Goal: Information Seeking & Learning: Learn about a topic

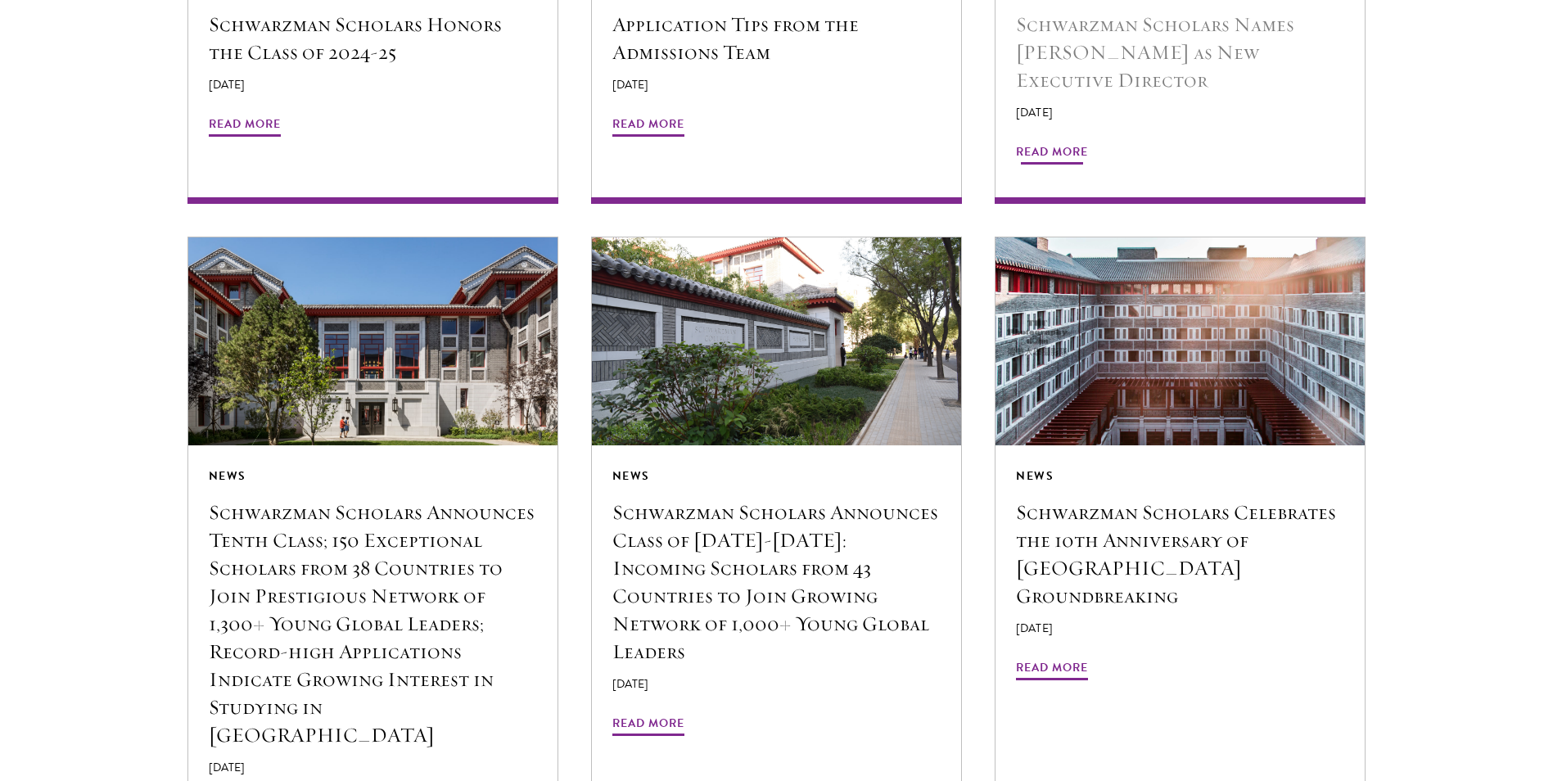
scroll to position [1719, 0]
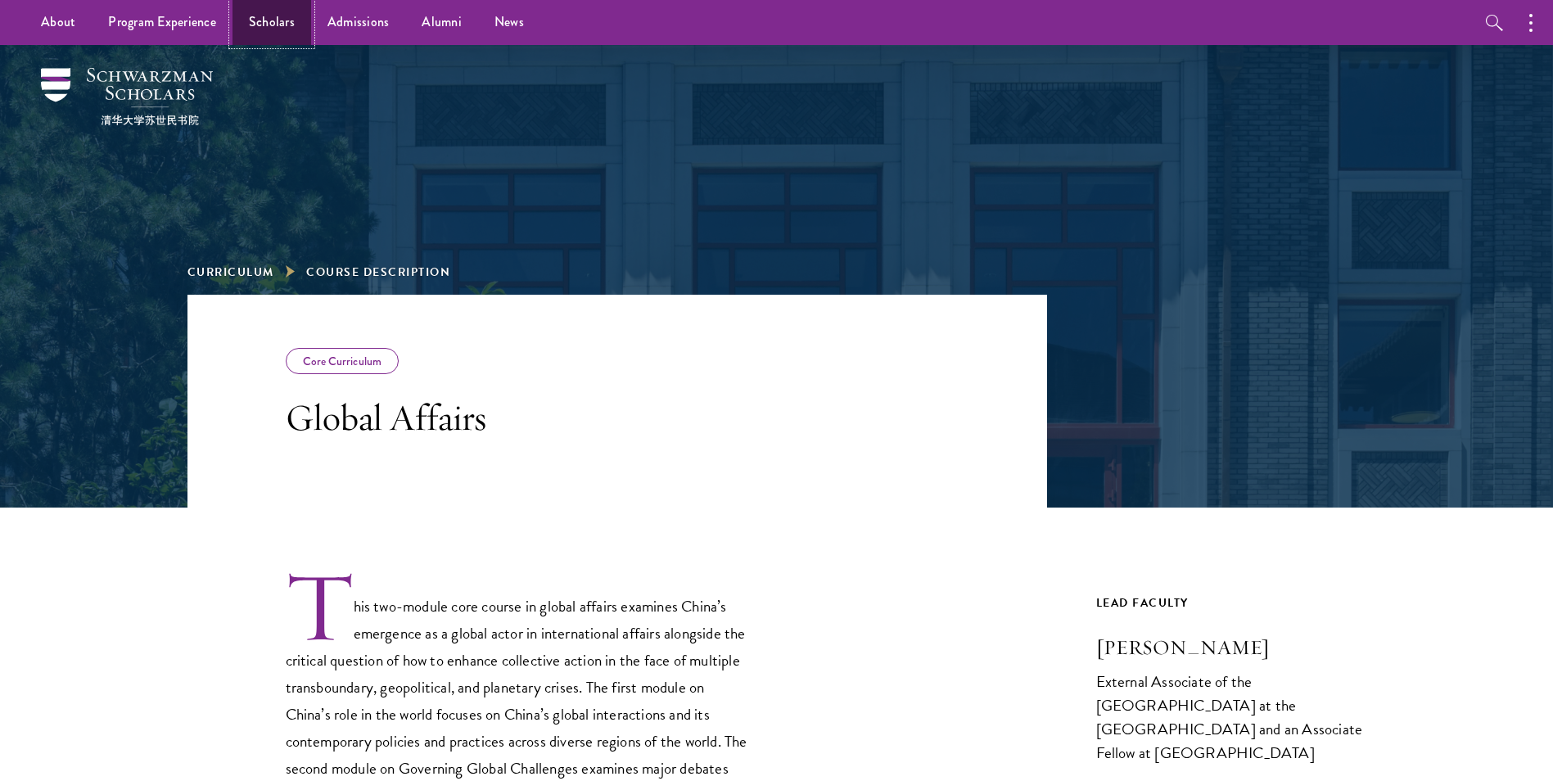
click at [277, 16] on link "Scholars" at bounding box center [272, 22] width 79 height 45
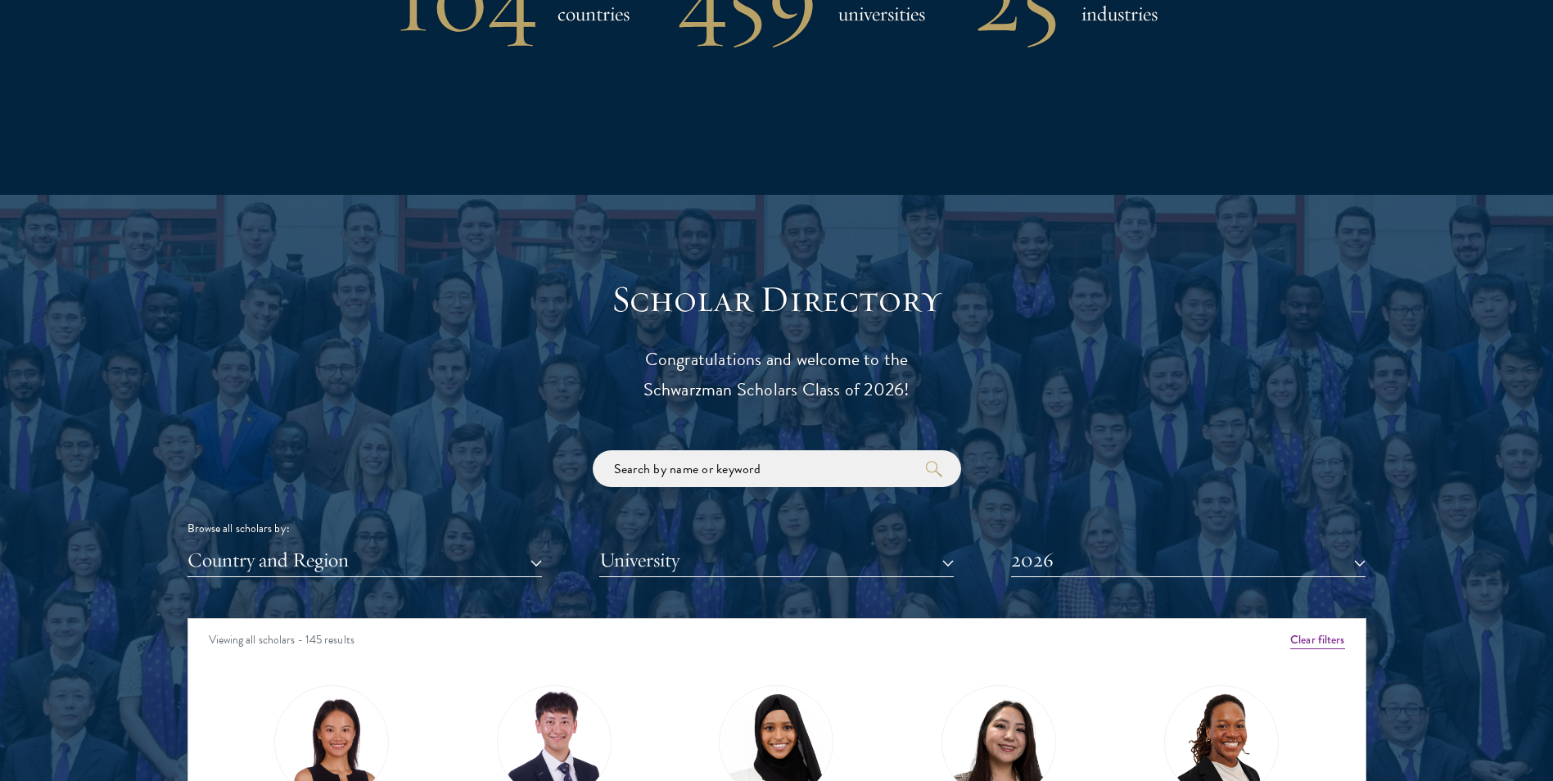
scroll to position [1965, 0]
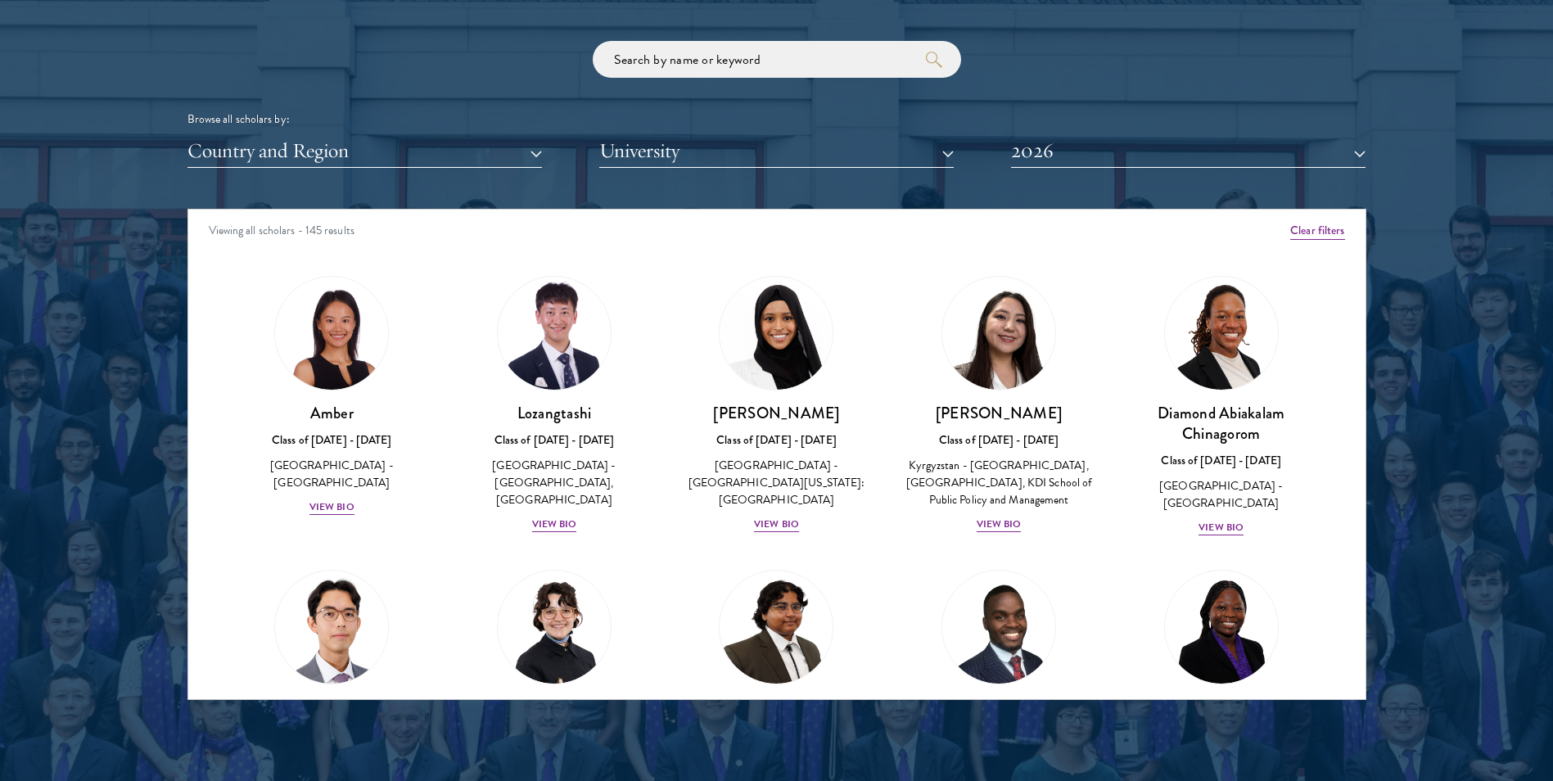
click at [391, 130] on div "Browse all scholars by: Country and Region All Countries and Regions [GEOGRAPHI…" at bounding box center [776, 104] width 1179 height 127
click at [391, 144] on button "Country and Region" at bounding box center [364, 151] width 354 height 34
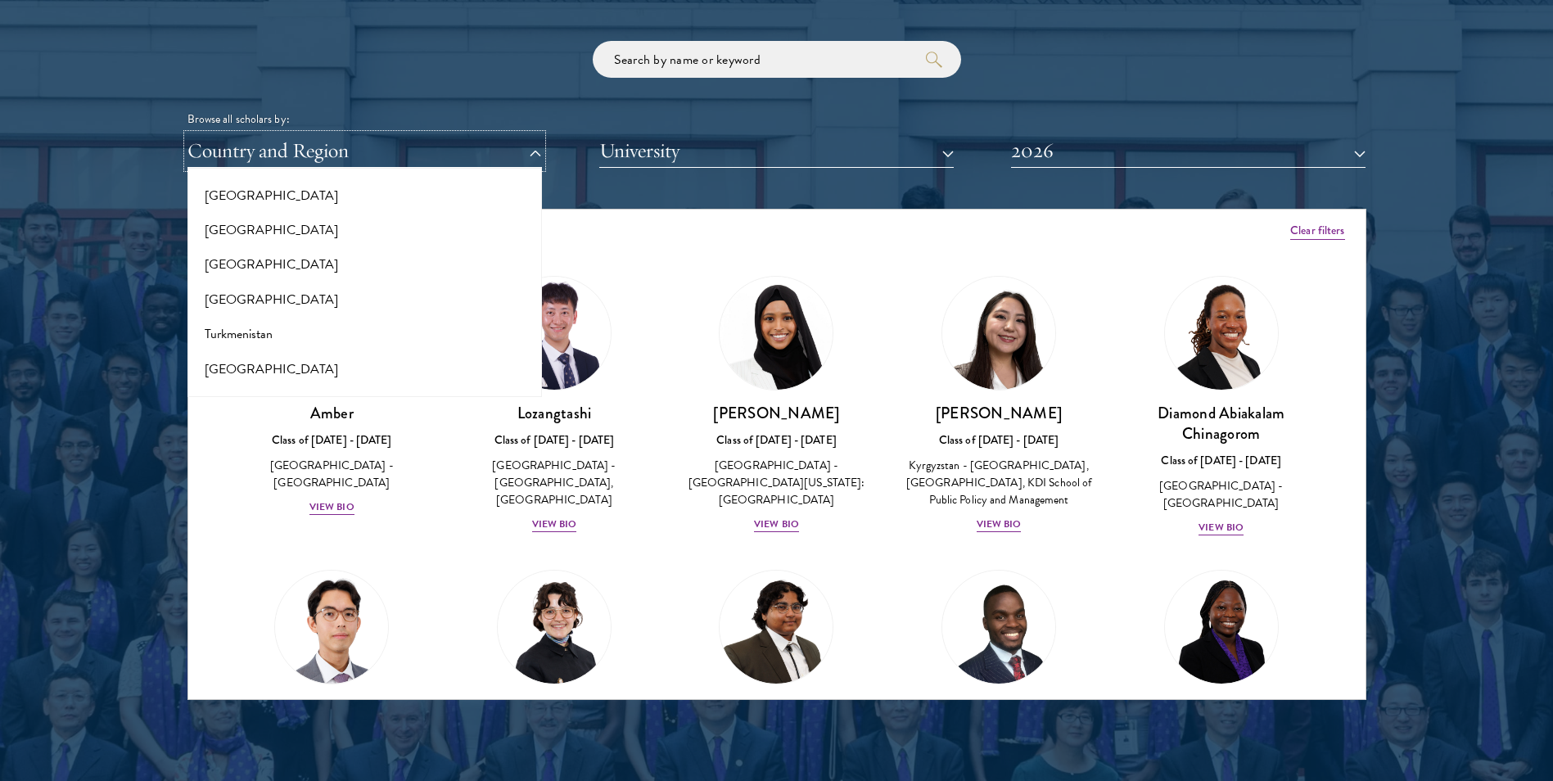
scroll to position [3257, 0]
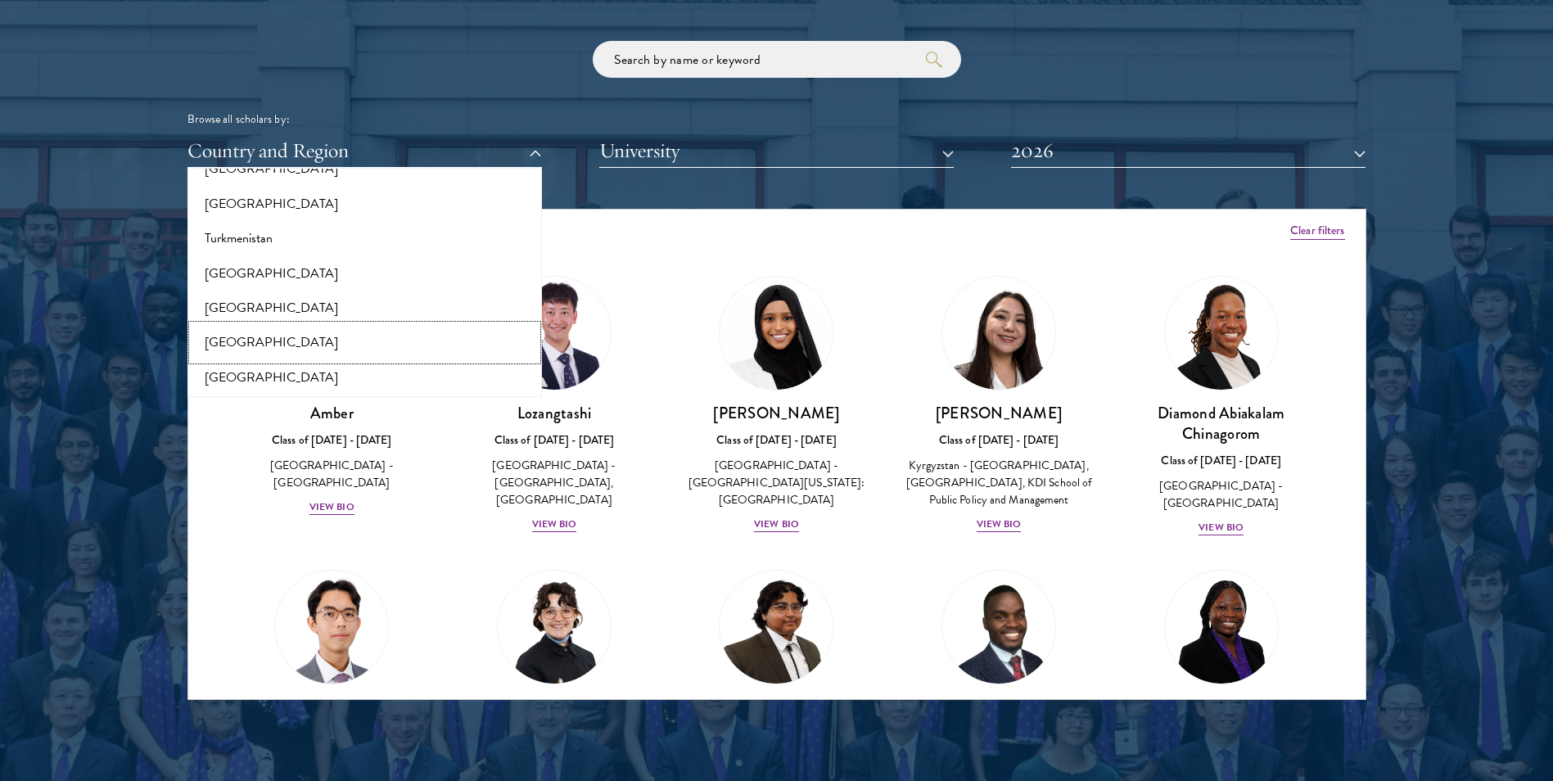
click at [309, 346] on button "[GEOGRAPHIC_DATA]" at bounding box center [364, 342] width 345 height 34
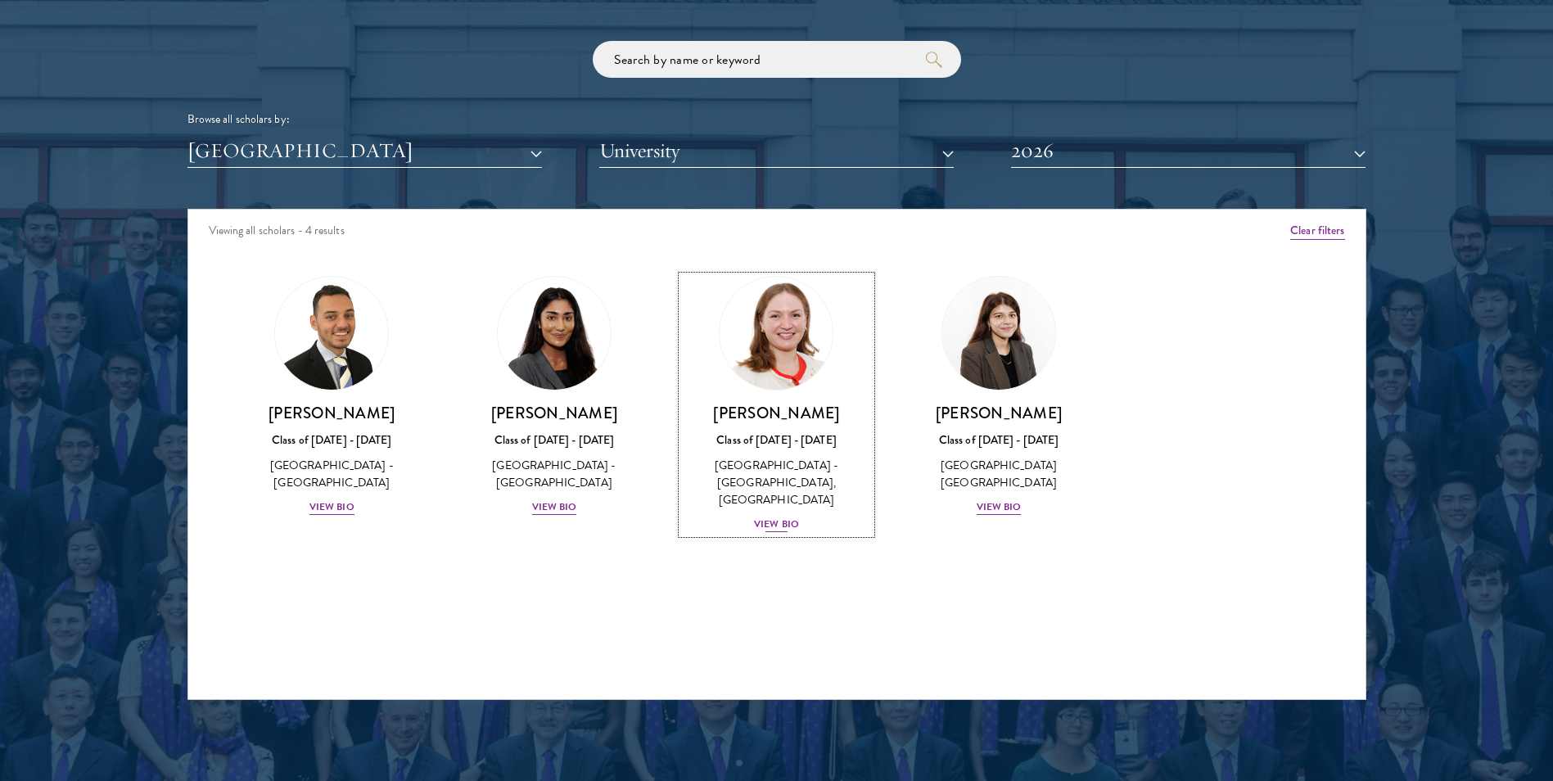
click at [722, 410] on h3 "[PERSON_NAME]" at bounding box center [777, 413] width 190 height 20
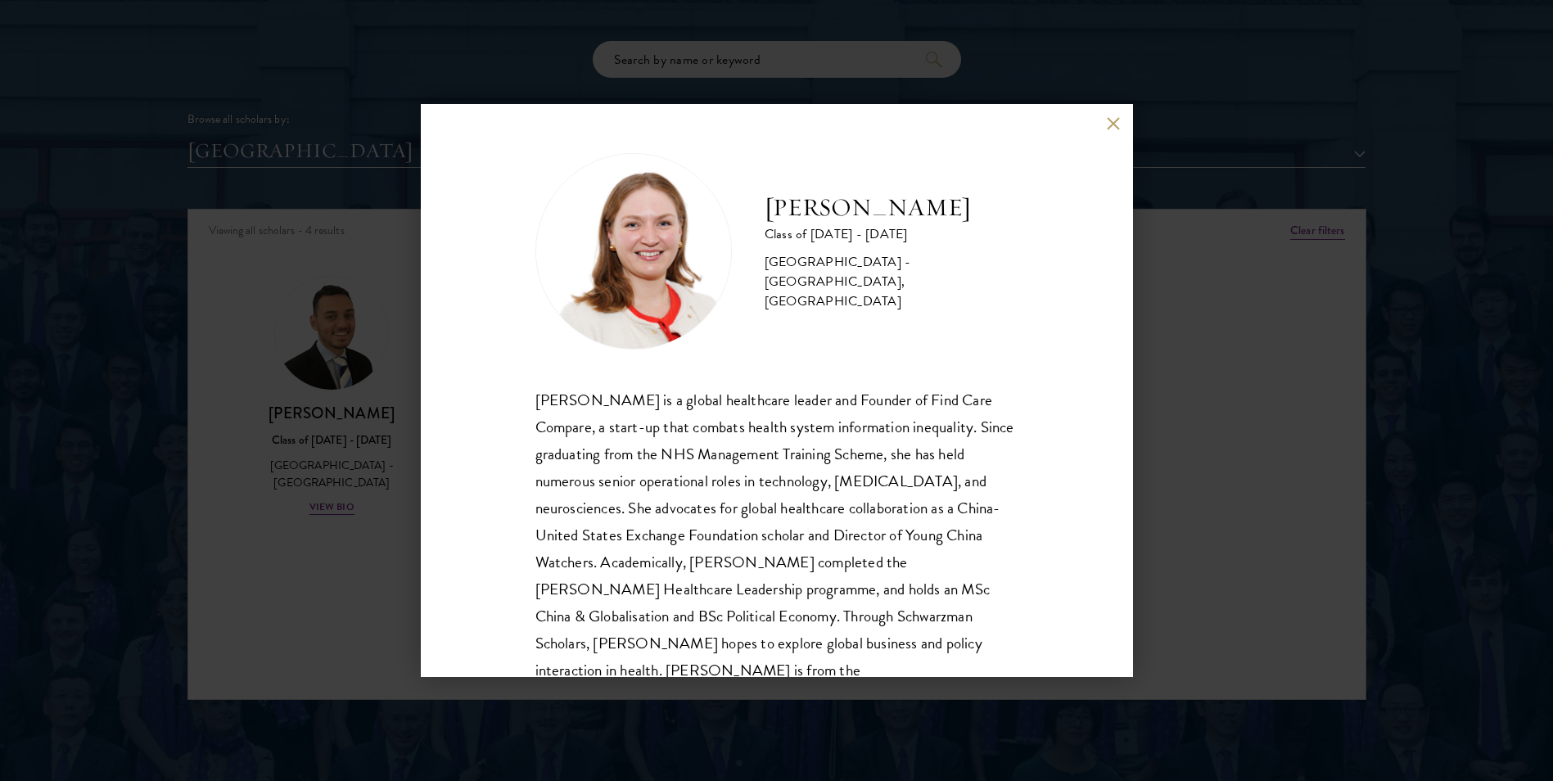
scroll to position [56, 0]
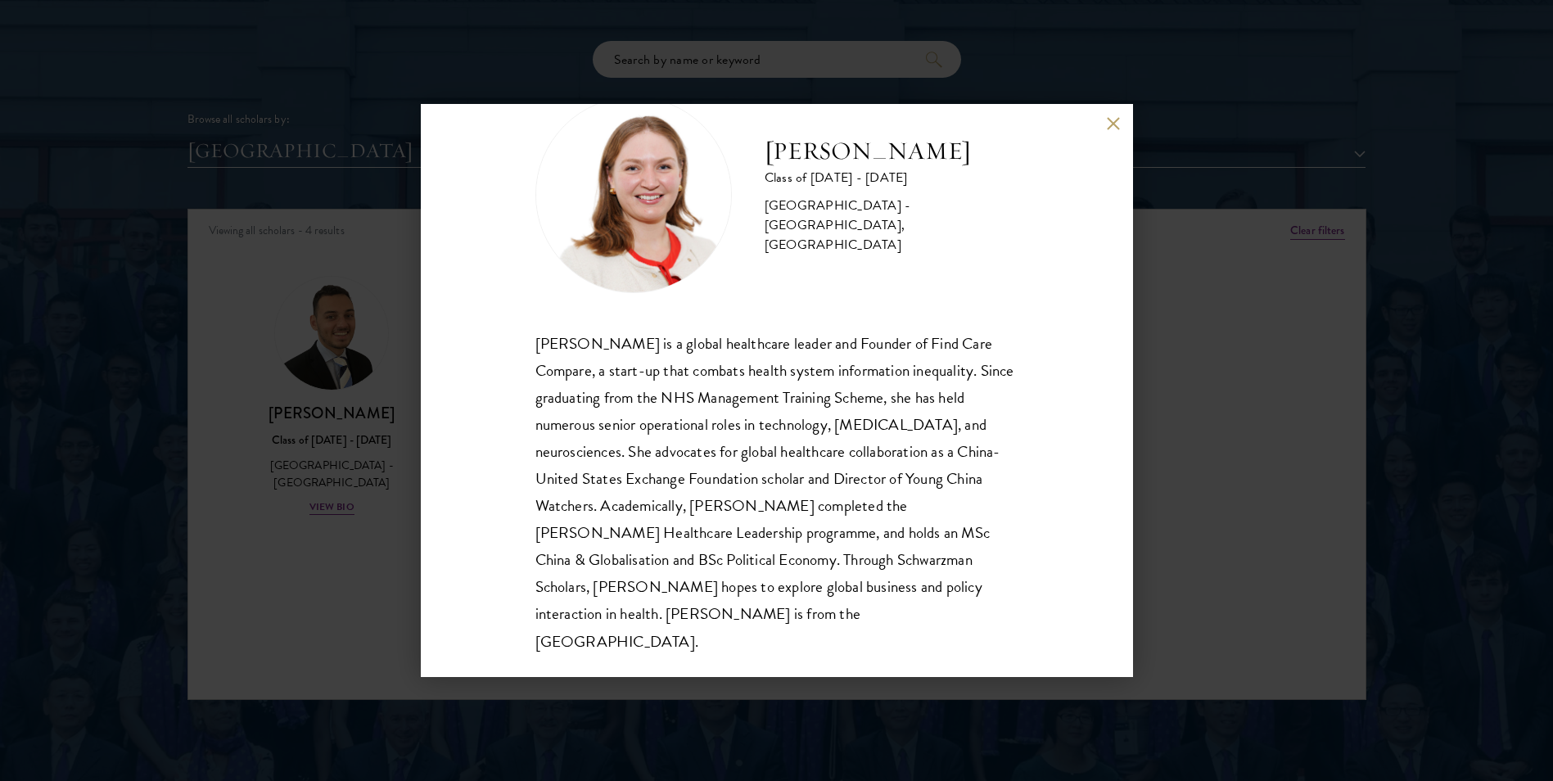
click at [283, 454] on div "[PERSON_NAME] Class of [DATE] - [DATE] [GEOGRAPHIC_DATA] - [GEOGRAPHIC_DATA], […" at bounding box center [776, 390] width 1553 height 781
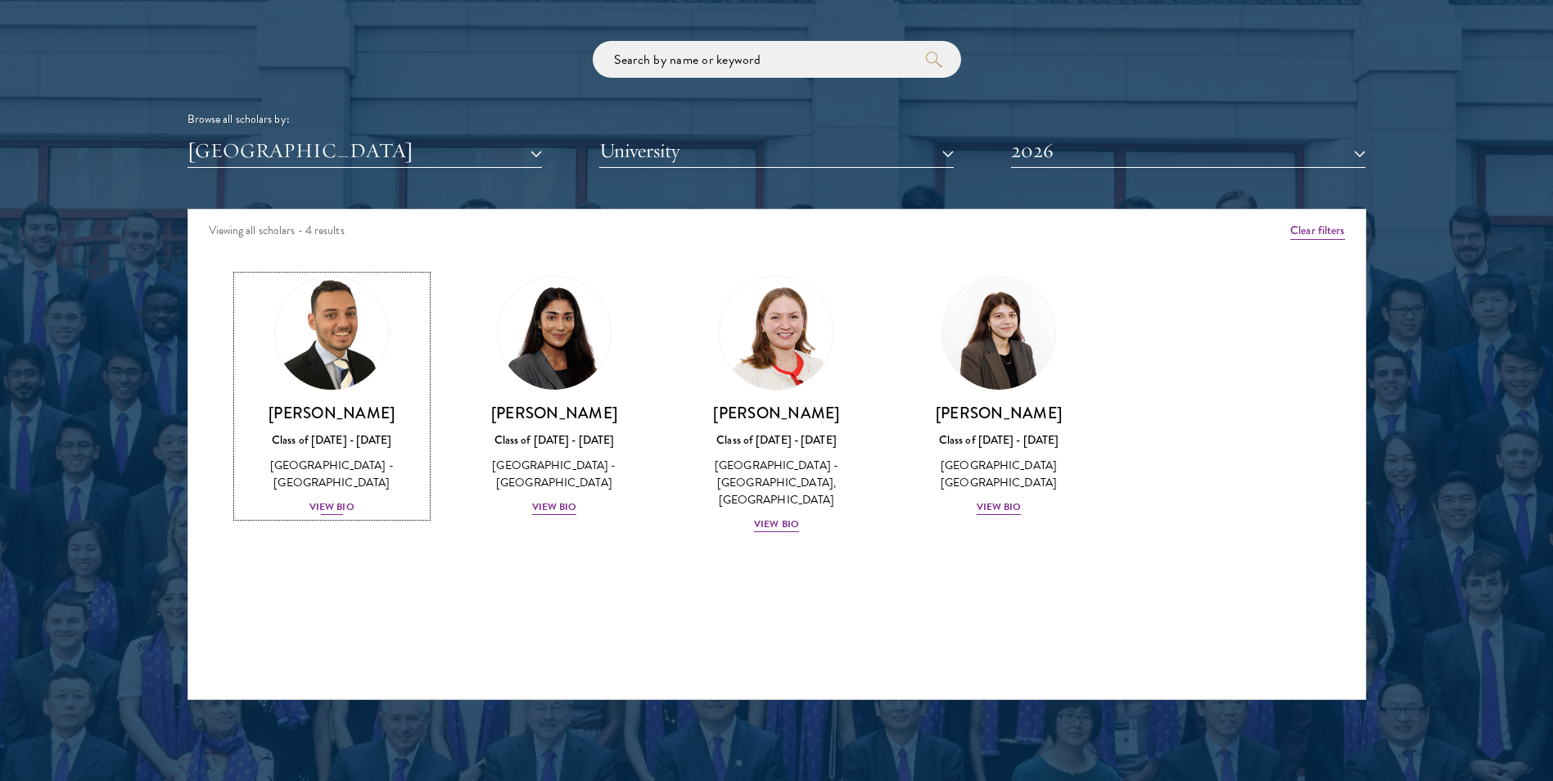
click at [310, 418] on h3 "[PERSON_NAME]" at bounding box center [332, 413] width 190 height 20
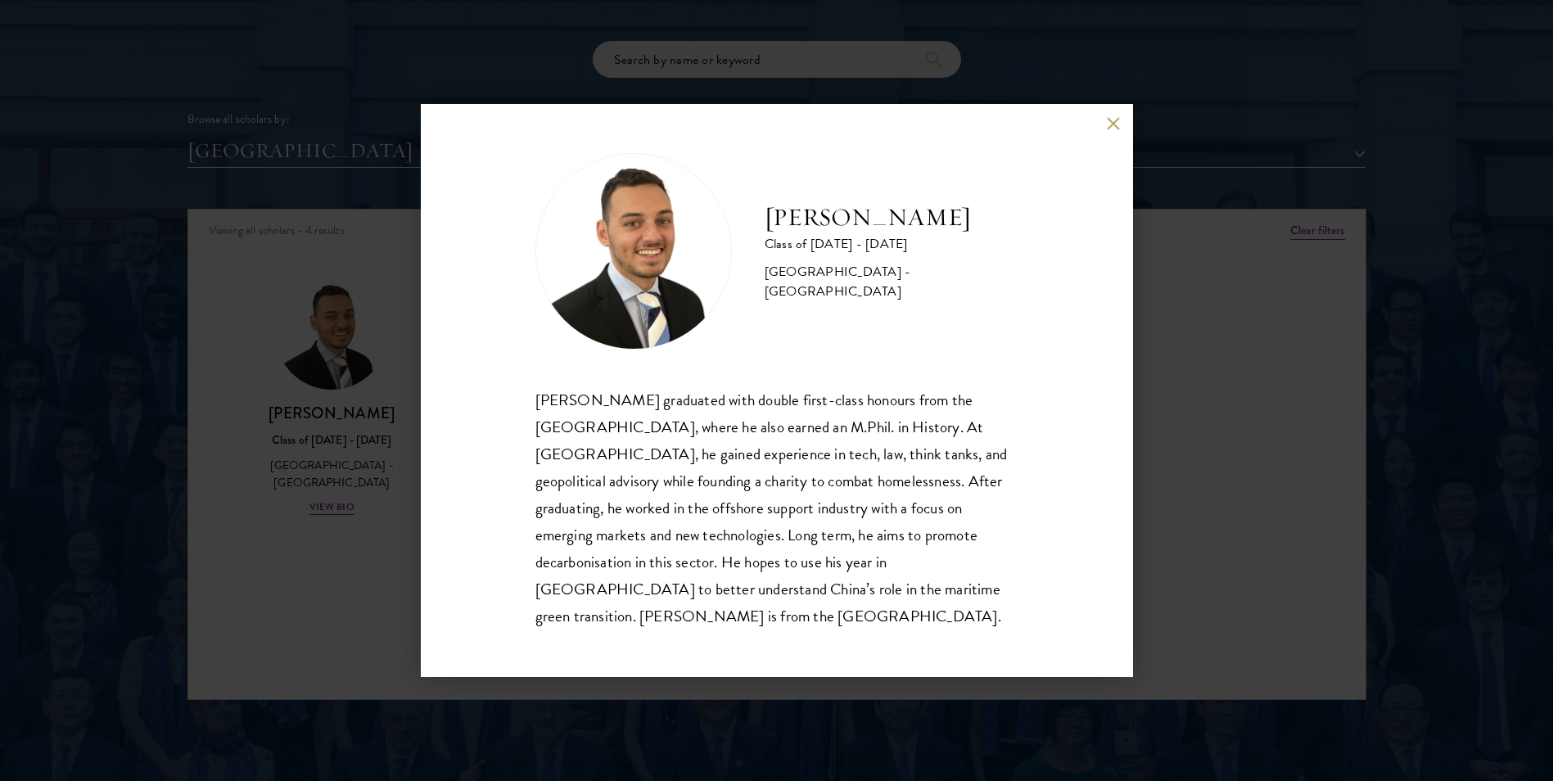
click at [312, 417] on div "[PERSON_NAME] Class of [DATE] - [DATE] [GEOGRAPHIC_DATA] - [GEOGRAPHIC_DATA] [P…" at bounding box center [776, 390] width 1553 height 781
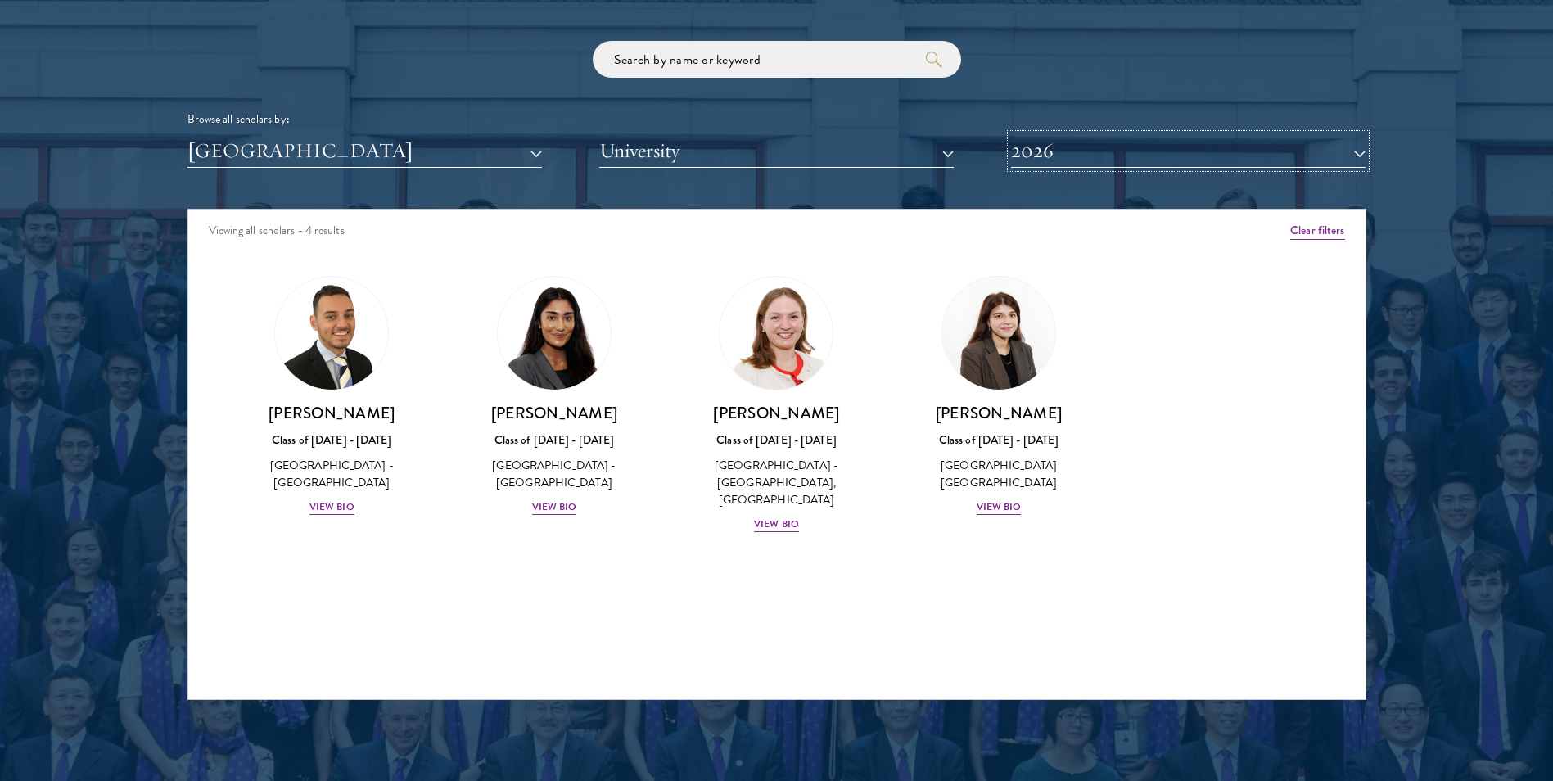
click at [1092, 143] on button "2026" at bounding box center [1188, 151] width 354 height 34
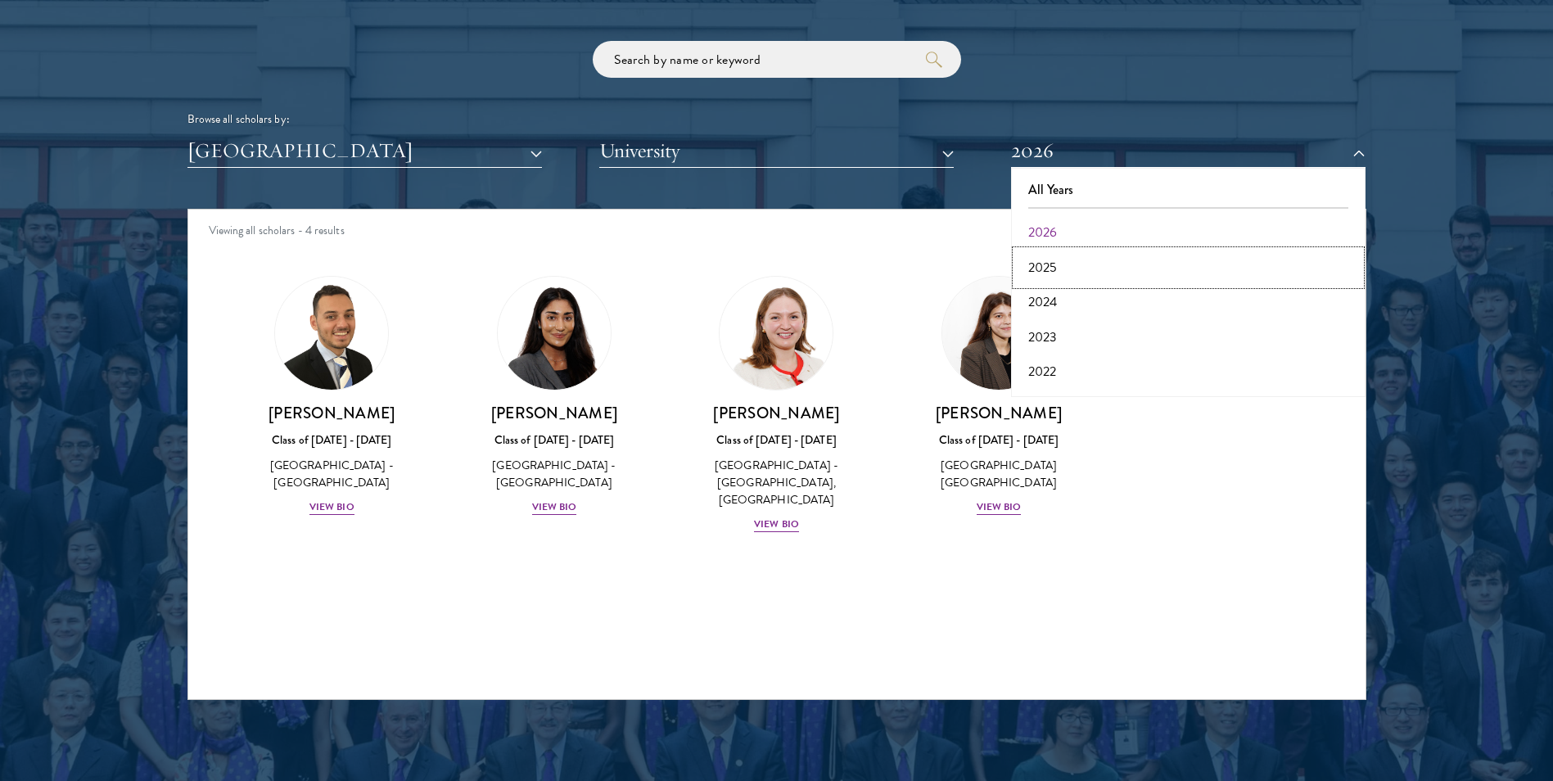
click at [1035, 267] on button "2025" at bounding box center [1188, 268] width 345 height 34
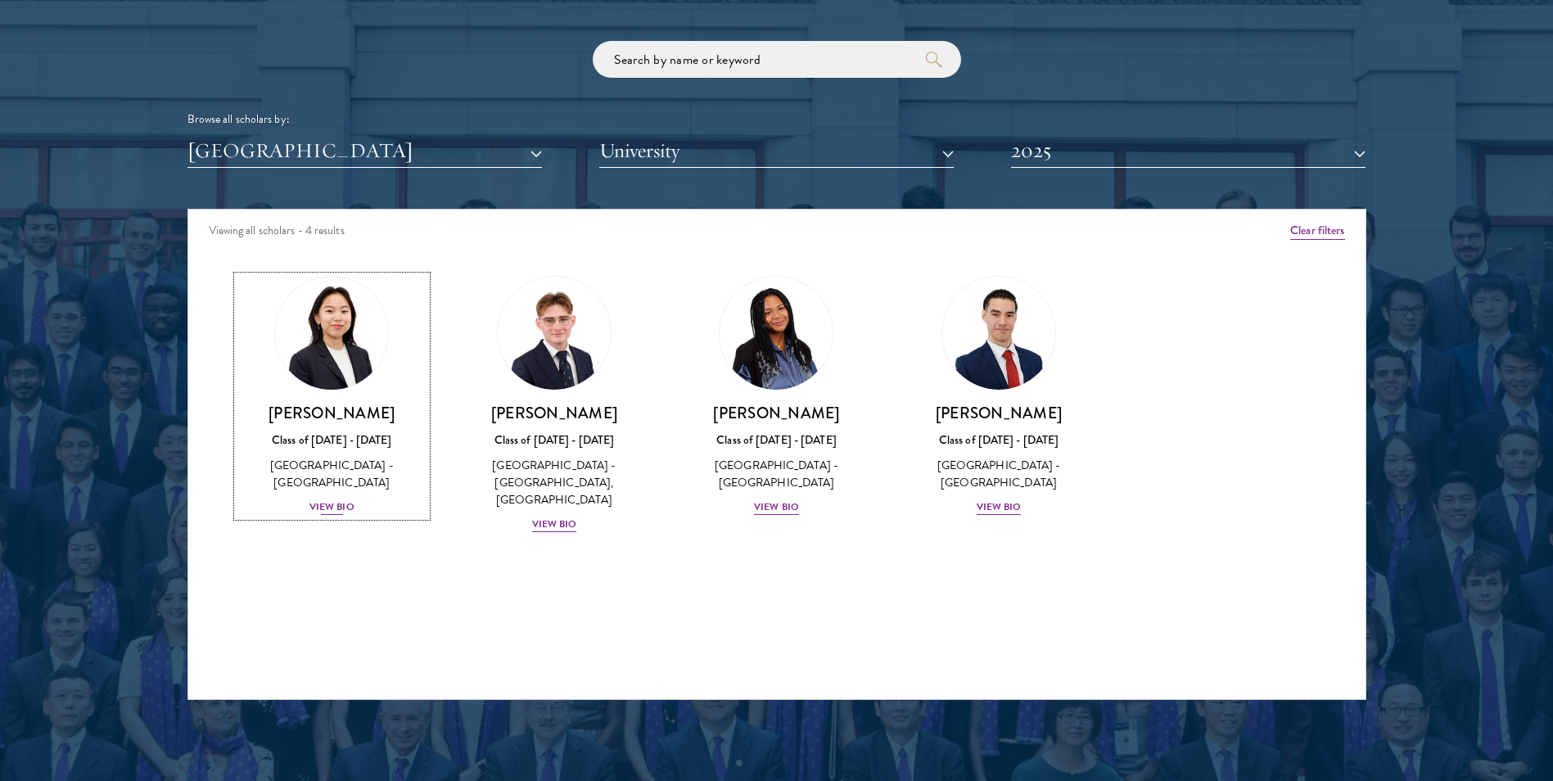
click at [323, 415] on h3 "[PERSON_NAME]" at bounding box center [332, 413] width 190 height 20
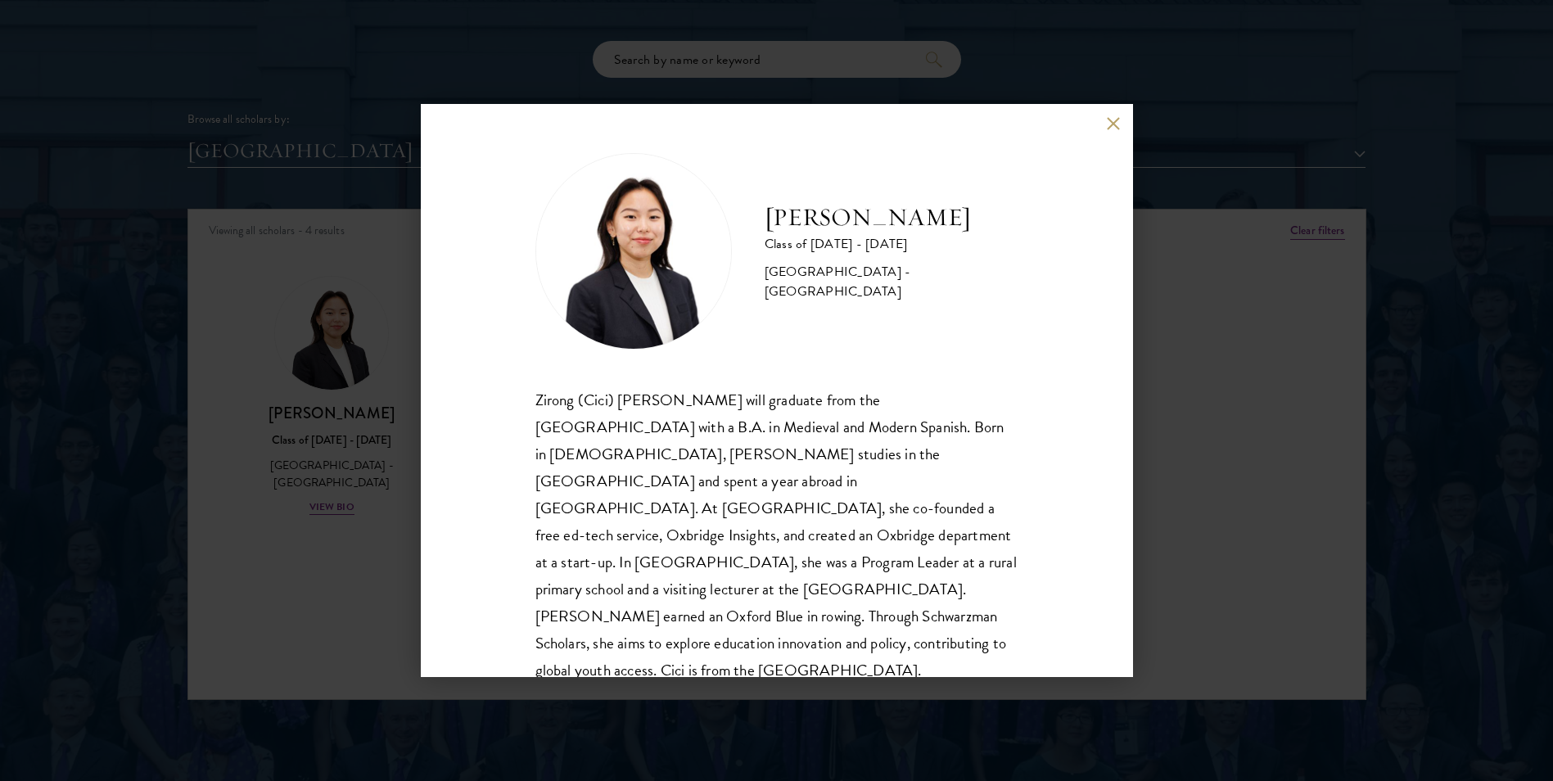
click at [1407, 422] on div "Zirong Hong Class of [DATE] - [DATE] [GEOGRAPHIC_DATA] - [GEOGRAPHIC_DATA] [PER…" at bounding box center [776, 390] width 1553 height 781
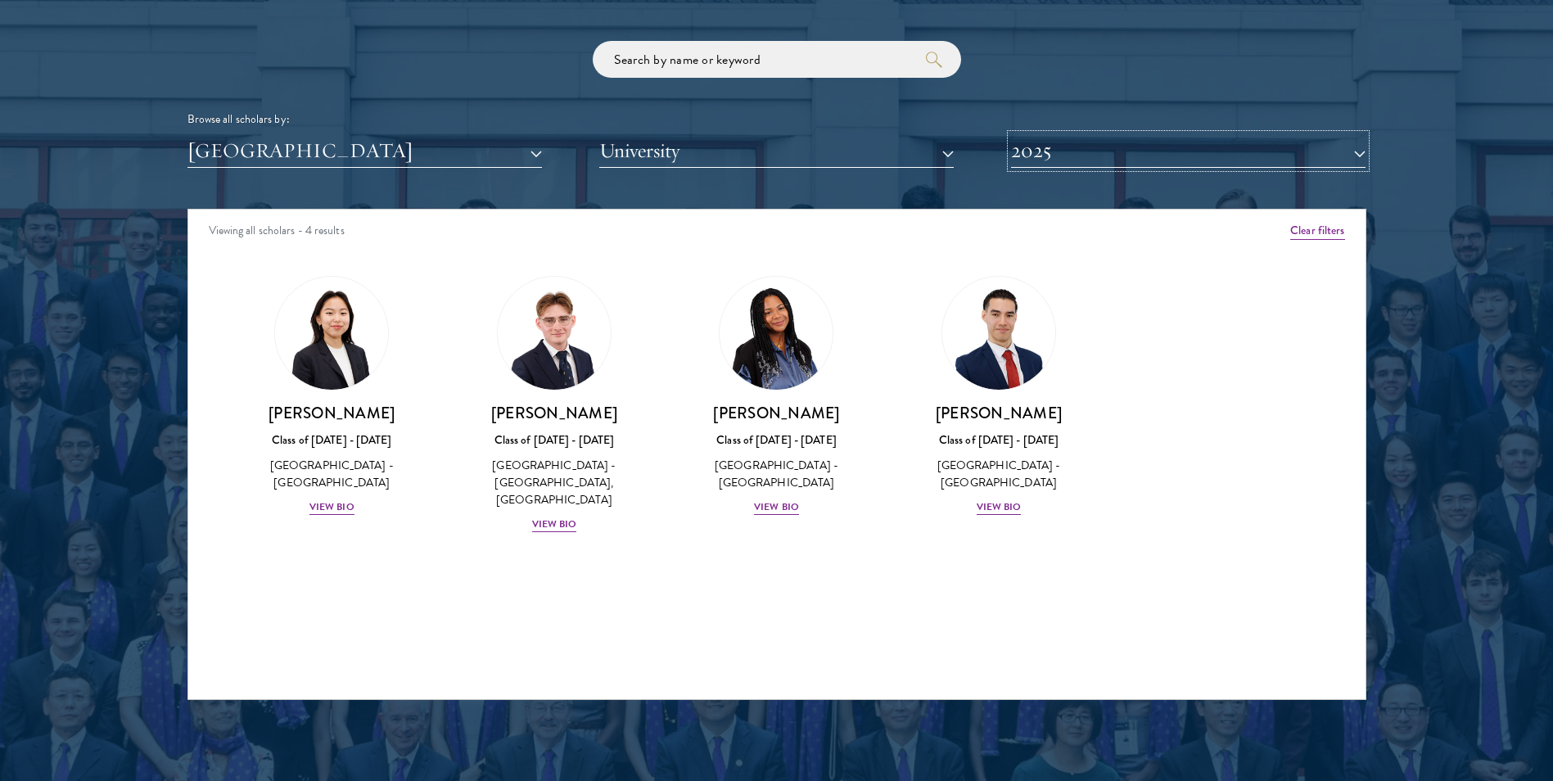
click at [1071, 153] on button "2025" at bounding box center [1188, 151] width 354 height 34
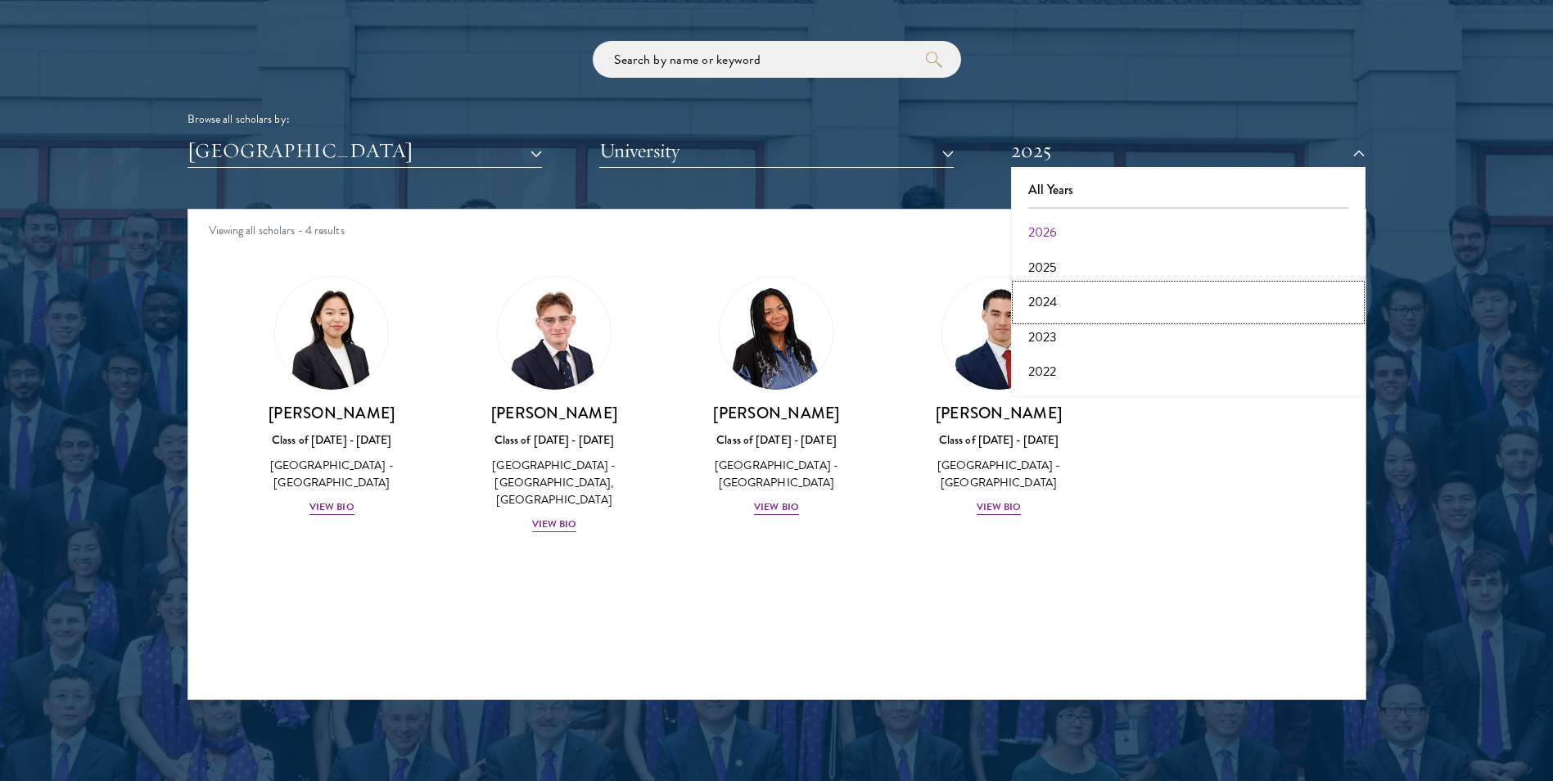
click at [1063, 298] on button "2024" at bounding box center [1188, 302] width 345 height 34
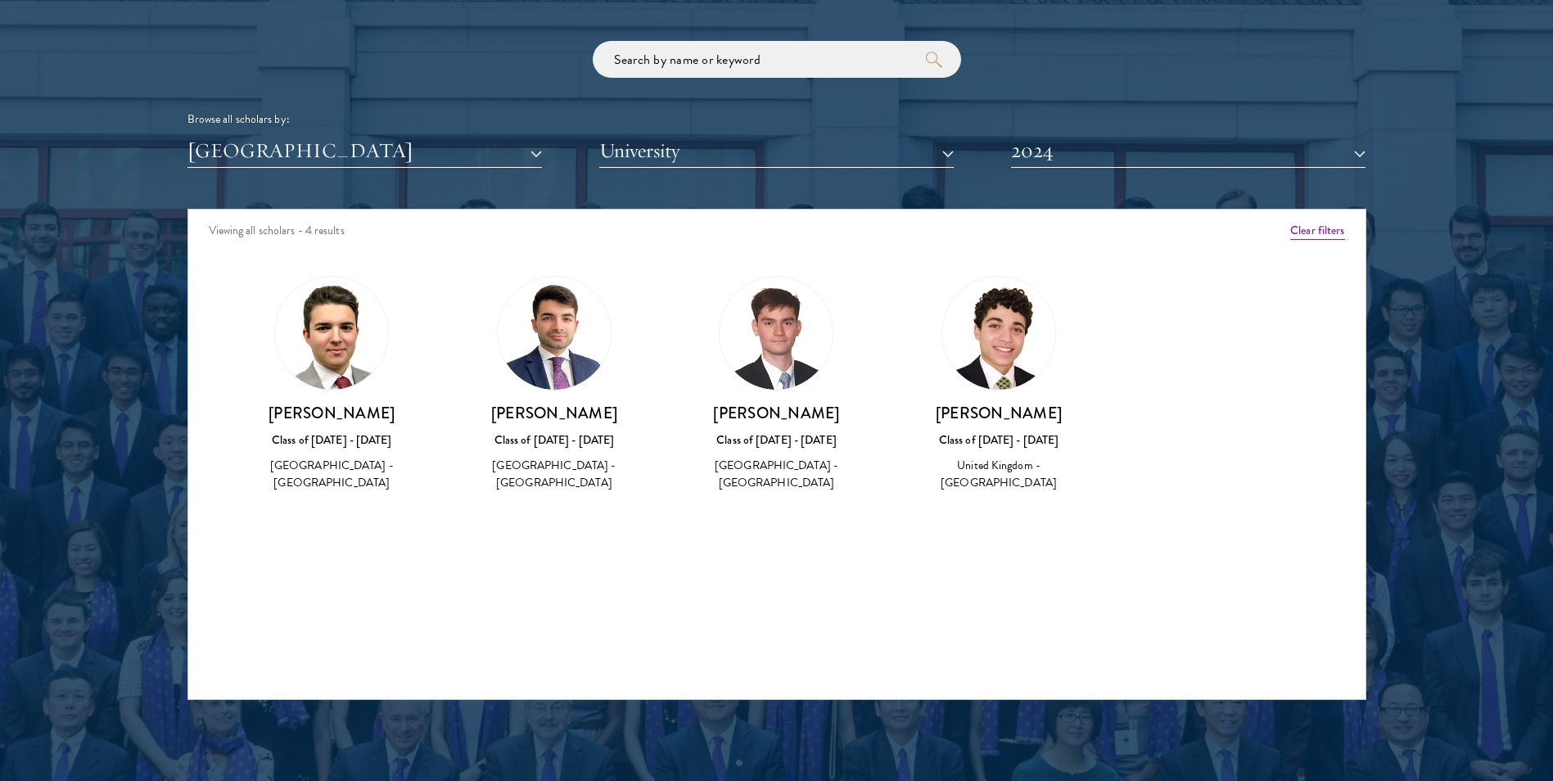
click at [1002, 363] on img at bounding box center [998, 333] width 113 height 113
click at [1000, 430] on div "[PERSON_NAME] Class of [DATE] - [DATE] [GEOGRAPHIC_DATA] - [GEOGRAPHIC_DATA]" at bounding box center [999, 448] width 190 height 90
drag, startPoint x: 1000, startPoint y: 430, endPoint x: 998, endPoint y: 372, distance: 57.3
click at [998, 372] on img at bounding box center [998, 333] width 113 height 113
click at [999, 411] on h3 "[PERSON_NAME]" at bounding box center [999, 413] width 190 height 20
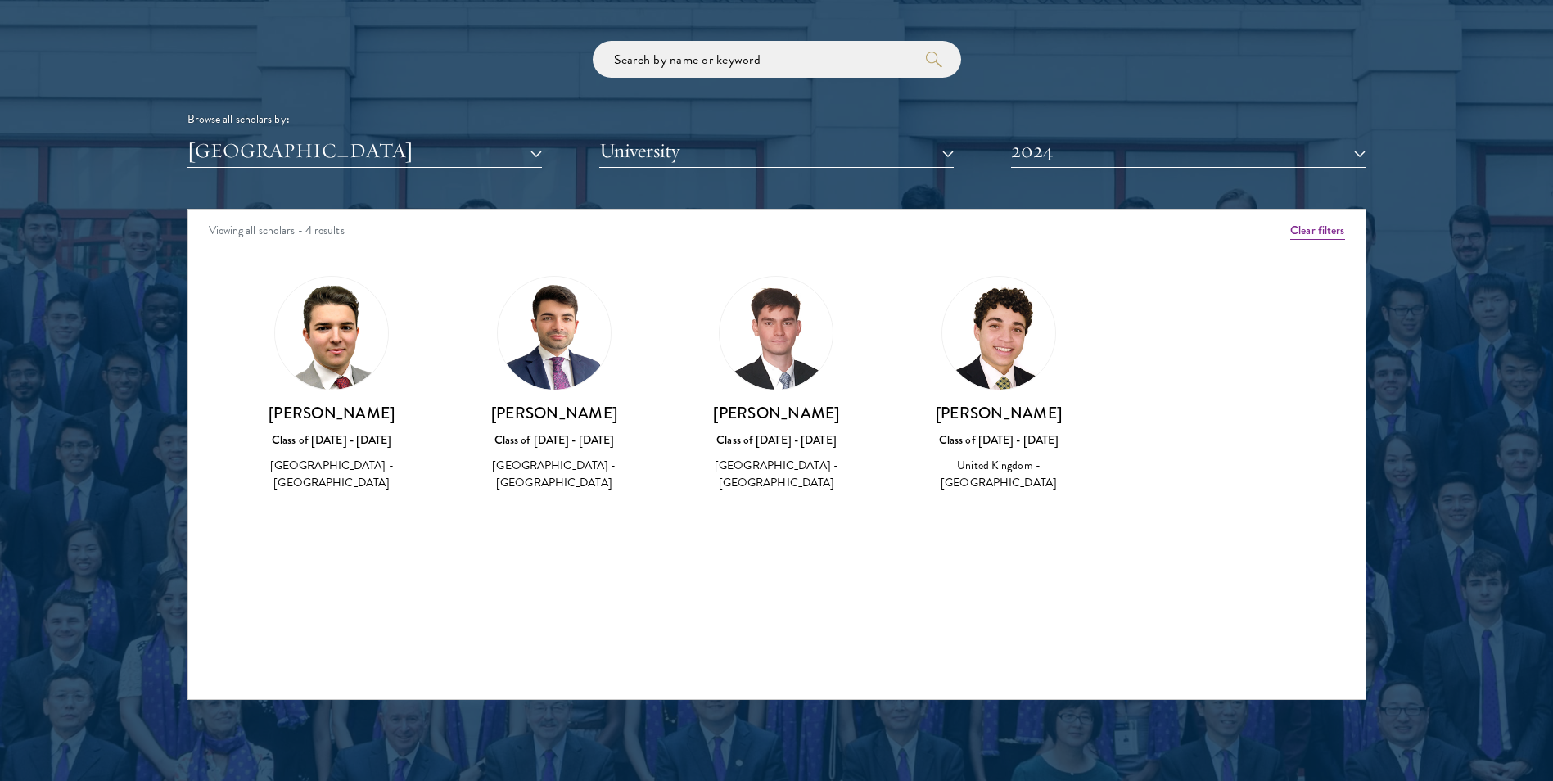
click at [812, 413] on h3 "[PERSON_NAME]" at bounding box center [777, 413] width 190 height 20
click at [1096, 148] on button "2024" at bounding box center [1188, 151] width 354 height 34
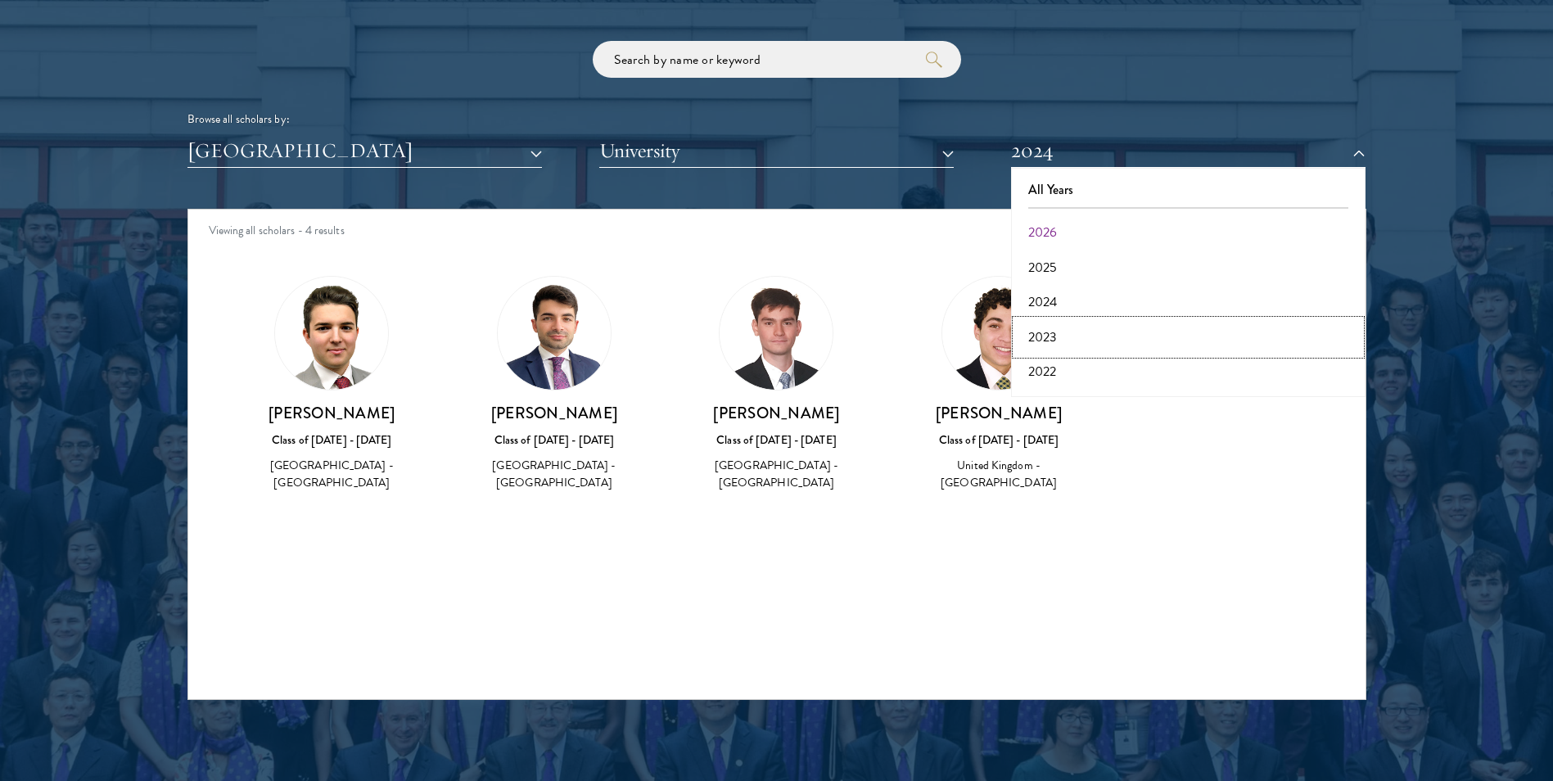
click at [1041, 332] on button "2023" at bounding box center [1188, 337] width 345 height 34
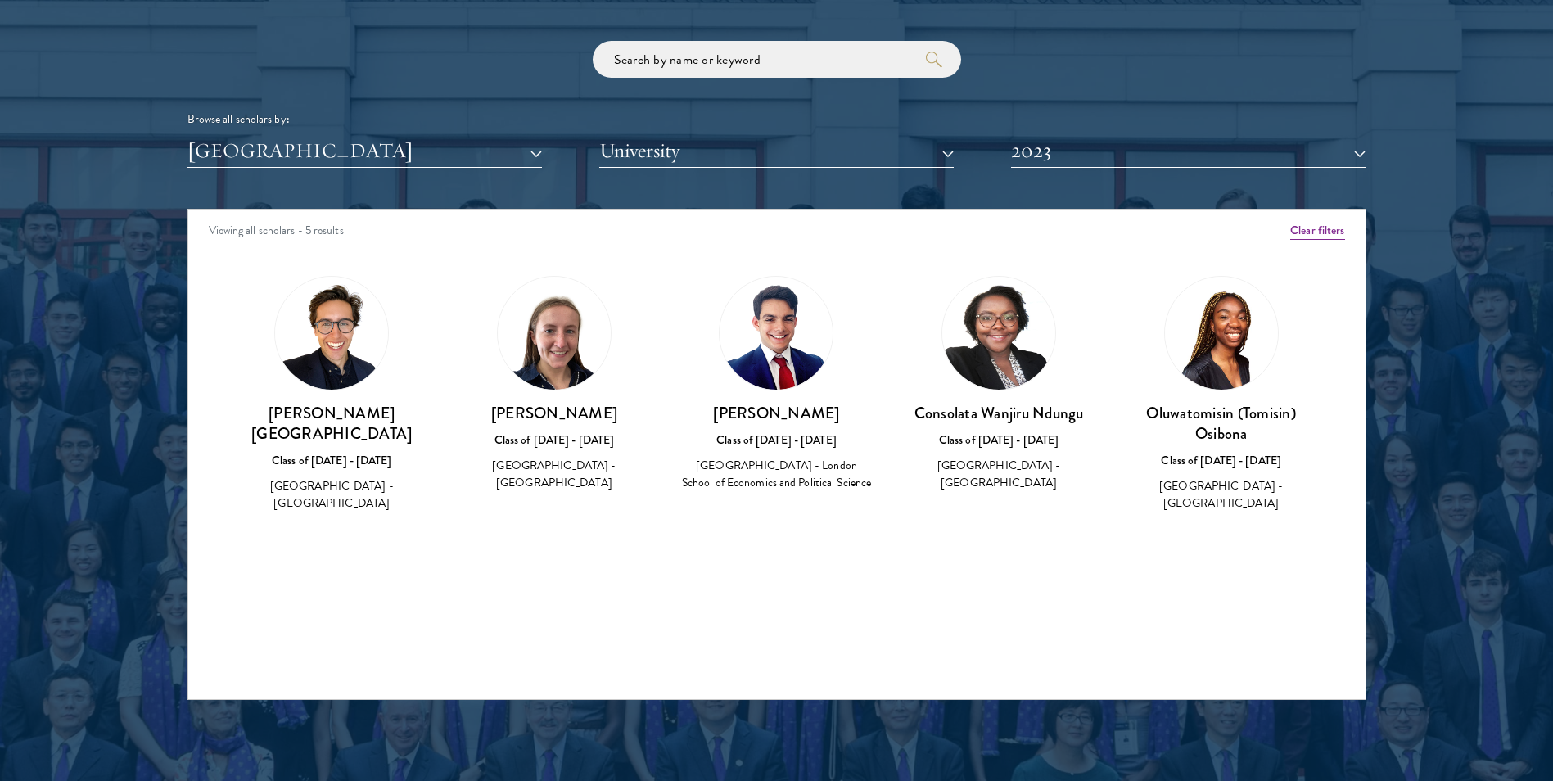
click at [1009, 338] on img at bounding box center [998, 333] width 113 height 113
click at [815, 350] on img at bounding box center [776, 333] width 113 height 113
click at [1085, 152] on button "2023" at bounding box center [1188, 151] width 354 height 34
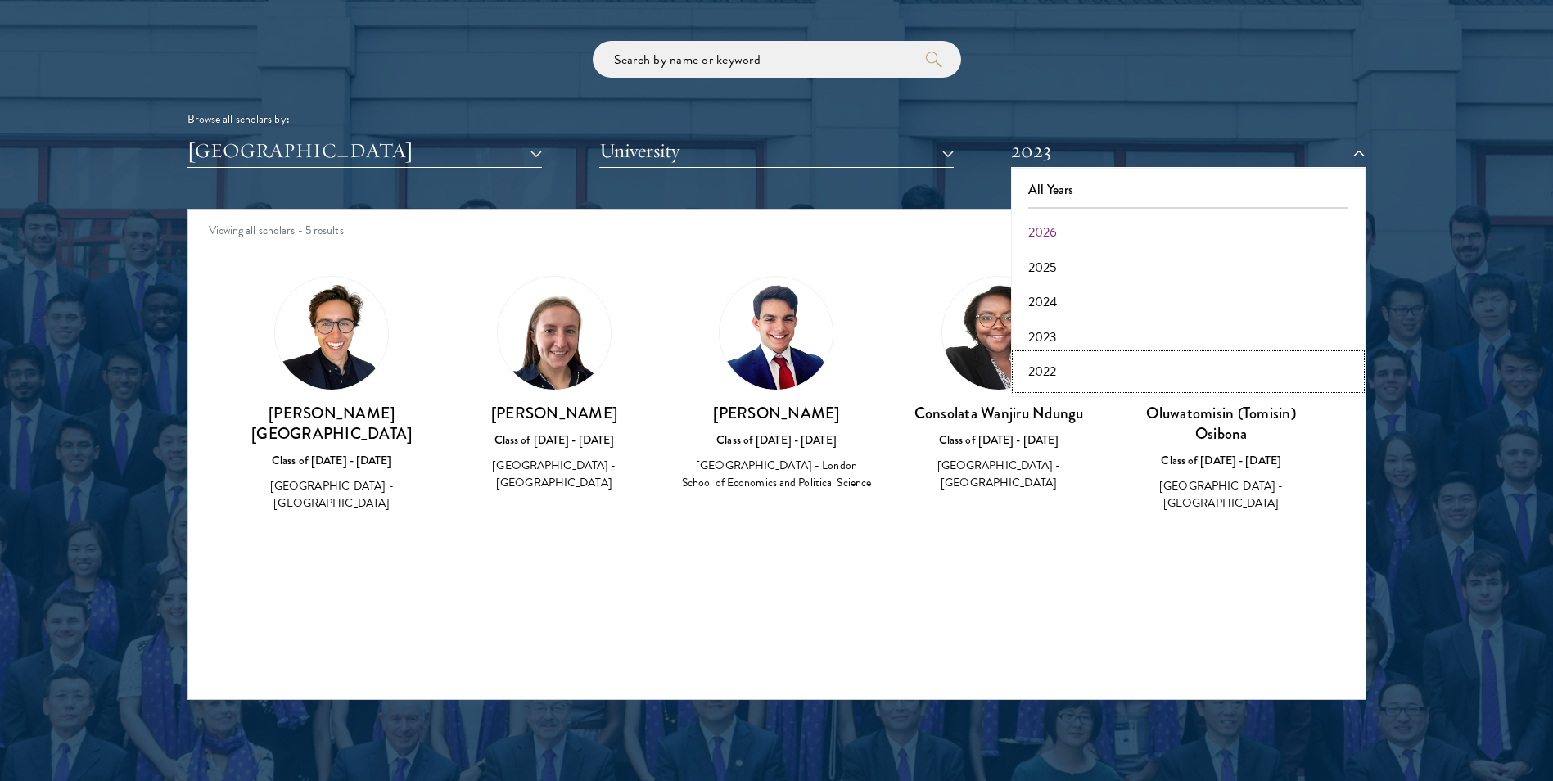
click at [1036, 371] on button "2022" at bounding box center [1188, 371] width 345 height 34
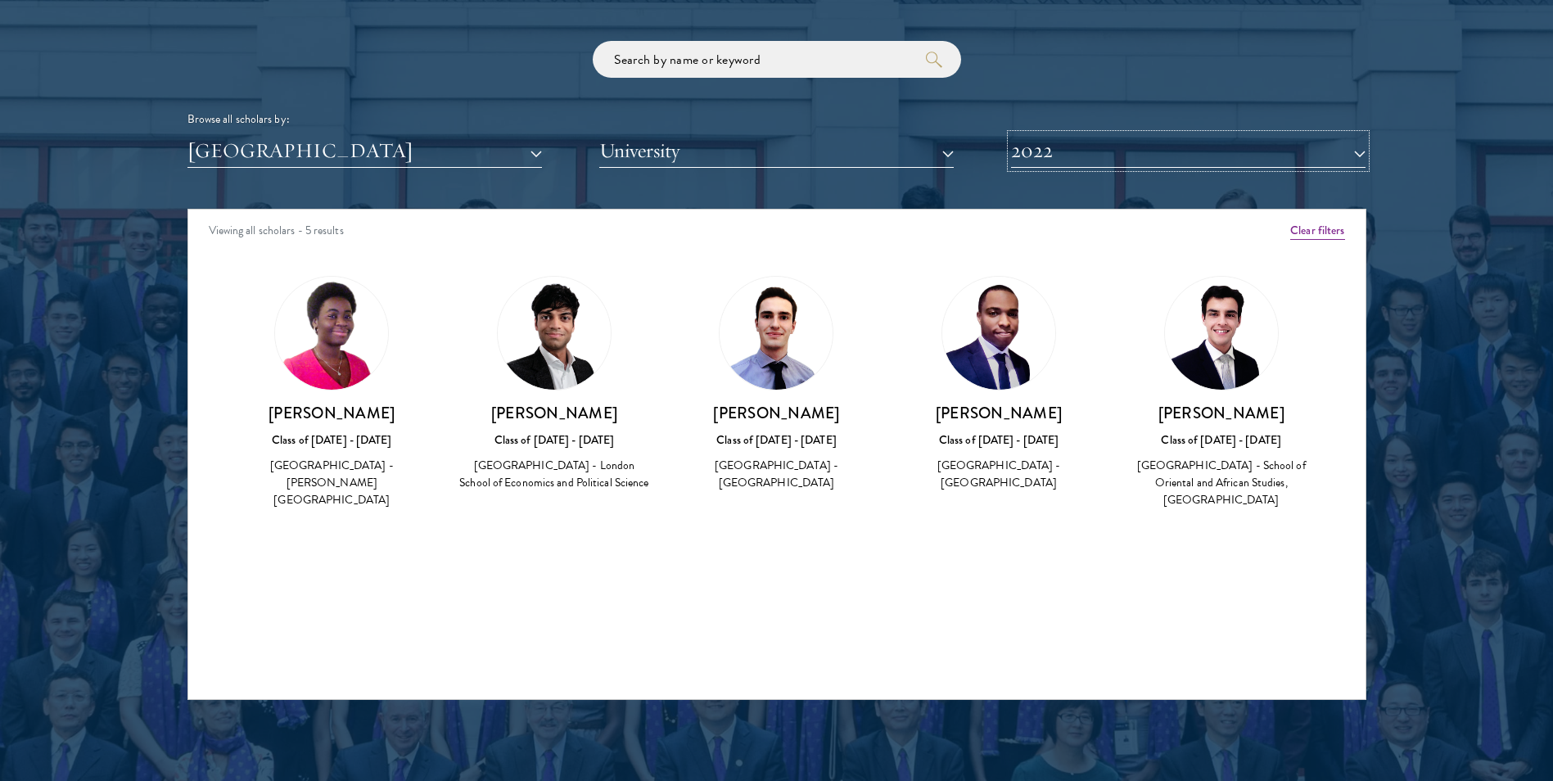
click at [1190, 160] on button "2022" at bounding box center [1188, 151] width 354 height 34
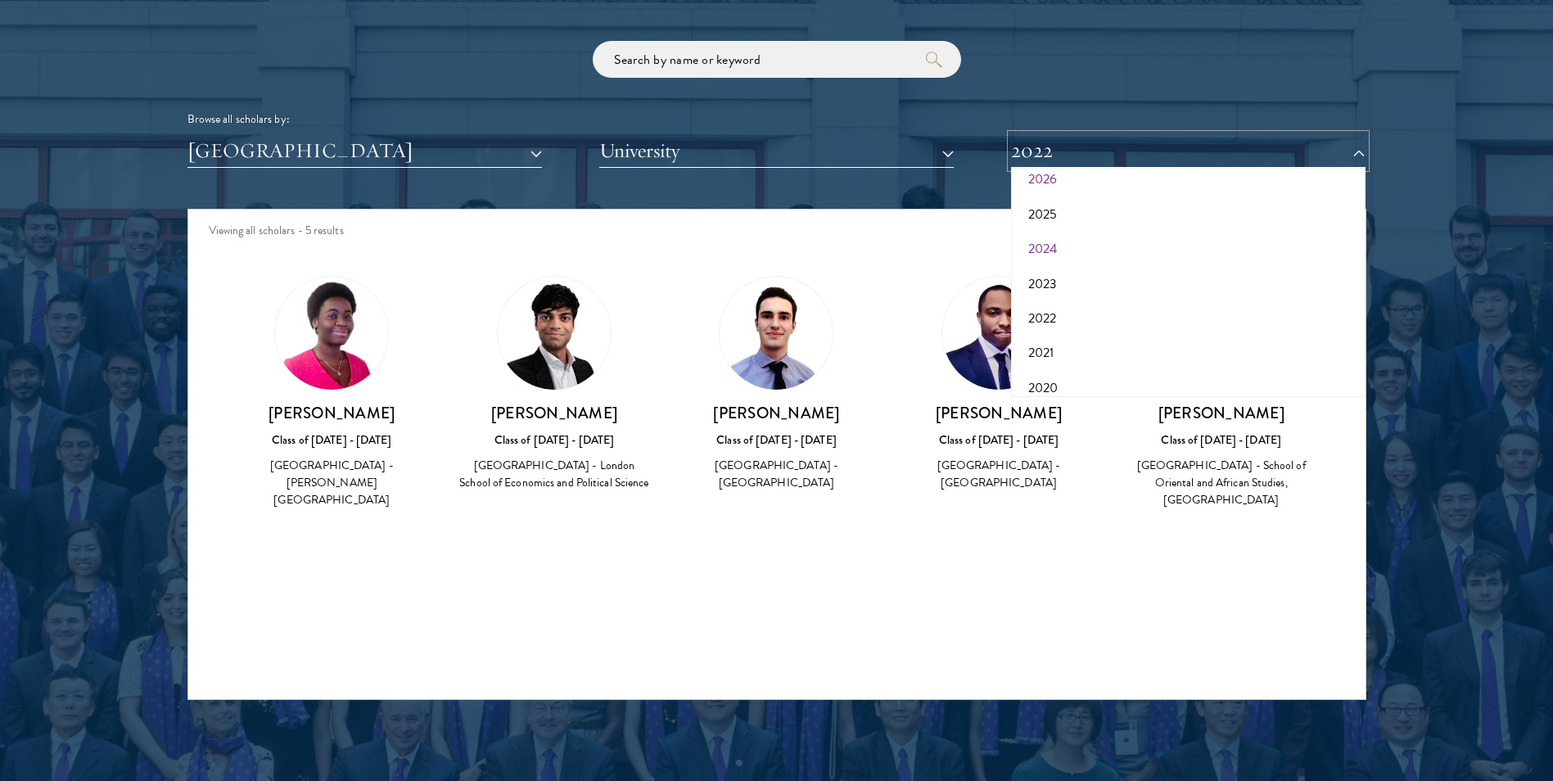
scroll to position [82, 0]
click at [1017, 316] on button "2021" at bounding box center [1188, 324] width 345 height 34
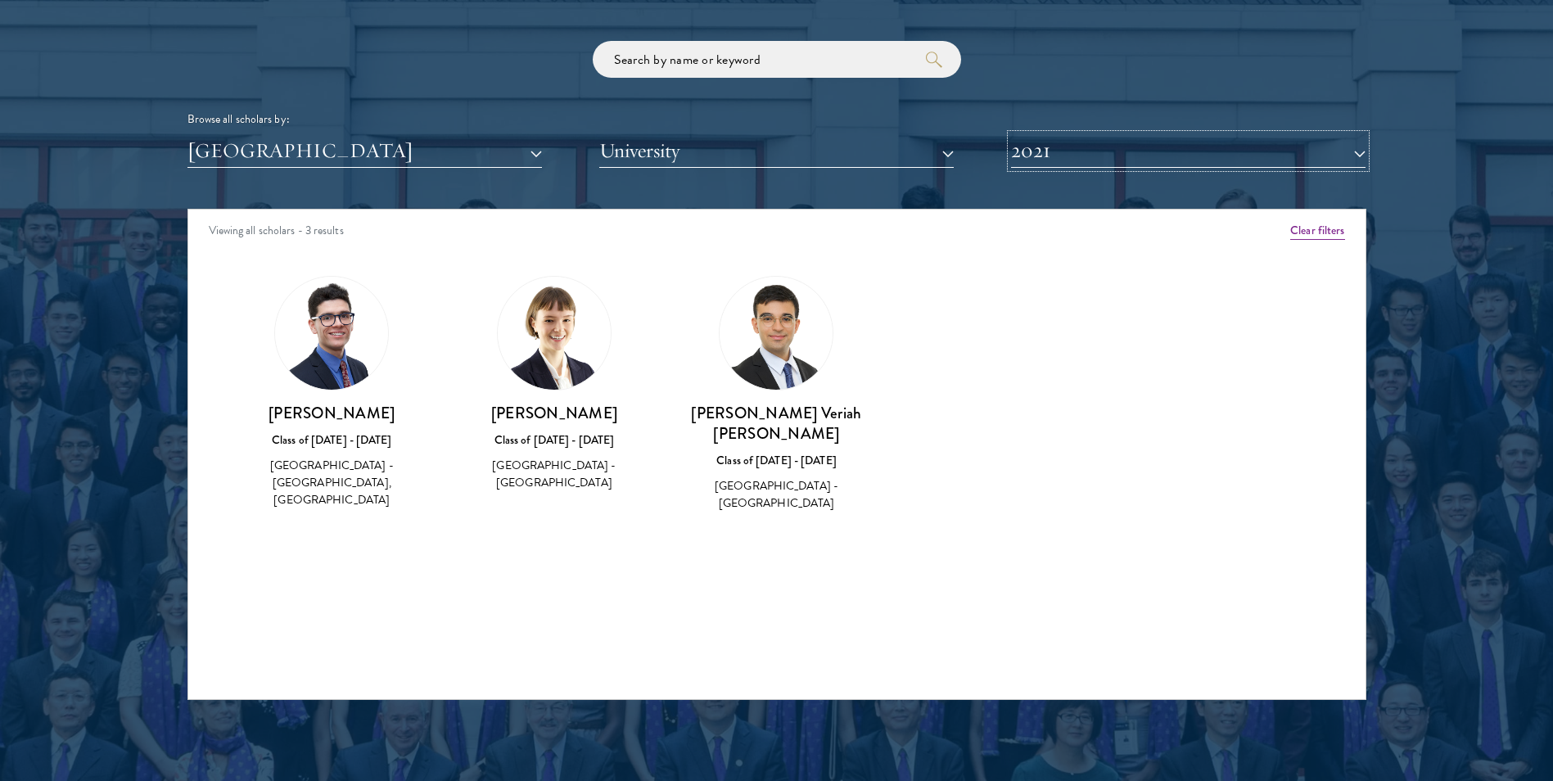
click at [1070, 150] on button "2021" at bounding box center [1188, 151] width 354 height 34
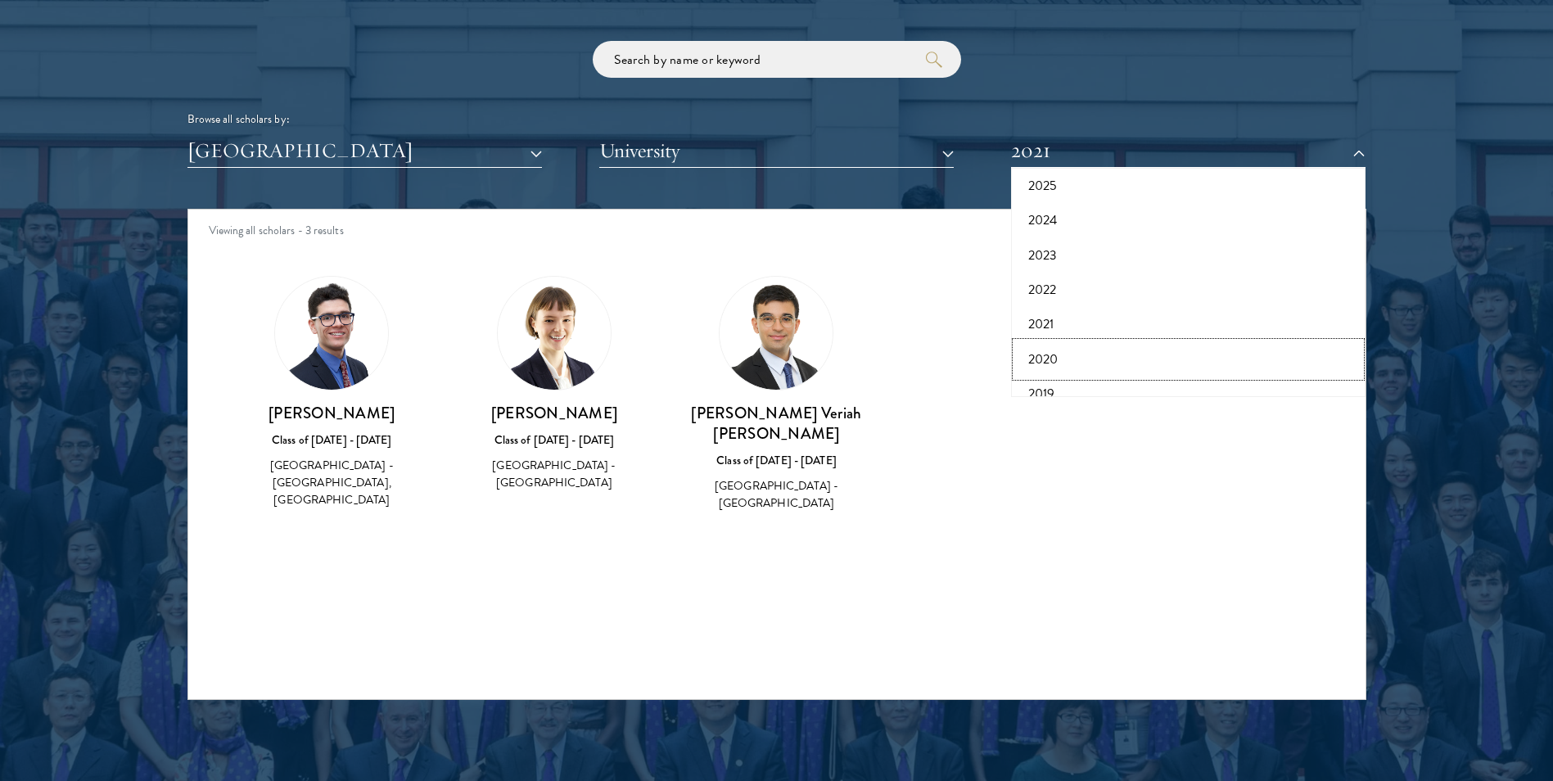
click at [1052, 353] on button "2020" at bounding box center [1188, 359] width 345 height 34
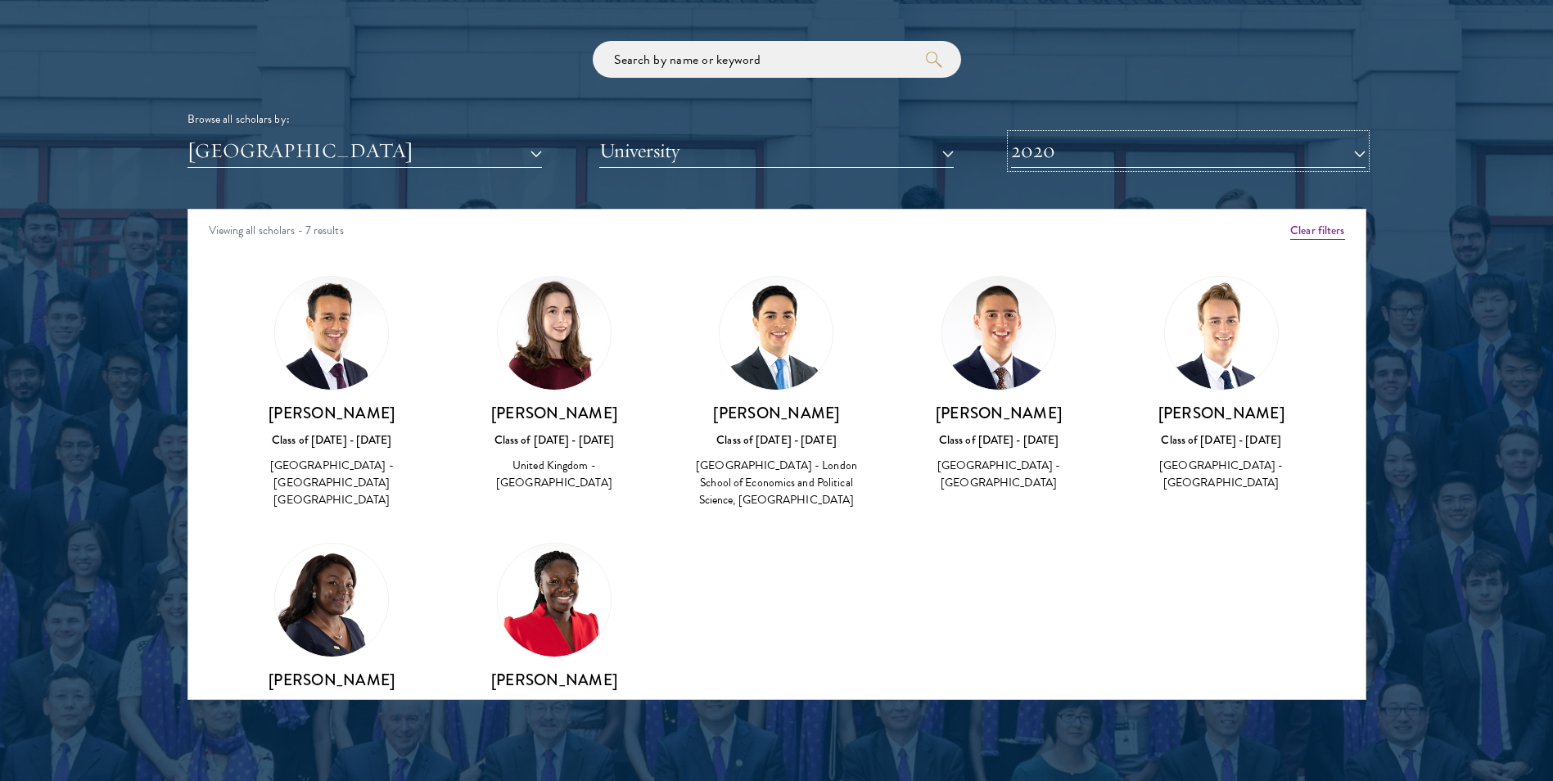
click at [1135, 157] on button "2020" at bounding box center [1188, 151] width 354 height 34
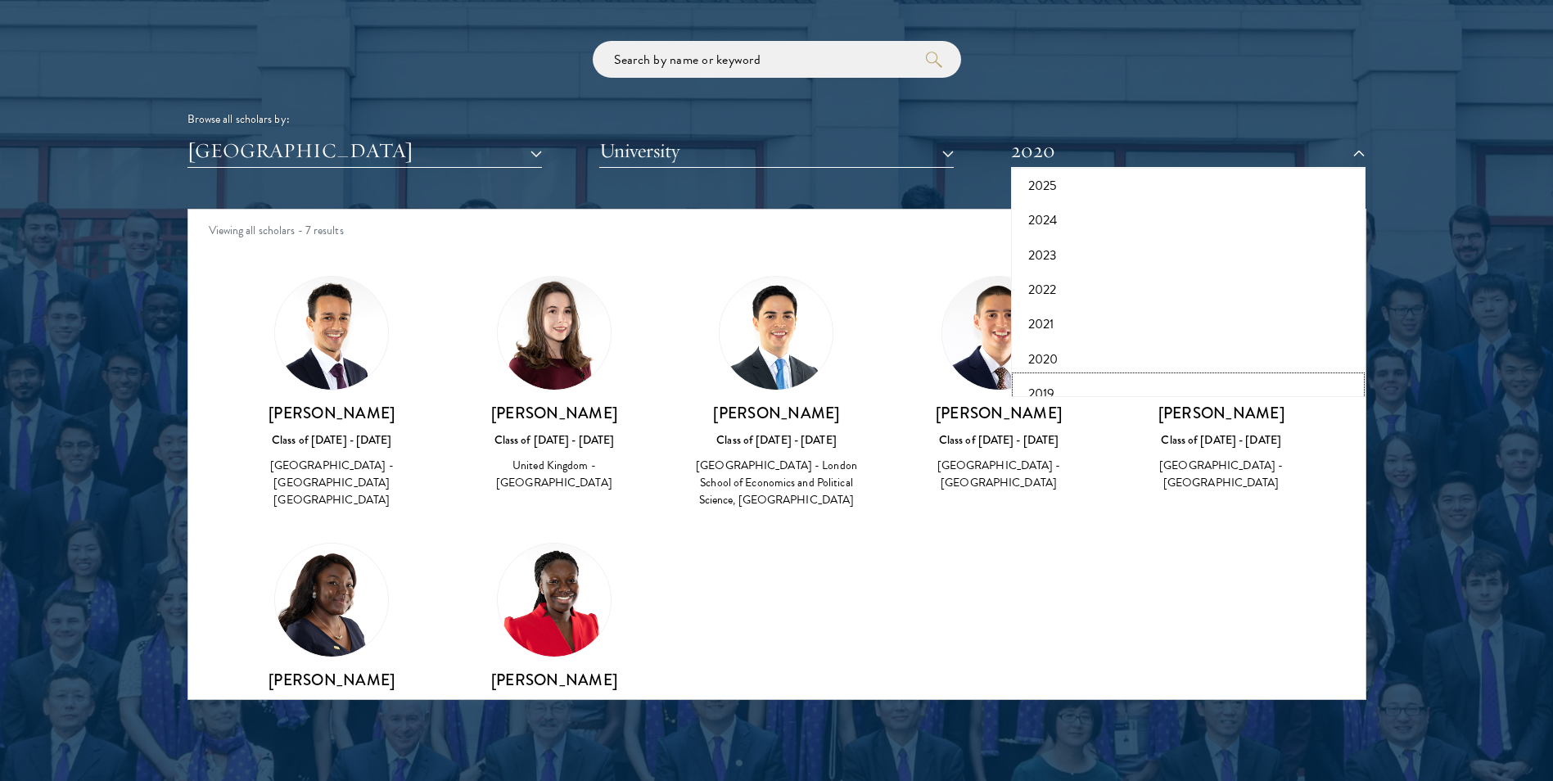
click at [1049, 393] on button "2019" at bounding box center [1188, 394] width 345 height 34
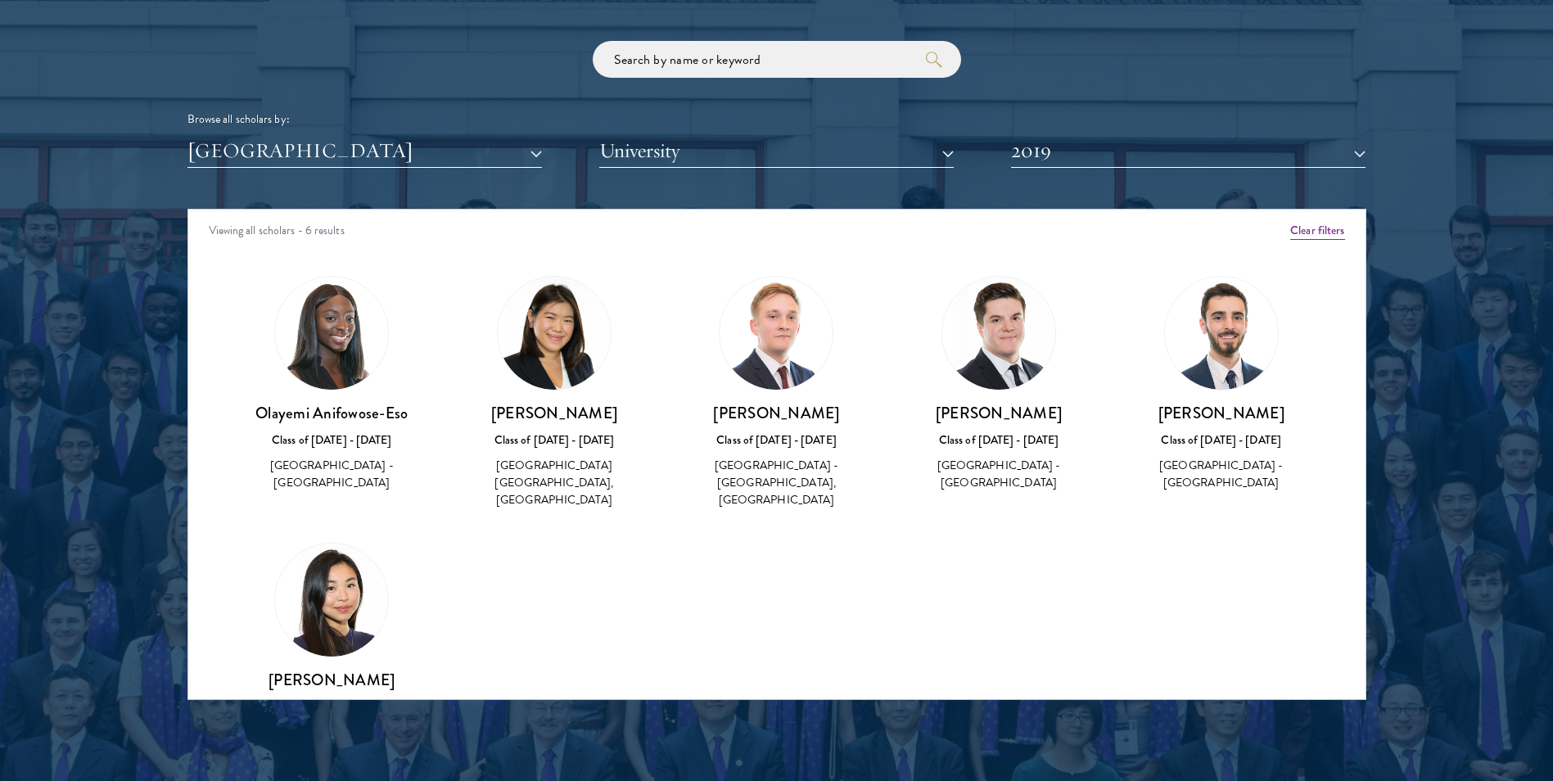
click at [310, 579] on img at bounding box center [331, 600] width 113 height 113
click at [1100, 155] on button "2019" at bounding box center [1188, 151] width 354 height 34
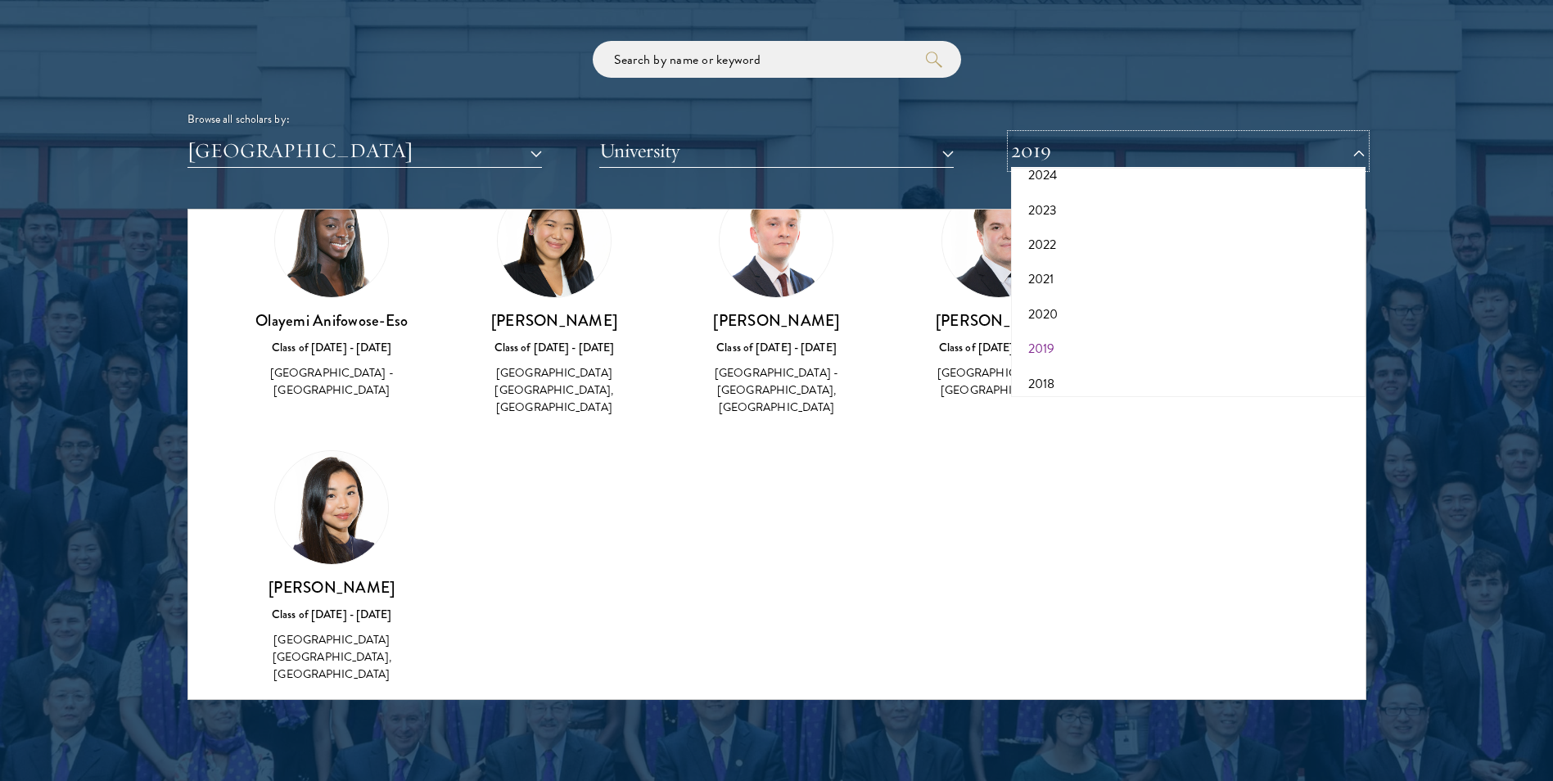
scroll to position [170, 0]
click at [1077, 338] on button "2018" at bounding box center [1188, 340] width 345 height 34
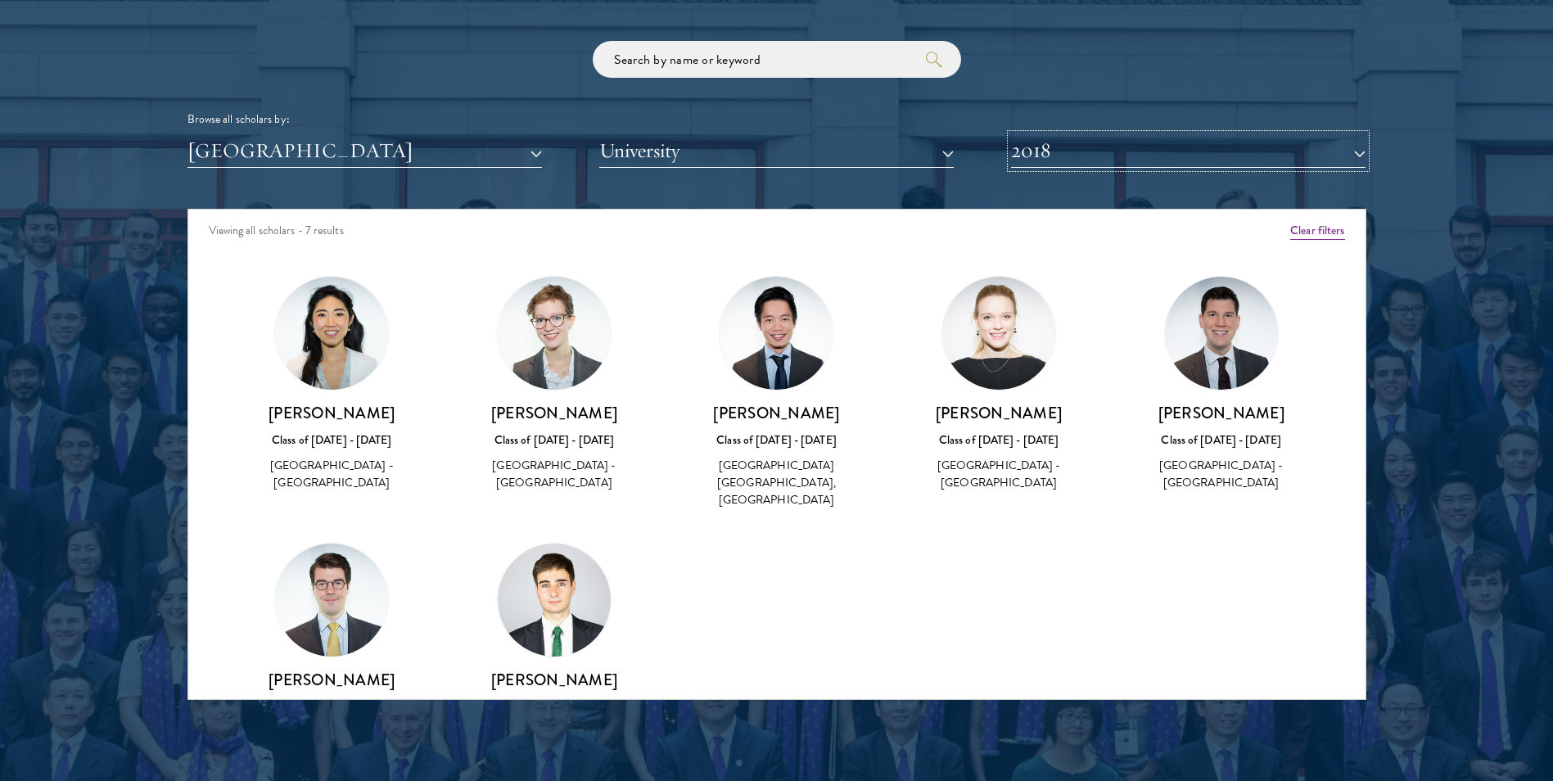
click at [1053, 151] on button "2018" at bounding box center [1188, 151] width 354 height 34
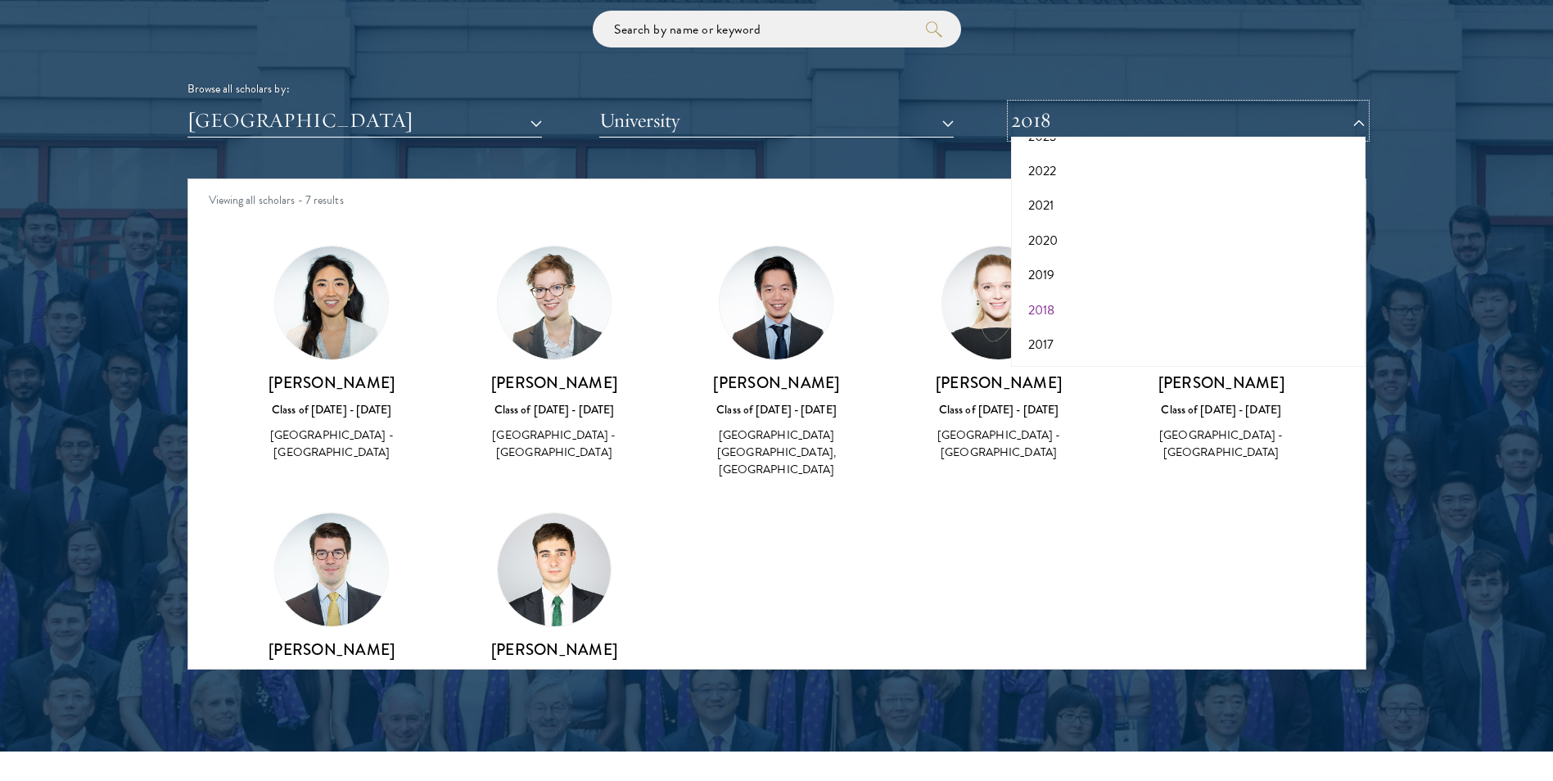
scroll to position [2047, 0]
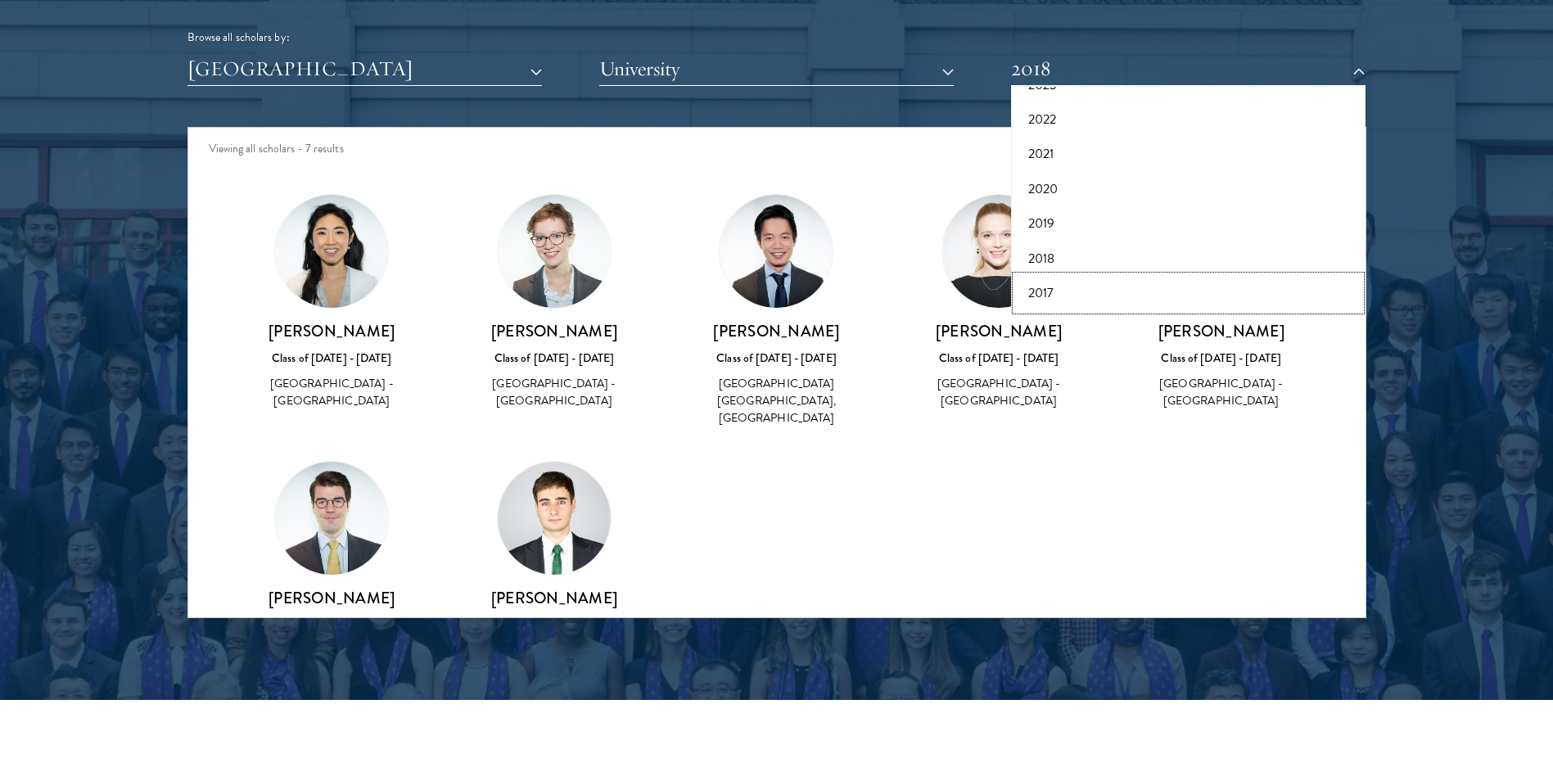
click at [1052, 286] on button "2017" at bounding box center [1188, 293] width 345 height 34
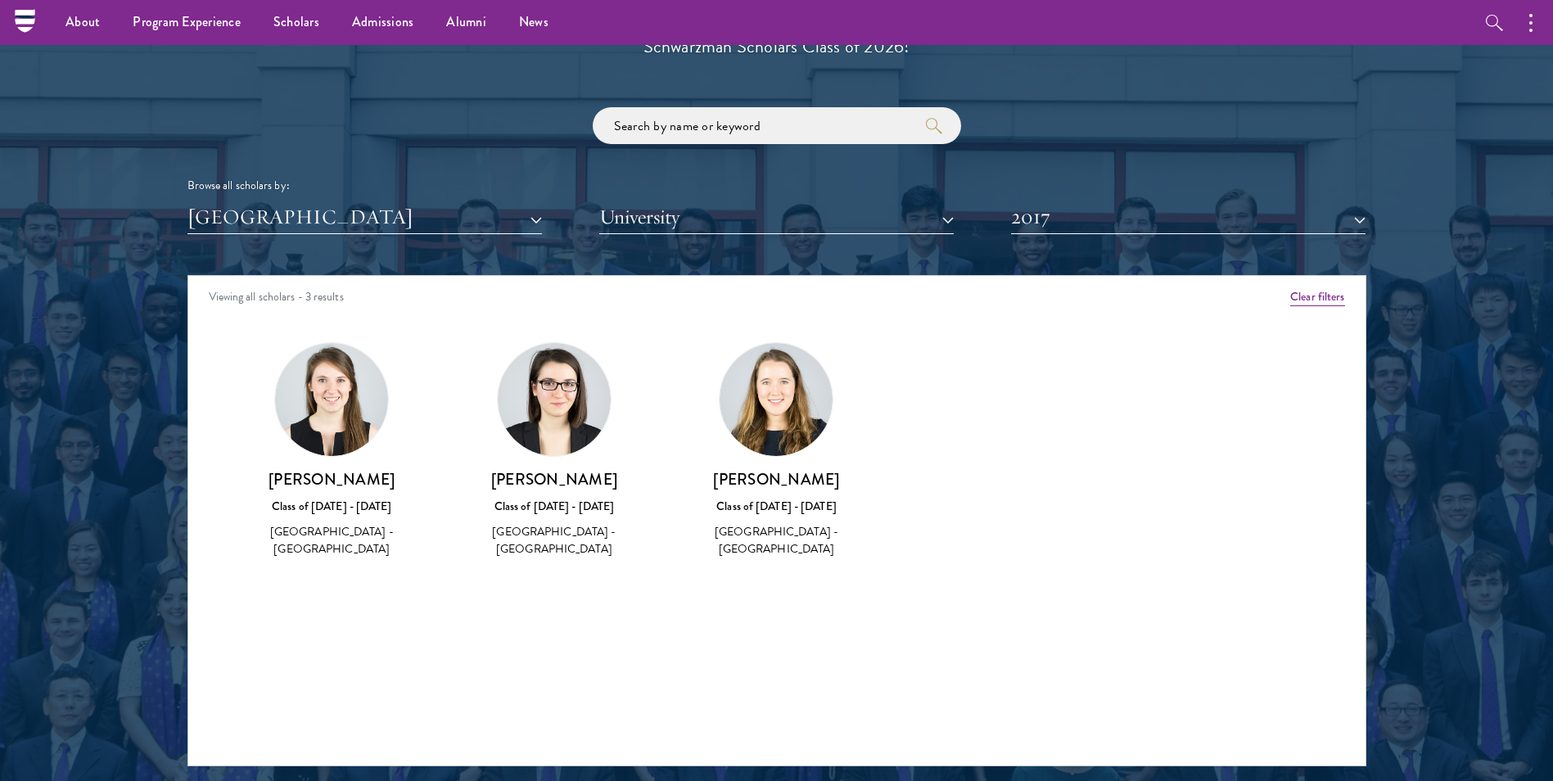
scroll to position [1883, 0]
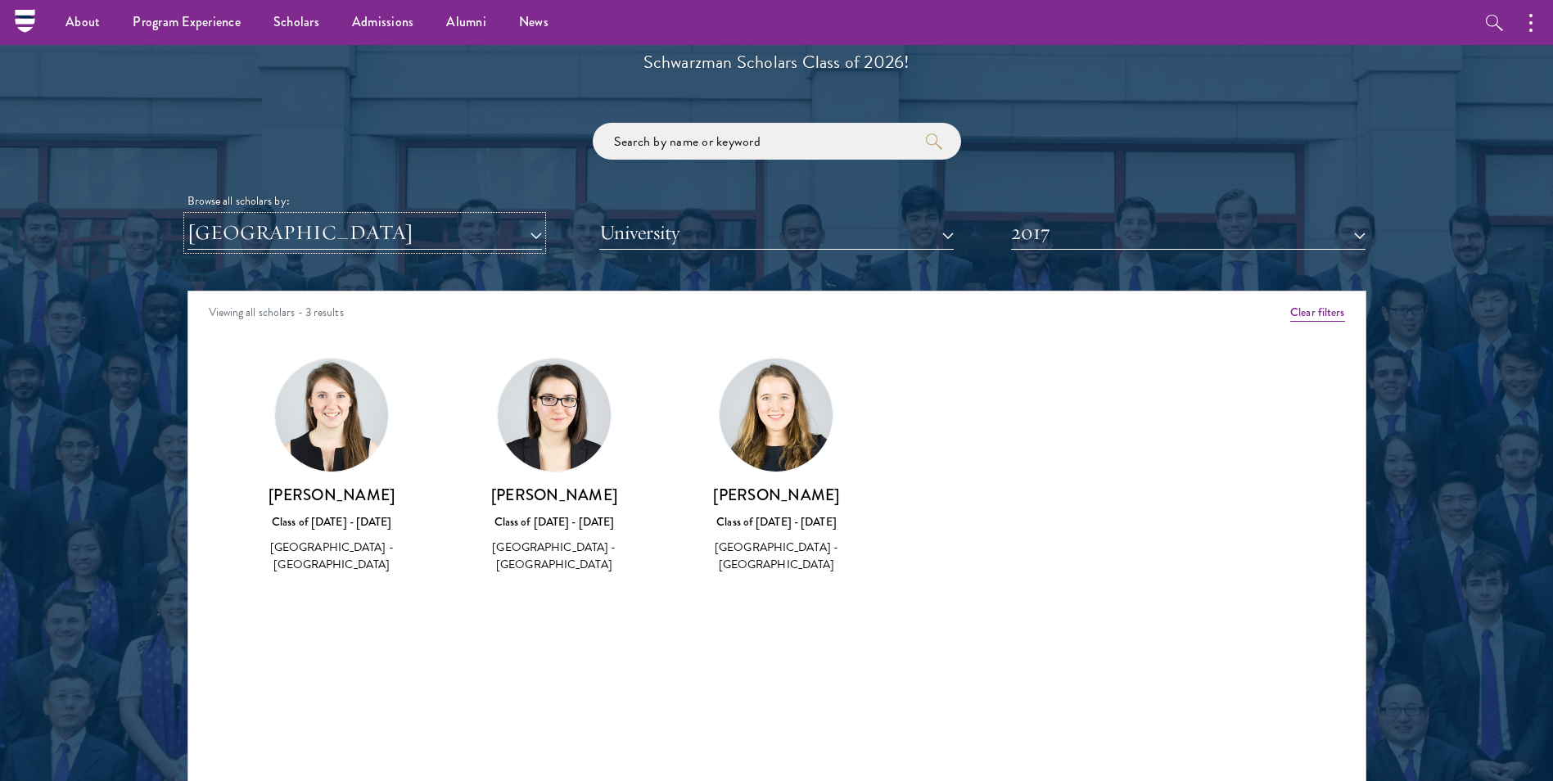
click at [530, 237] on button "[GEOGRAPHIC_DATA]" at bounding box center [364, 233] width 354 height 34
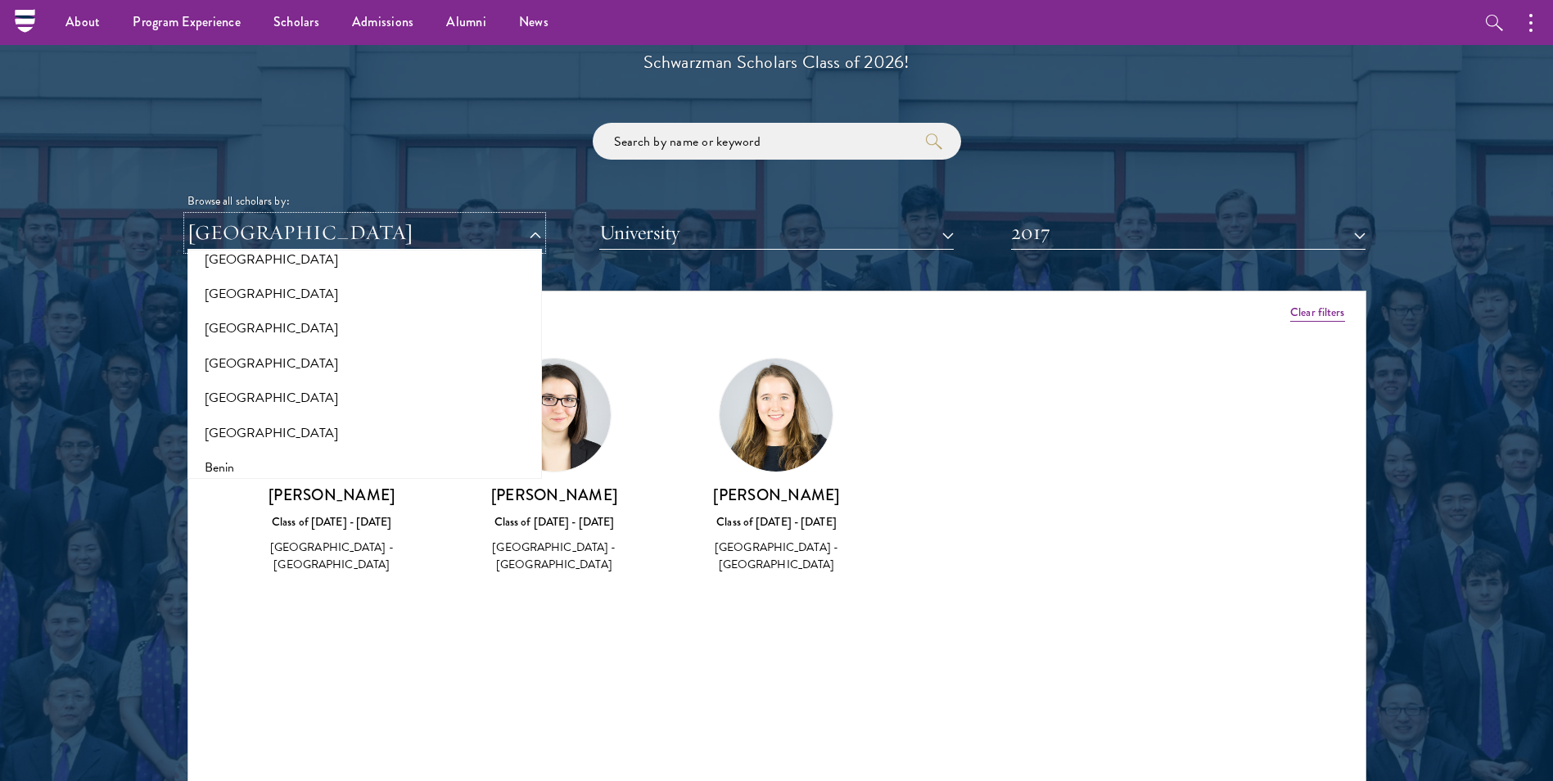
scroll to position [0, 0]
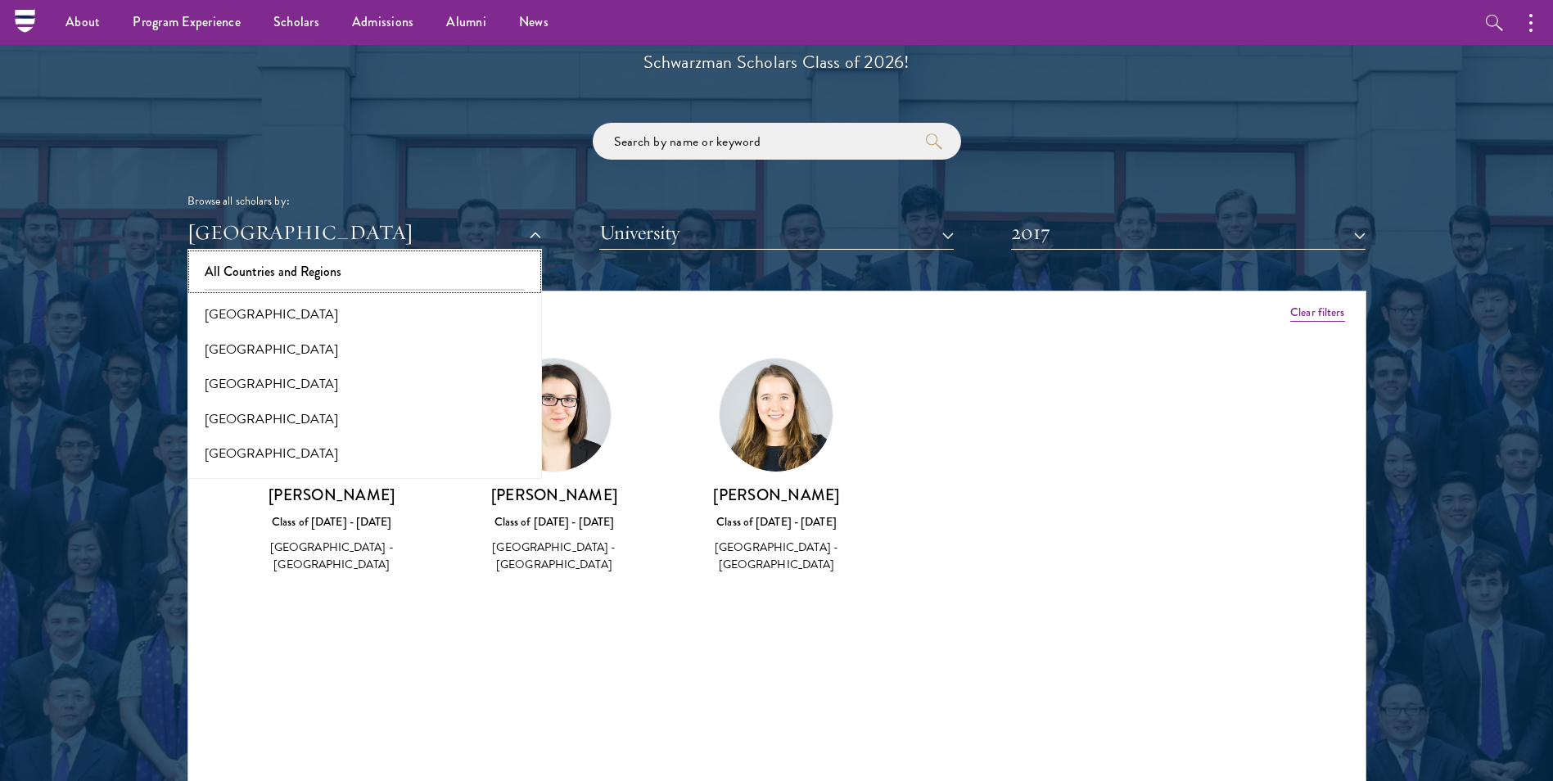
click at [236, 261] on button "All Countries and Regions" at bounding box center [364, 272] width 345 height 34
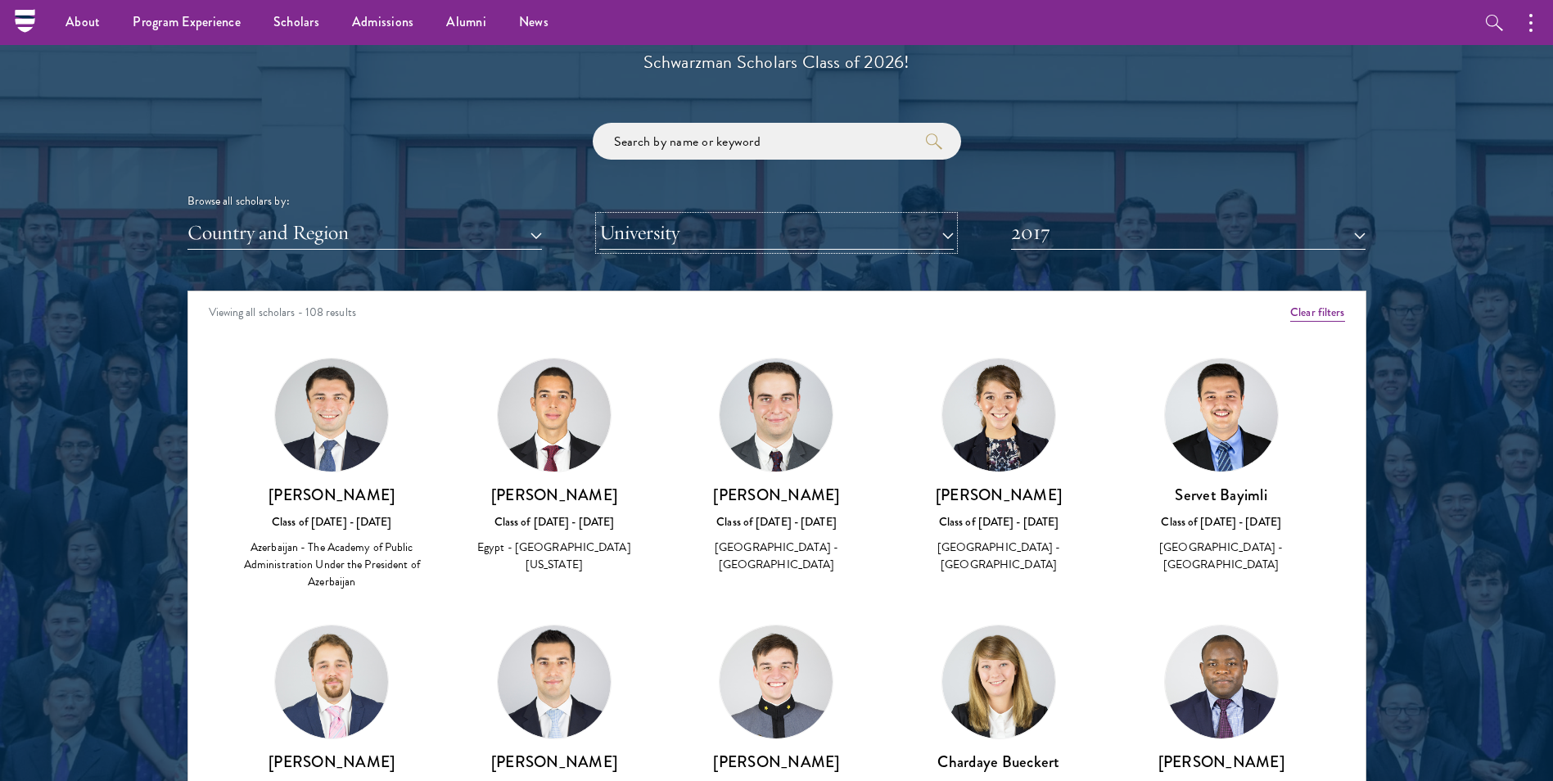
click at [827, 230] on button "University" at bounding box center [776, 233] width 354 height 34
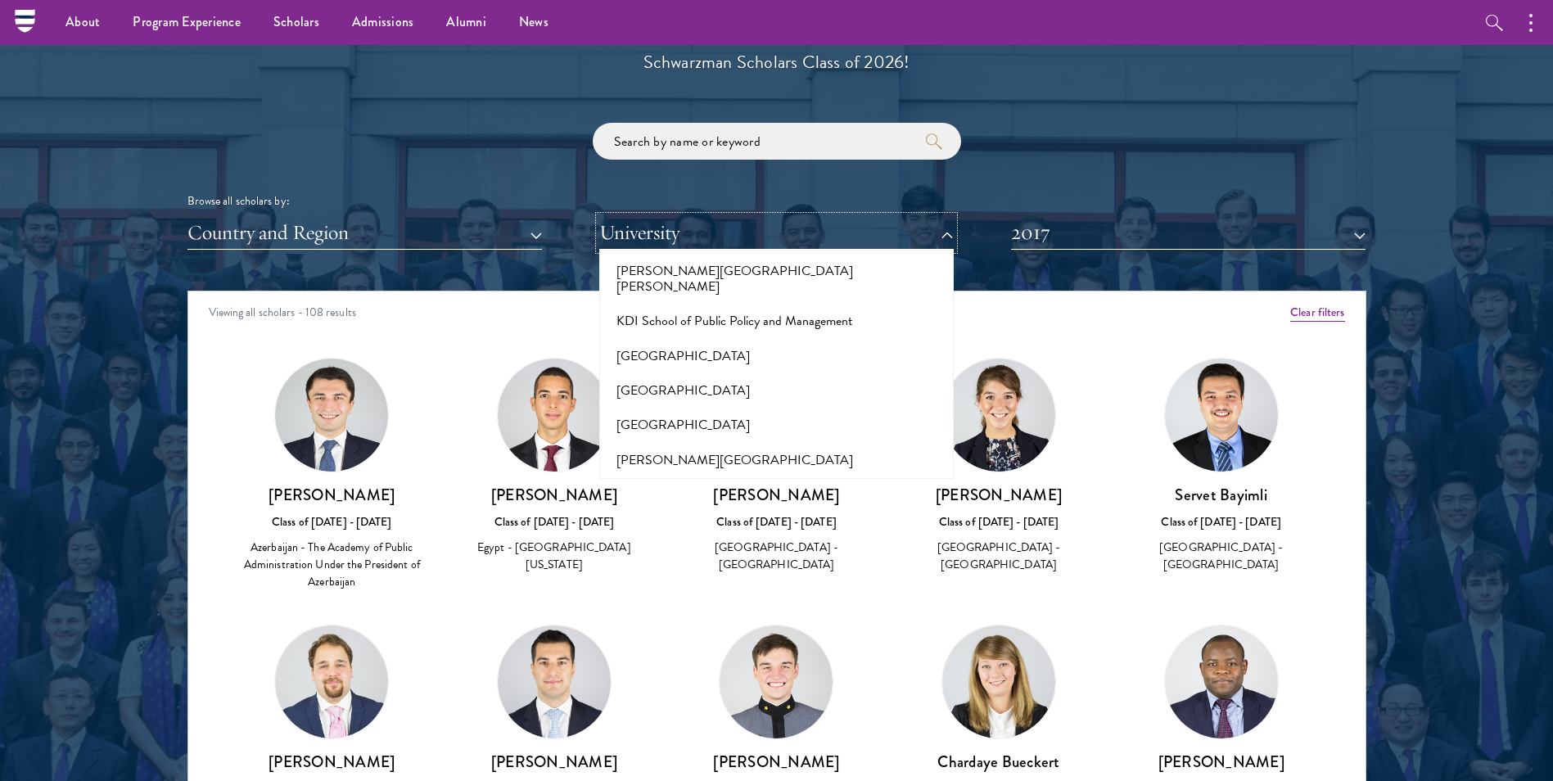
scroll to position [5011, 0]
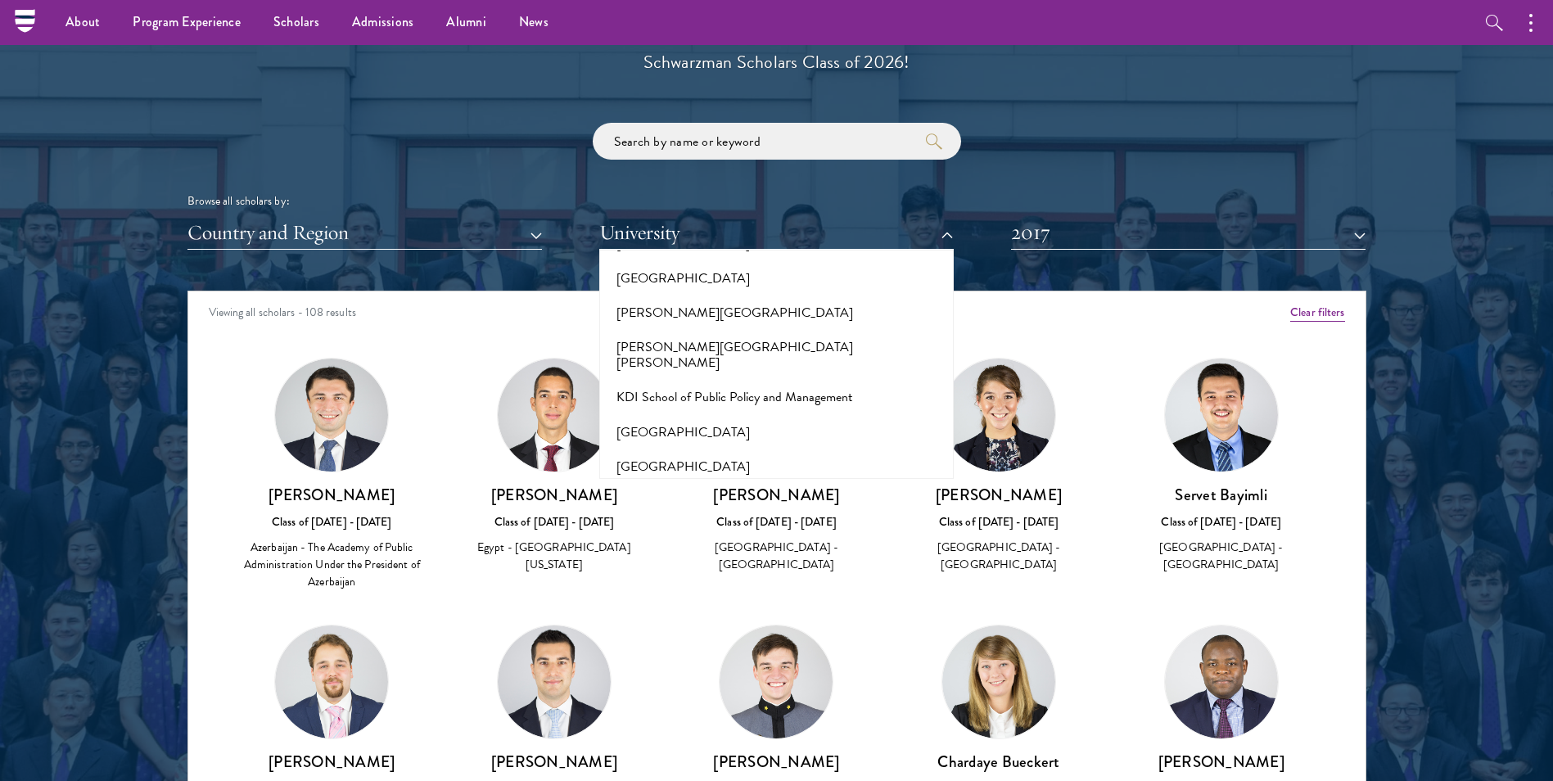
click at [664, 589] on button "[GEOGRAPHIC_DATA]" at bounding box center [776, 606] width 345 height 34
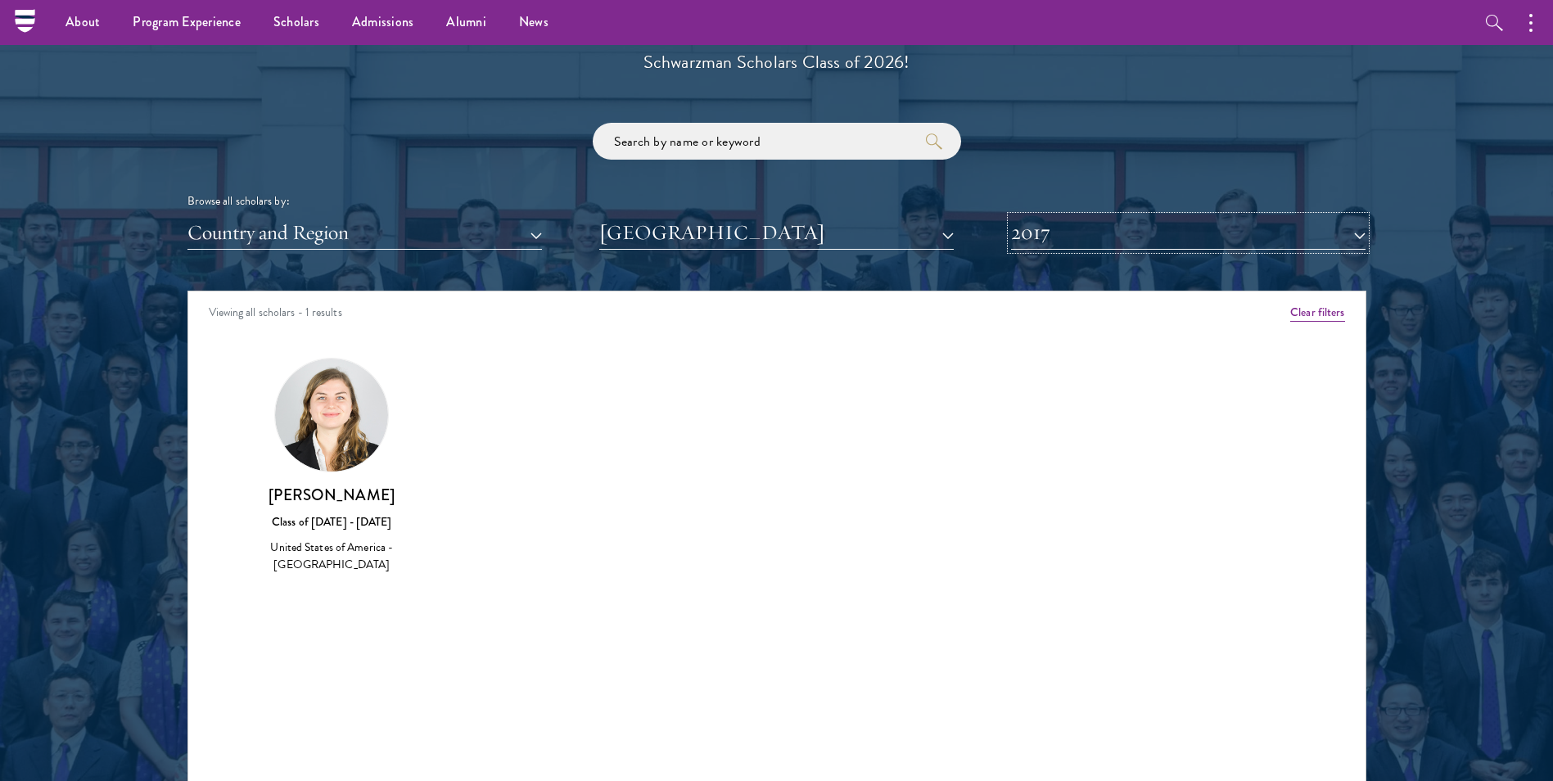
click at [1076, 242] on button "2017" at bounding box center [1188, 233] width 354 height 34
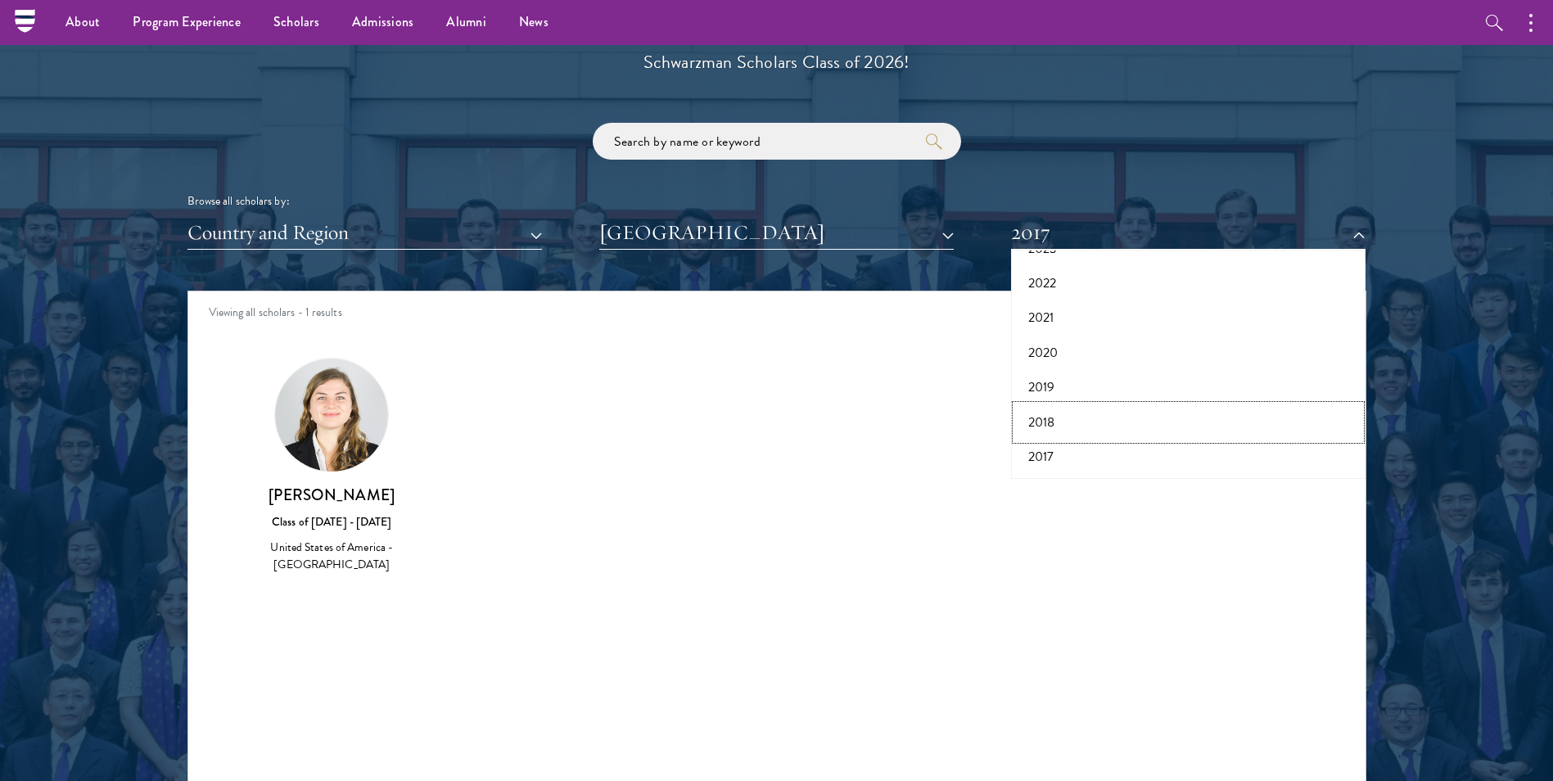
click at [1041, 427] on button "2018" at bounding box center [1188, 422] width 345 height 34
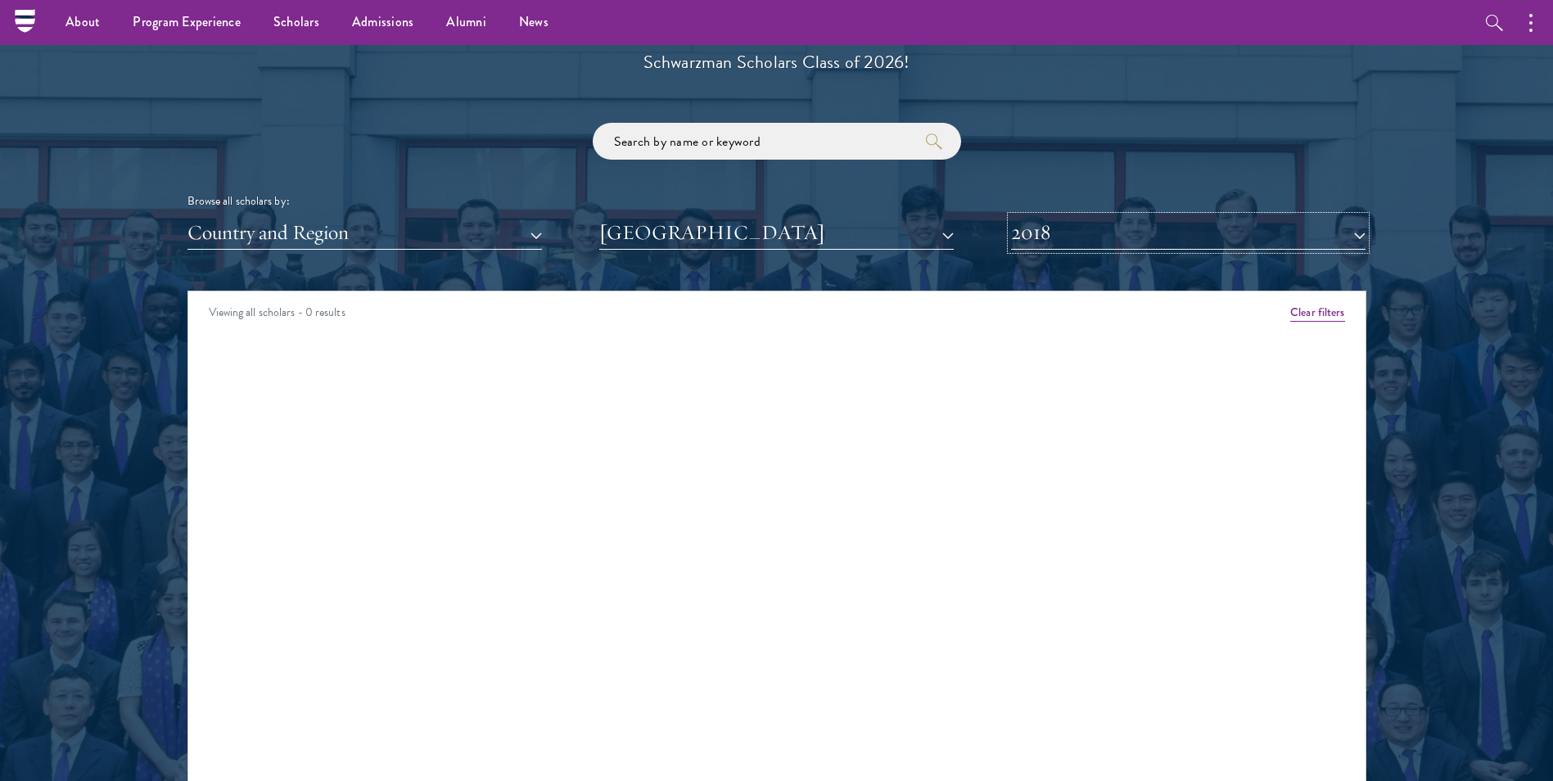
click at [1080, 235] on button "2018" at bounding box center [1188, 233] width 354 height 34
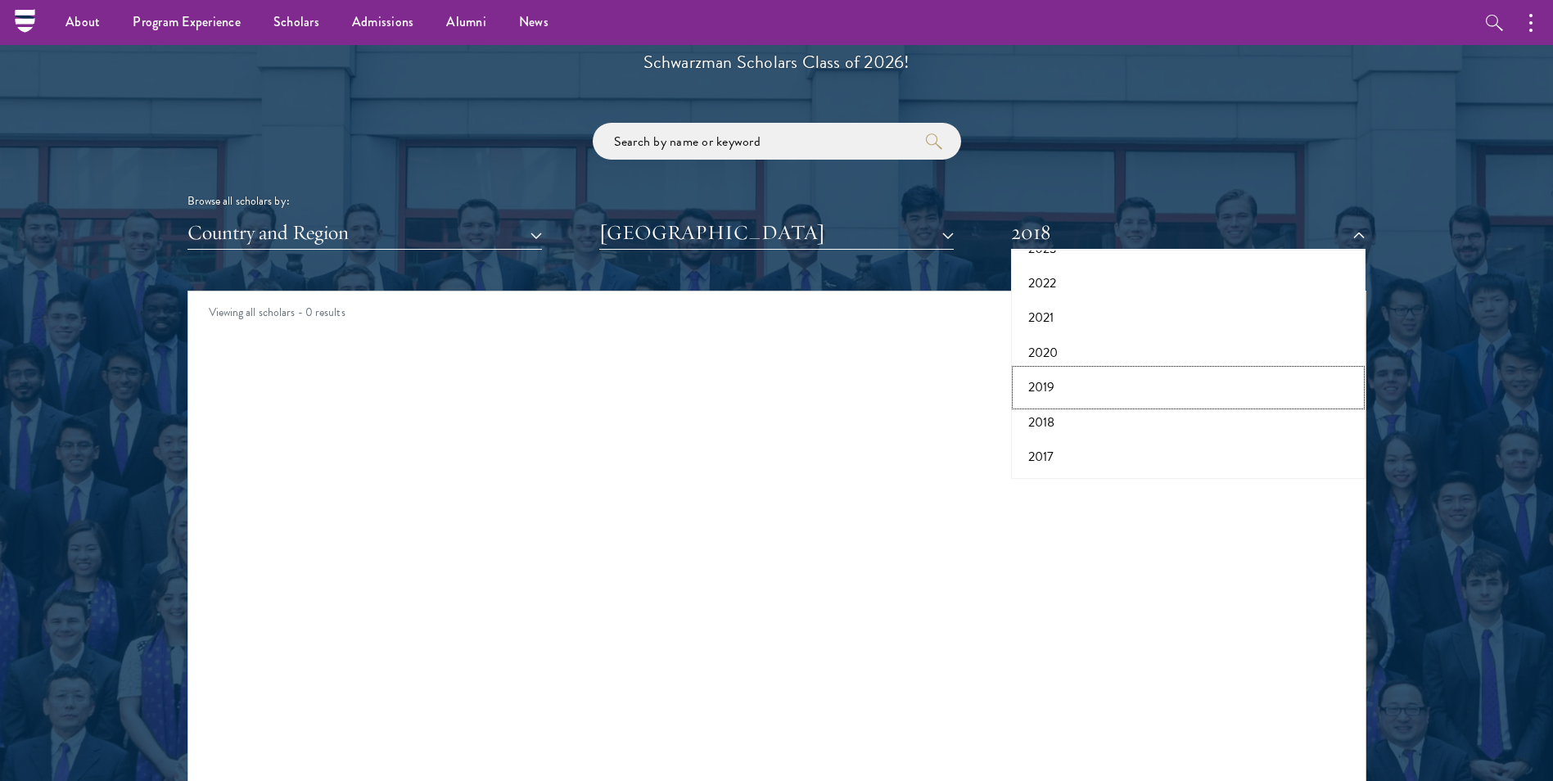
click at [1065, 383] on button "2019" at bounding box center [1188, 387] width 345 height 34
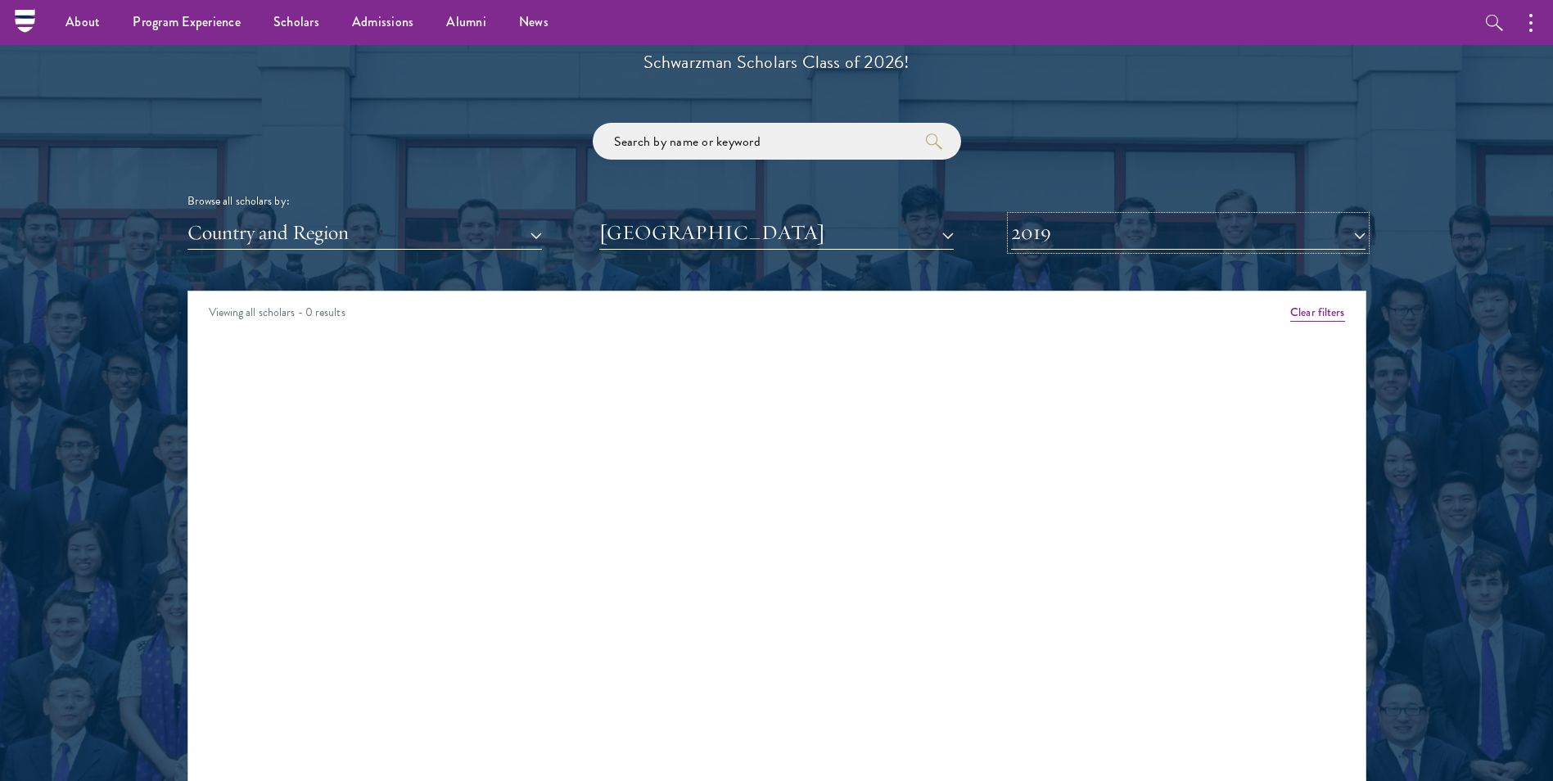
click at [1033, 242] on button "2019" at bounding box center [1188, 233] width 354 height 34
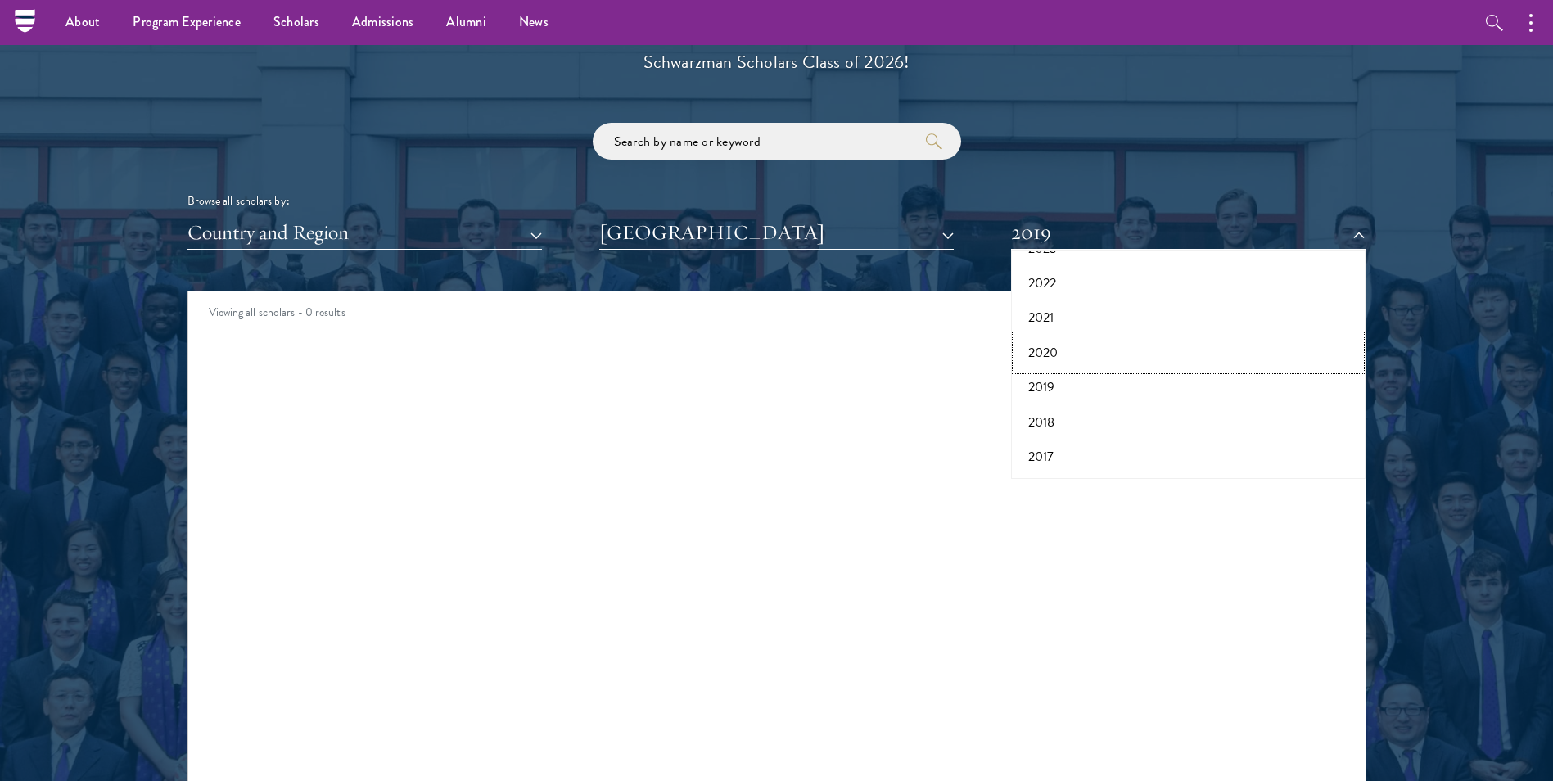
click at [1038, 351] on button "2020" at bounding box center [1188, 353] width 345 height 34
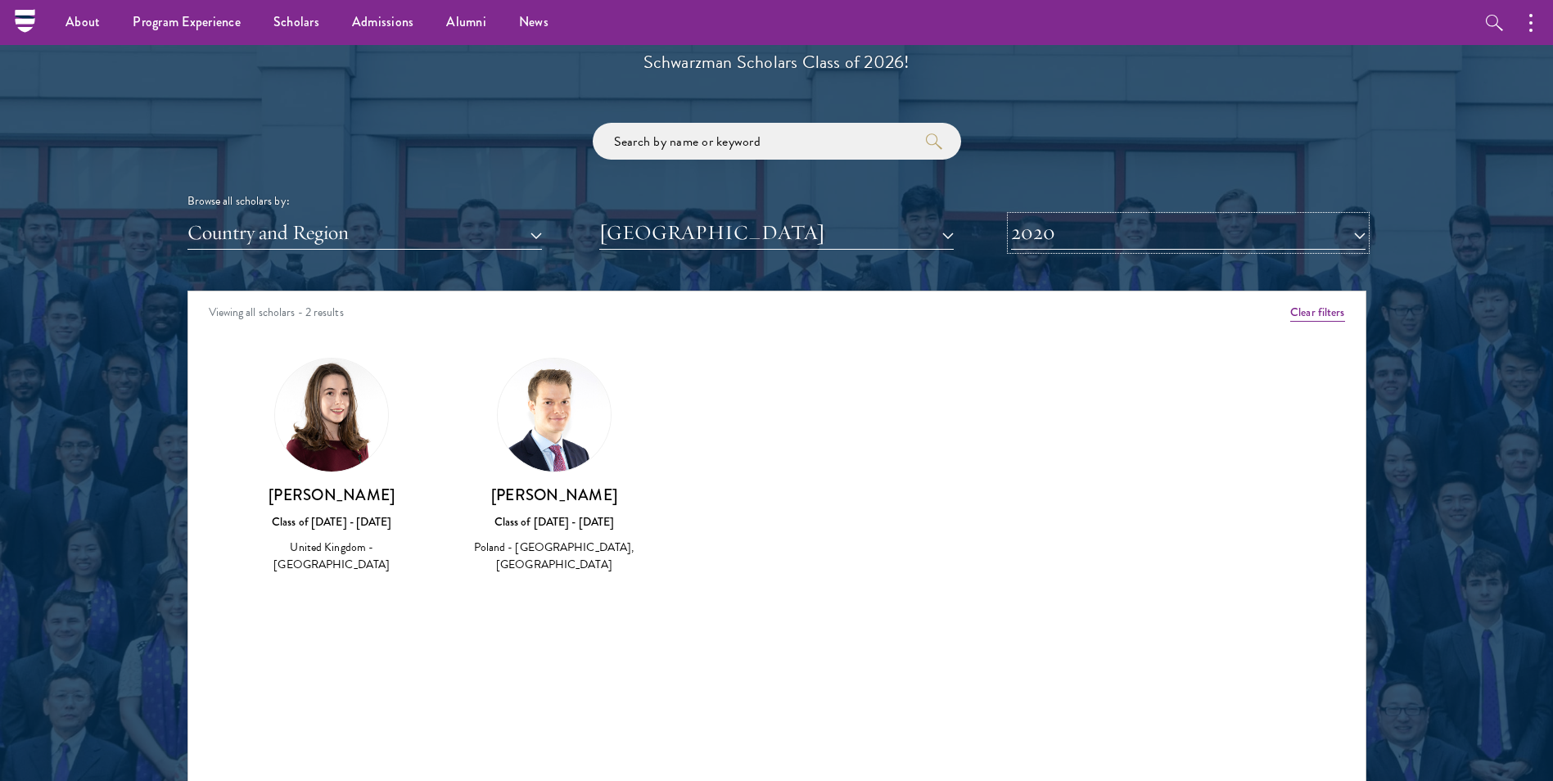
click at [1045, 218] on button "2020" at bounding box center [1188, 233] width 354 height 34
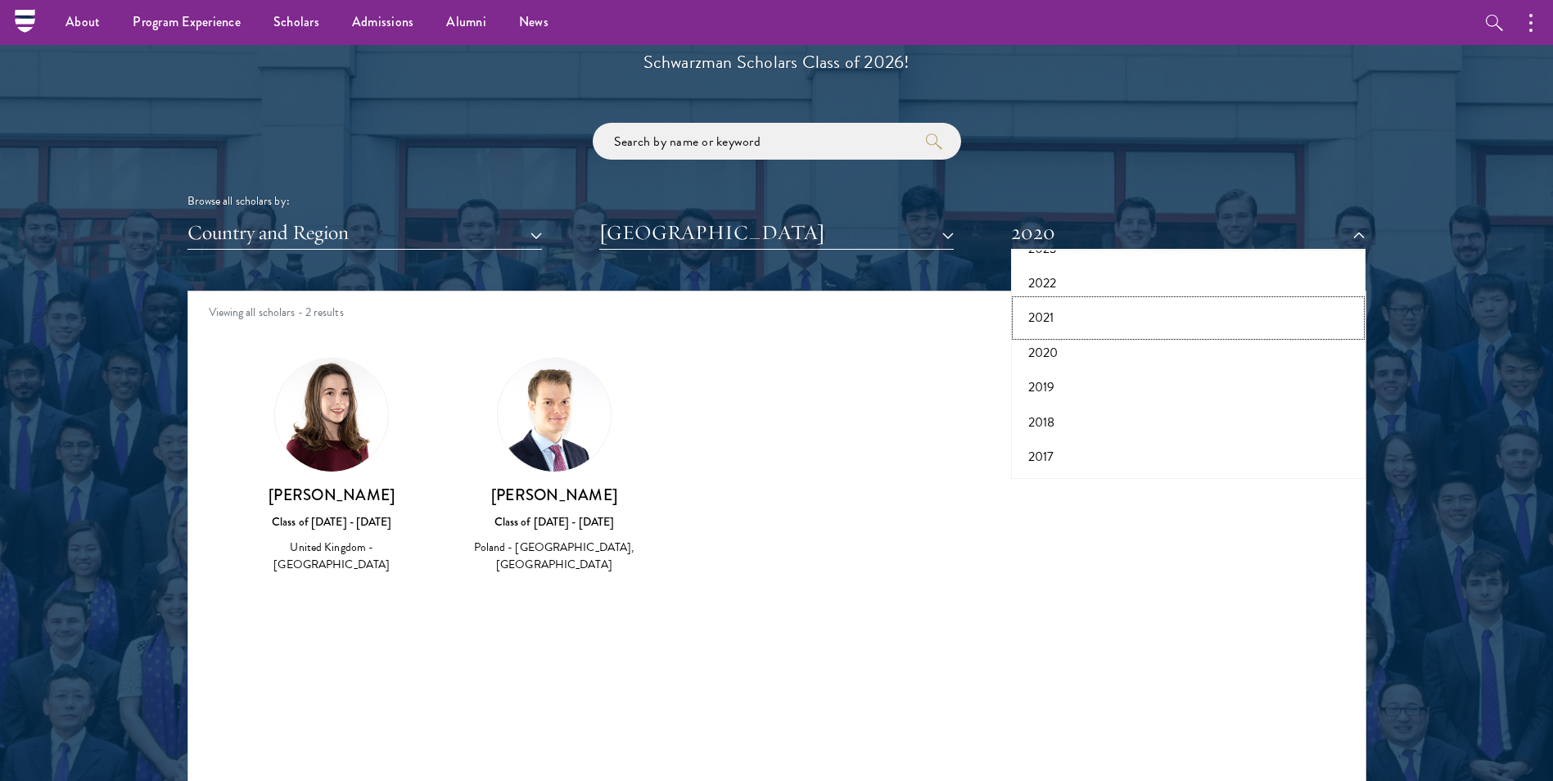
click at [1043, 322] on button "2021" at bounding box center [1188, 317] width 345 height 34
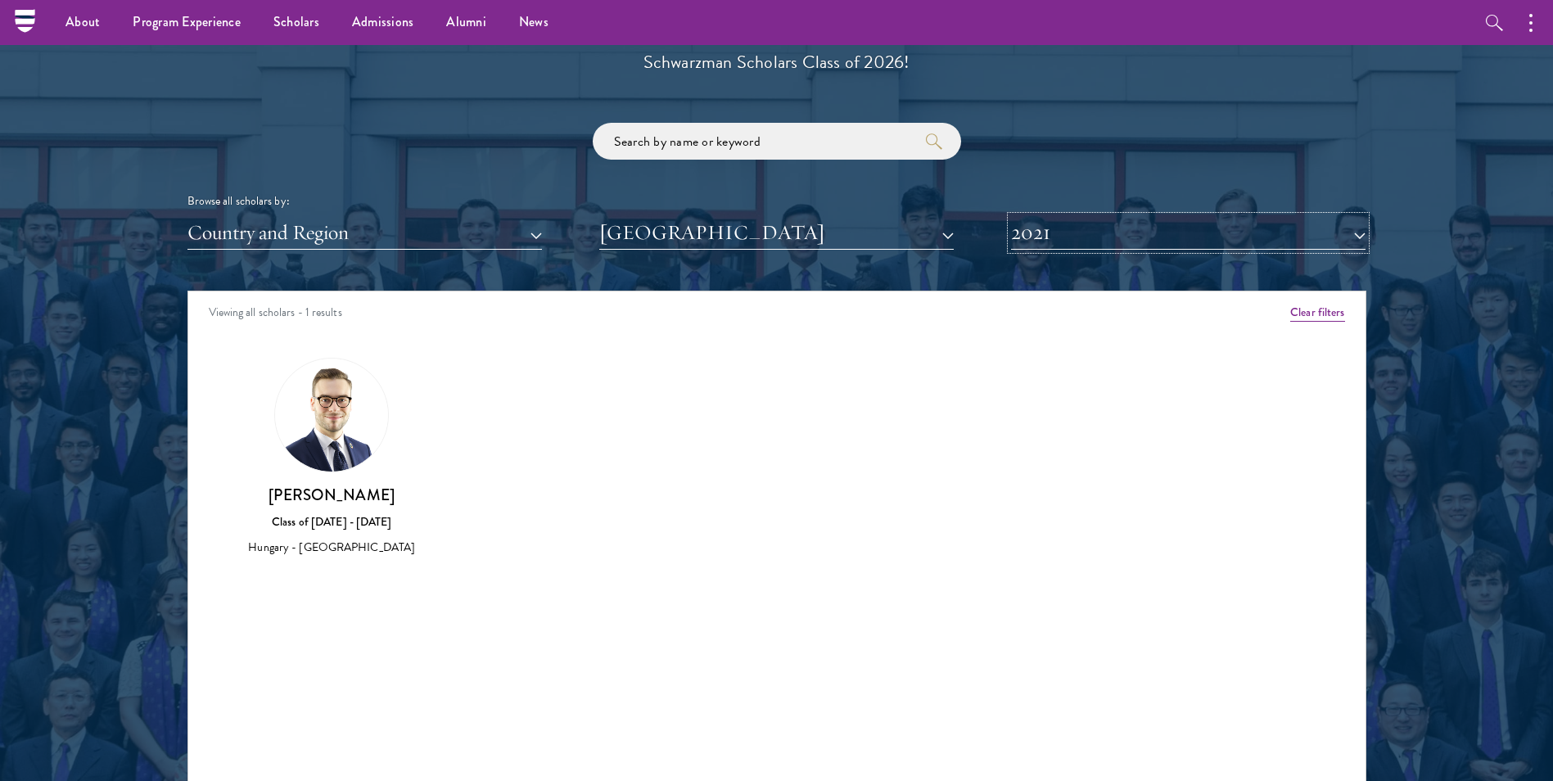
click at [1062, 233] on button "2021" at bounding box center [1188, 233] width 354 height 34
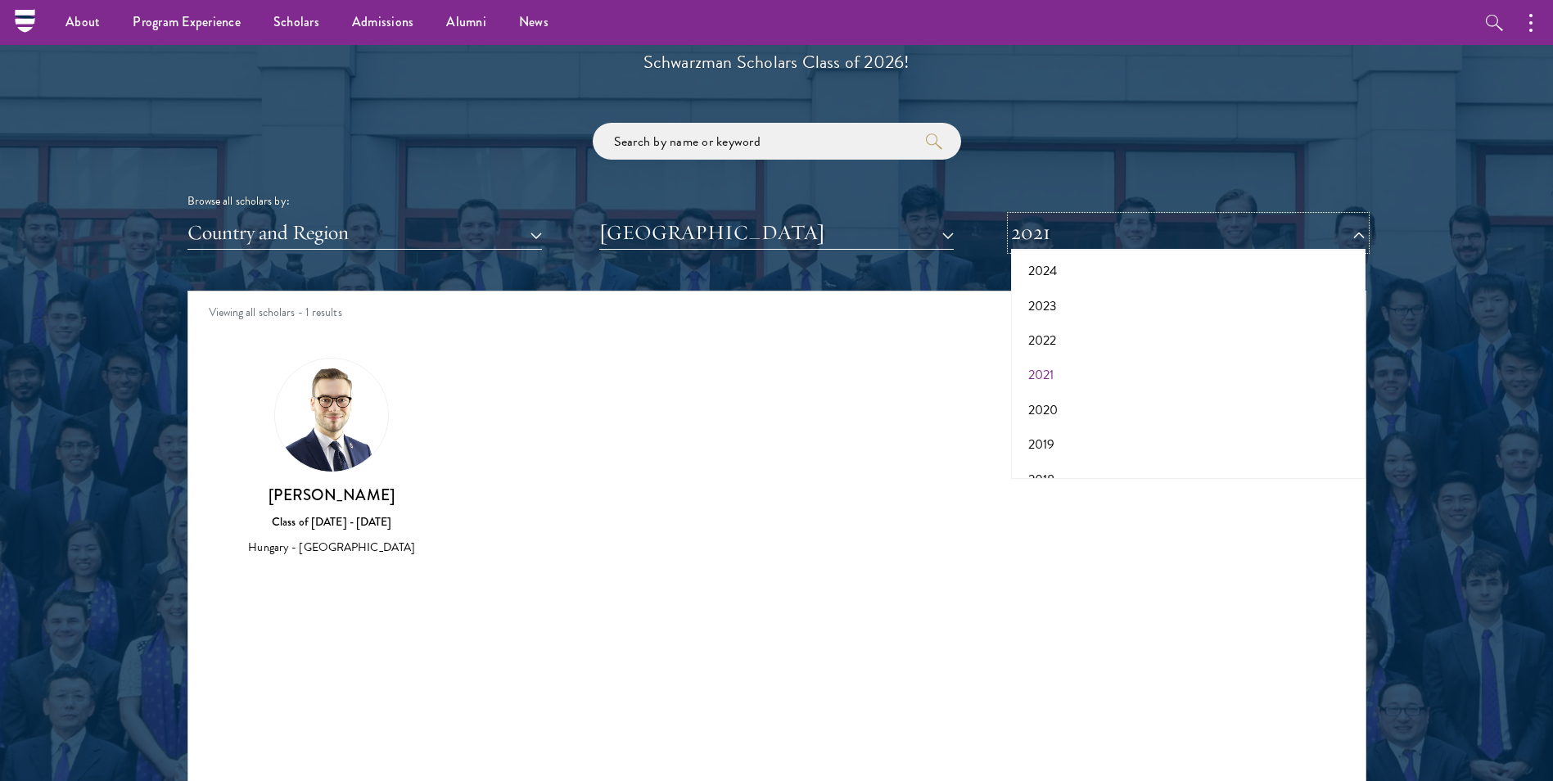
scroll to position [88, 0]
click at [1030, 361] on button "2022" at bounding box center [1188, 365] width 345 height 34
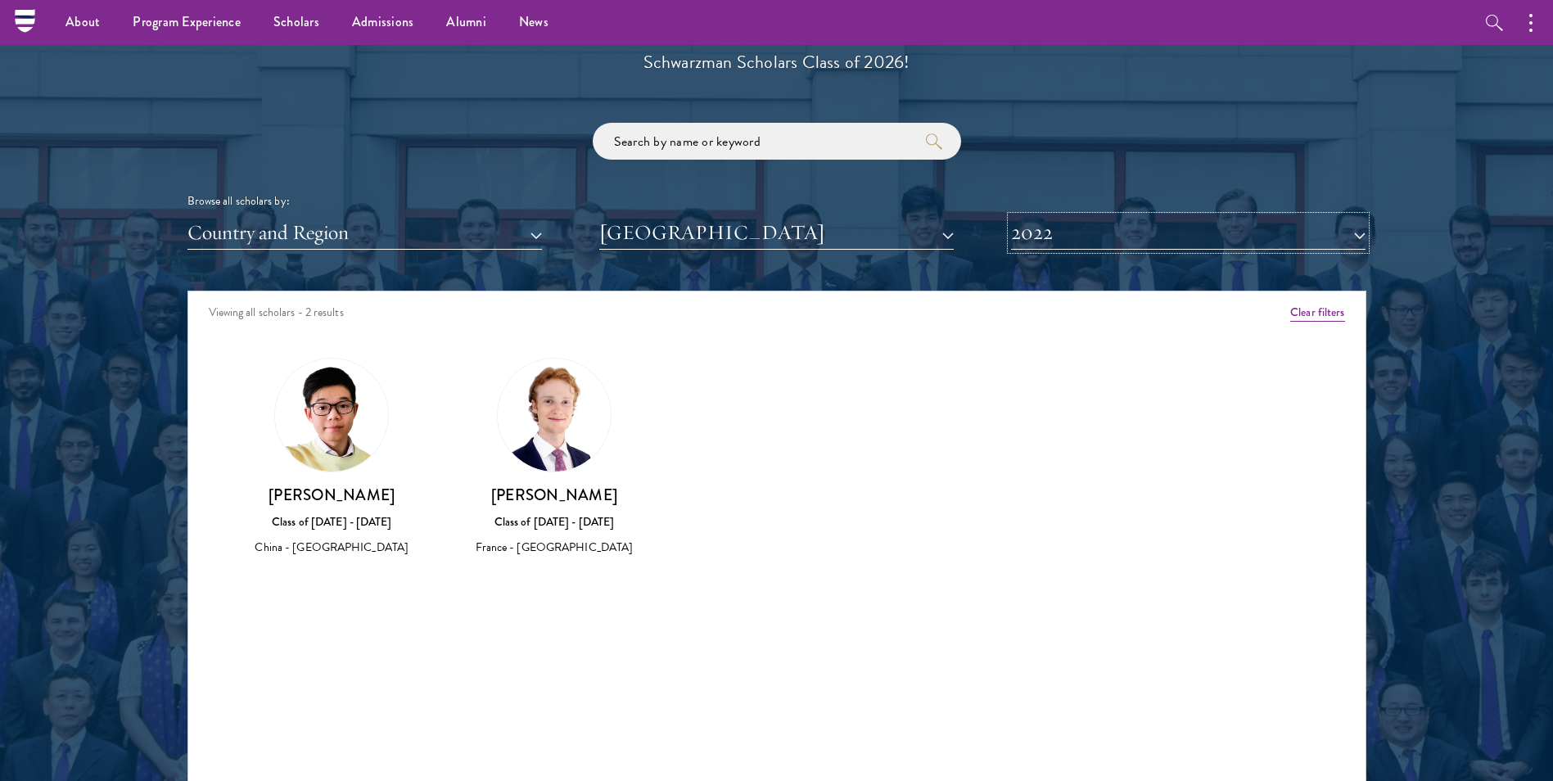
click at [1072, 238] on button "2022" at bounding box center [1188, 233] width 354 height 34
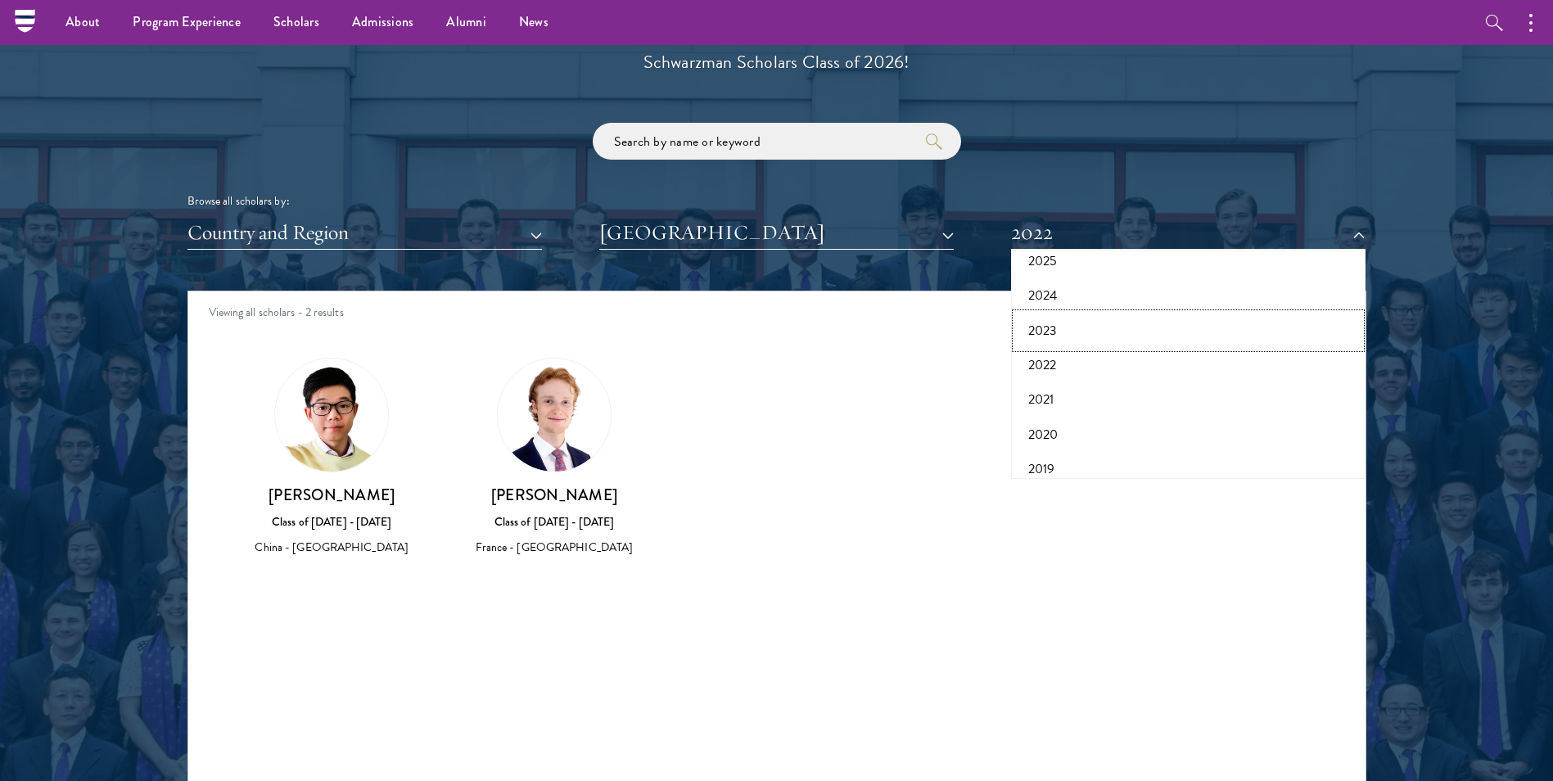
click at [1063, 325] on button "2023" at bounding box center [1188, 331] width 345 height 34
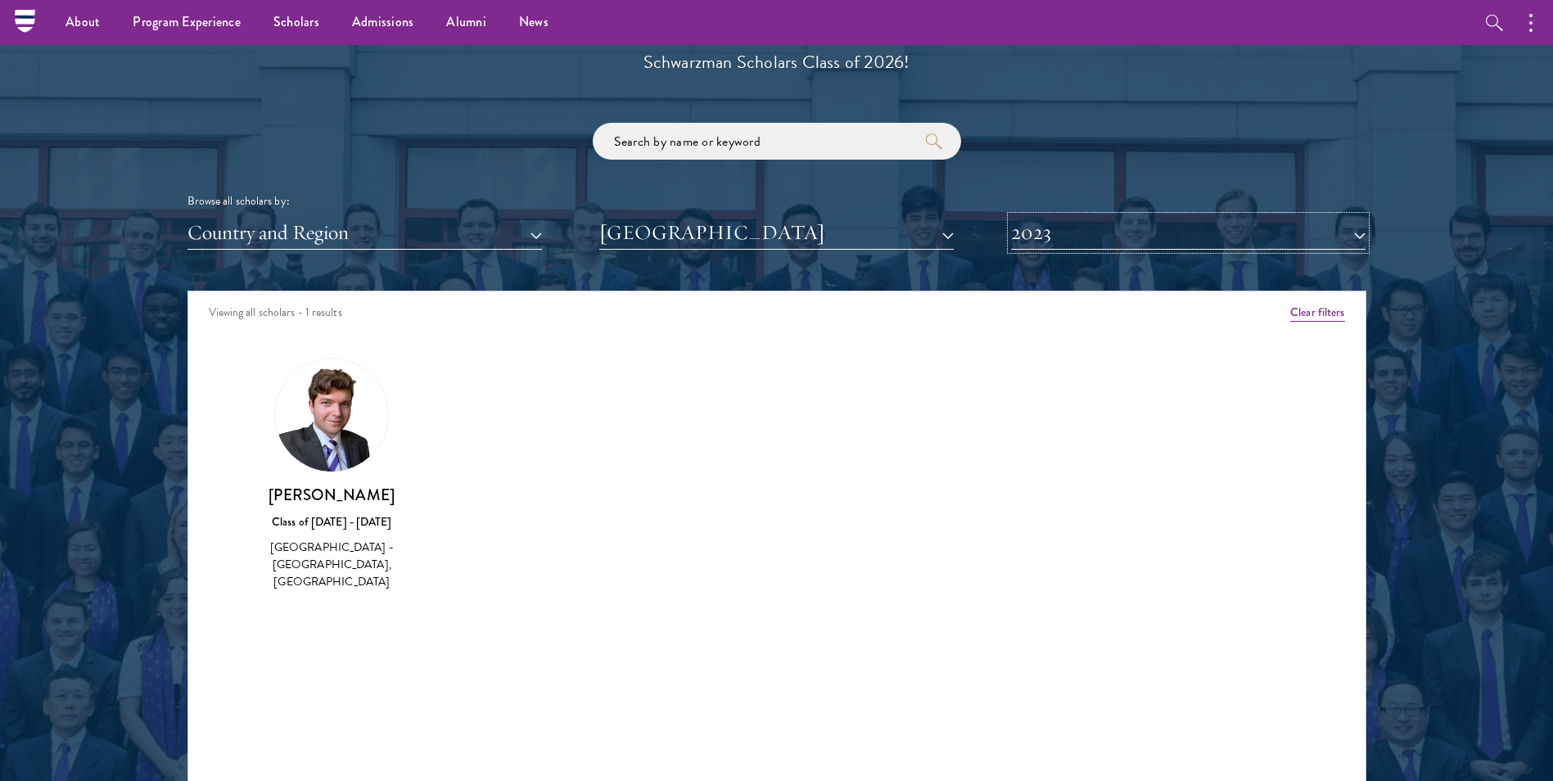
click at [1044, 238] on button "2023" at bounding box center [1188, 233] width 354 height 34
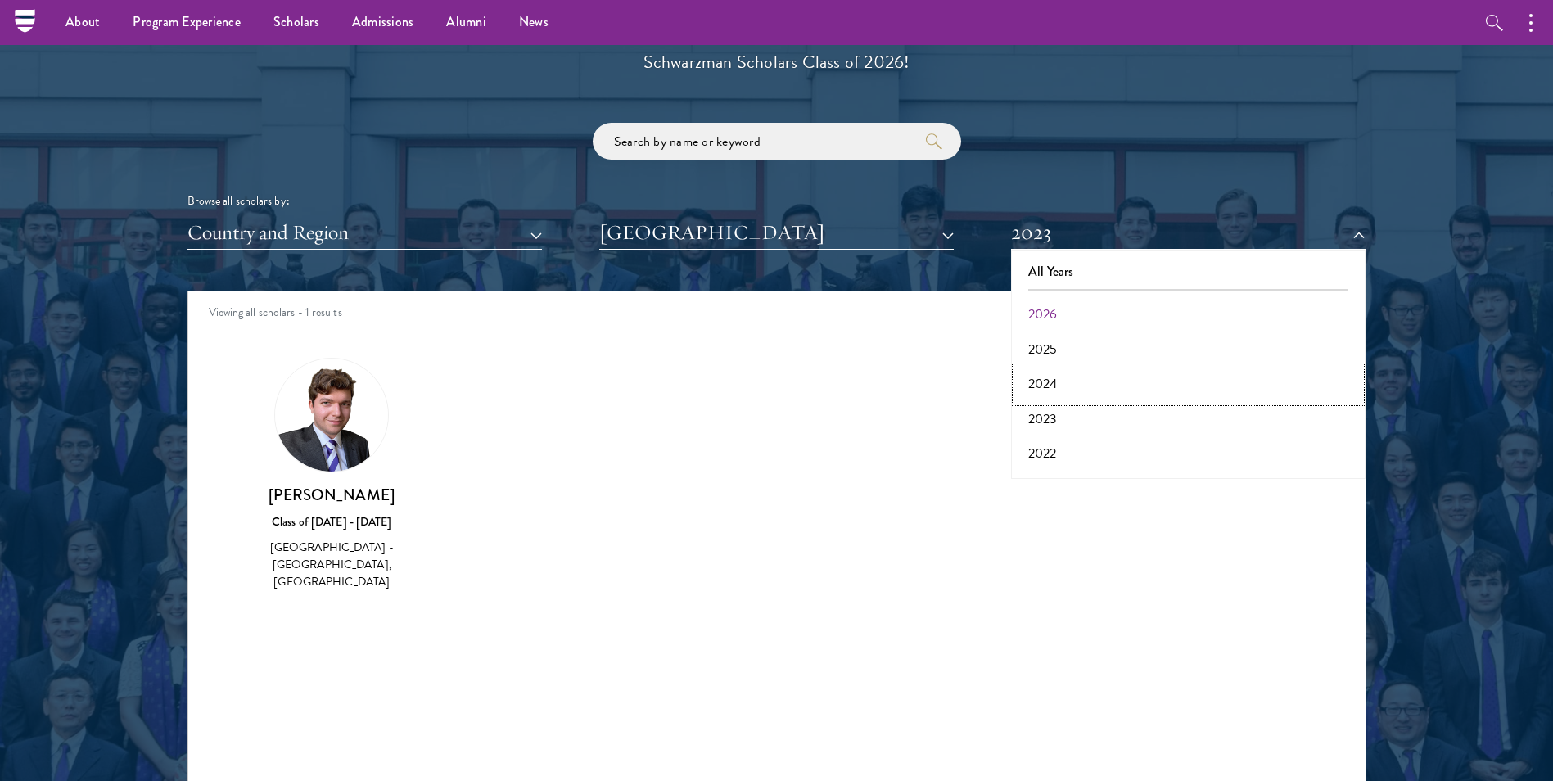
click at [1060, 385] on button "2024" at bounding box center [1188, 384] width 345 height 34
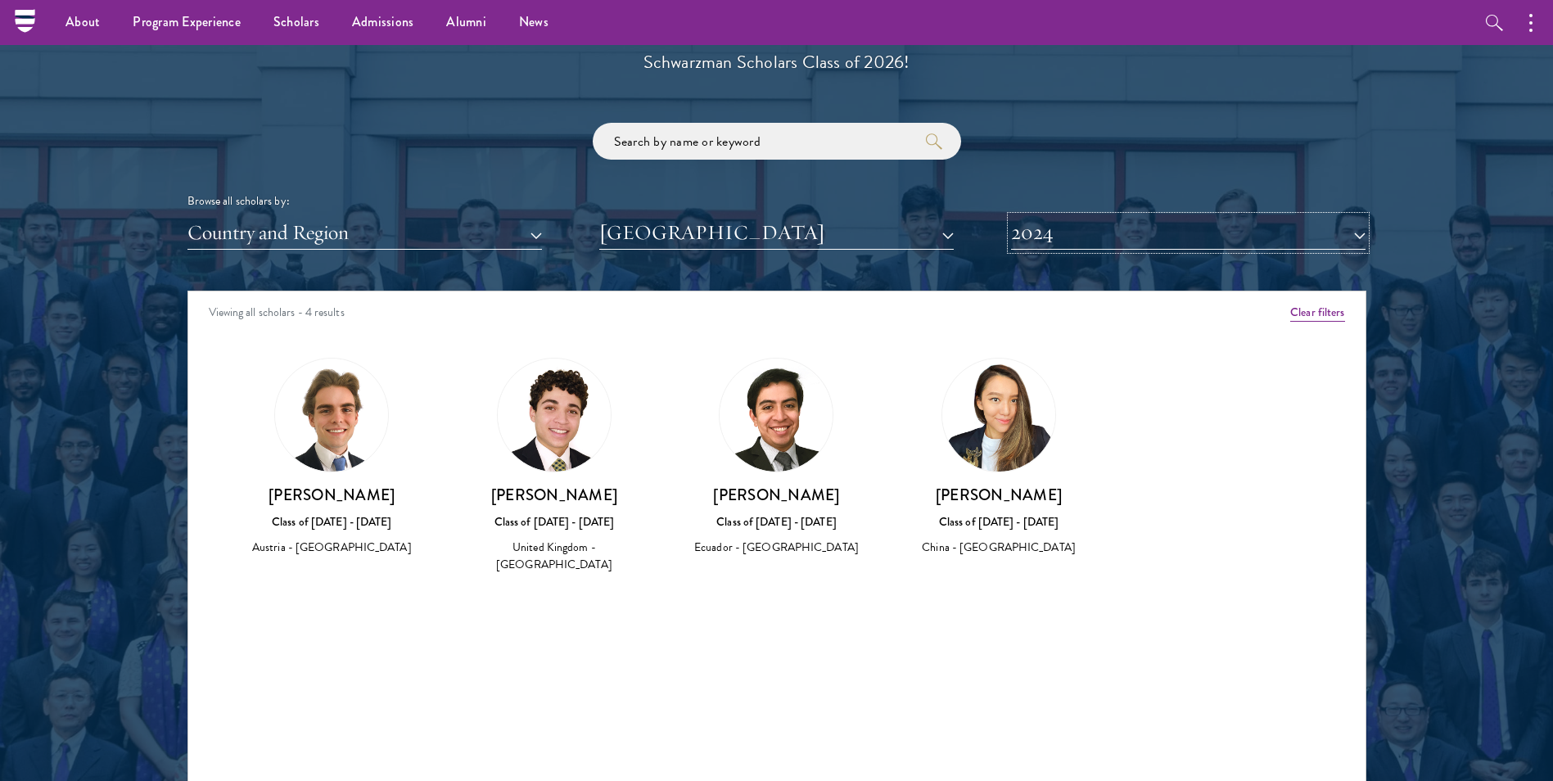
click at [1083, 237] on button "2024" at bounding box center [1188, 233] width 354 height 34
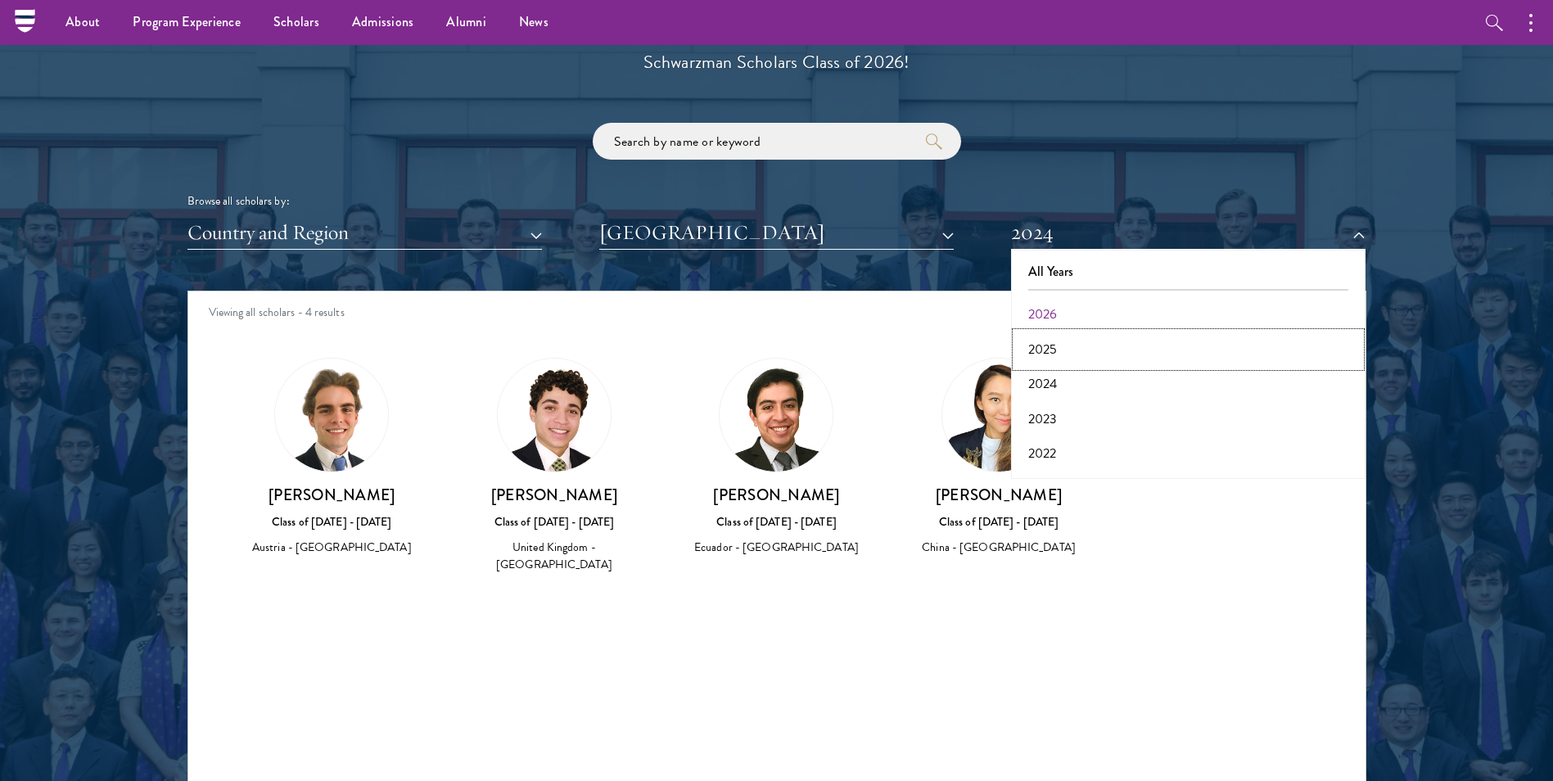
click at [1063, 353] on button "2025" at bounding box center [1188, 349] width 345 height 34
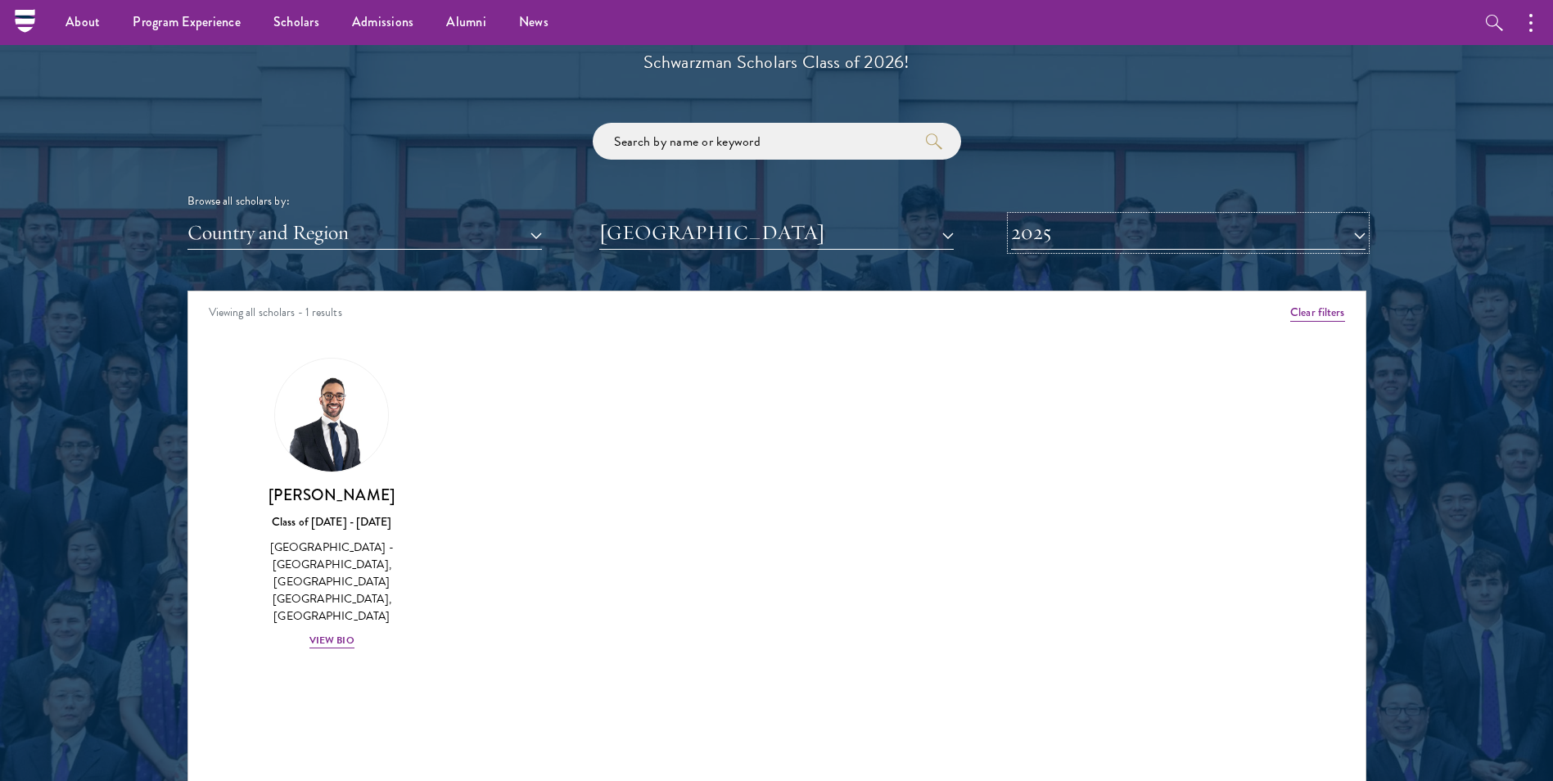
click at [1080, 229] on button "2025" at bounding box center [1188, 233] width 354 height 34
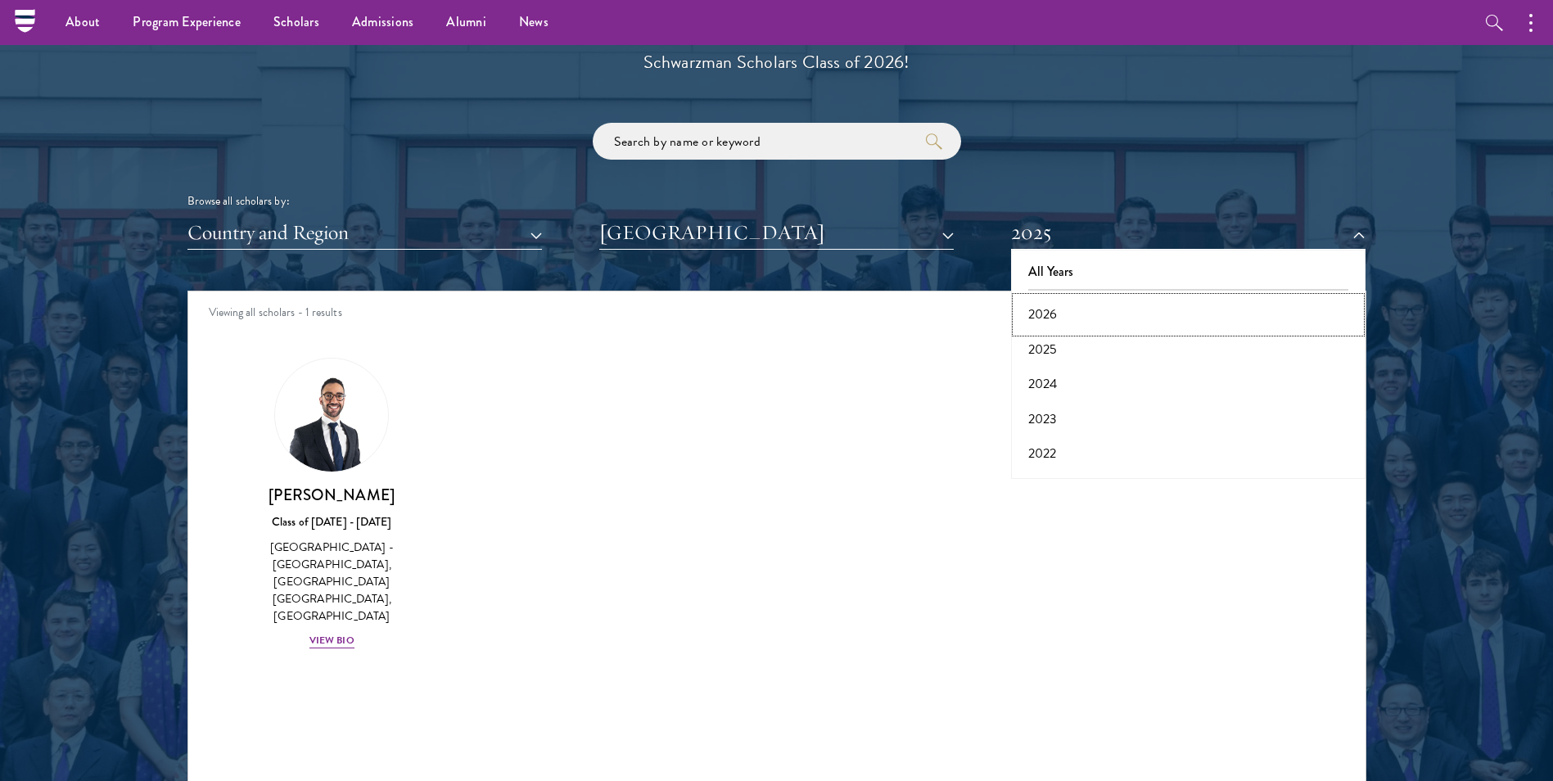
click at [1058, 317] on button "2026" at bounding box center [1188, 314] width 345 height 34
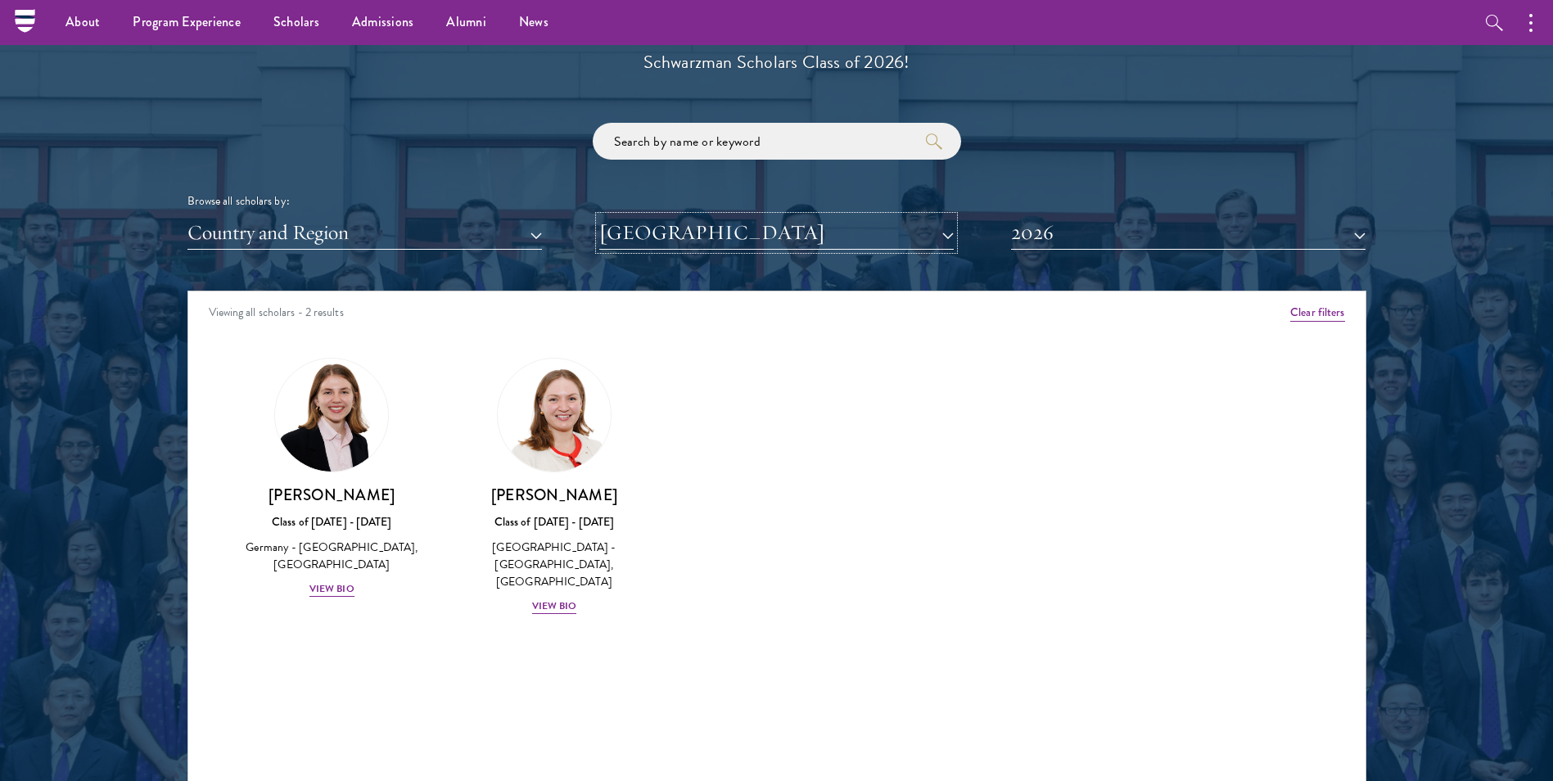
click at [848, 238] on button "[GEOGRAPHIC_DATA]" at bounding box center [776, 233] width 354 height 34
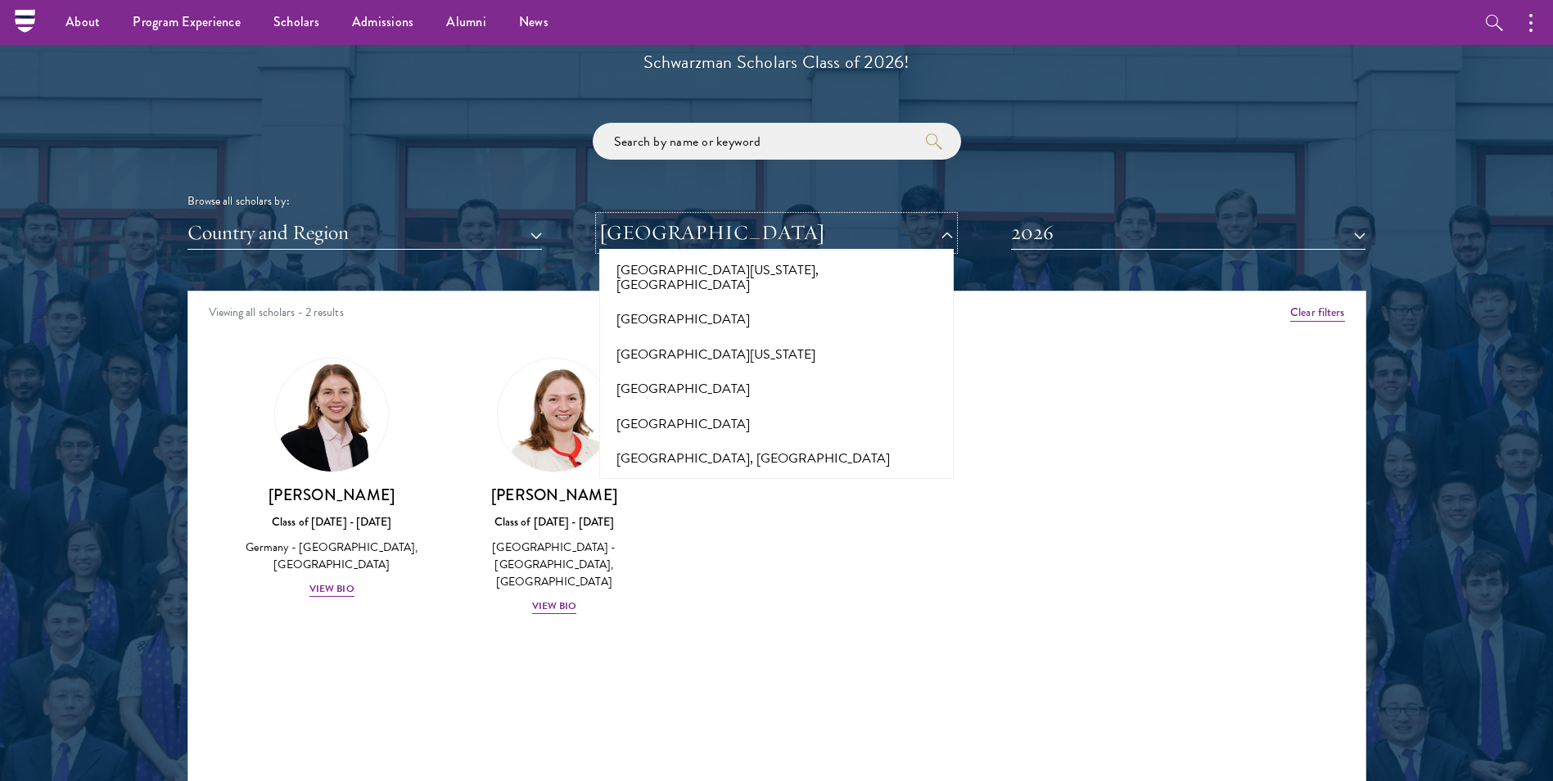
scroll to position [13955, 0]
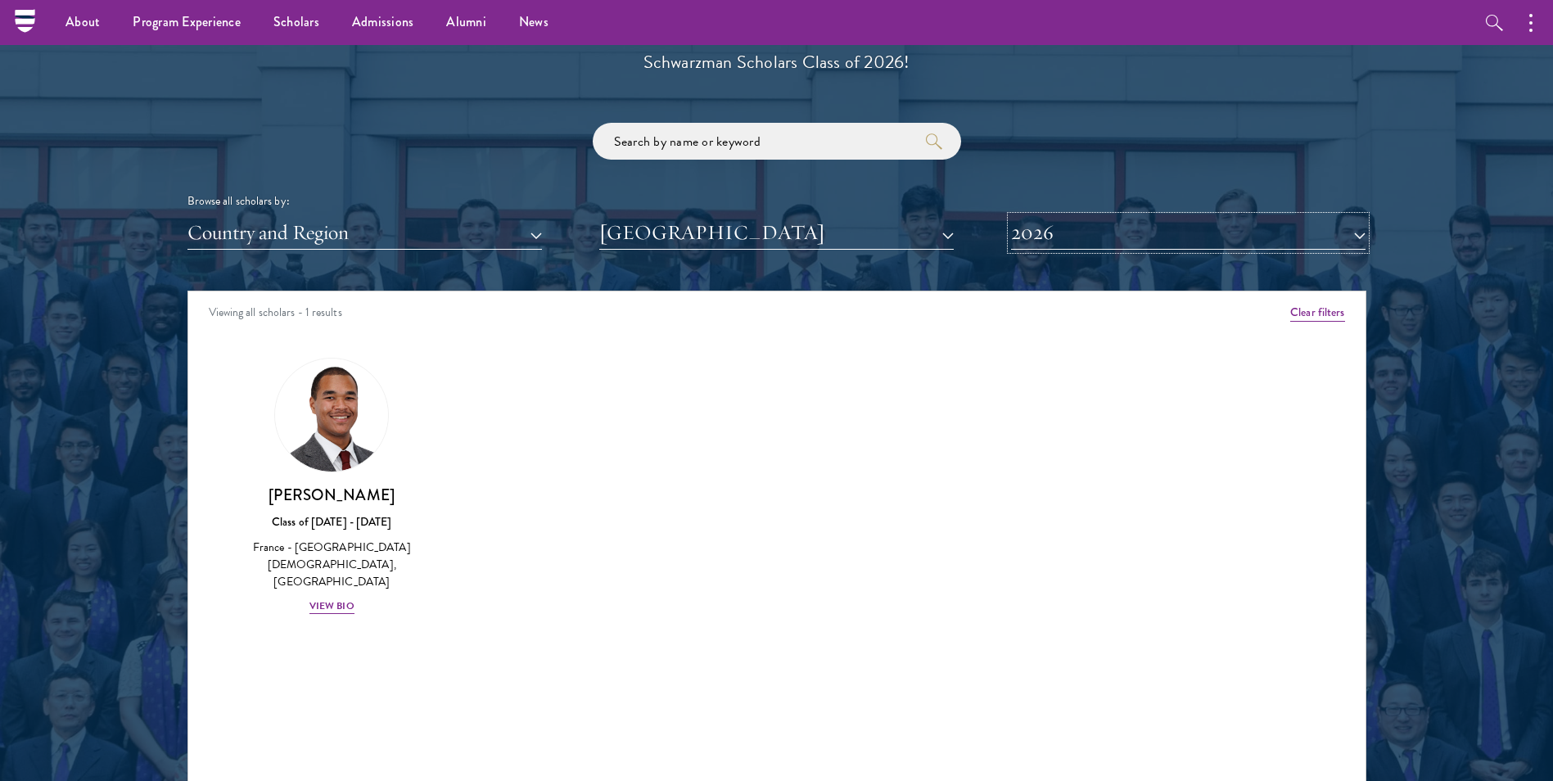
click at [1150, 219] on button "2026" at bounding box center [1188, 233] width 354 height 34
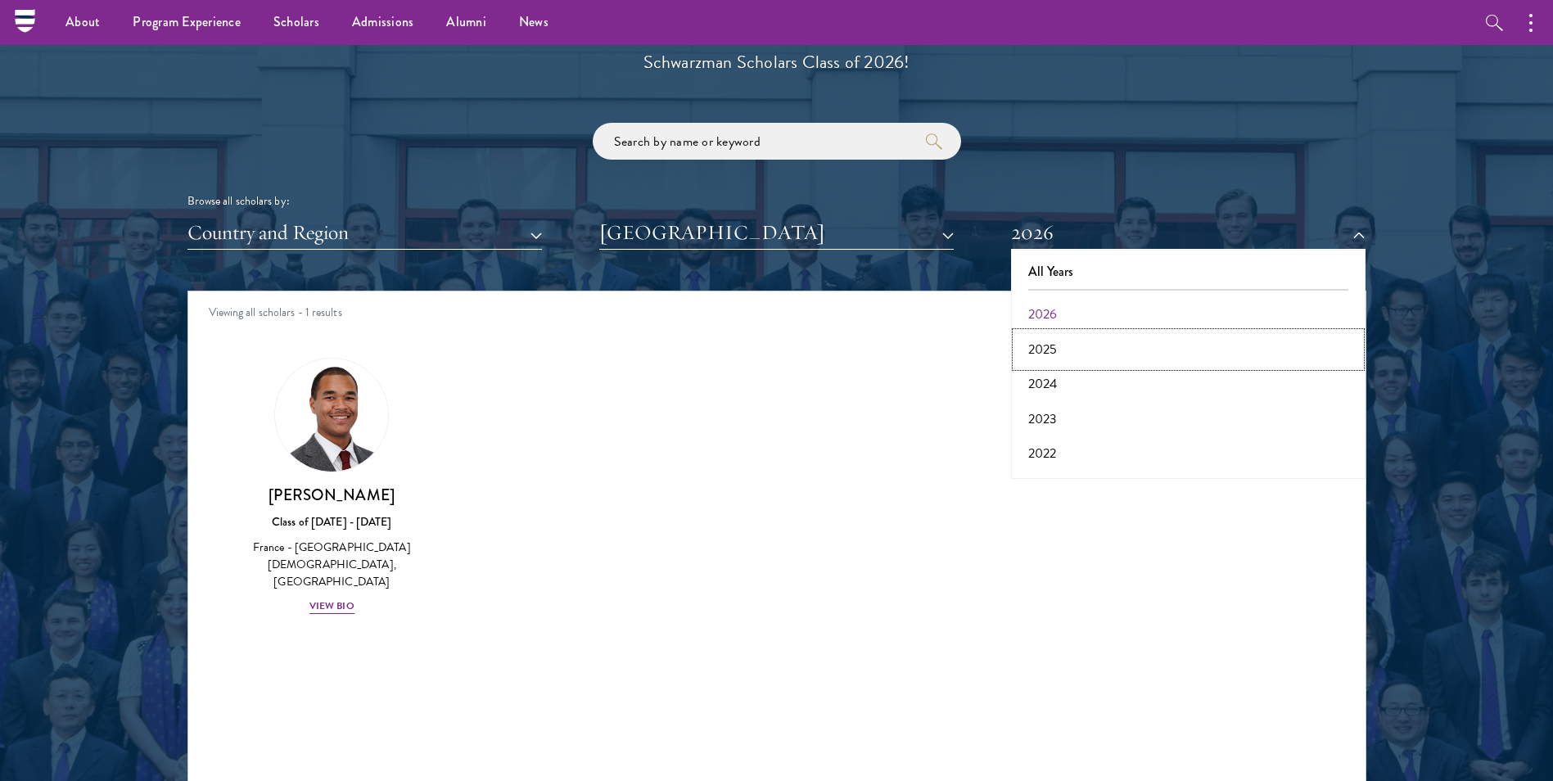
click at [1066, 355] on button "2025" at bounding box center [1188, 349] width 345 height 34
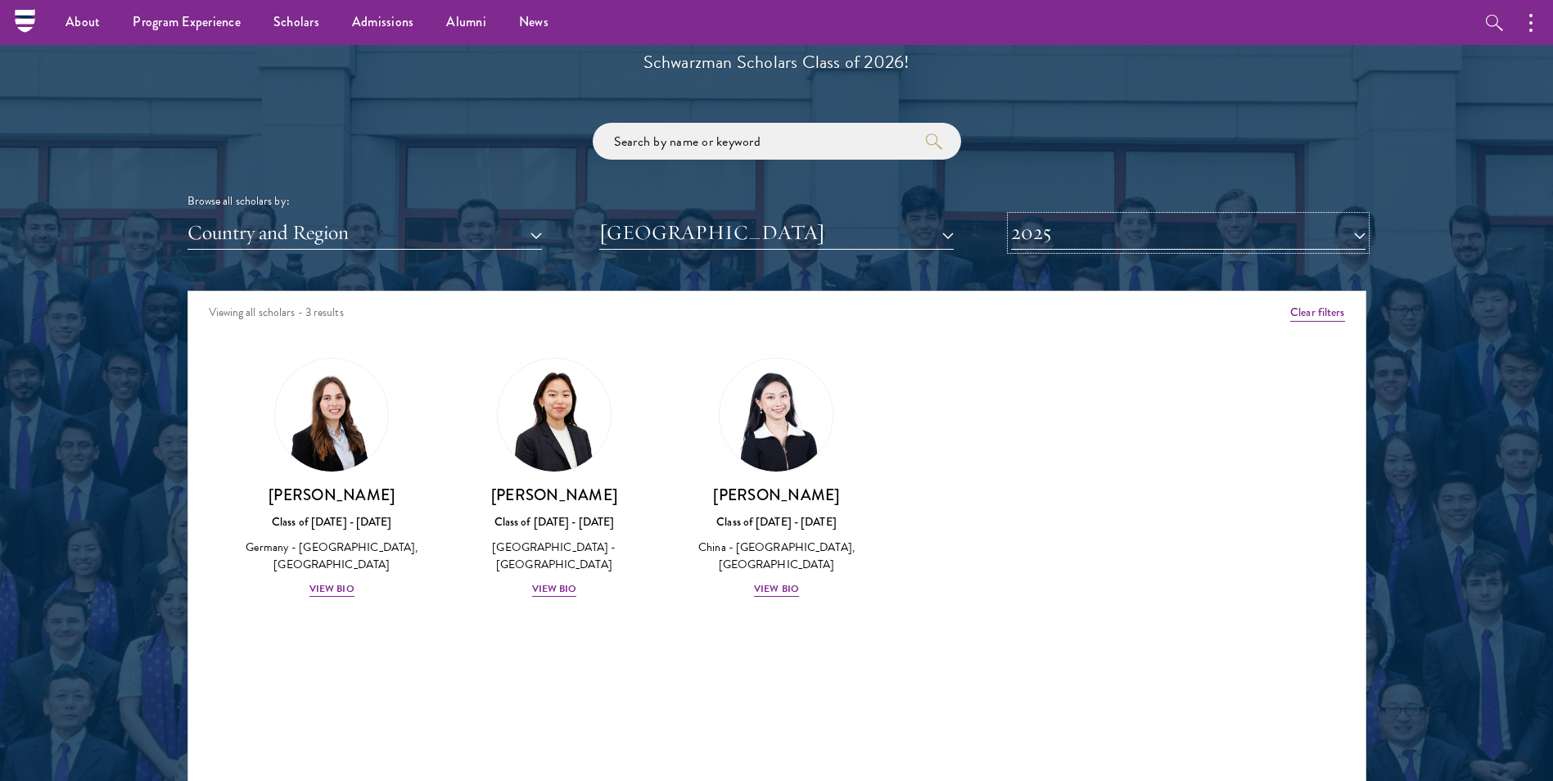
click at [1127, 233] on button "2025" at bounding box center [1188, 233] width 354 height 34
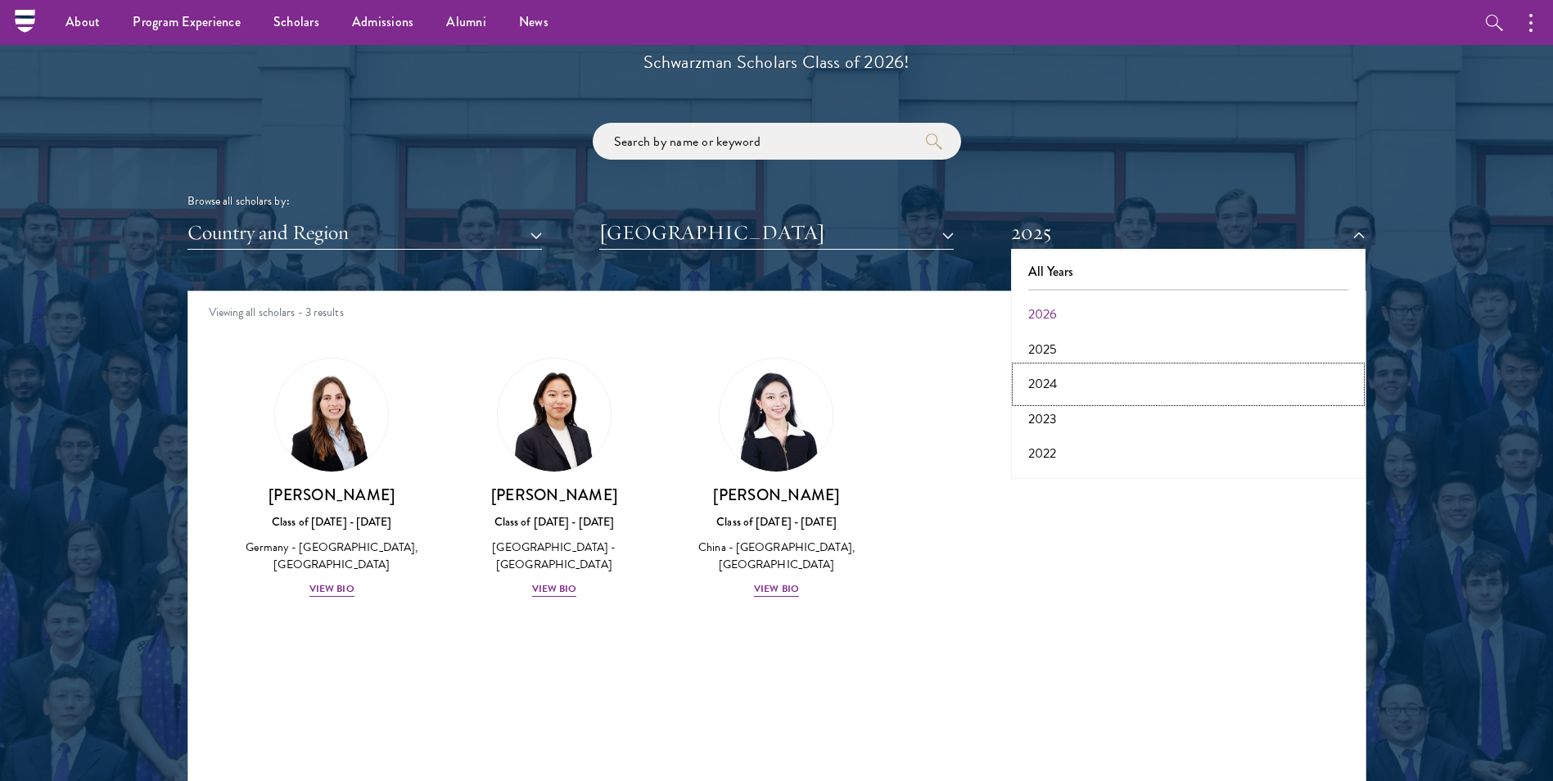
click at [1061, 385] on button "2024" at bounding box center [1188, 384] width 345 height 34
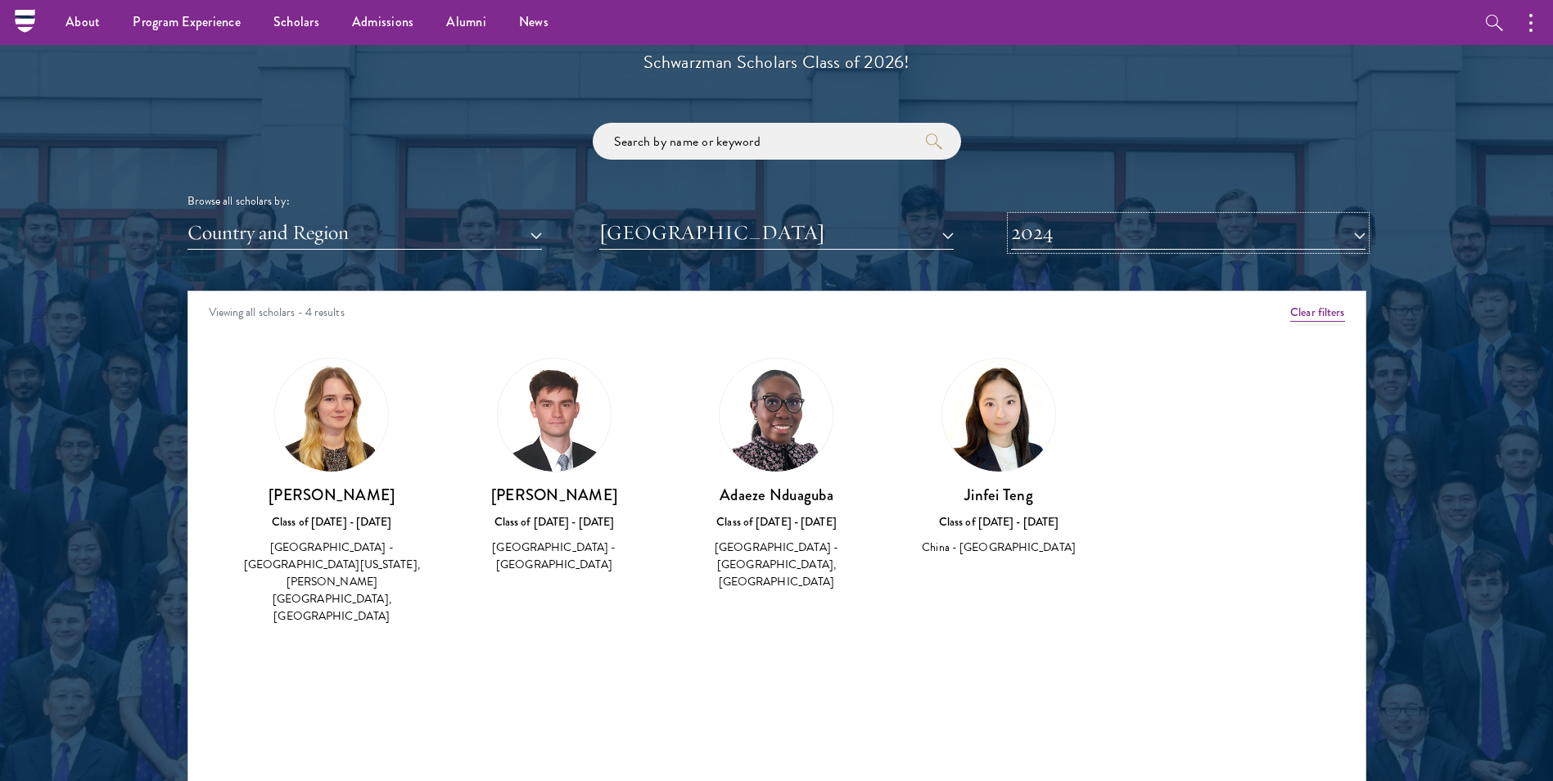
click at [1136, 243] on button "2024" at bounding box center [1188, 233] width 354 height 34
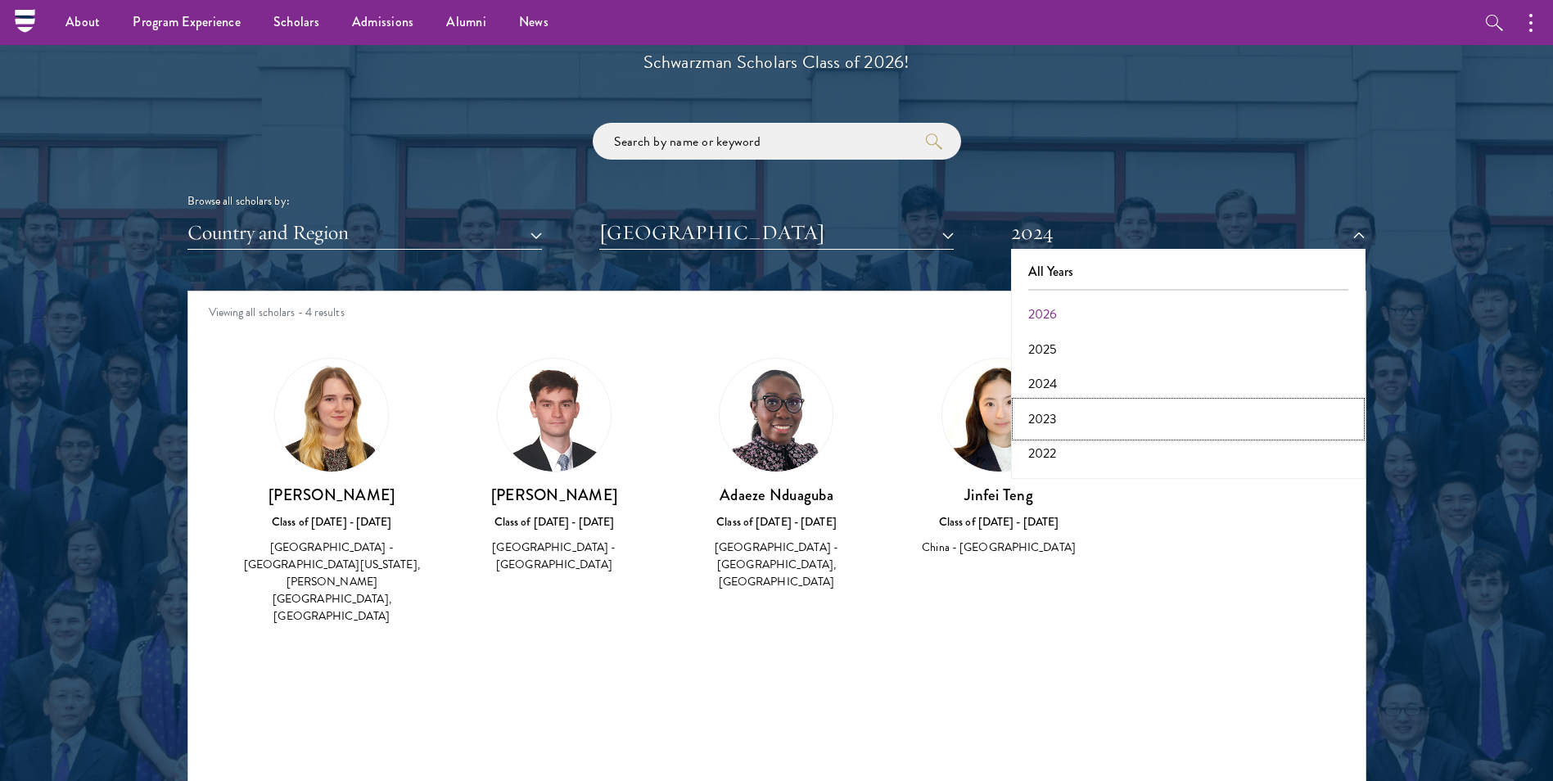
click at [1061, 419] on button "2023" at bounding box center [1188, 419] width 345 height 34
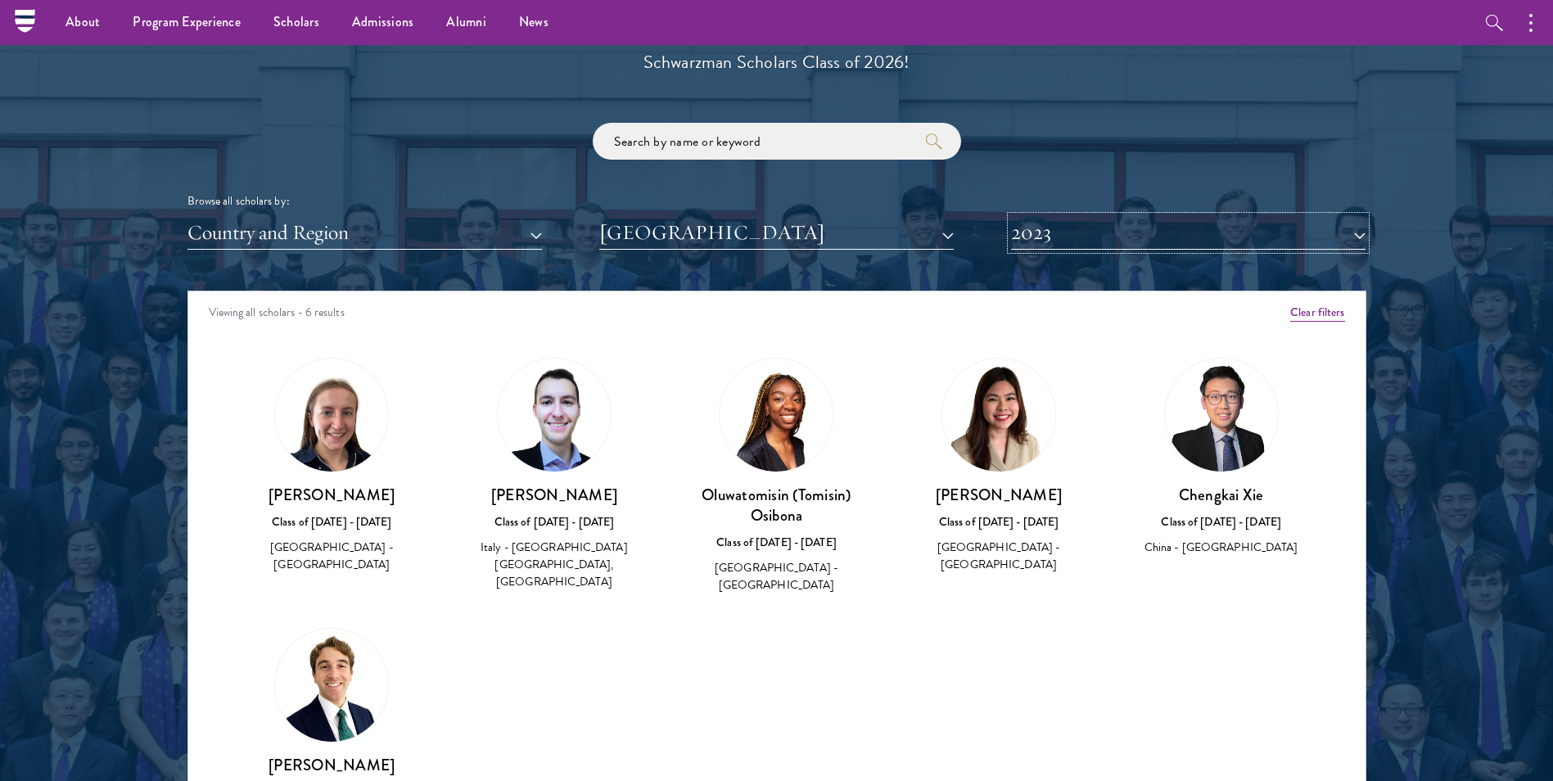
click at [1085, 237] on button "2023" at bounding box center [1188, 233] width 354 height 34
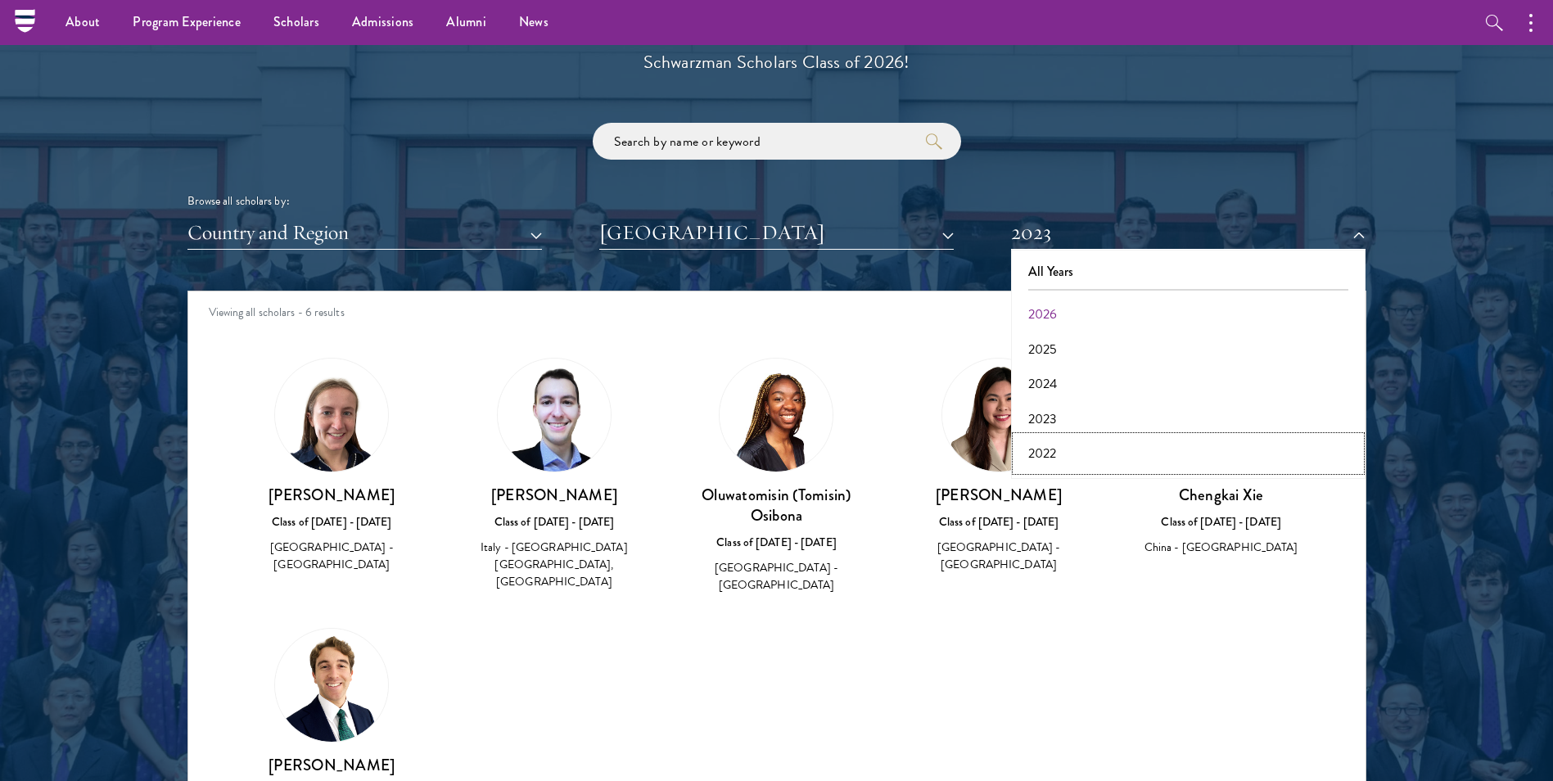
click at [1052, 453] on button "2022" at bounding box center [1188, 453] width 345 height 34
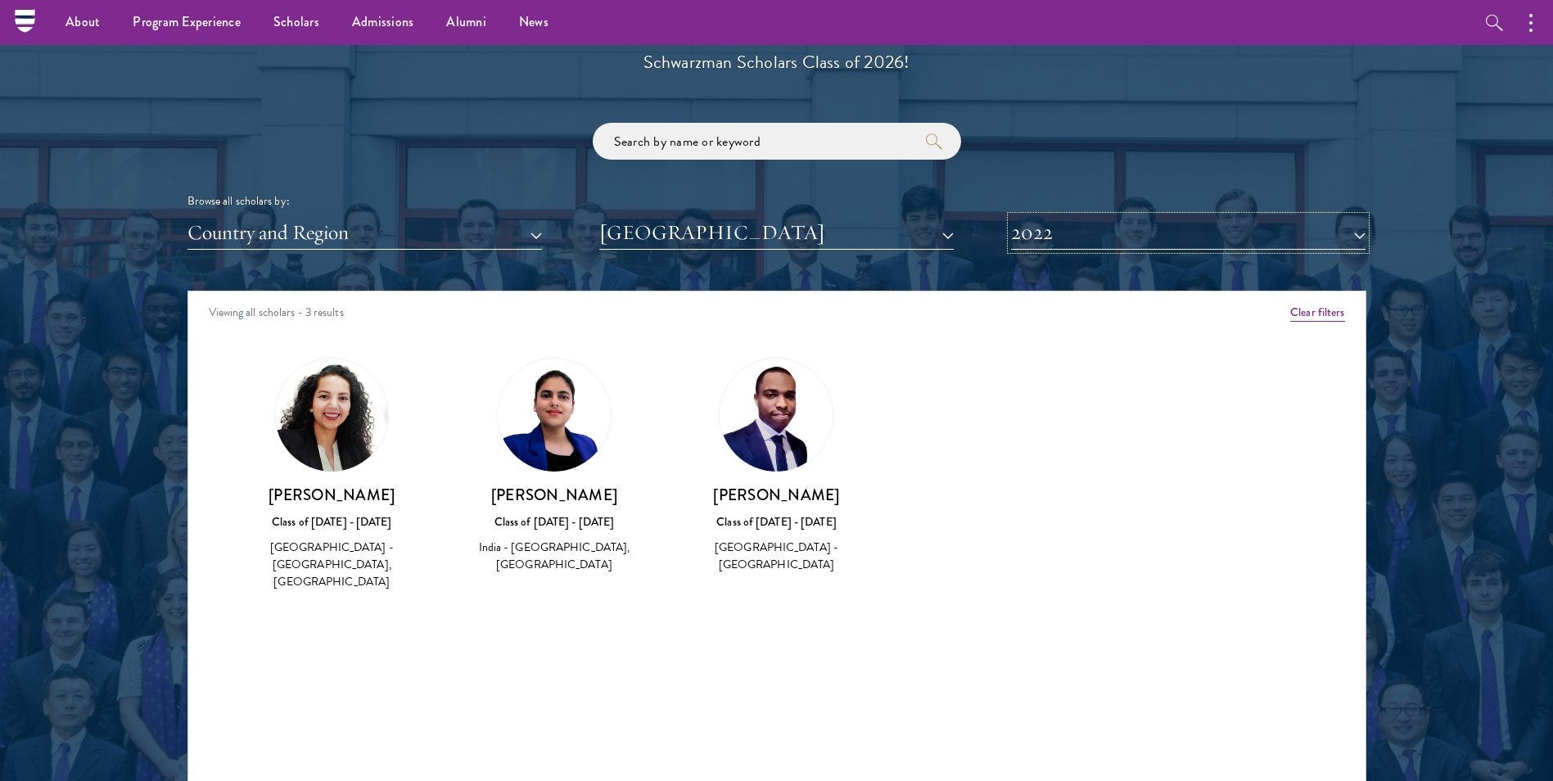
click at [1075, 236] on button "2022" at bounding box center [1188, 233] width 354 height 34
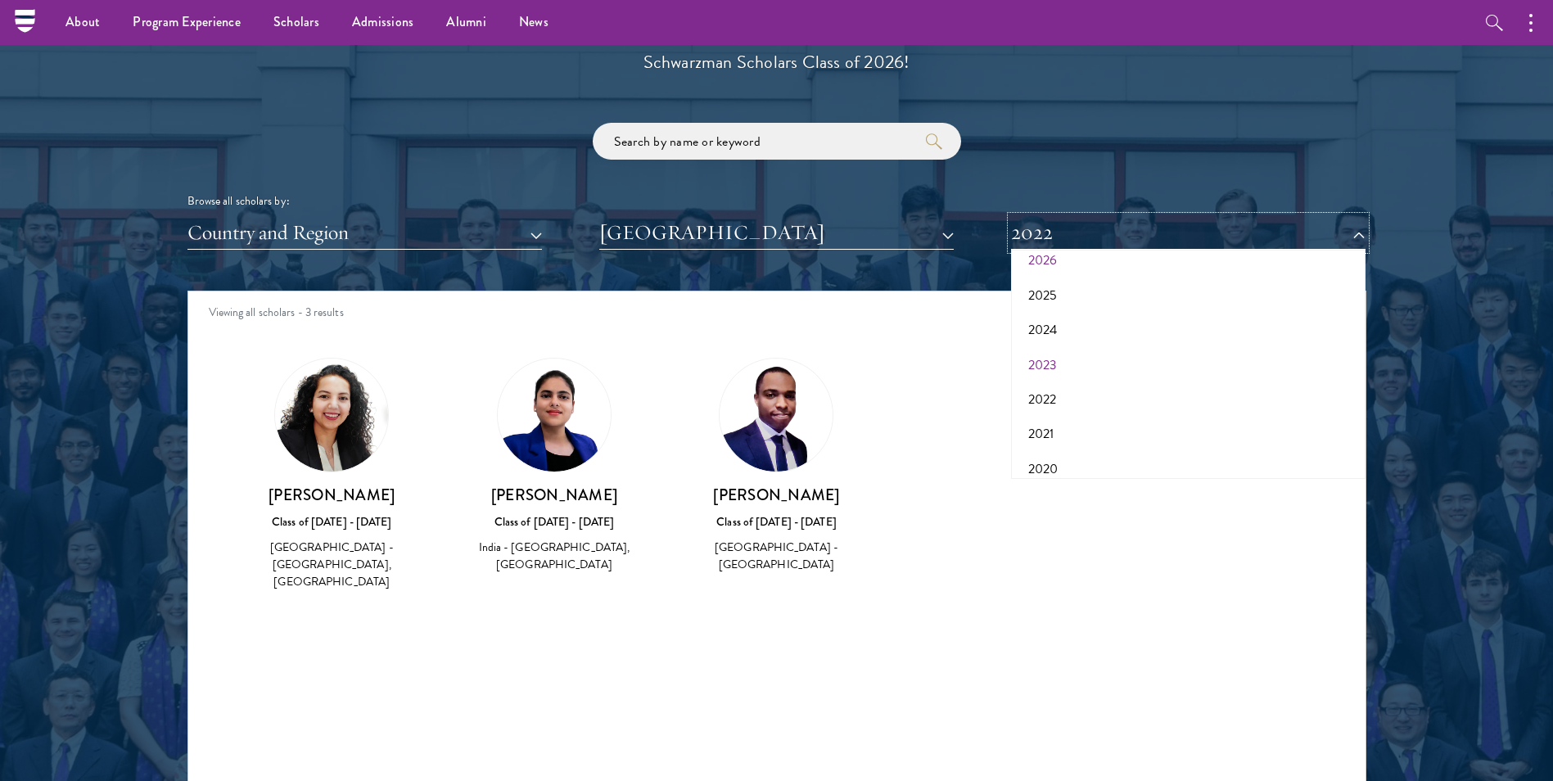
scroll to position [82, 0]
click at [1053, 400] on button "2021" at bounding box center [1188, 406] width 345 height 34
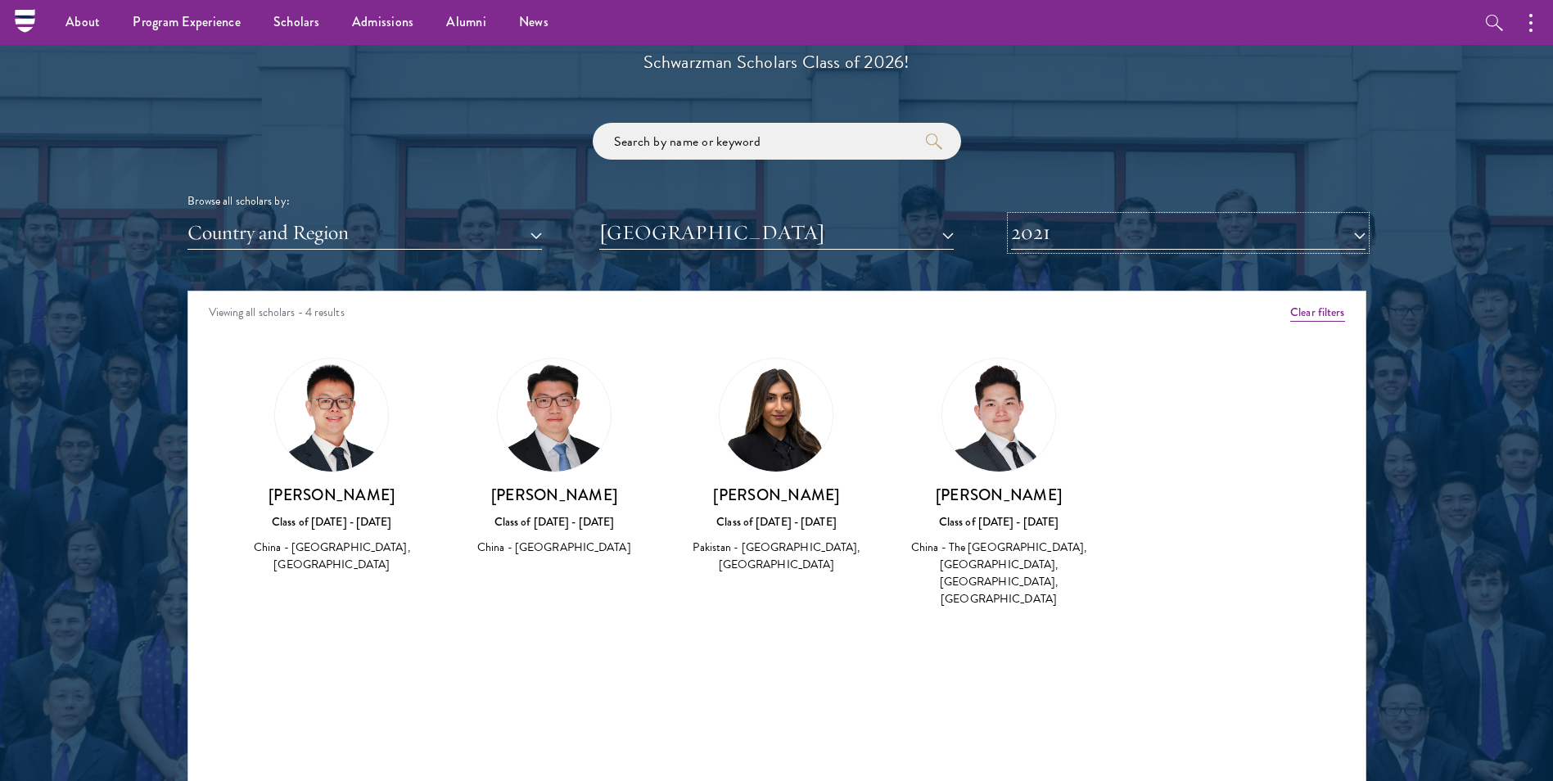
click at [1061, 237] on button "2021" at bounding box center [1188, 233] width 354 height 34
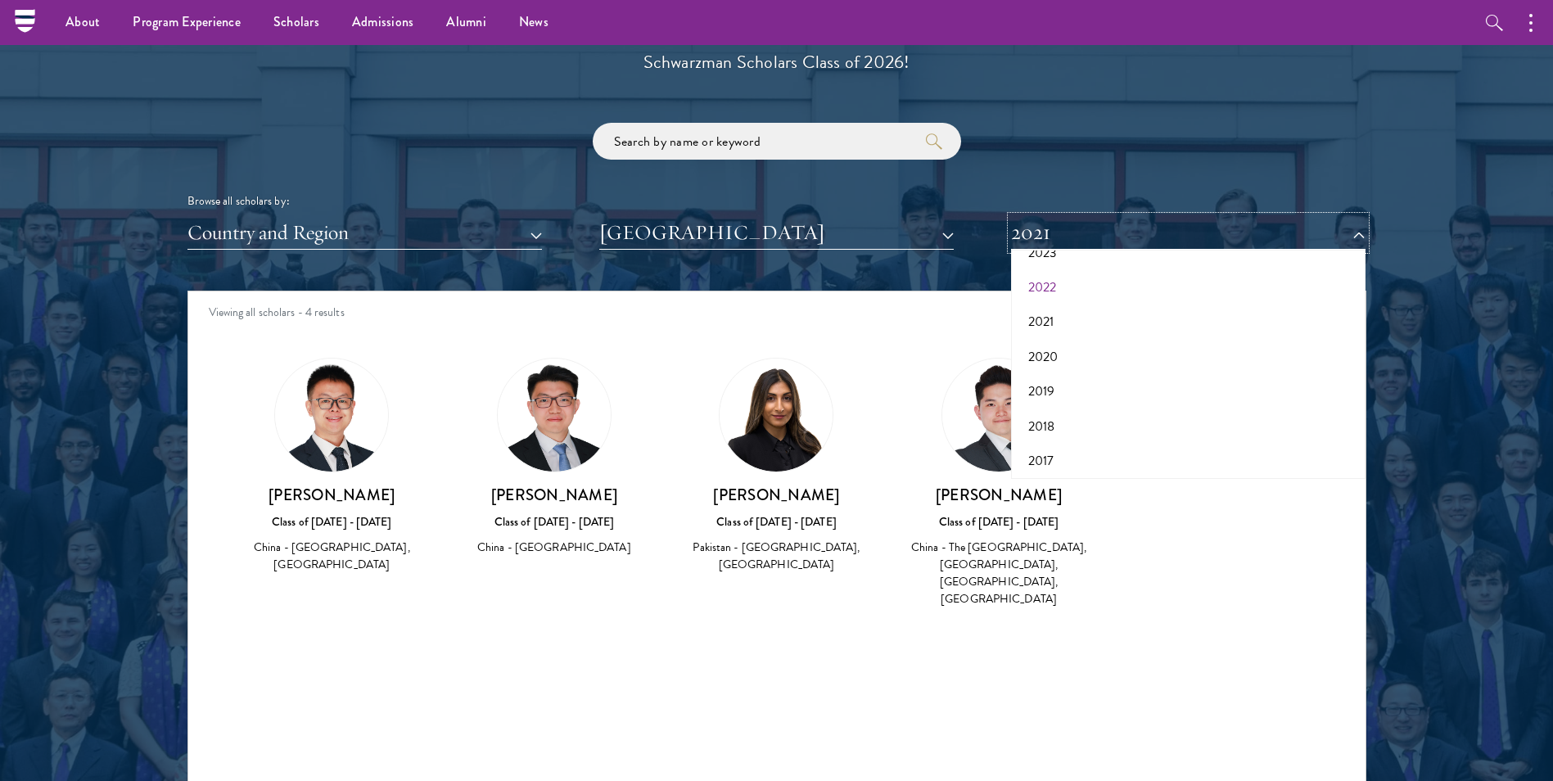
scroll to position [170, 0]
click at [1069, 356] on button "2020" at bounding box center [1188, 353] width 345 height 34
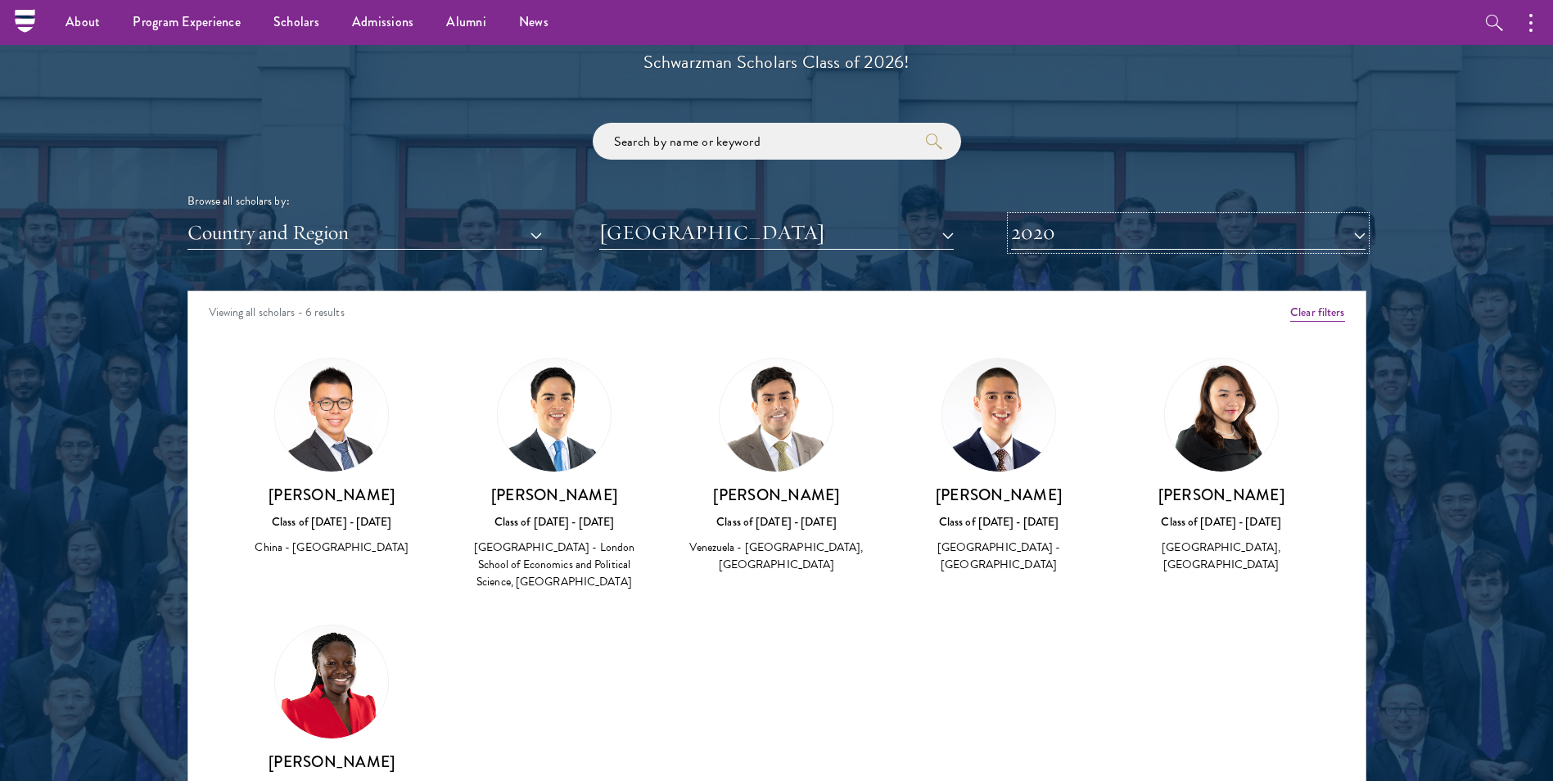
click at [1119, 239] on button "2020" at bounding box center [1188, 233] width 354 height 34
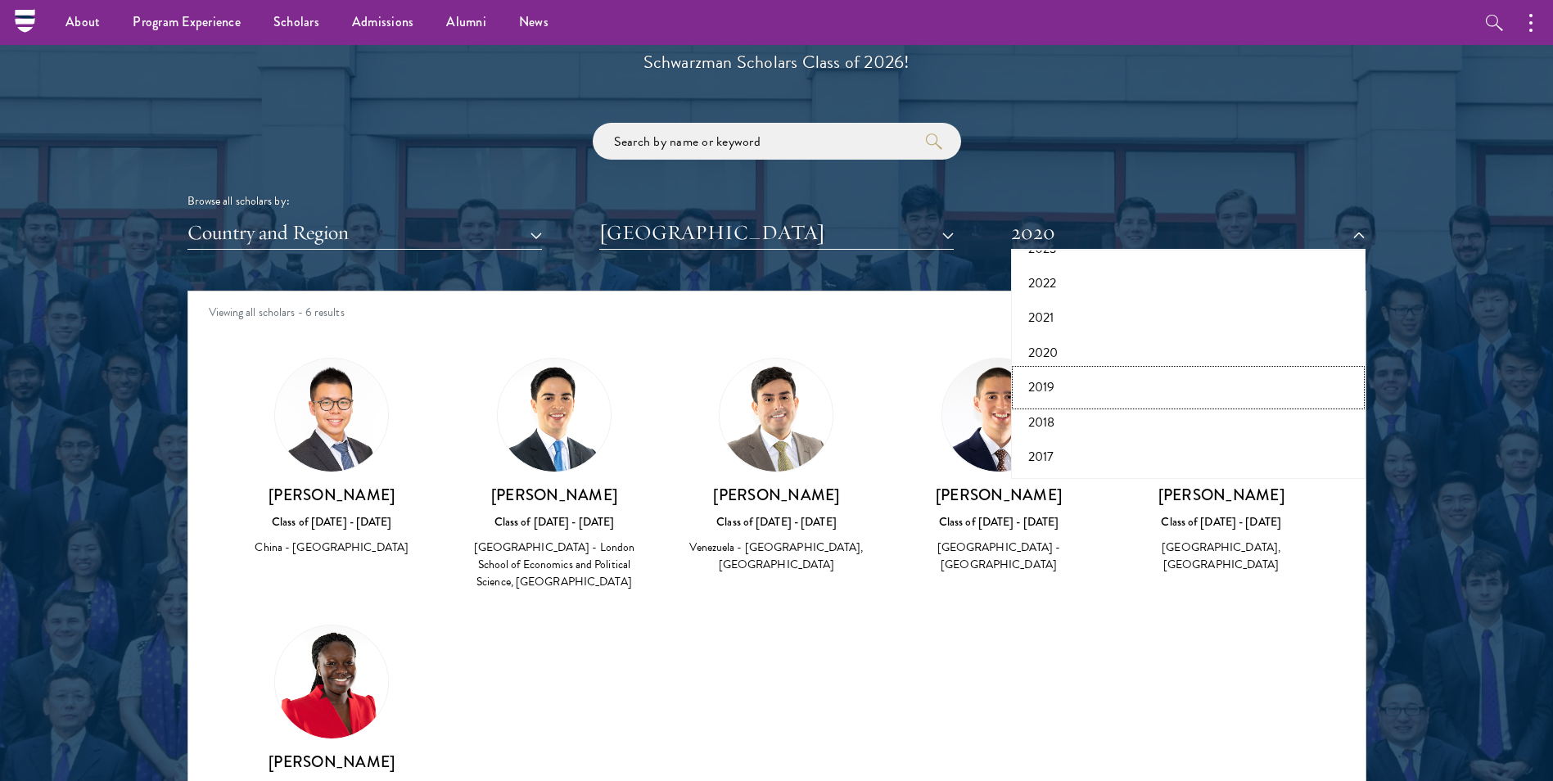
click at [1116, 401] on button "2019" at bounding box center [1188, 387] width 345 height 34
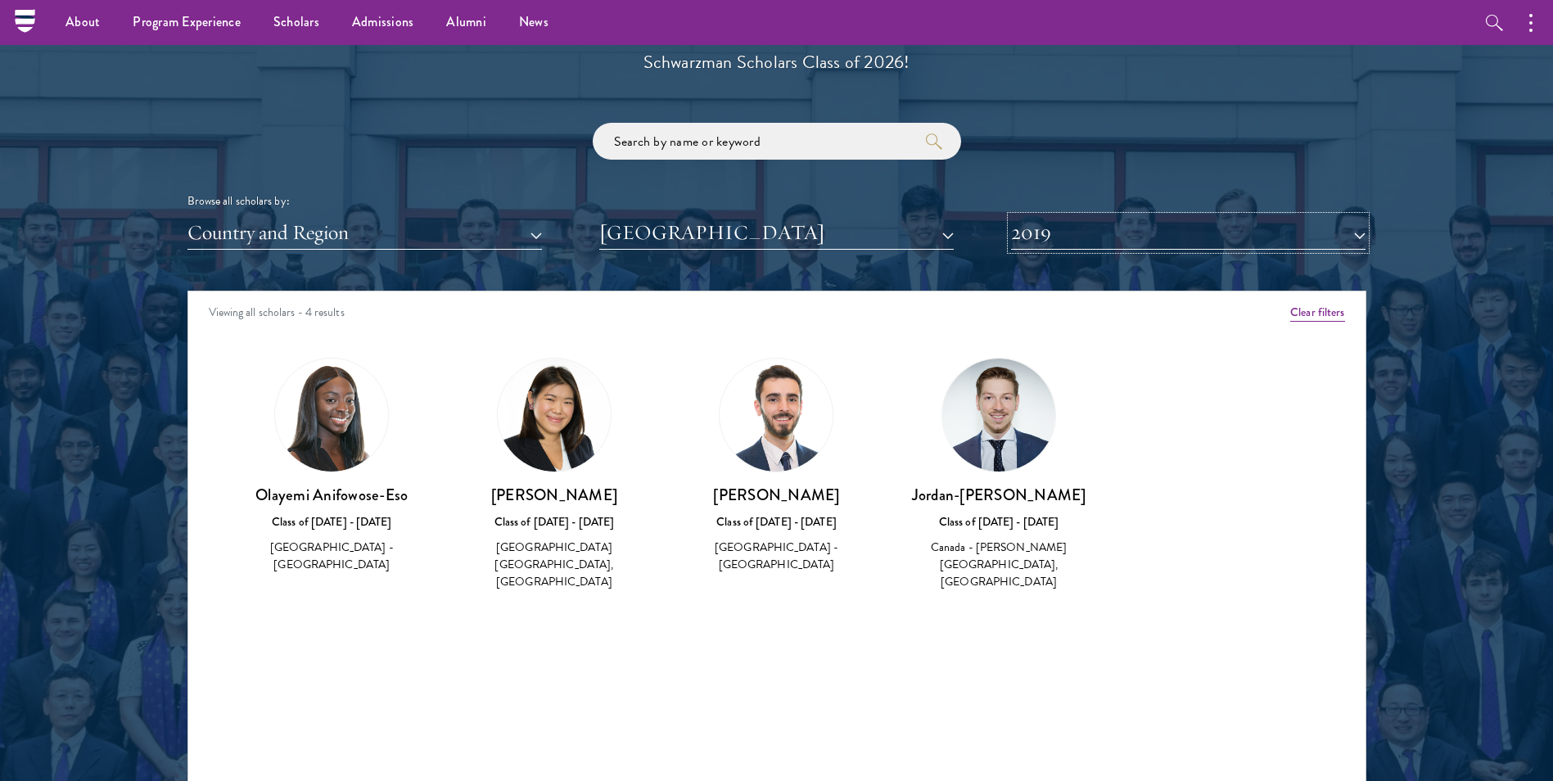
click at [1095, 243] on button "2019" at bounding box center [1188, 233] width 354 height 34
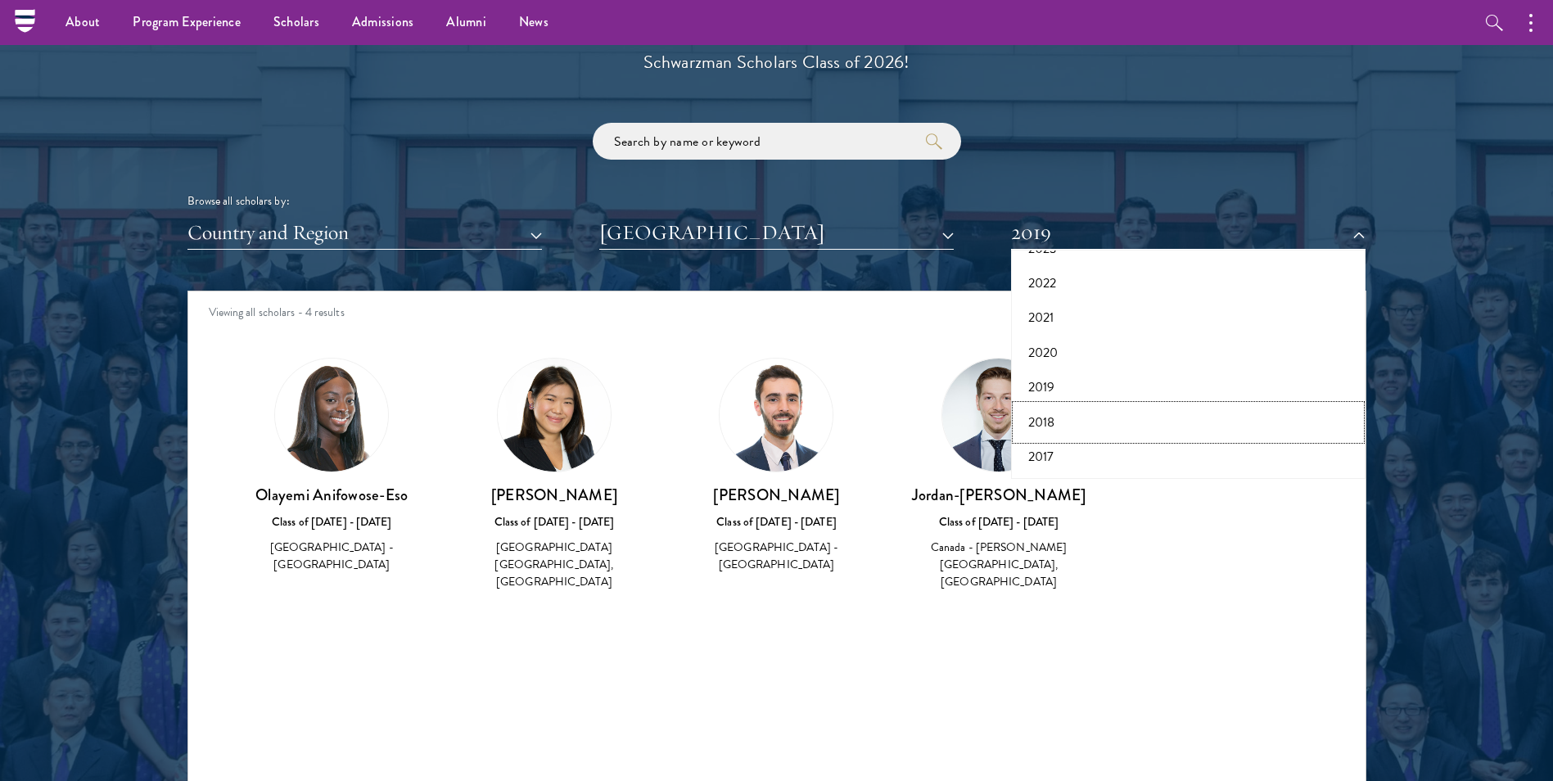
click at [1052, 410] on button "2018" at bounding box center [1188, 422] width 345 height 34
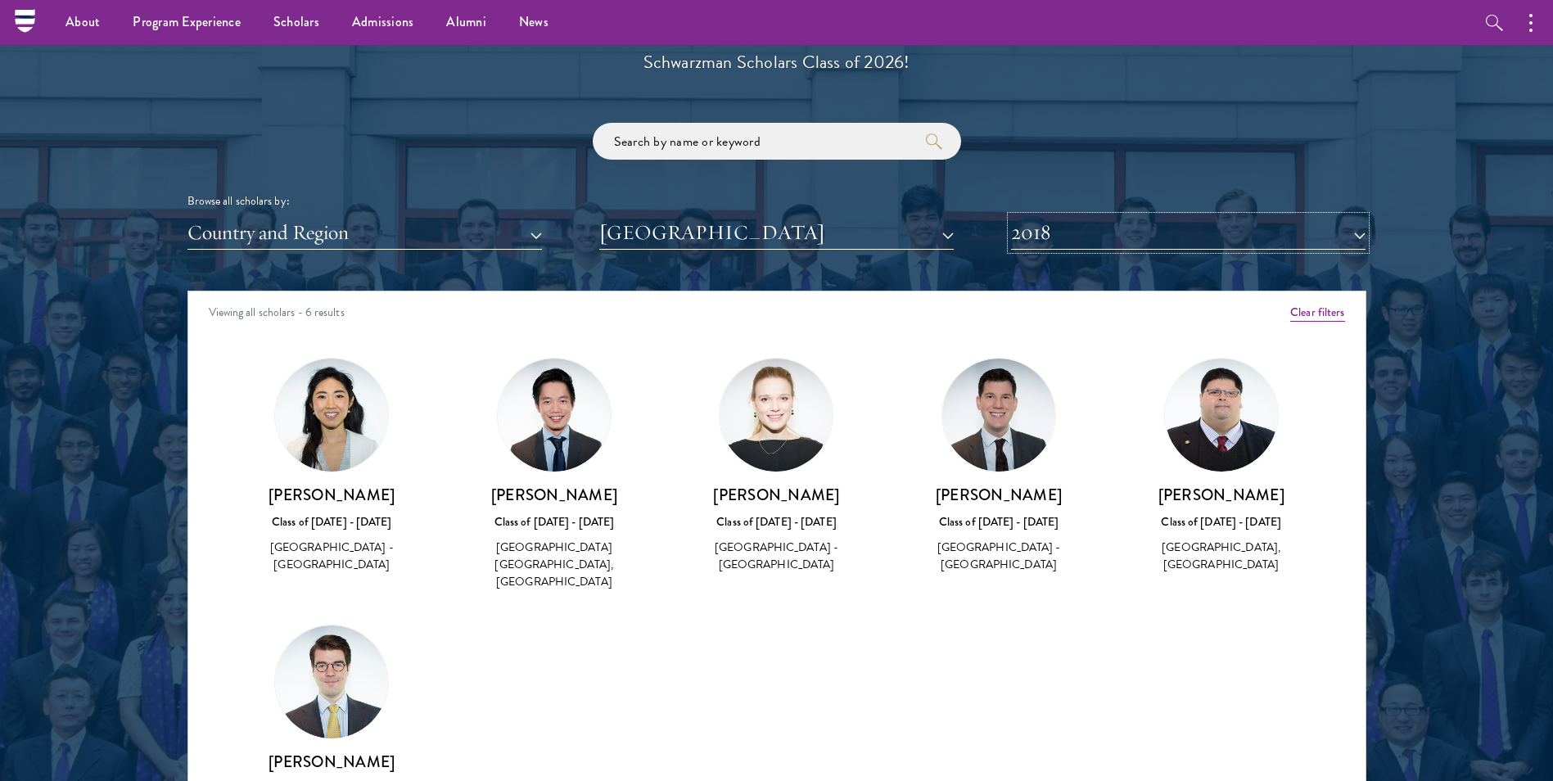
click at [1091, 236] on button "2018" at bounding box center [1188, 233] width 354 height 34
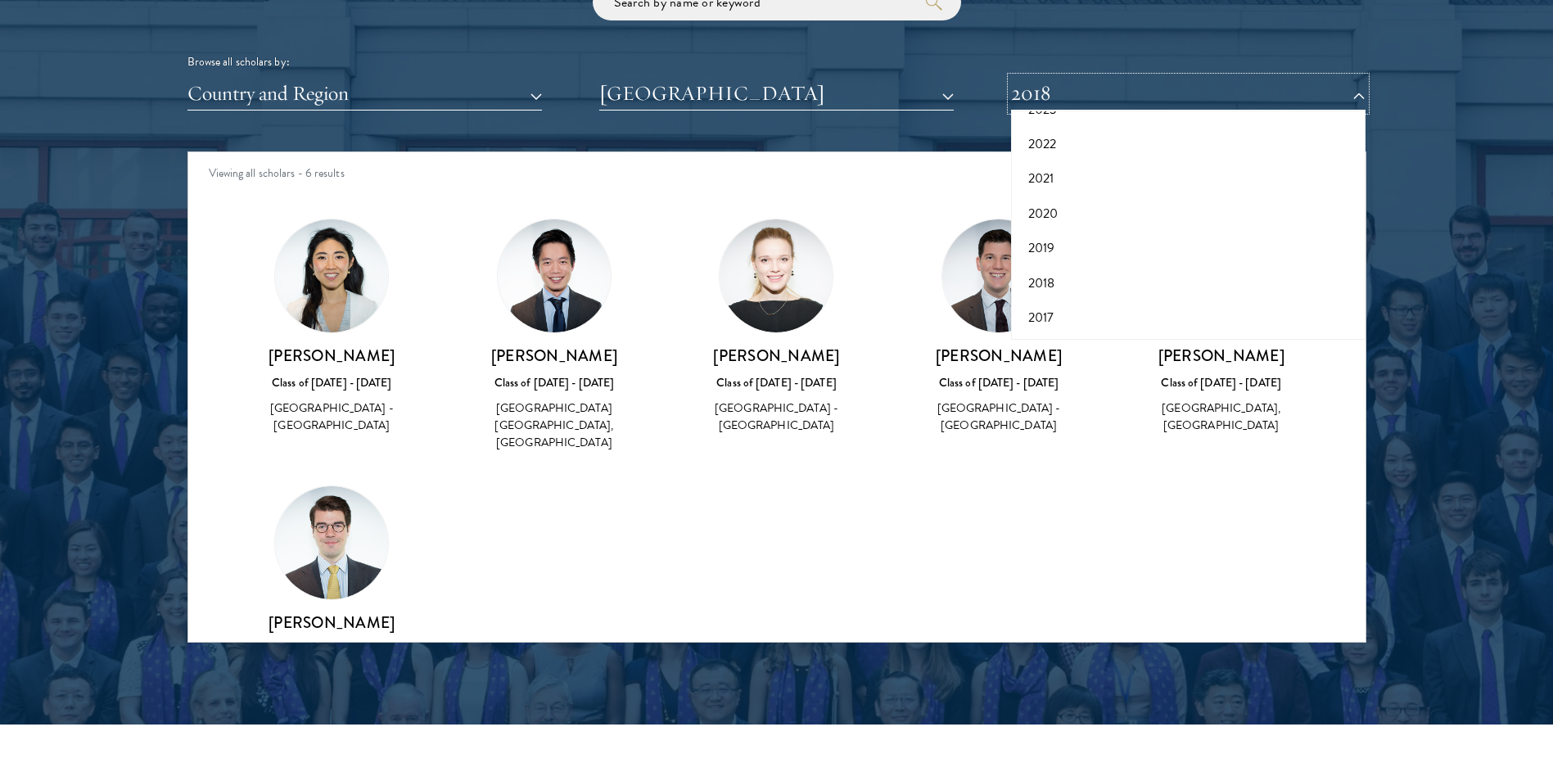
scroll to position [2047, 0]
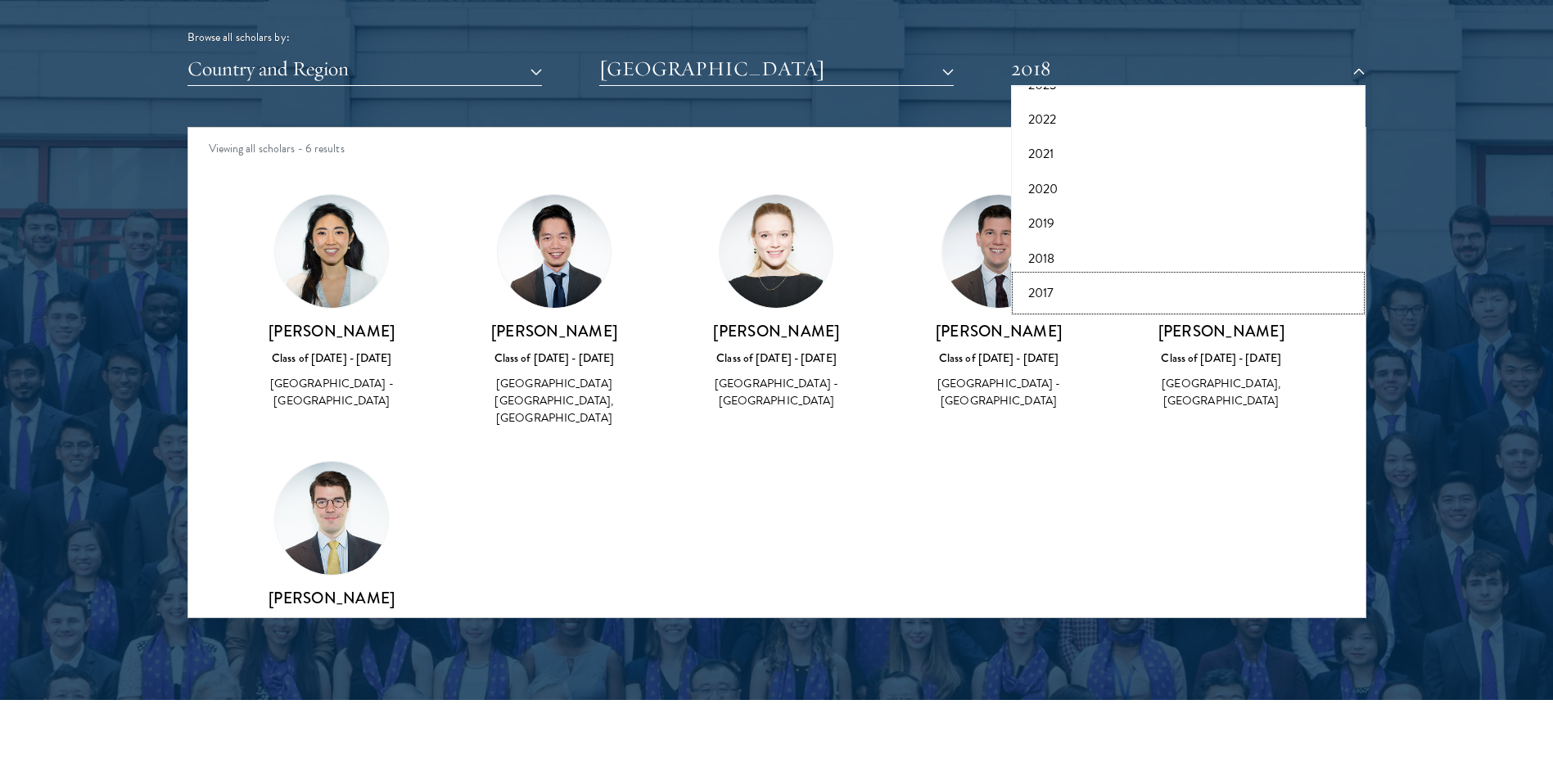
click at [1064, 292] on button "2017" at bounding box center [1188, 293] width 345 height 34
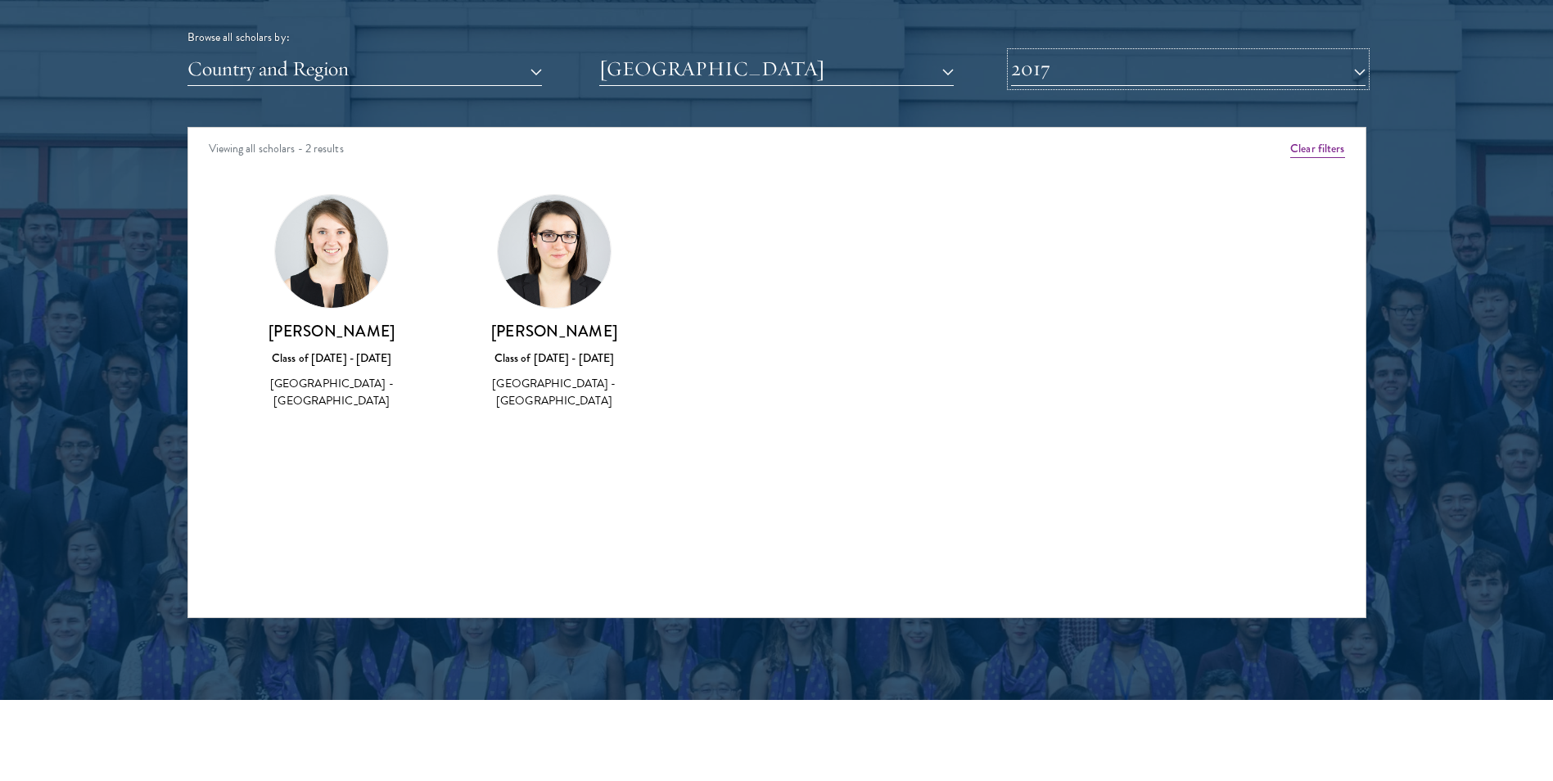
click at [1086, 70] on button "2017" at bounding box center [1188, 69] width 354 height 34
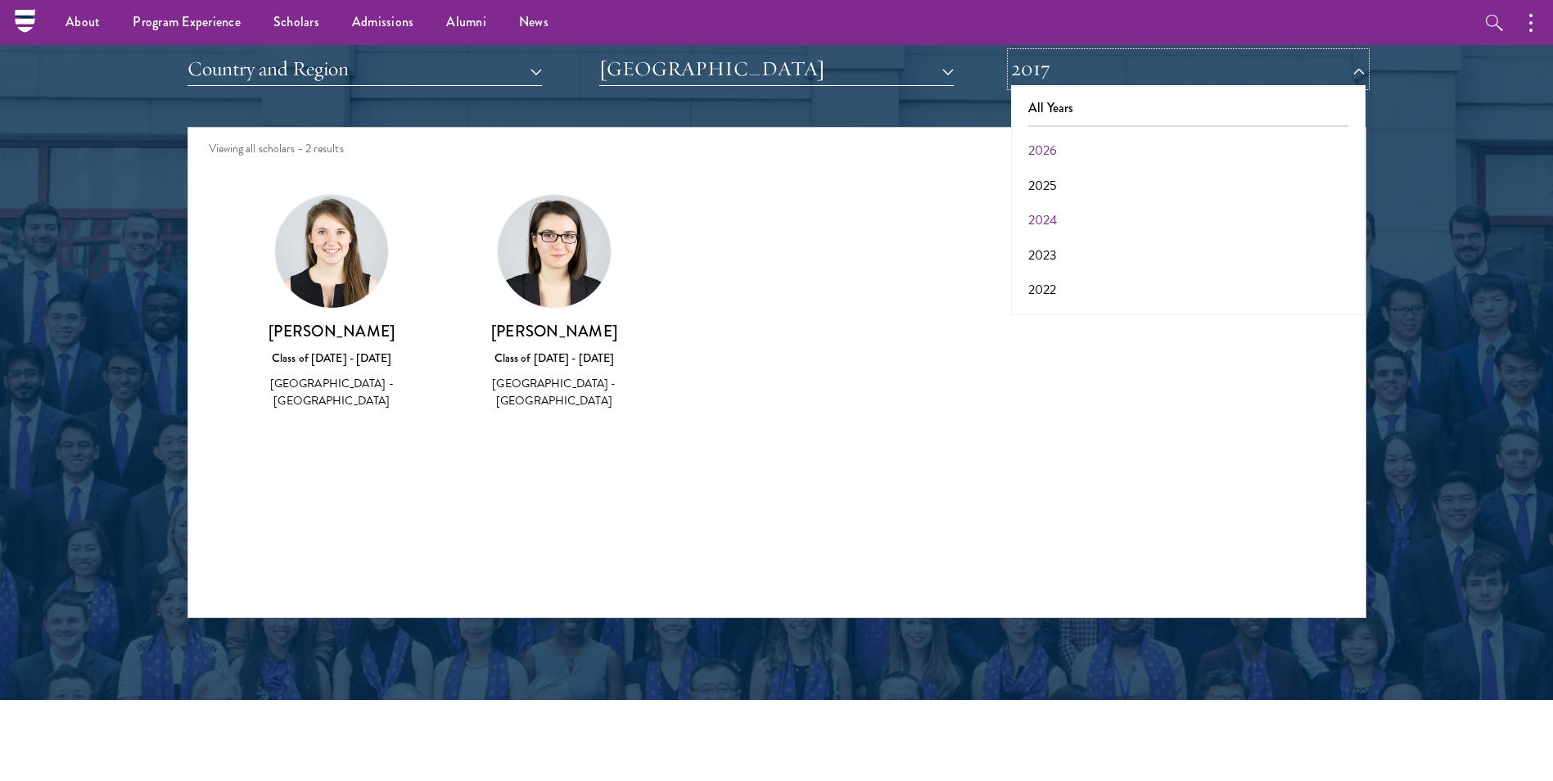
scroll to position [1719, 0]
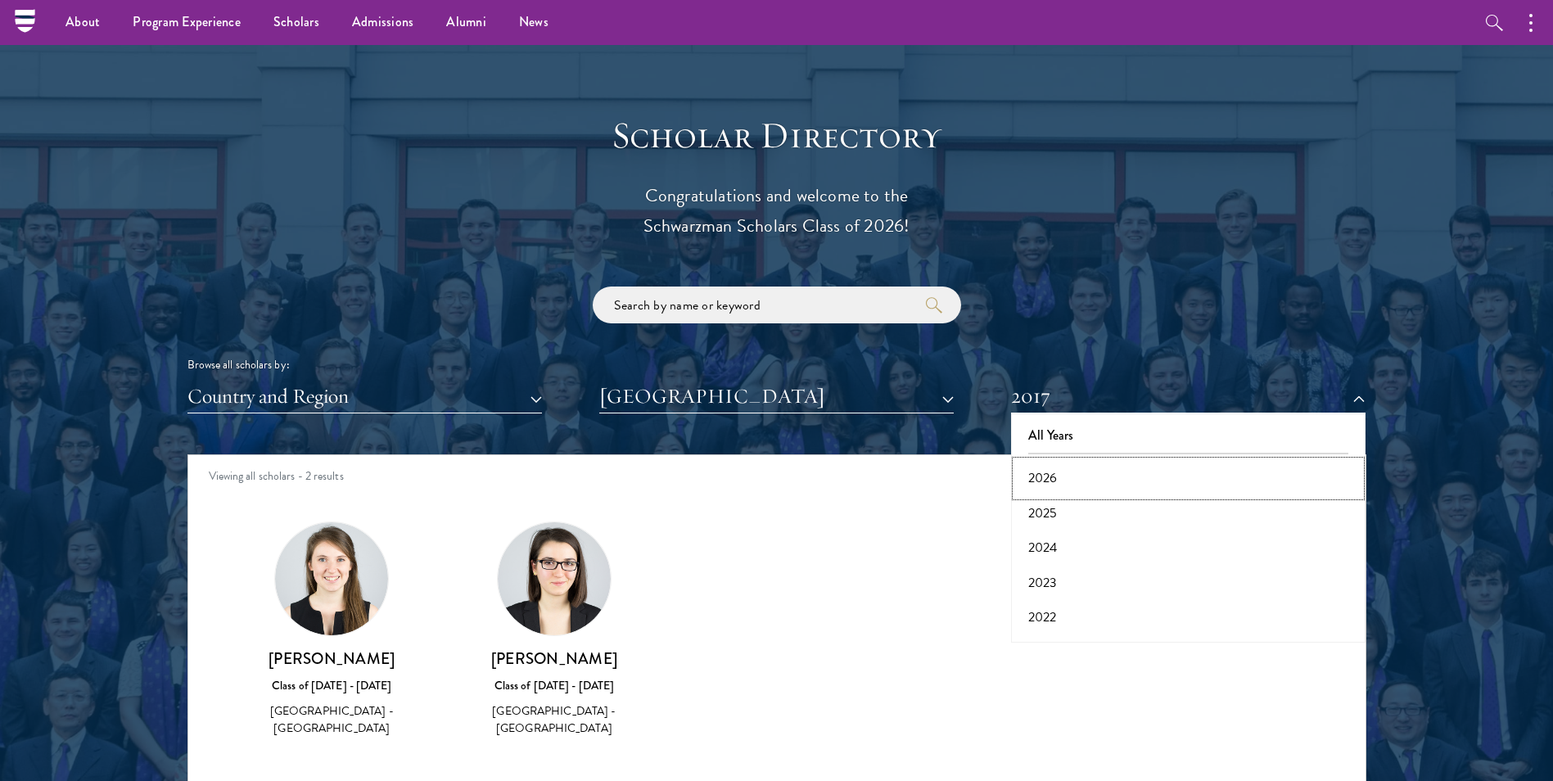
click at [1072, 472] on button "2026" at bounding box center [1188, 478] width 345 height 34
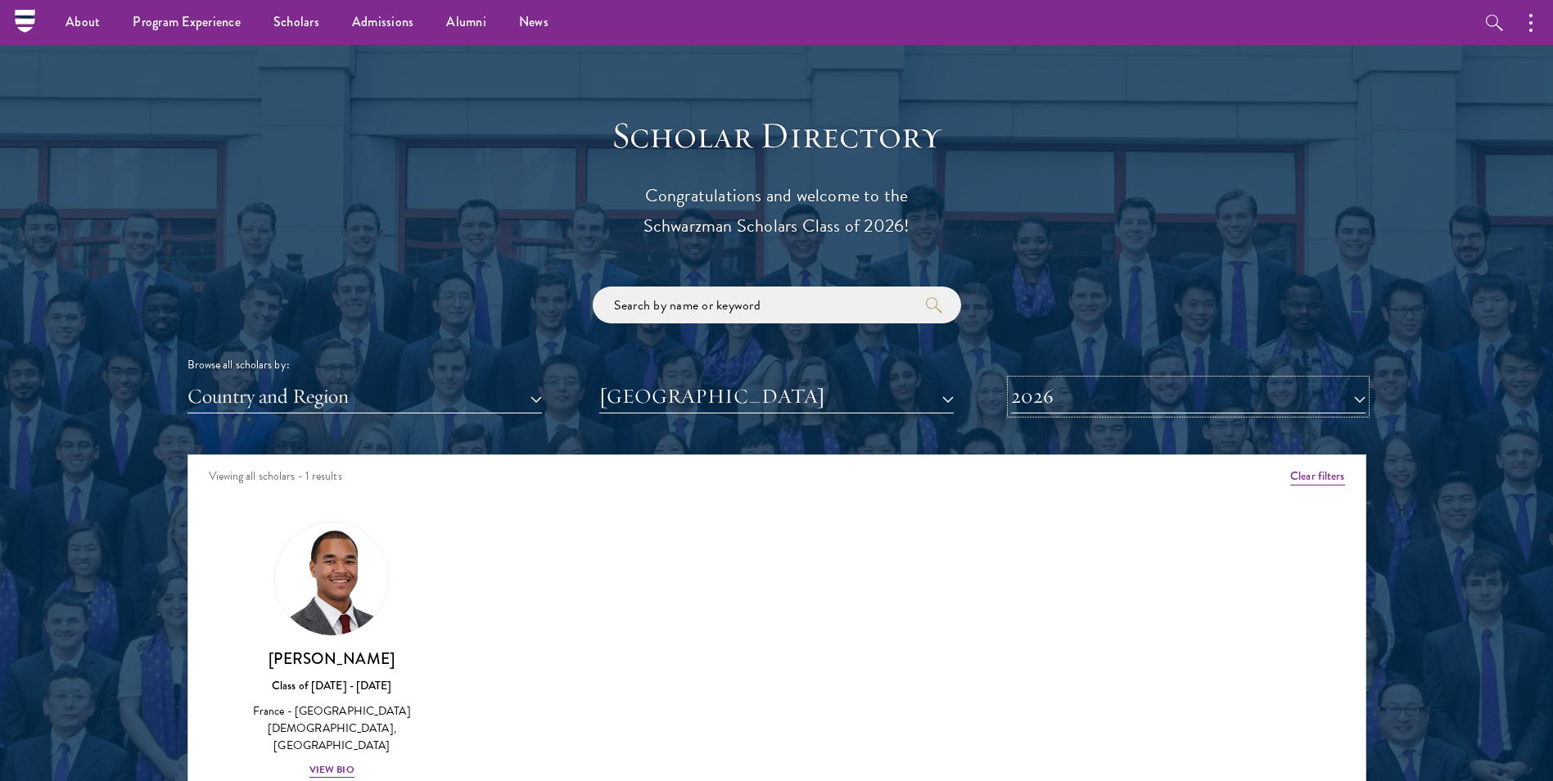
click at [1068, 393] on button "2026" at bounding box center [1188, 397] width 354 height 34
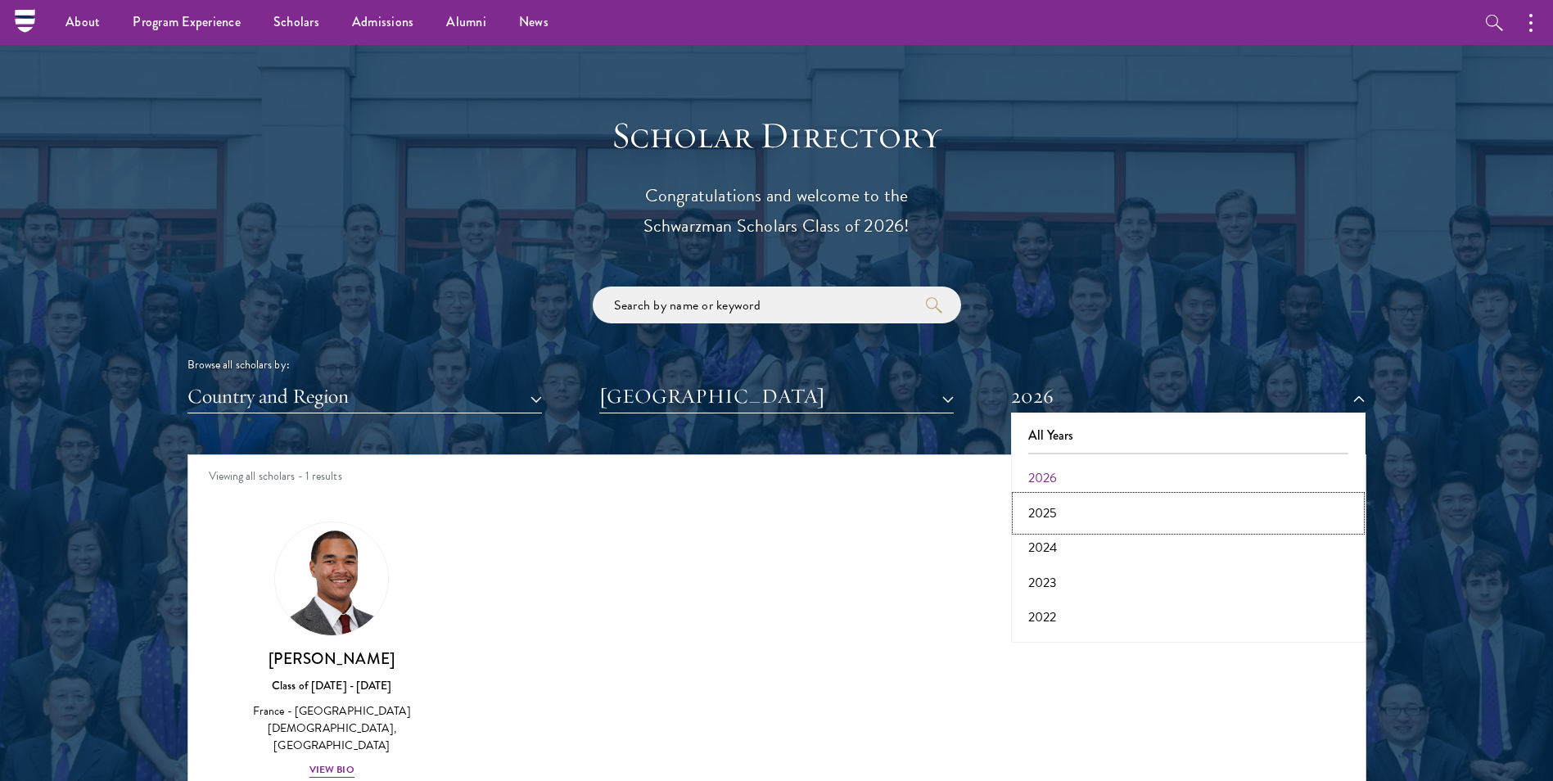
click at [1048, 513] on button "2025" at bounding box center [1188, 513] width 345 height 34
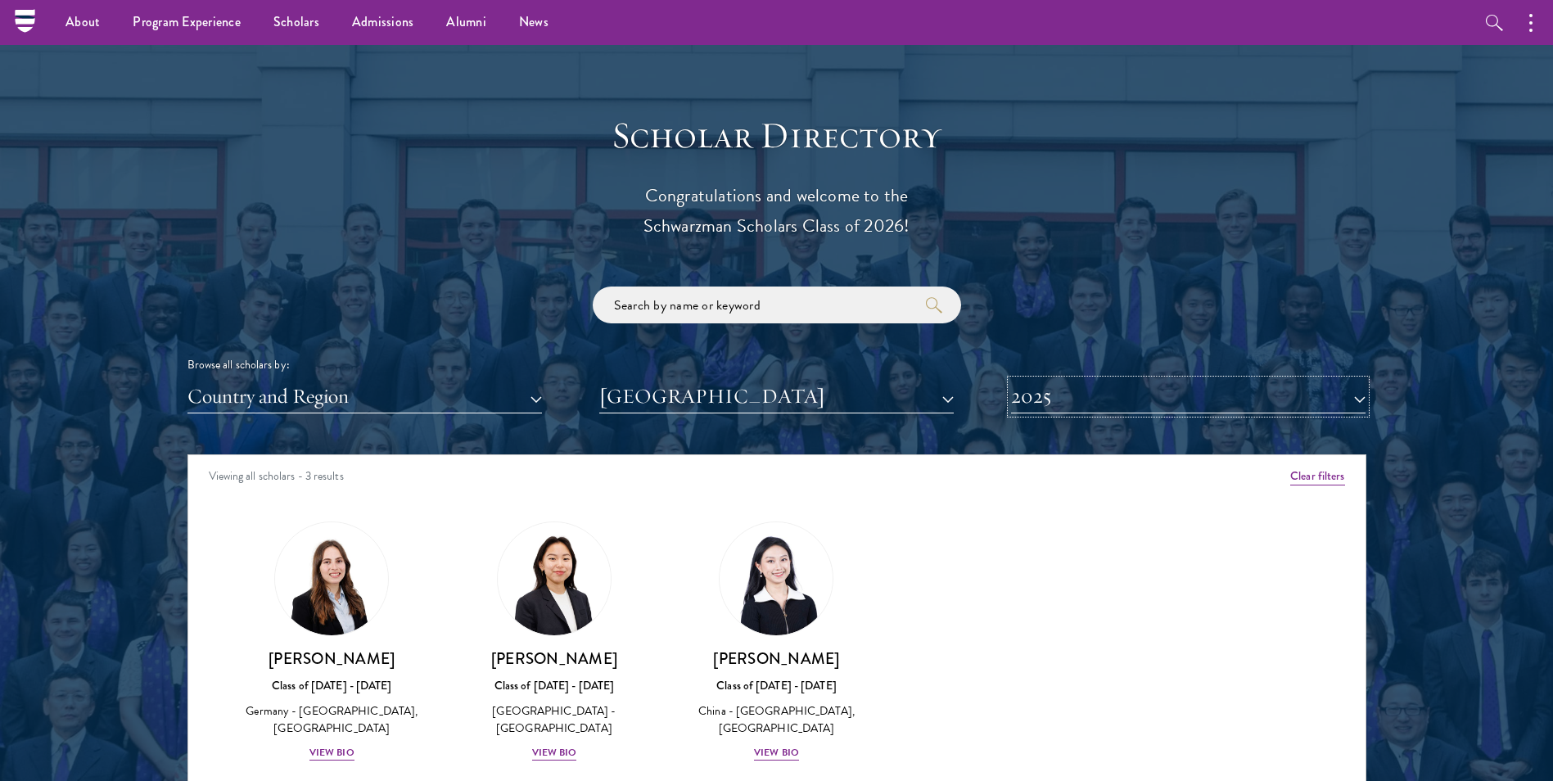
click at [1074, 393] on button "2025" at bounding box center [1188, 397] width 354 height 34
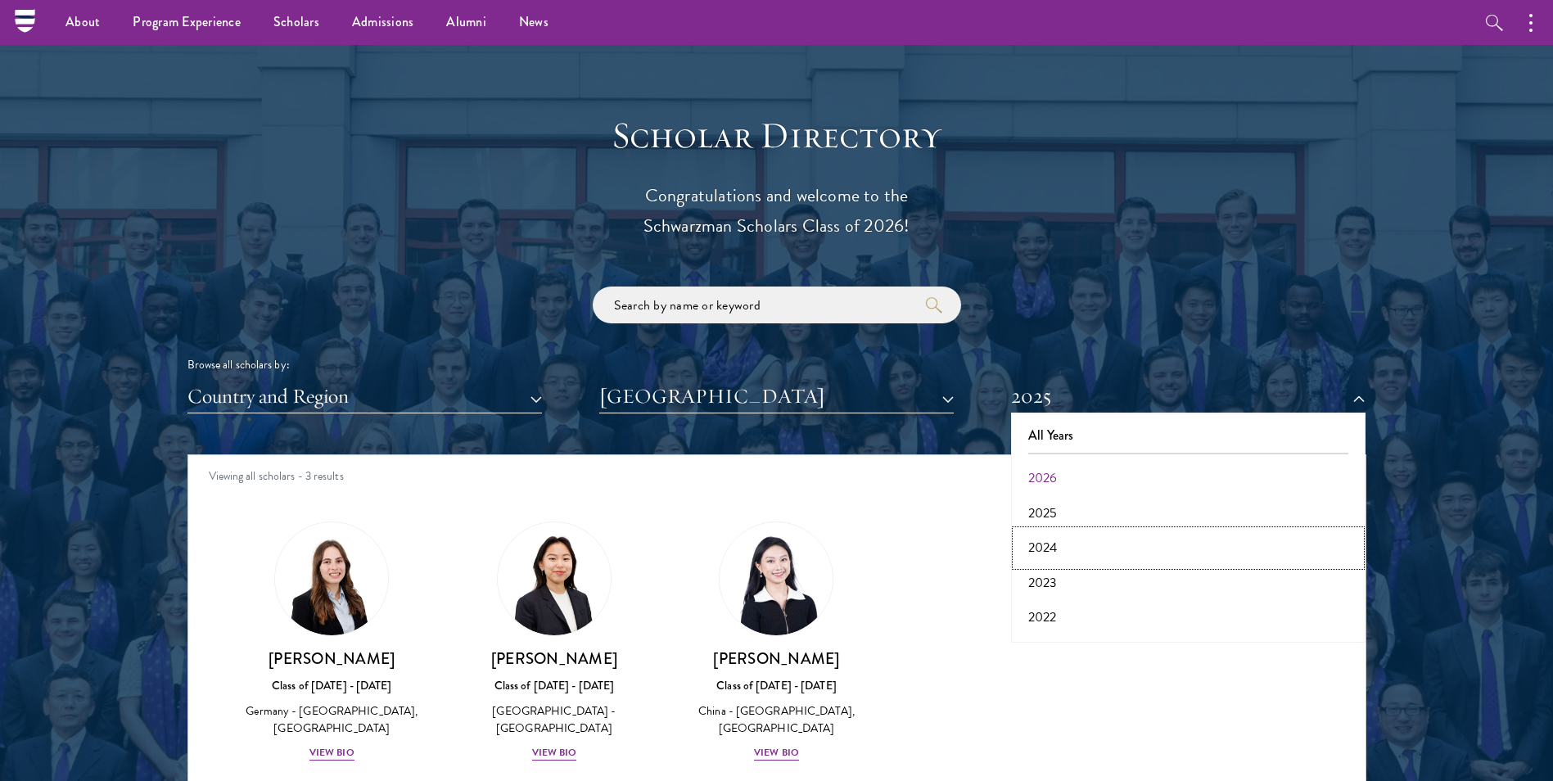
click at [1065, 549] on button "2024" at bounding box center [1188, 548] width 345 height 34
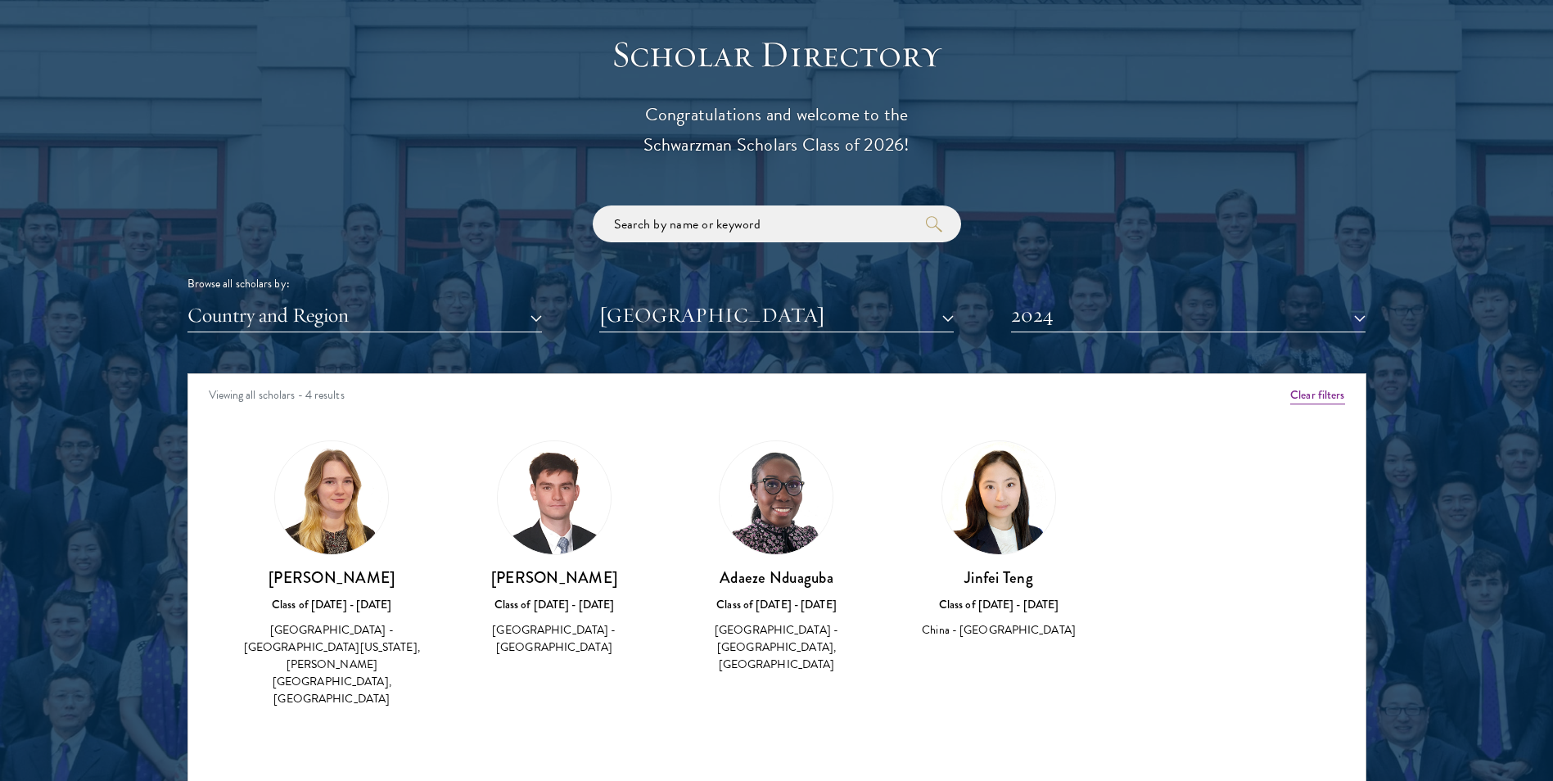
scroll to position [1801, 0]
click at [1091, 314] on button "2024" at bounding box center [1188, 315] width 354 height 34
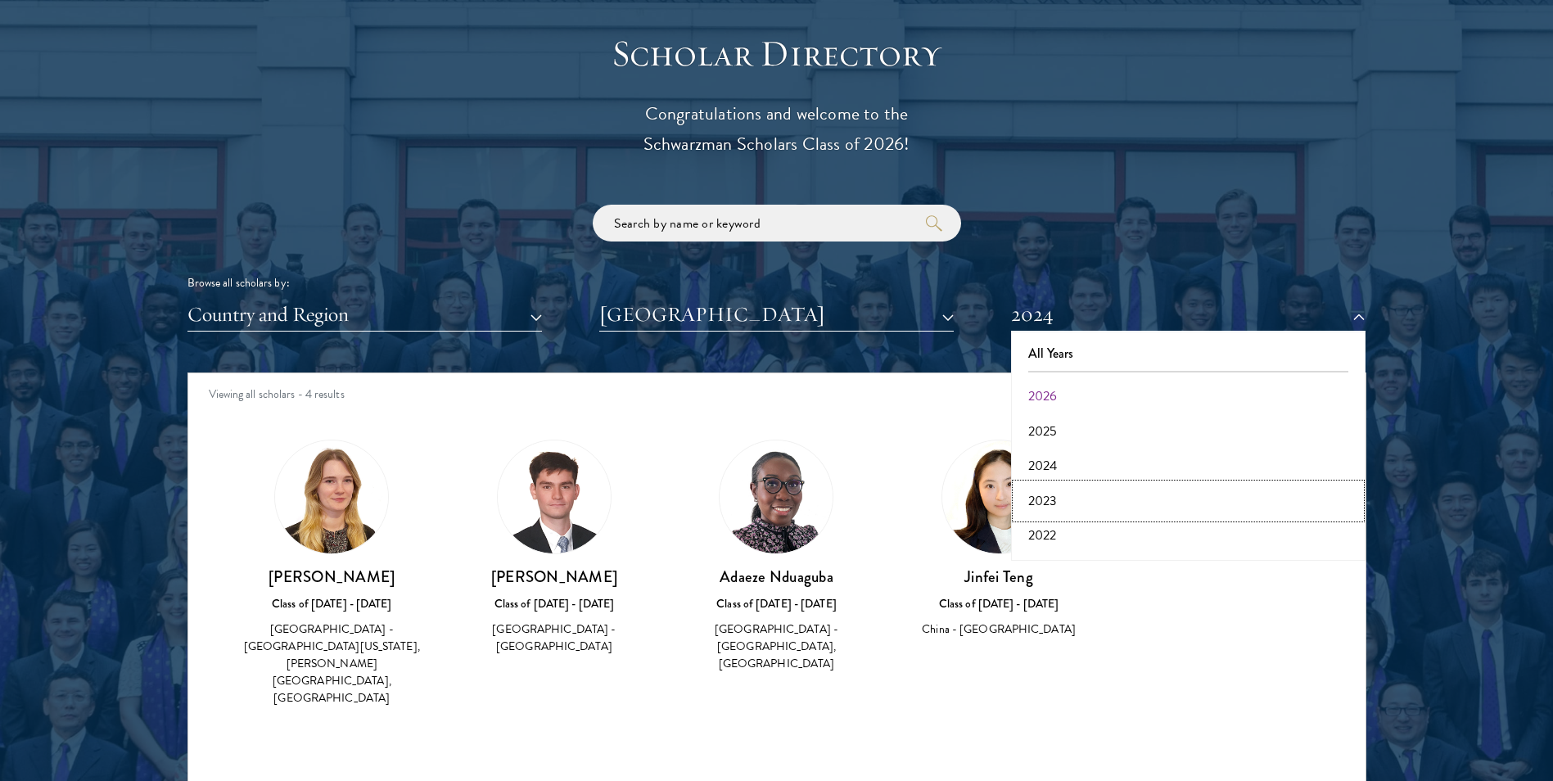
click at [1063, 499] on button "2023" at bounding box center [1188, 501] width 345 height 34
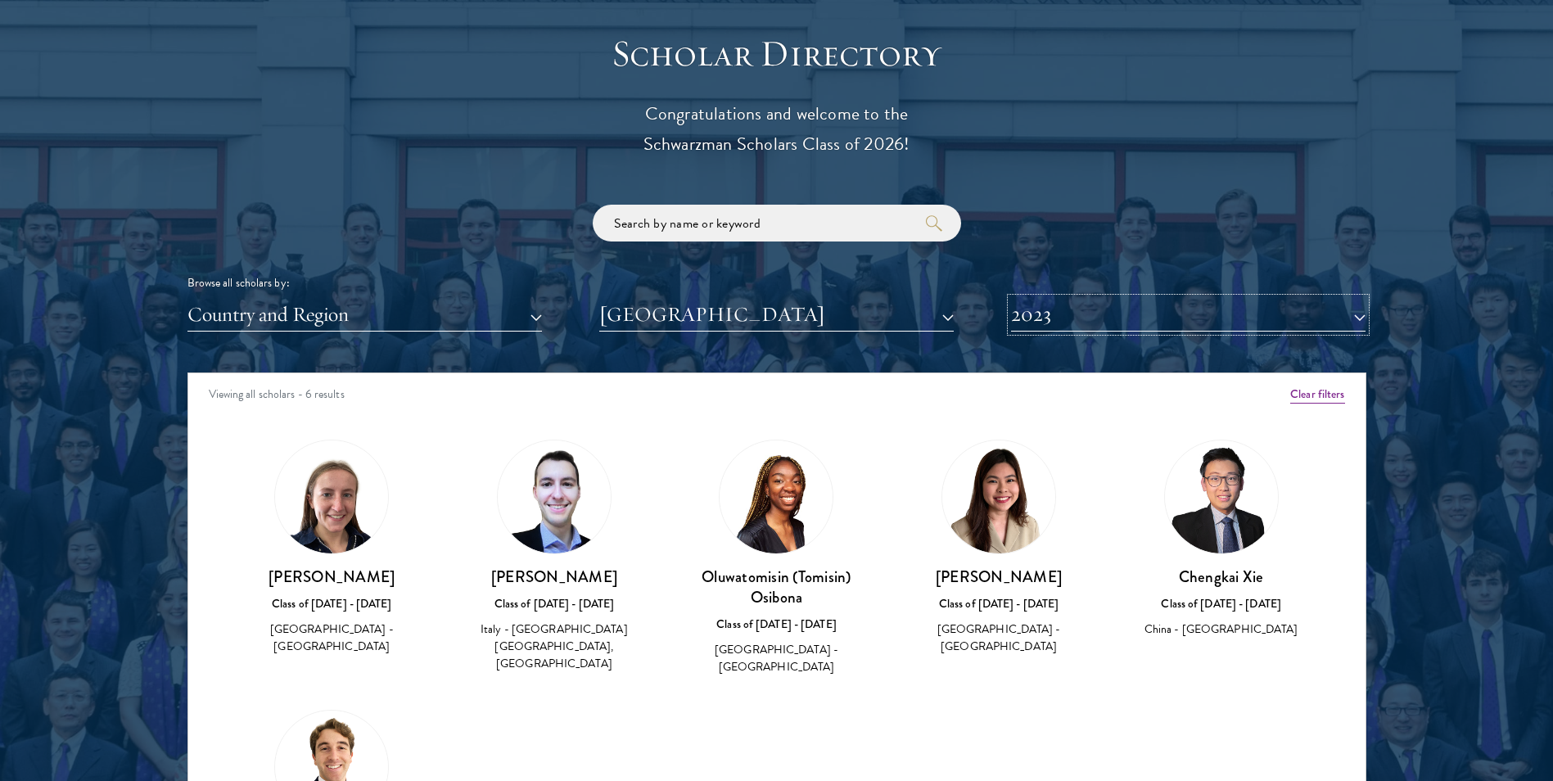
click at [1094, 323] on button "2023" at bounding box center [1188, 315] width 354 height 34
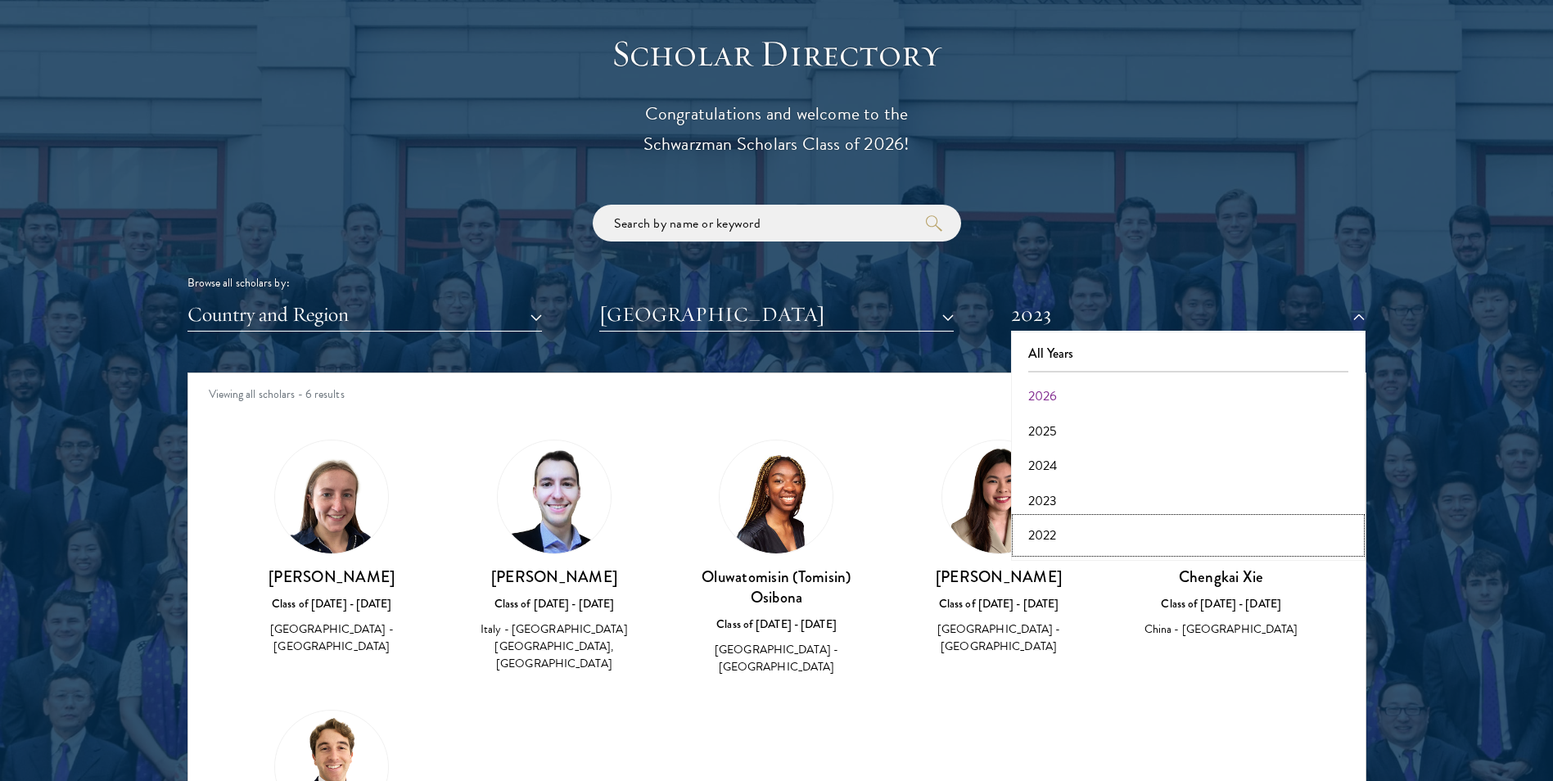
click at [1049, 532] on button "2022" at bounding box center [1188, 535] width 345 height 34
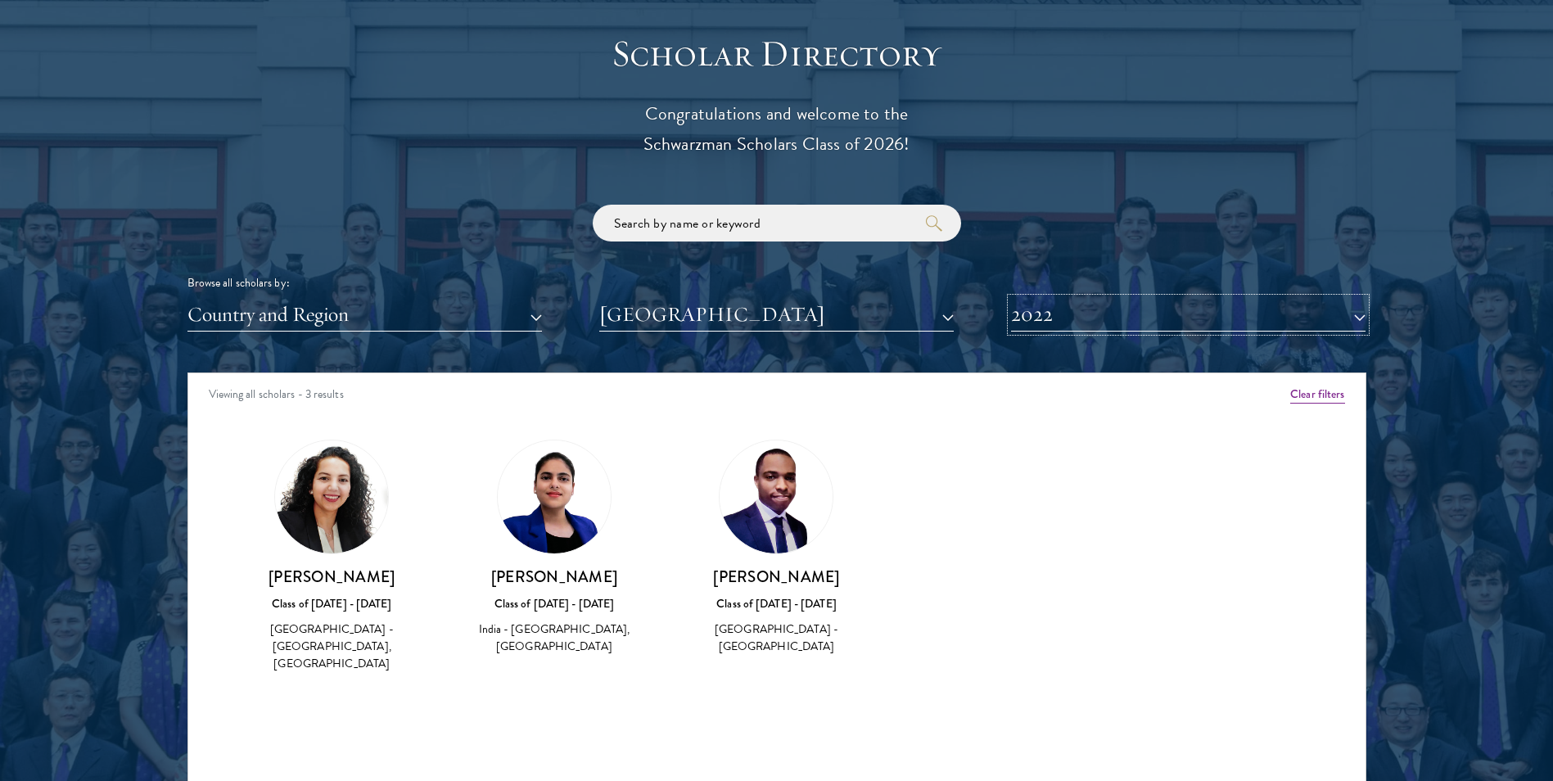
click at [1076, 314] on button "2022" at bounding box center [1188, 315] width 354 height 34
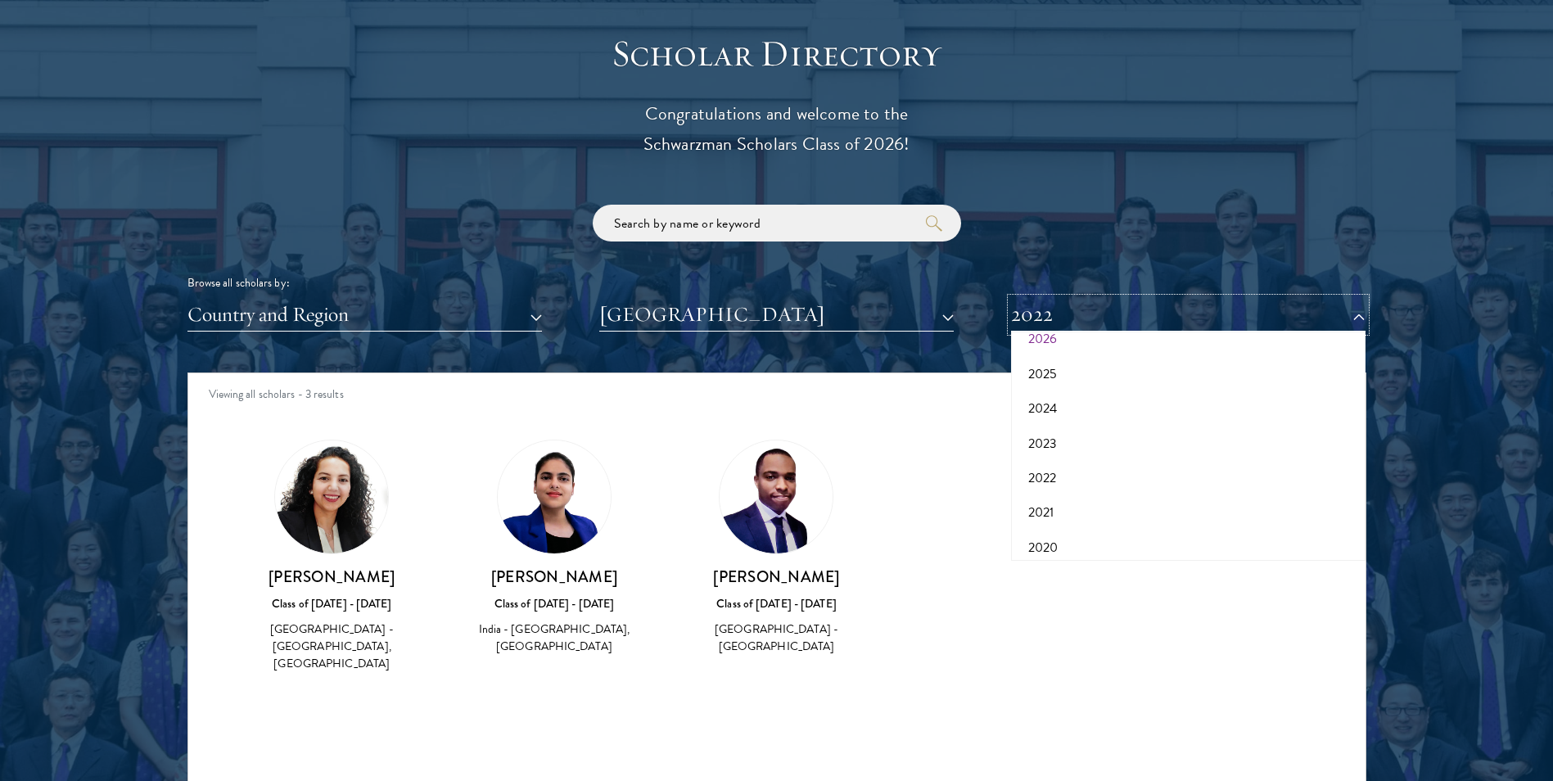
scroll to position [82, 0]
click at [1042, 476] on button "2021" at bounding box center [1188, 488] width 345 height 34
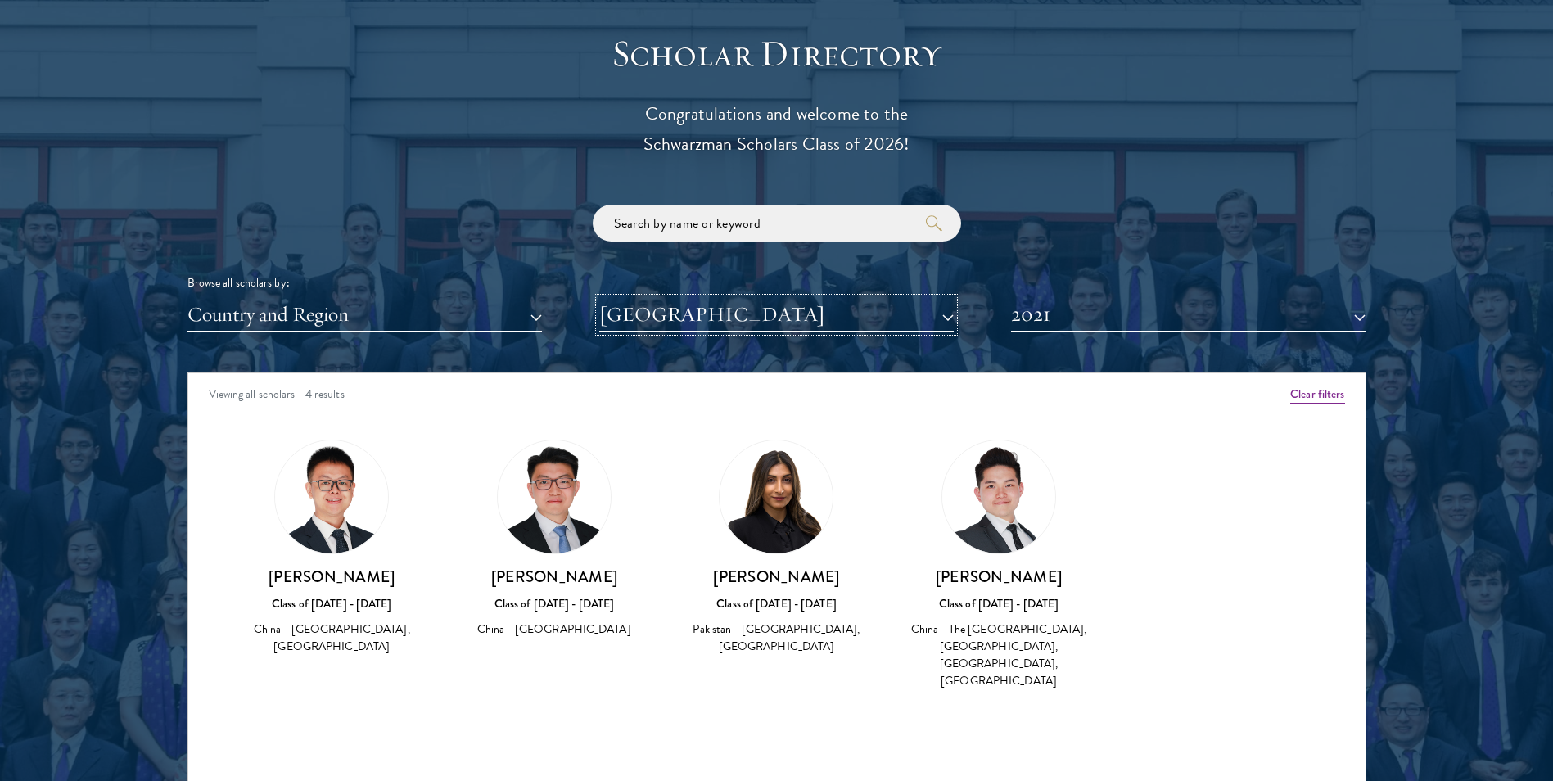
click at [894, 314] on button "[GEOGRAPHIC_DATA]" at bounding box center [776, 315] width 354 height 34
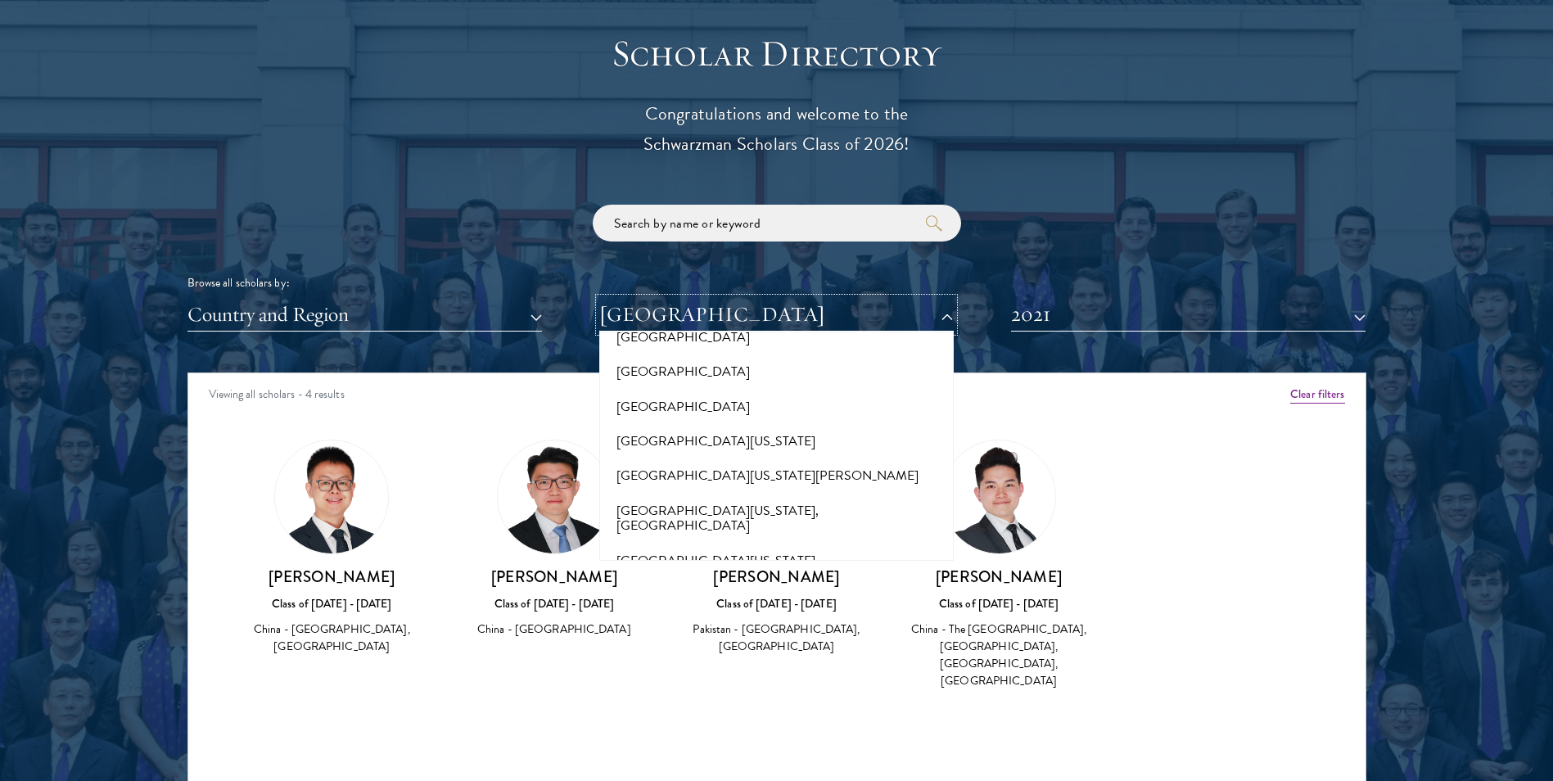
scroll to position [12133, 0]
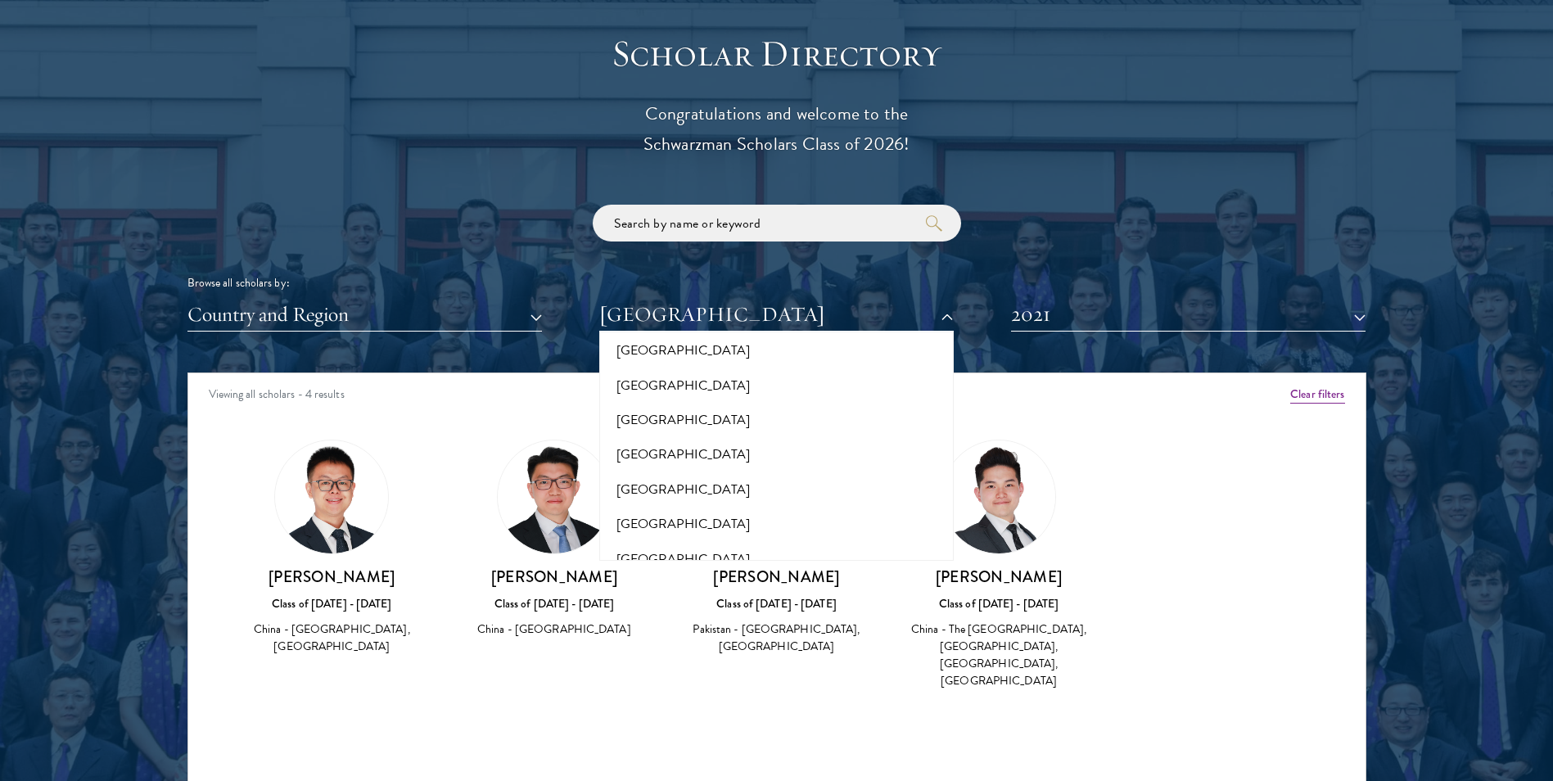
click at [763, 745] on button "[GEOGRAPHIC_DATA]" at bounding box center [776, 762] width 345 height 34
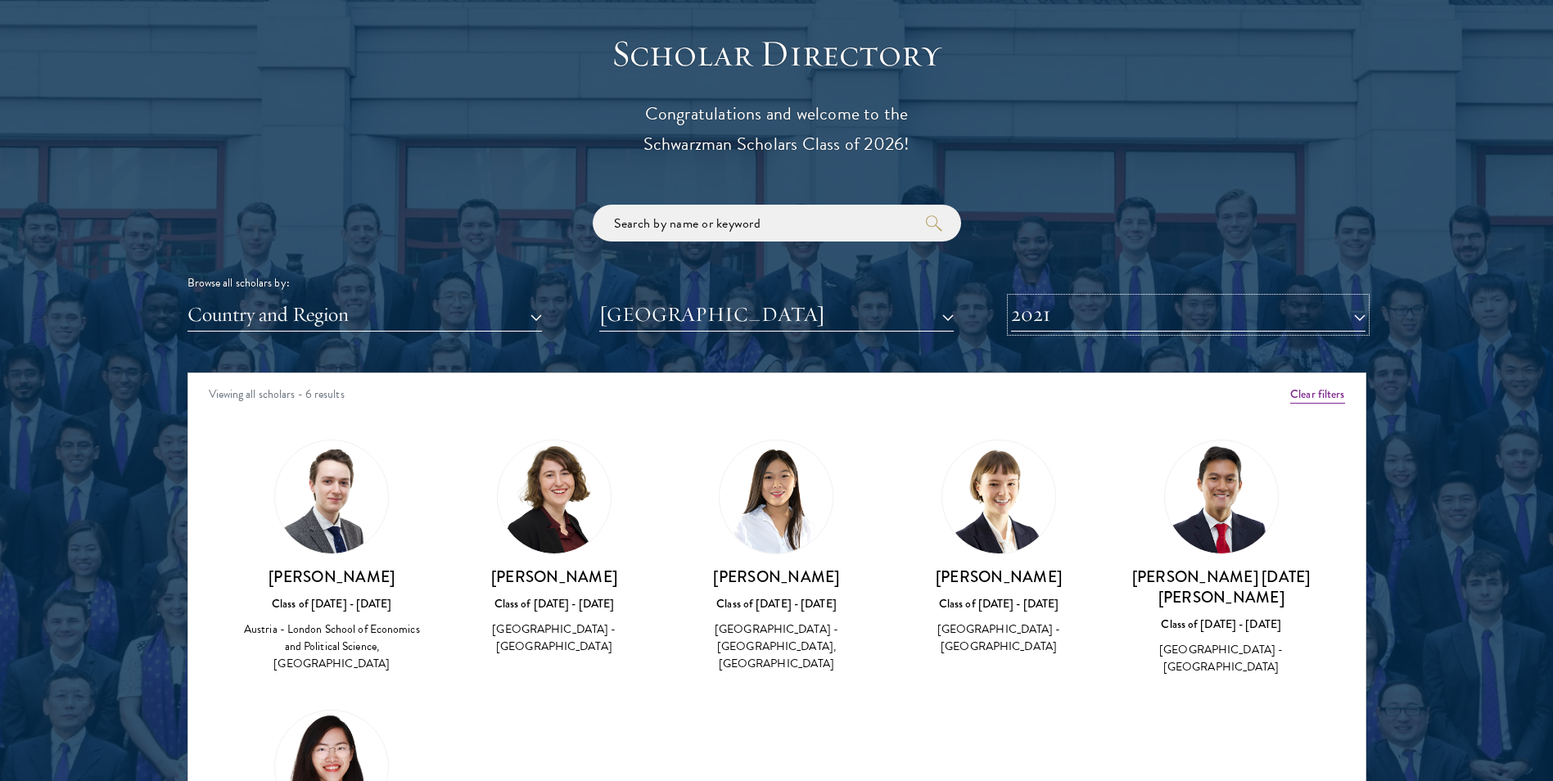
click at [1067, 320] on button "2021" at bounding box center [1188, 315] width 354 height 34
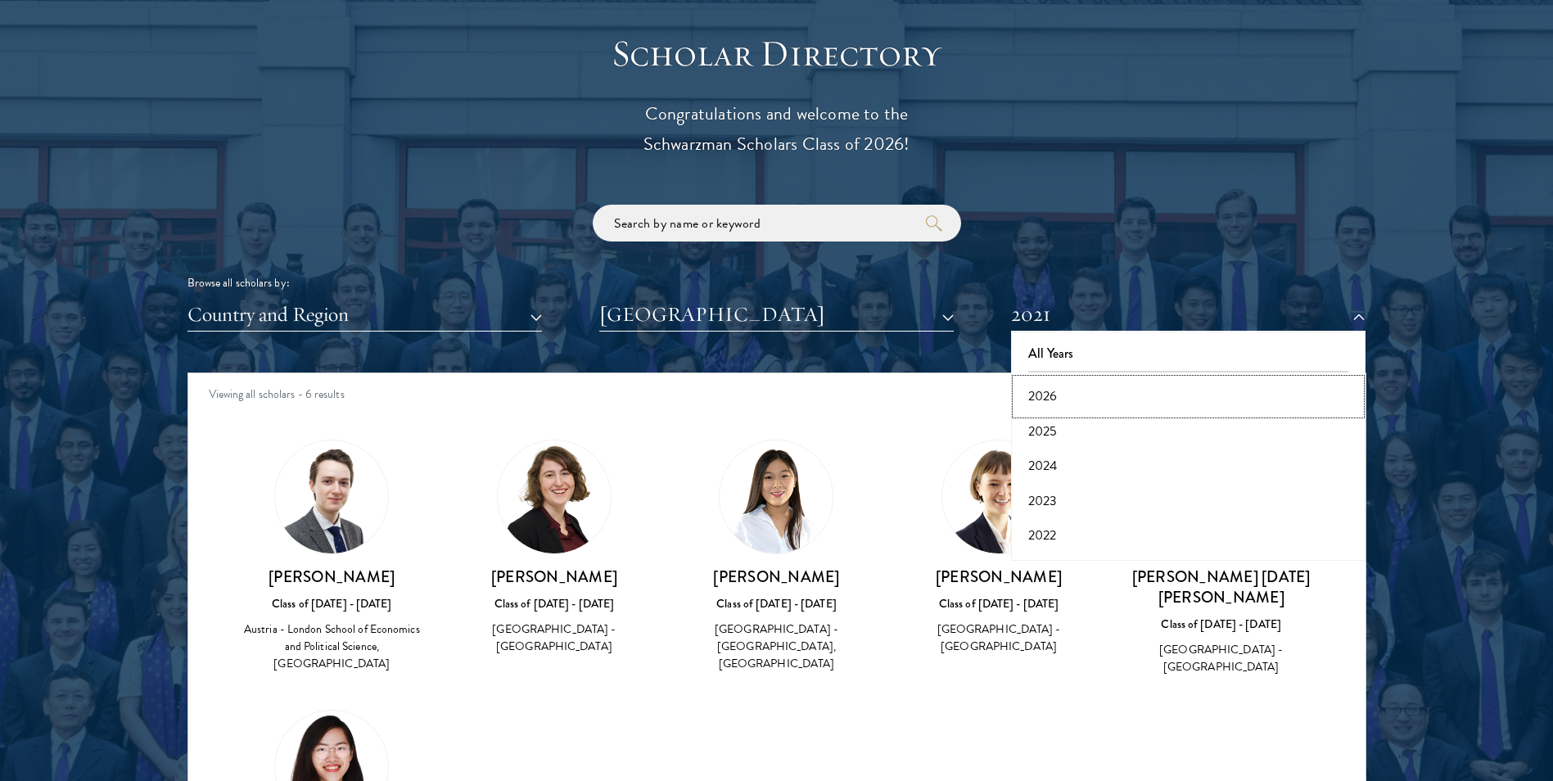
click at [1031, 386] on button "2026" at bounding box center [1188, 396] width 345 height 34
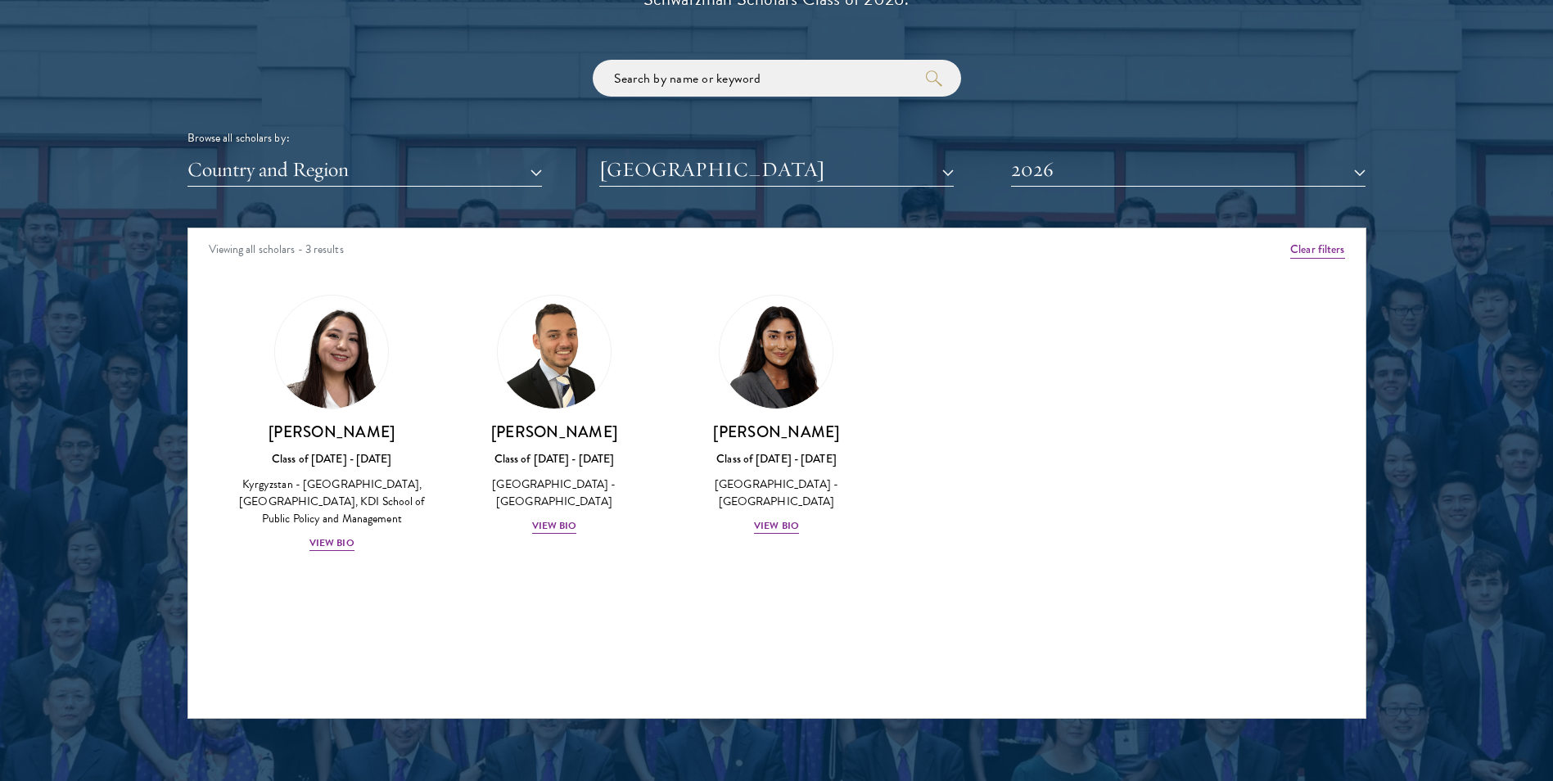
scroll to position [1965, 0]
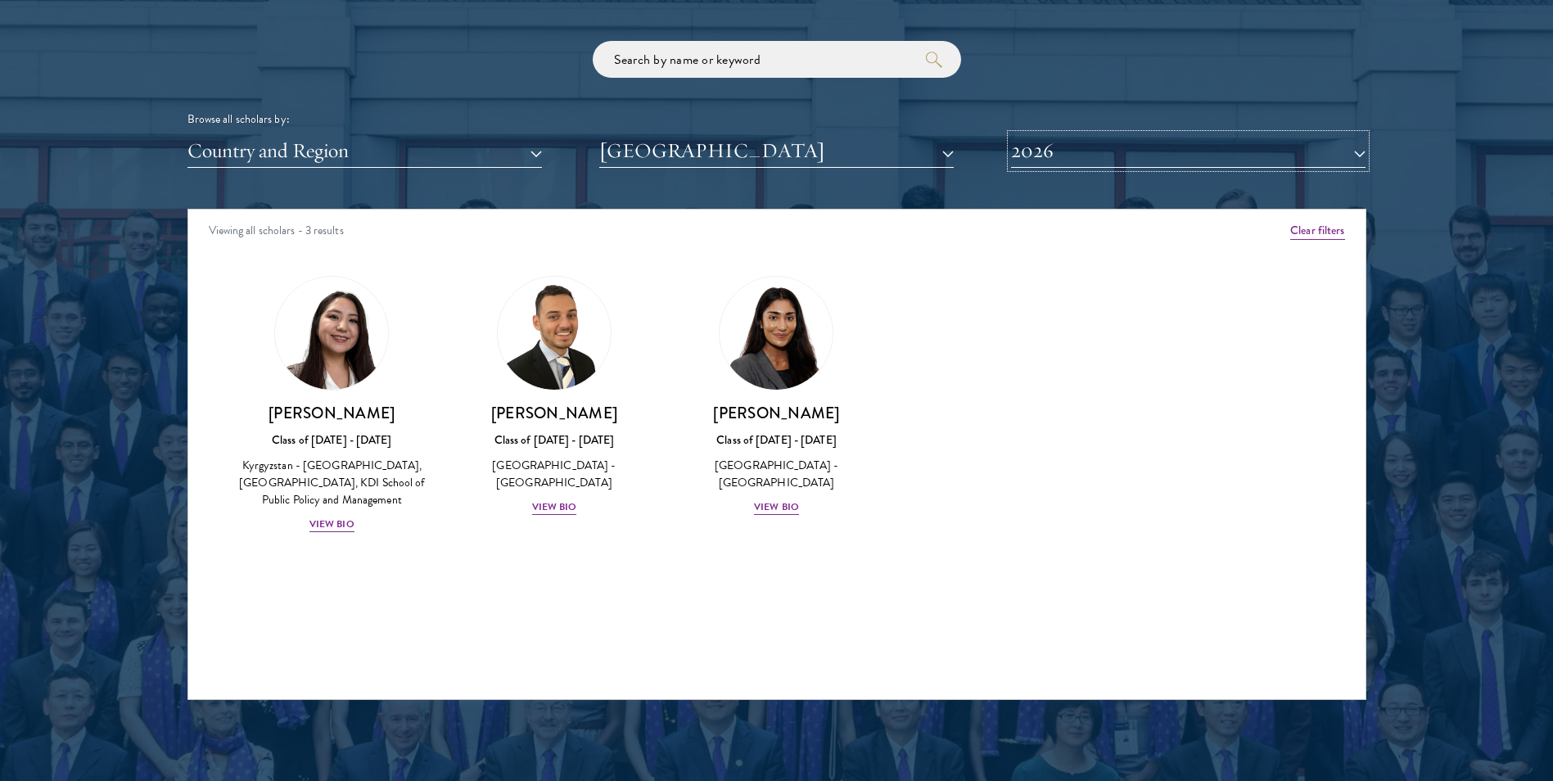
click at [1068, 150] on button "2026" at bounding box center [1188, 151] width 354 height 34
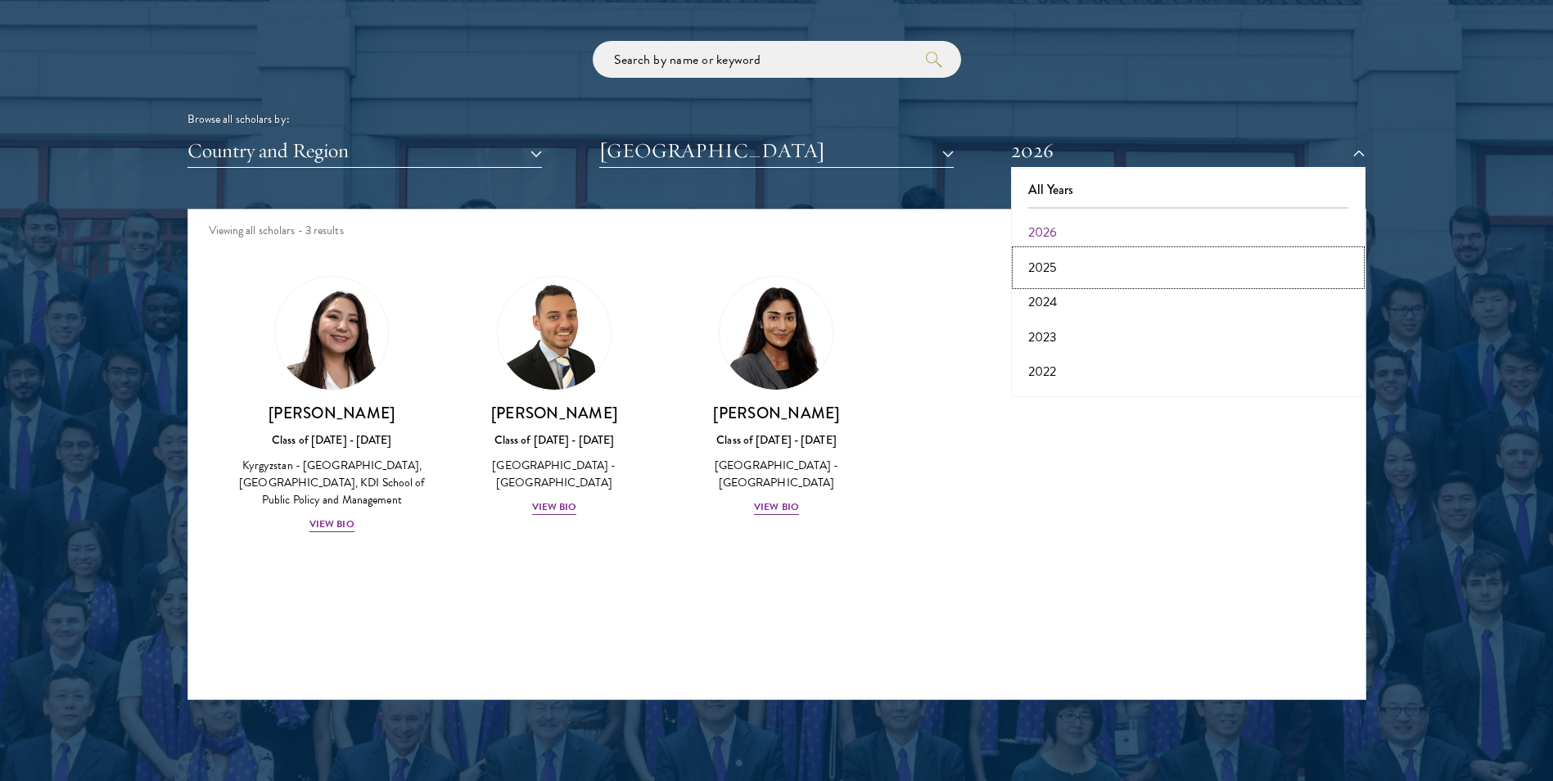
click at [1050, 270] on button "2025" at bounding box center [1188, 268] width 345 height 34
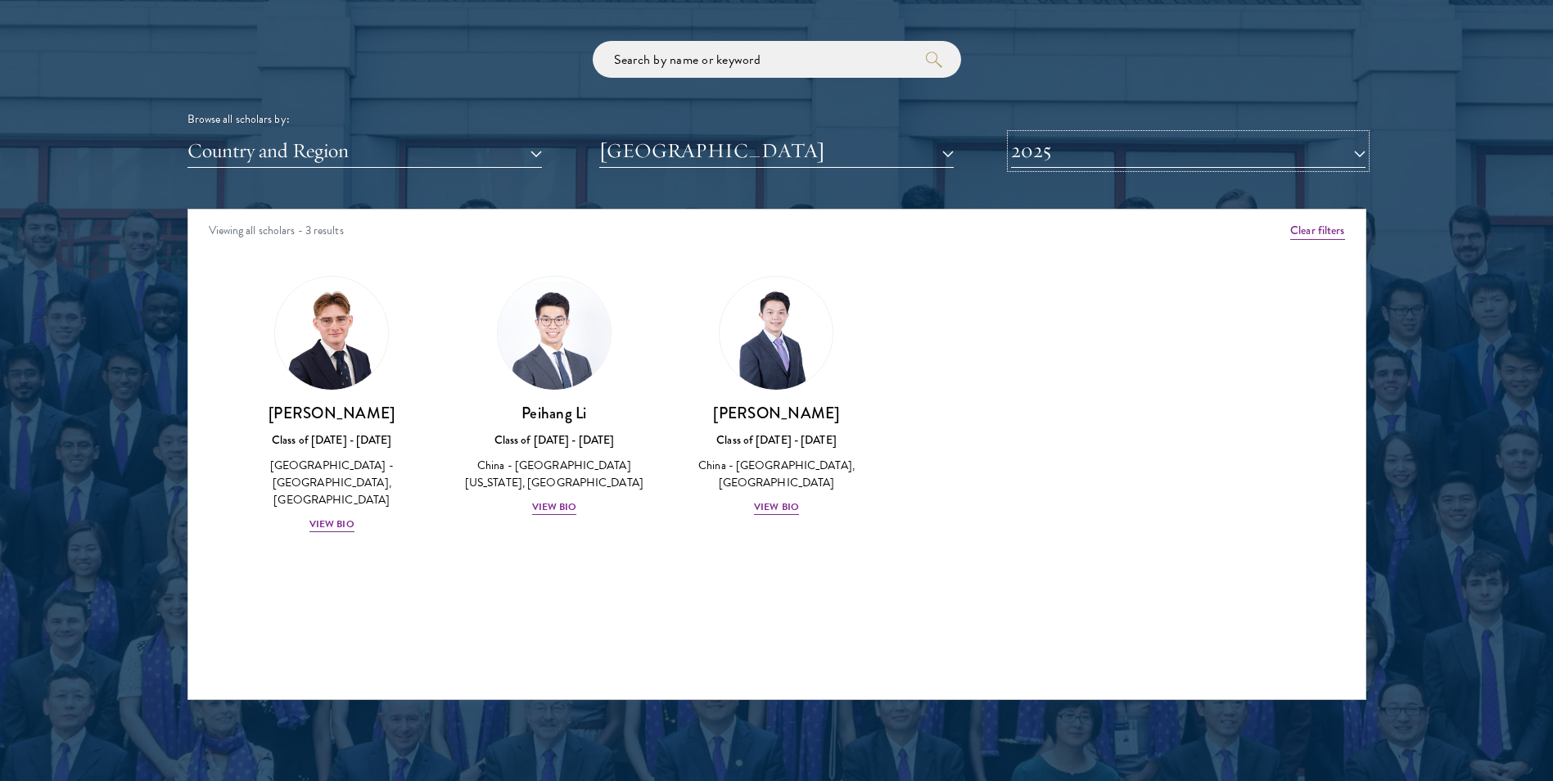
click at [1065, 158] on button "2025" at bounding box center [1188, 151] width 354 height 34
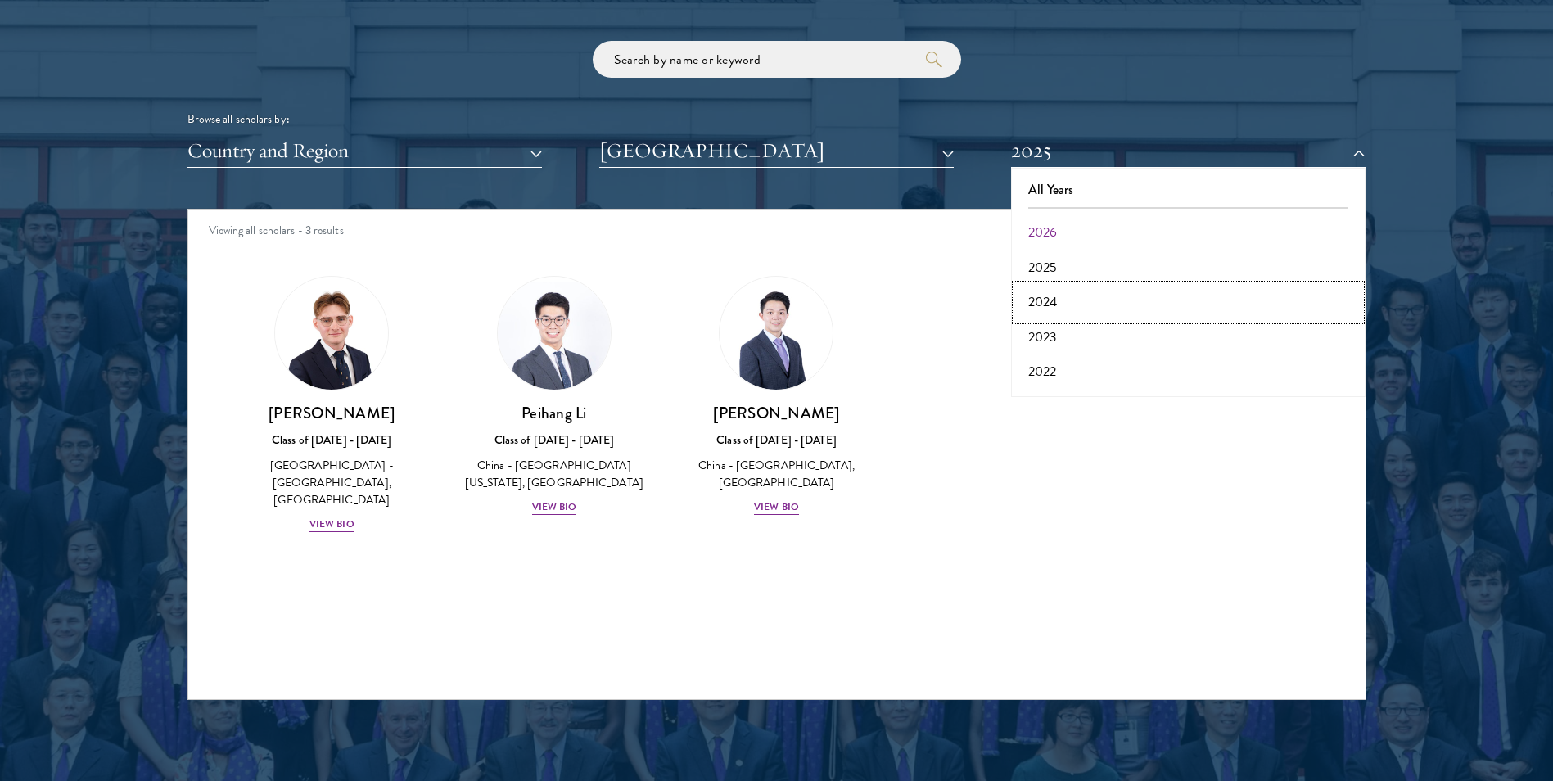
click at [1044, 296] on button "2024" at bounding box center [1188, 302] width 345 height 34
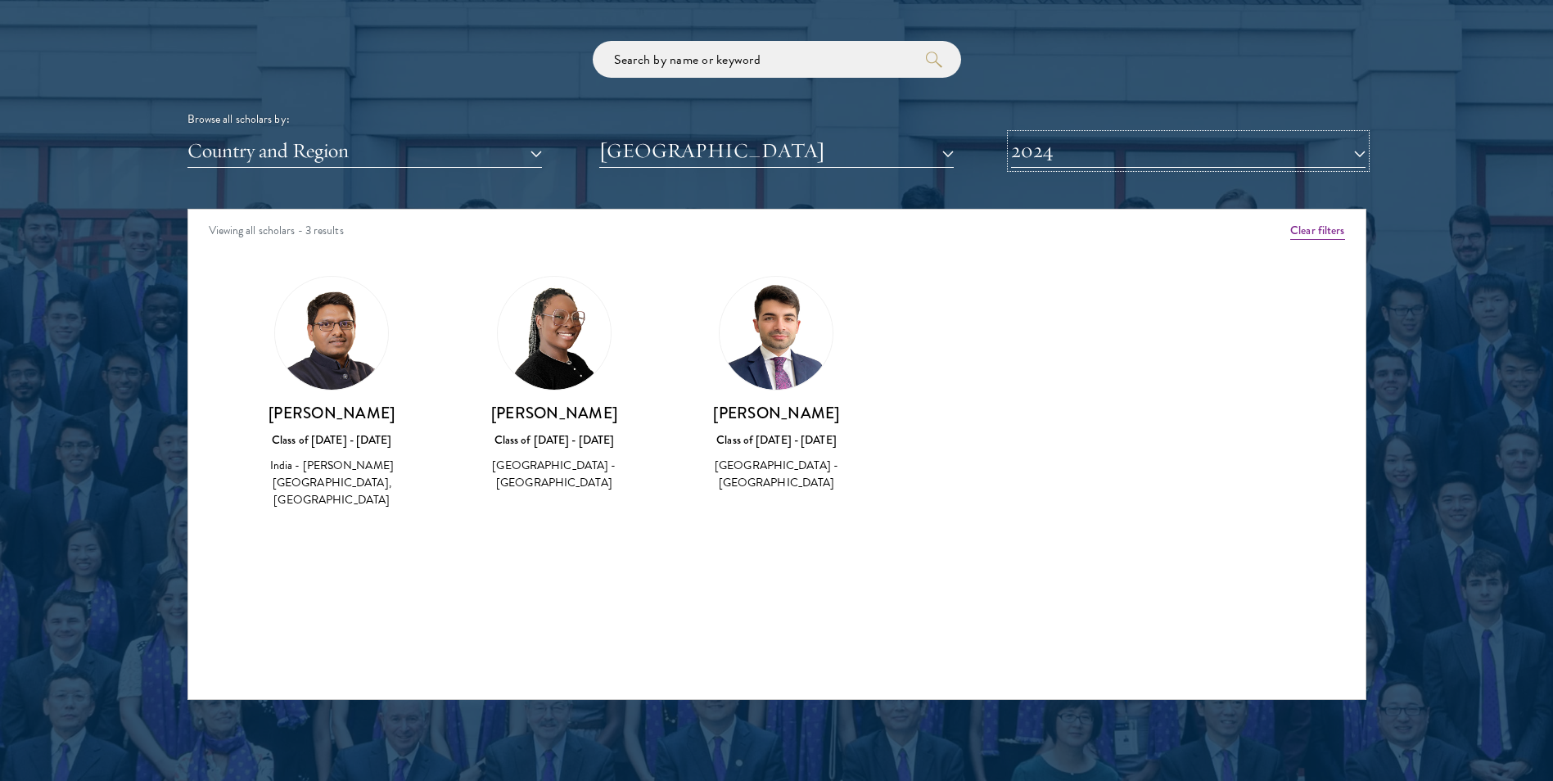
click at [1022, 154] on button "2024" at bounding box center [1188, 151] width 354 height 34
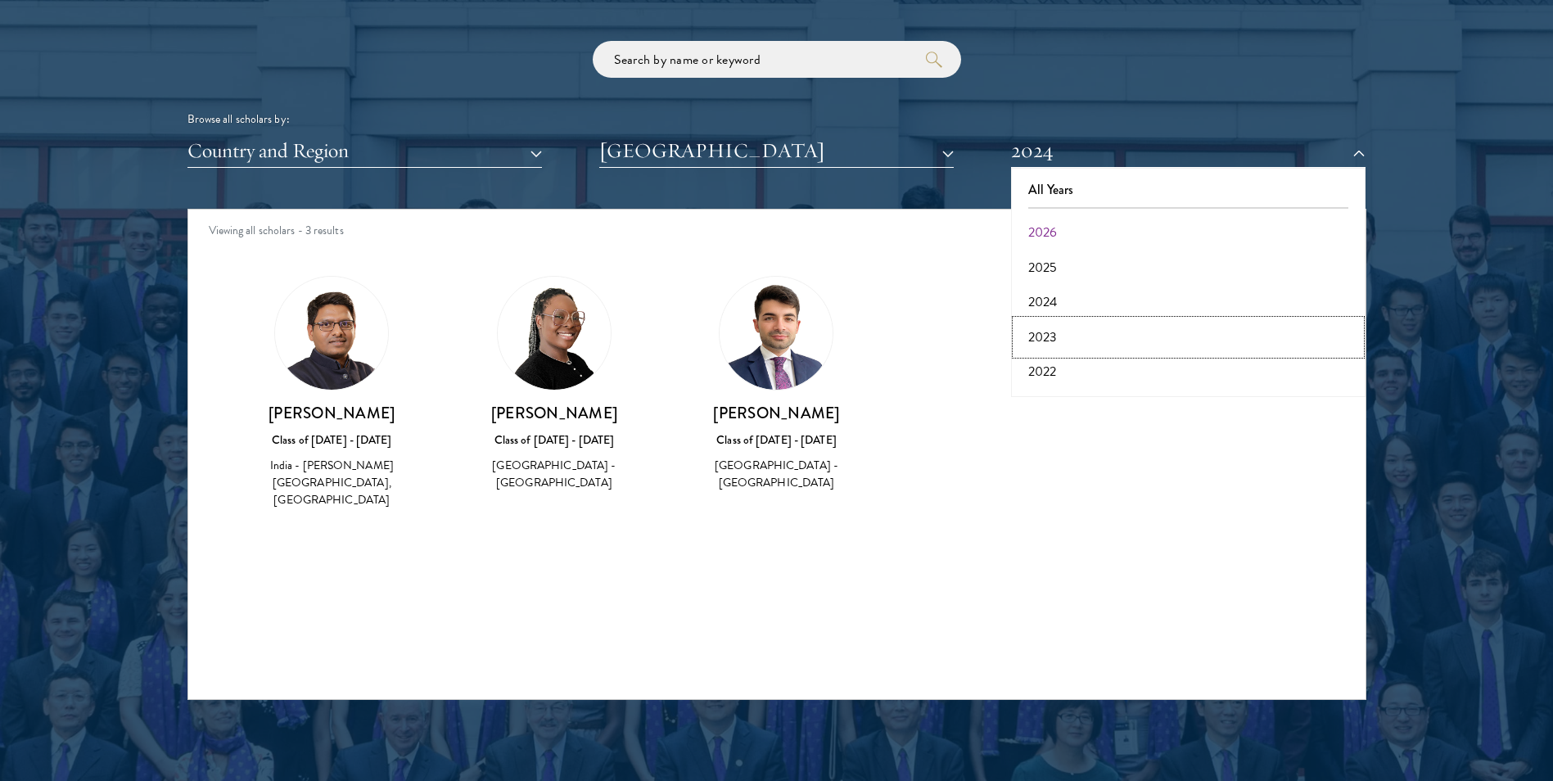
click at [1047, 338] on button "2023" at bounding box center [1188, 337] width 345 height 34
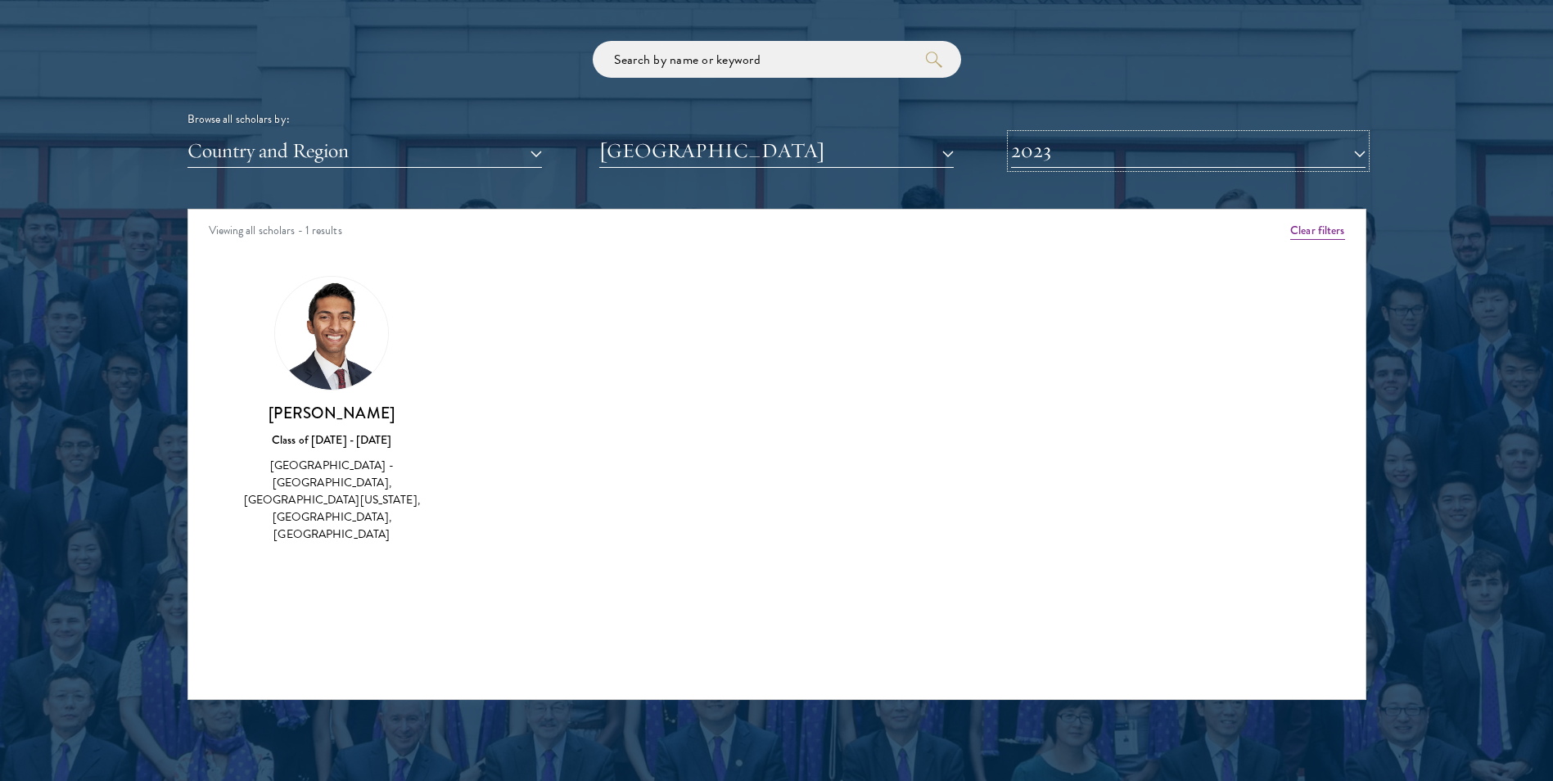
click at [1071, 161] on button "2023" at bounding box center [1188, 151] width 354 height 34
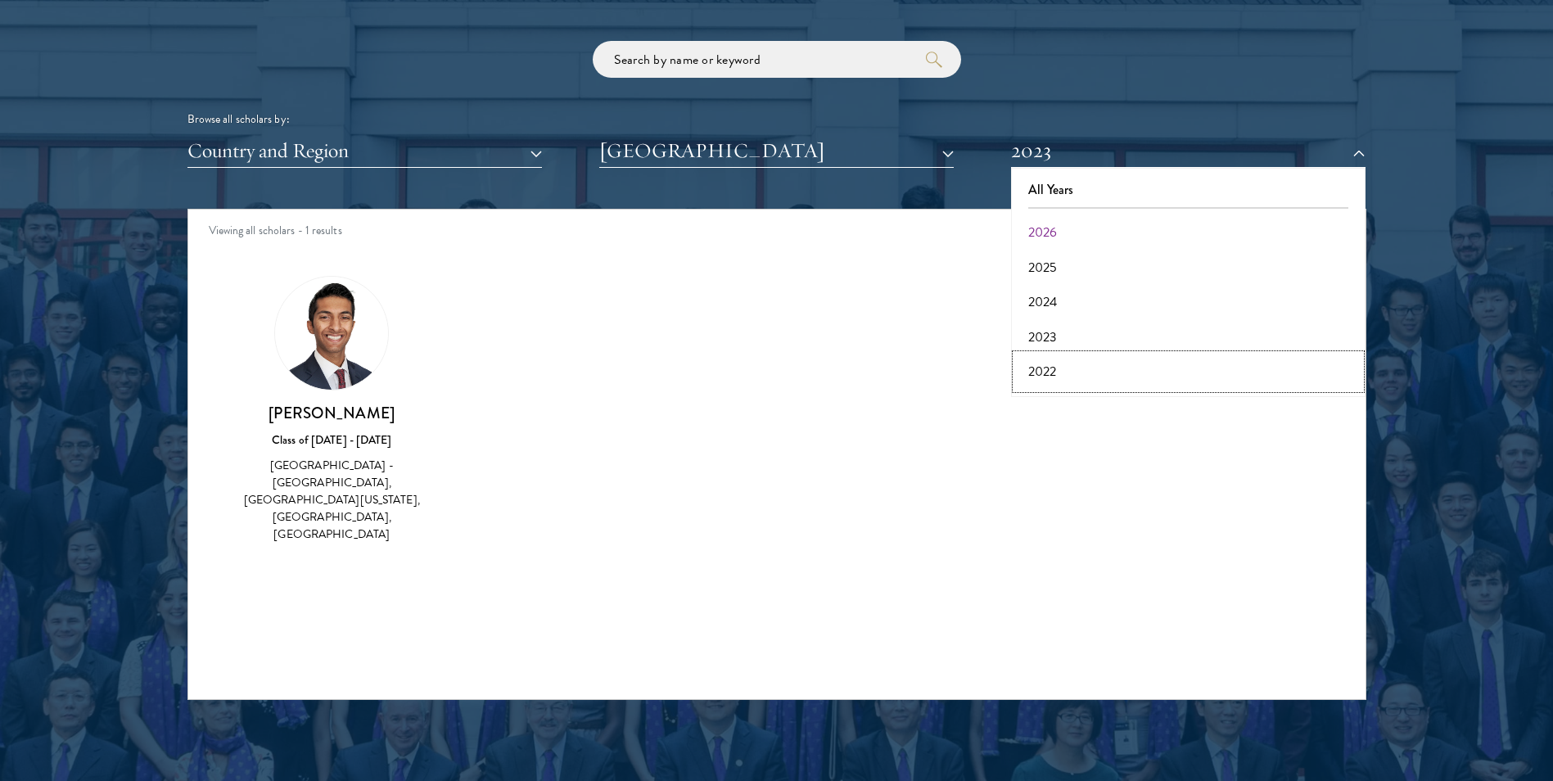
click at [1046, 372] on button "2022" at bounding box center [1188, 371] width 345 height 34
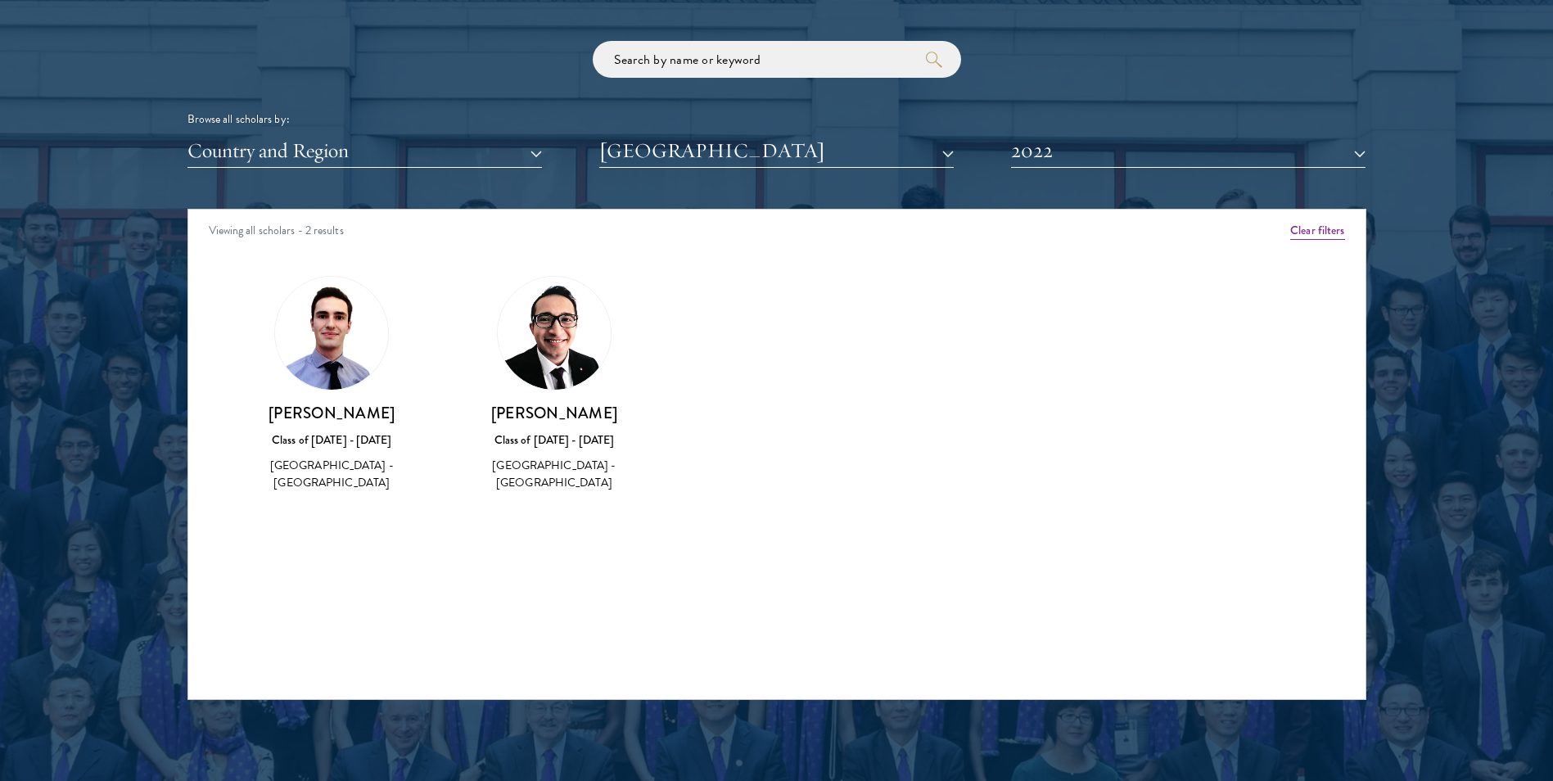
click at [1059, 172] on div "Scholar Directory Congratulations and welcome to the Schwarzman Scholars Class …" at bounding box center [776, 283] width 1179 height 833
click at [1063, 163] on button "2022" at bounding box center [1188, 151] width 354 height 34
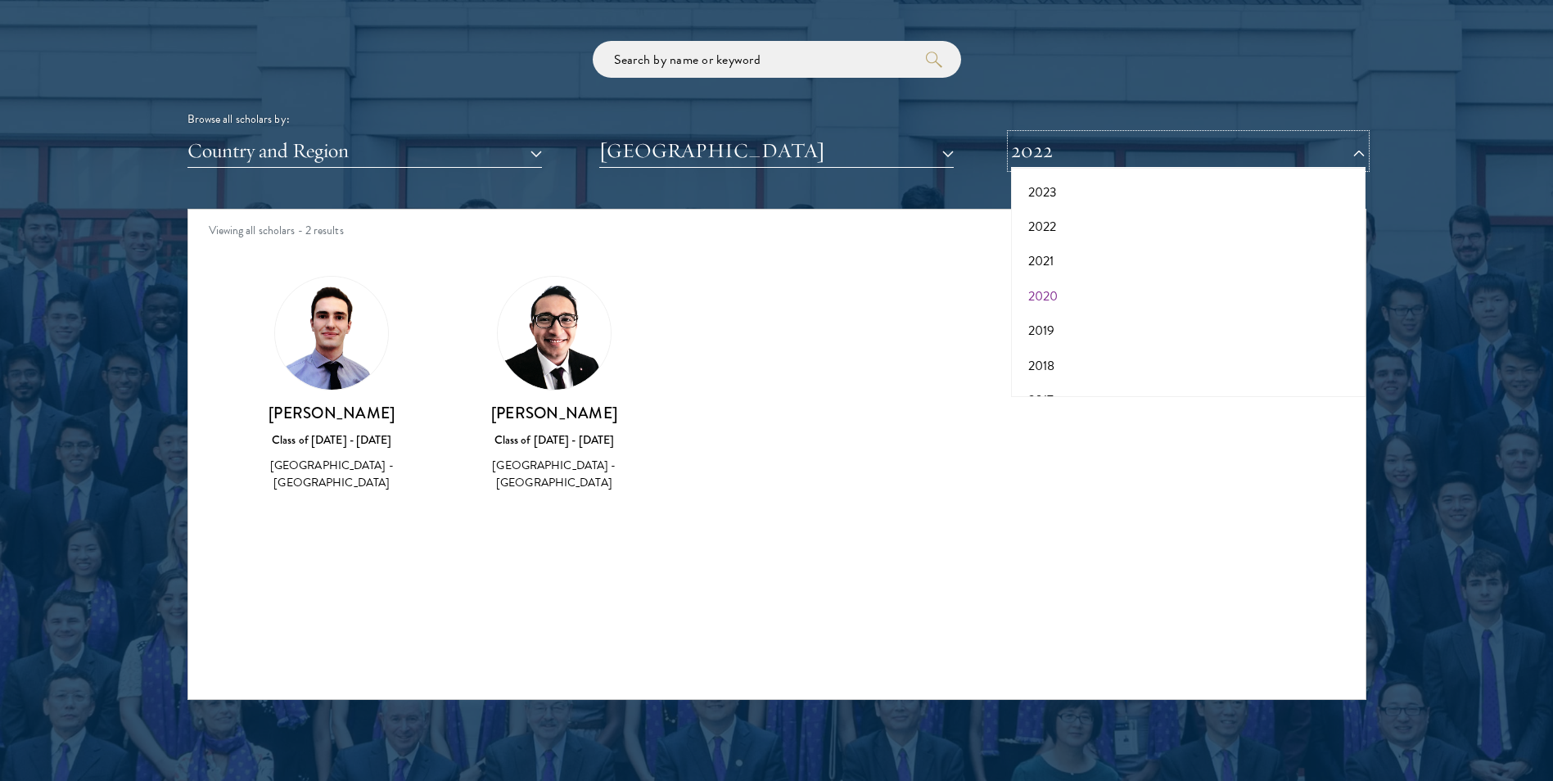
scroll to position [170, 0]
click at [1069, 244] on button "2021" at bounding box center [1188, 236] width 345 height 34
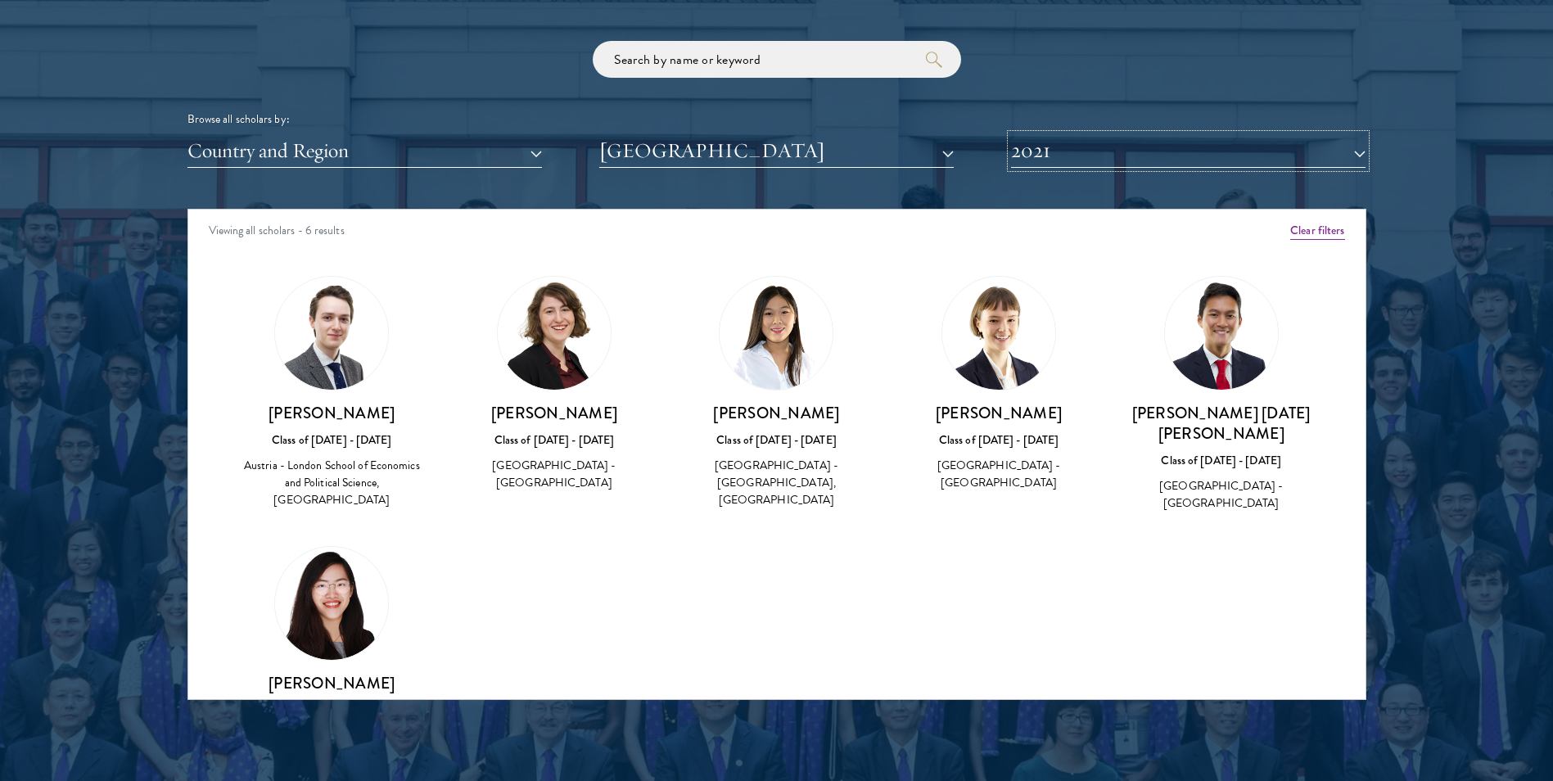
click at [1027, 160] on button "2021" at bounding box center [1188, 151] width 354 height 34
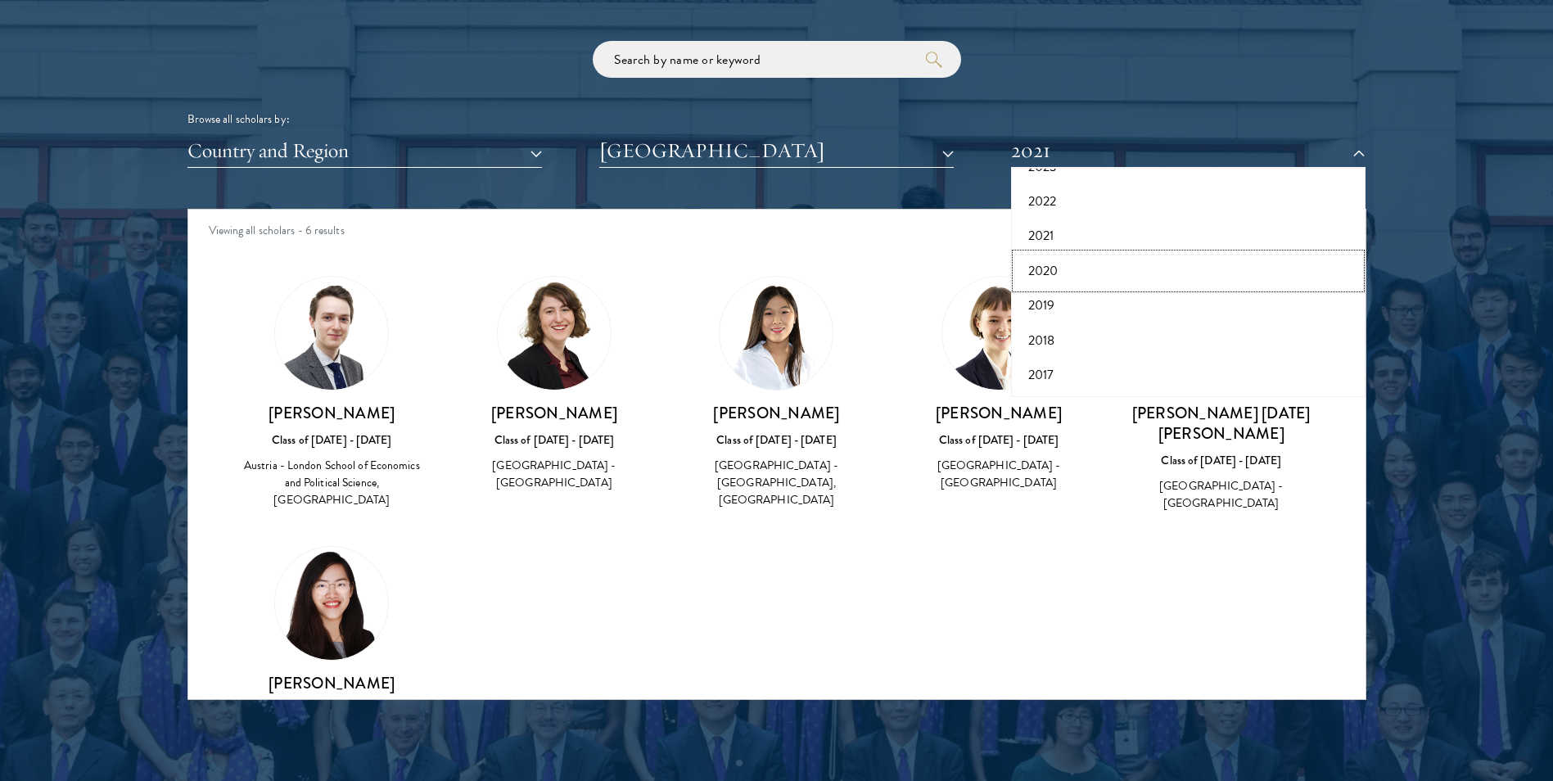
click at [1050, 272] on button "2020" at bounding box center [1188, 271] width 345 height 34
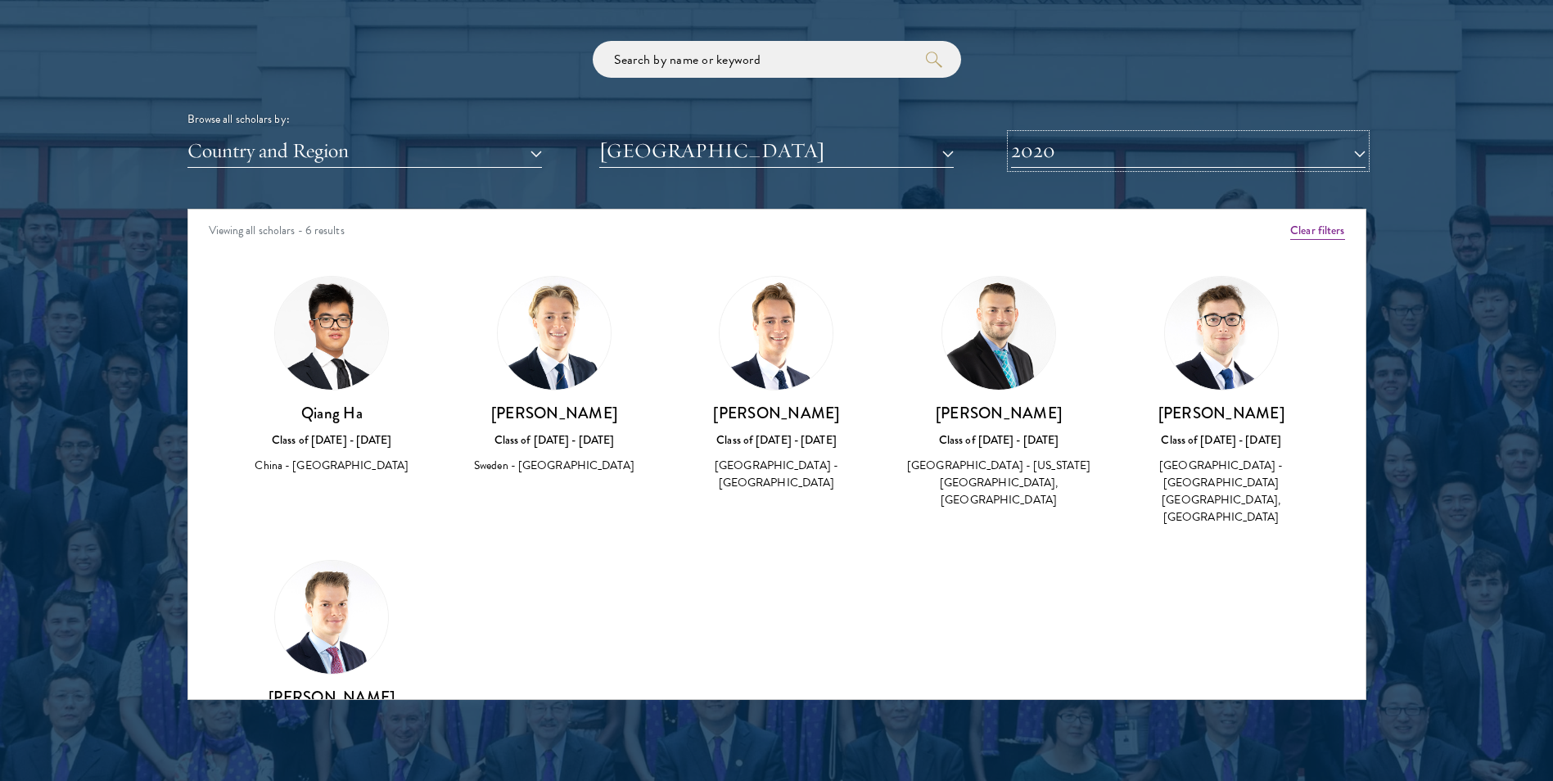
click at [1063, 159] on button "2020" at bounding box center [1188, 151] width 354 height 34
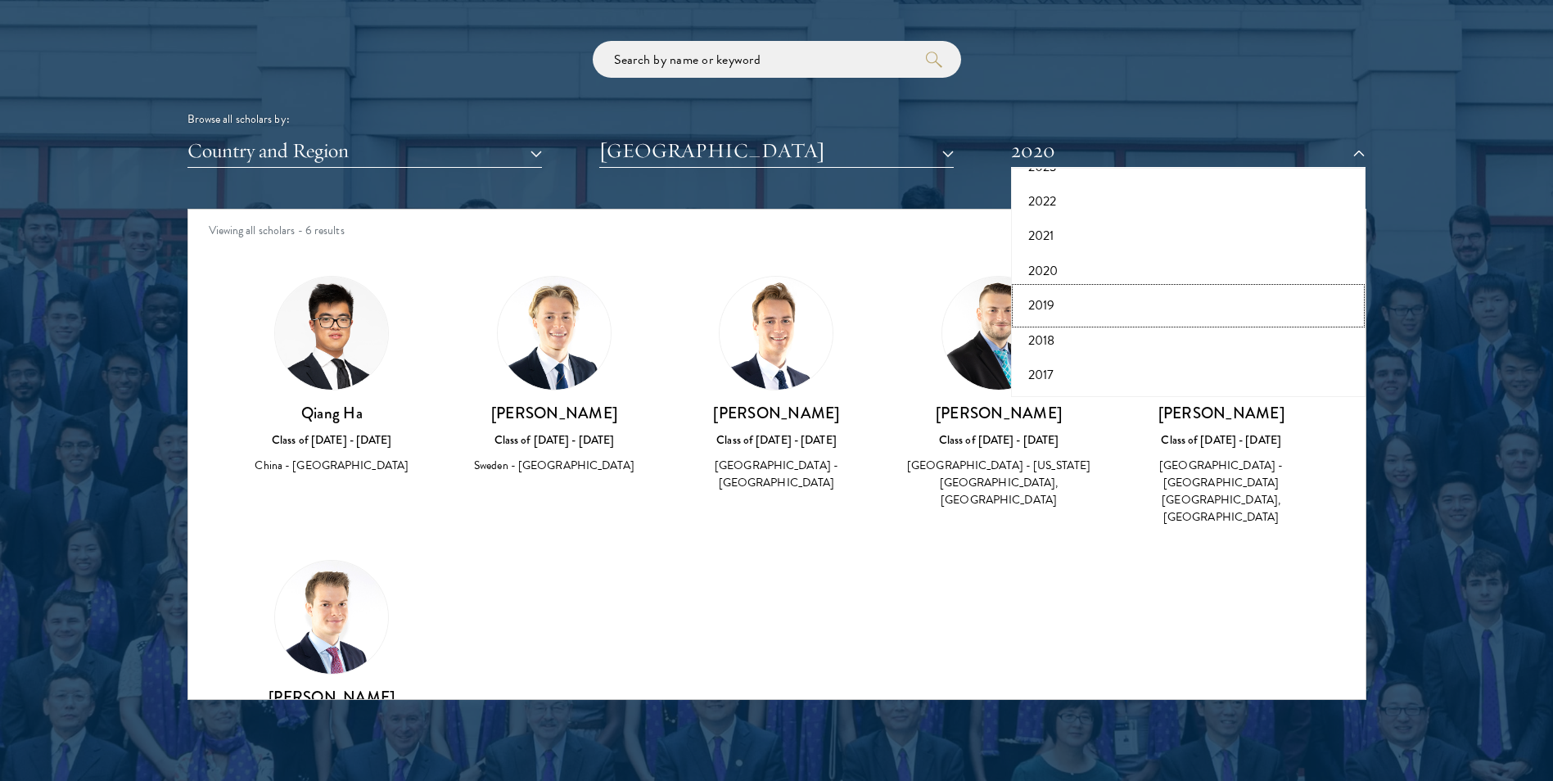
click at [1045, 304] on button "2019" at bounding box center [1188, 305] width 345 height 34
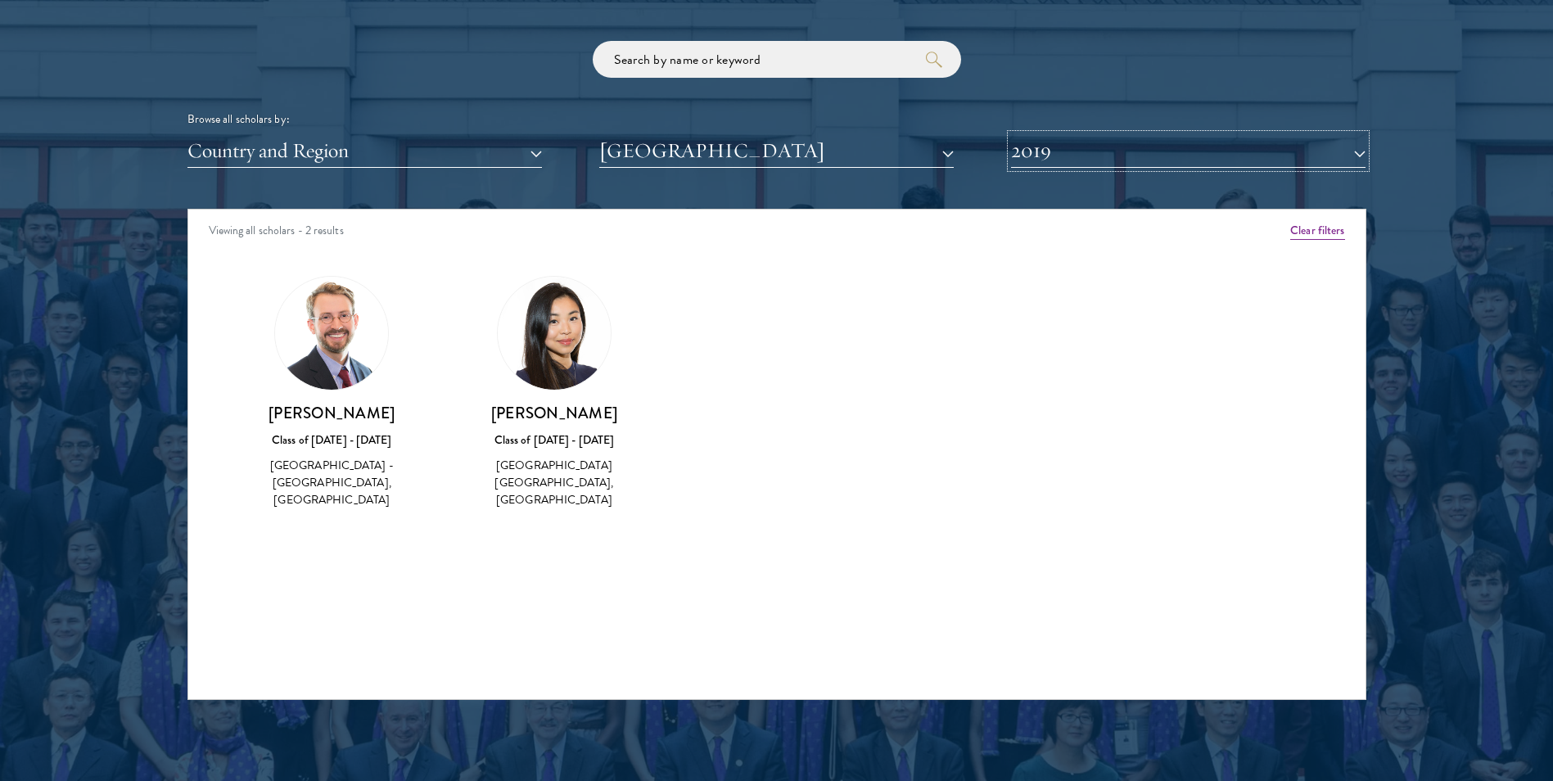
click at [1044, 160] on button "2019" at bounding box center [1188, 151] width 354 height 34
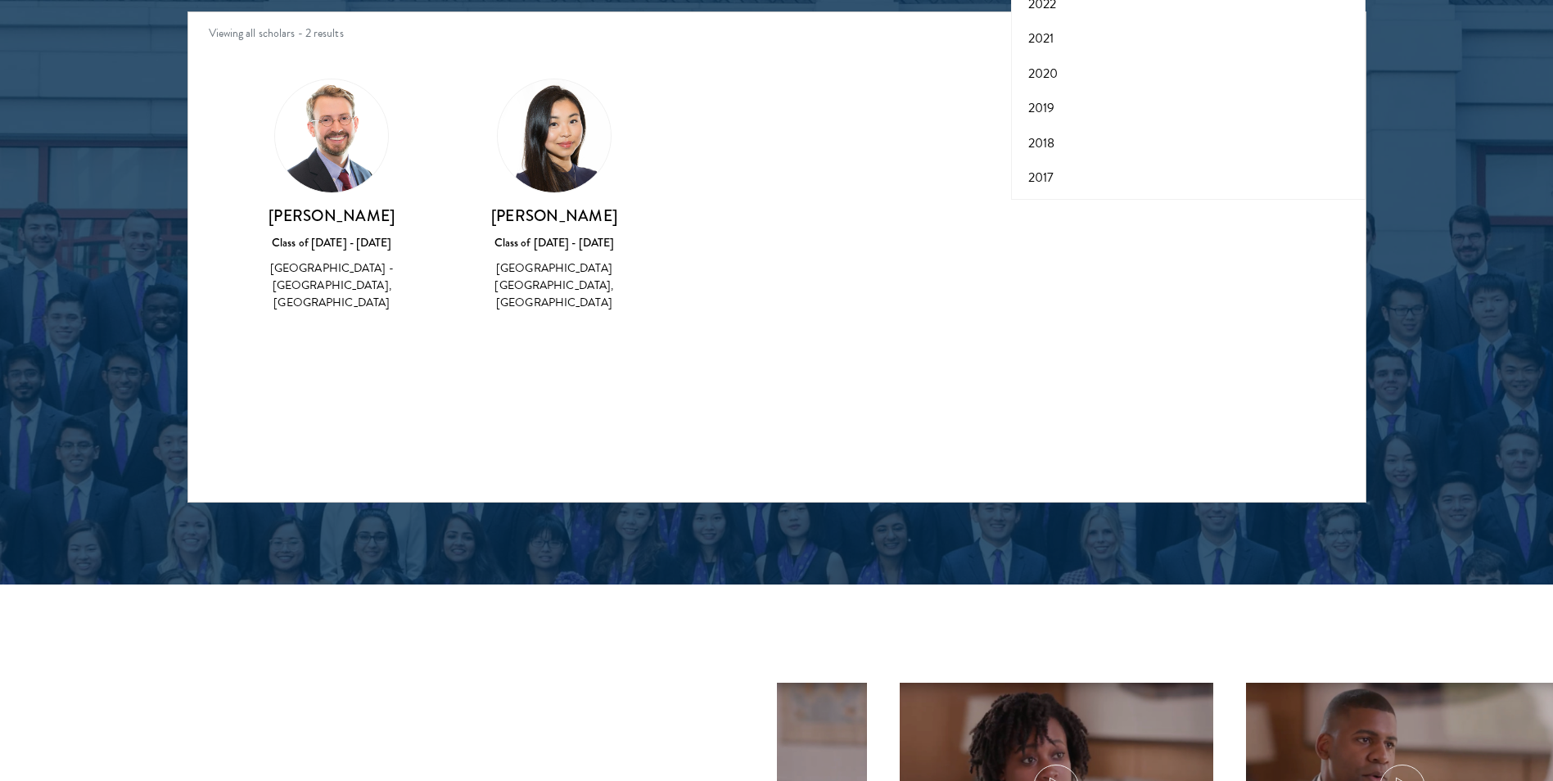
scroll to position [2210, 0]
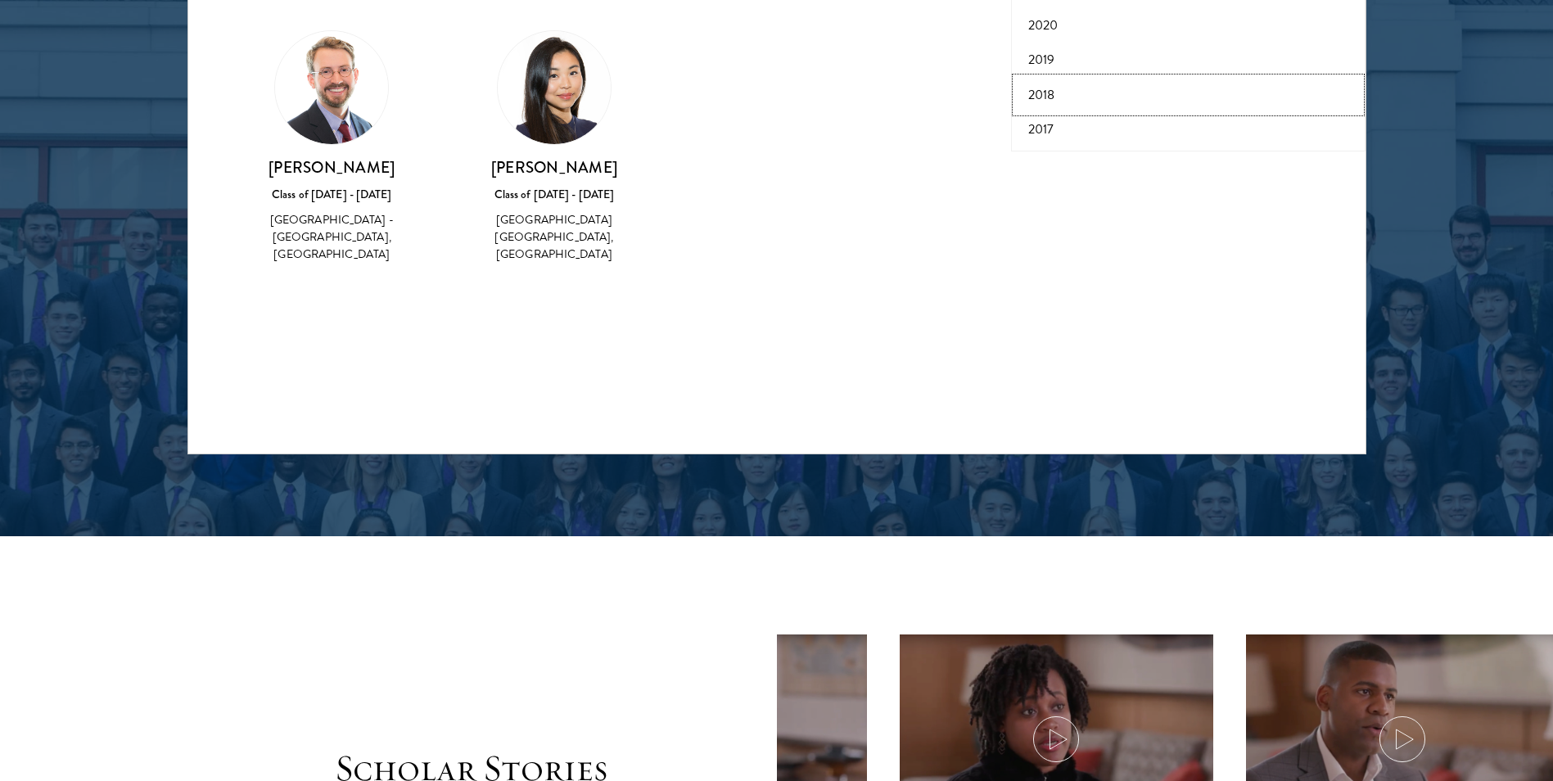
click at [1067, 98] on button "2018" at bounding box center [1188, 95] width 345 height 34
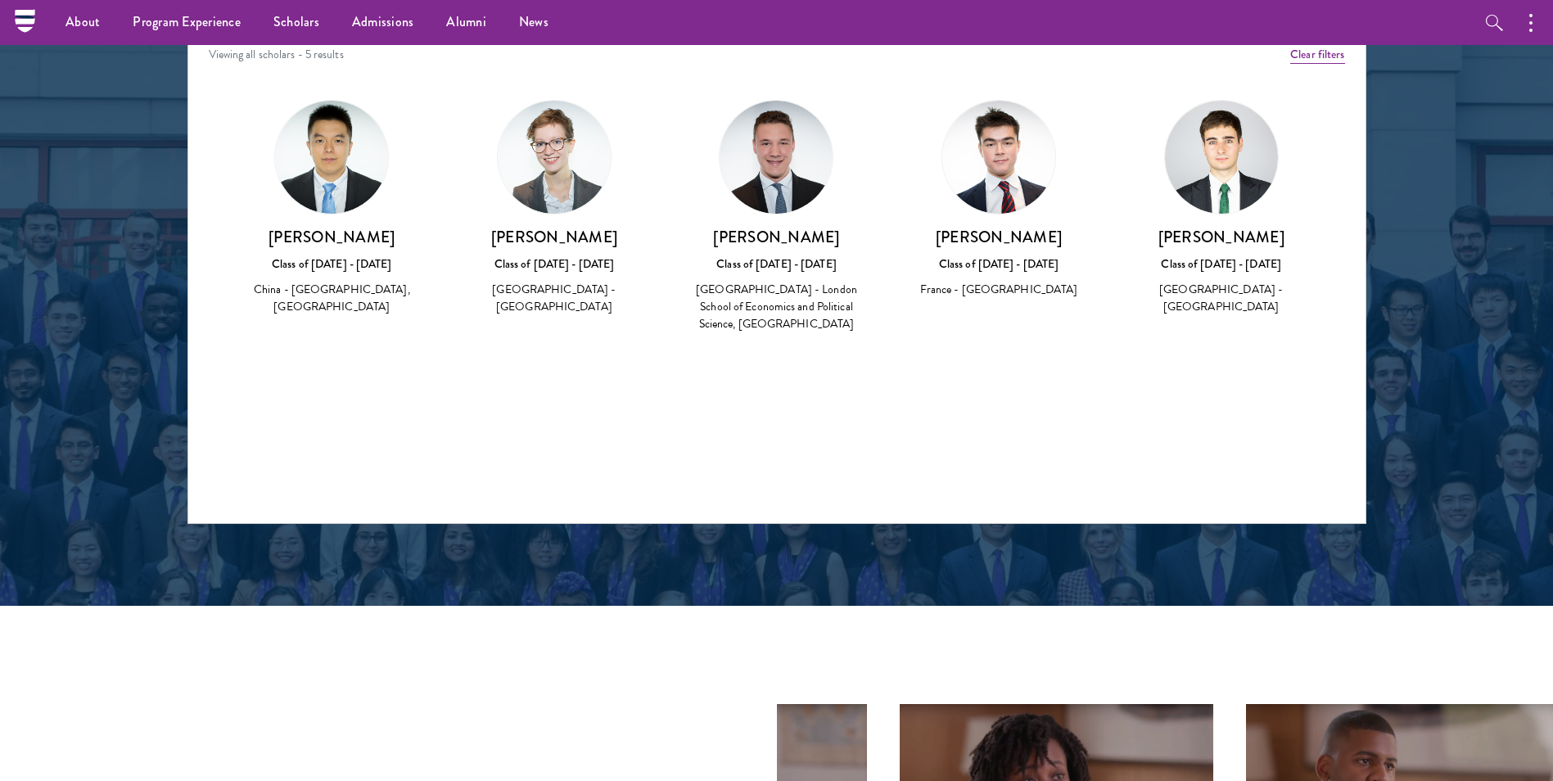
scroll to position [2047, 0]
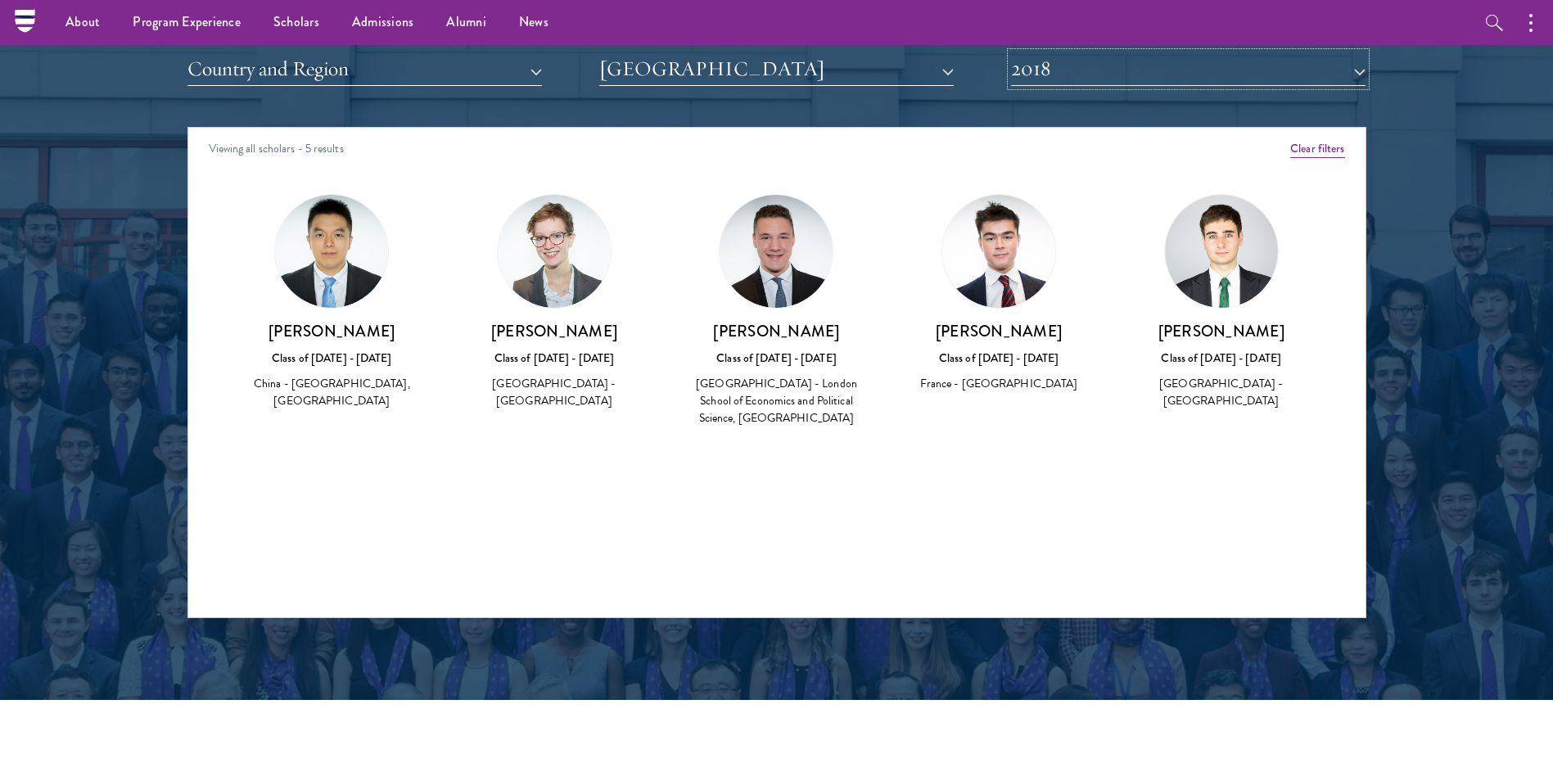
click at [1091, 75] on button "2018" at bounding box center [1188, 69] width 354 height 34
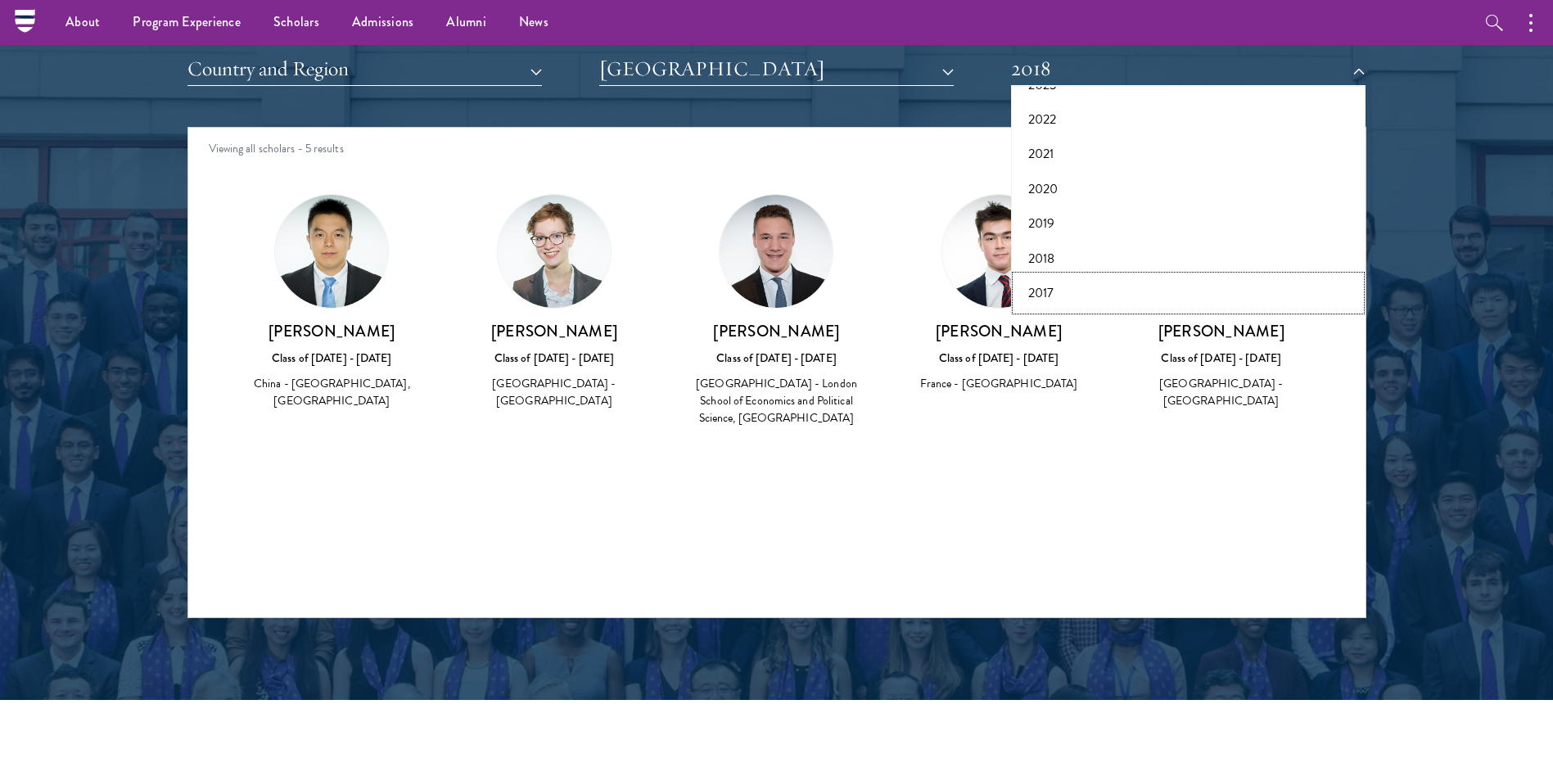
click at [1050, 294] on button "2017" at bounding box center [1188, 293] width 345 height 34
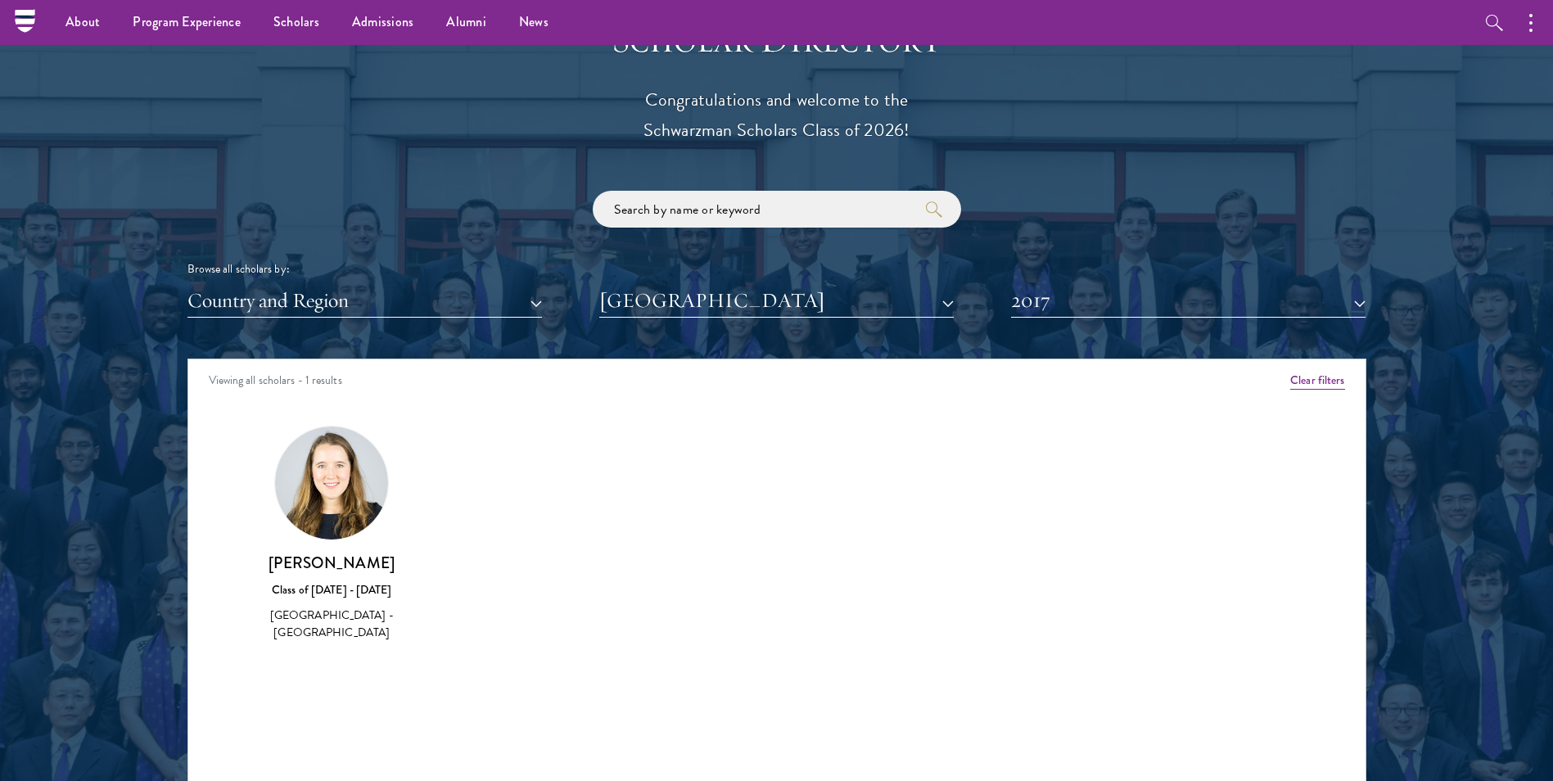
scroll to position [1801, 0]
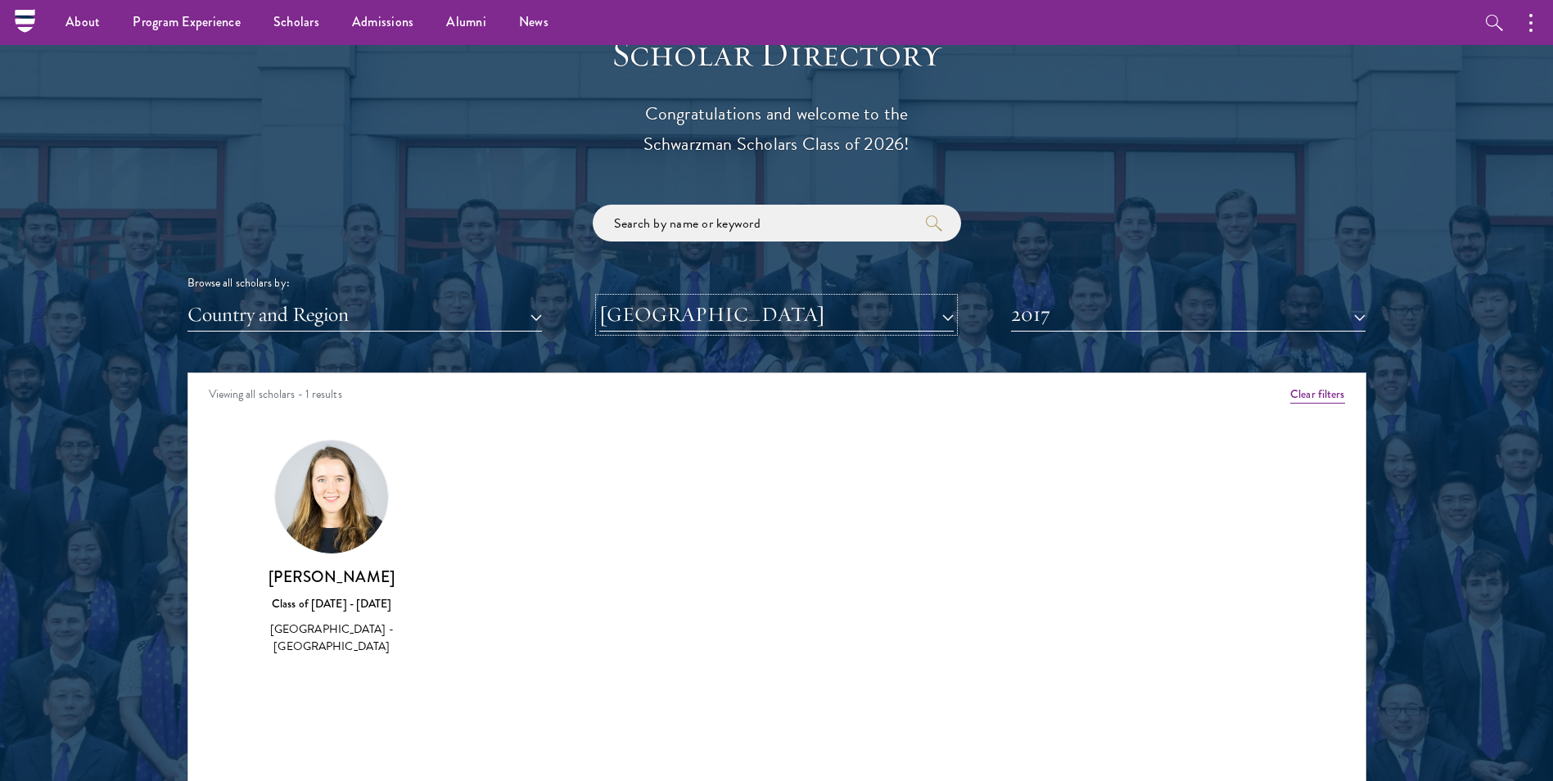
click at [897, 323] on button "[GEOGRAPHIC_DATA]" at bounding box center [776, 315] width 354 height 34
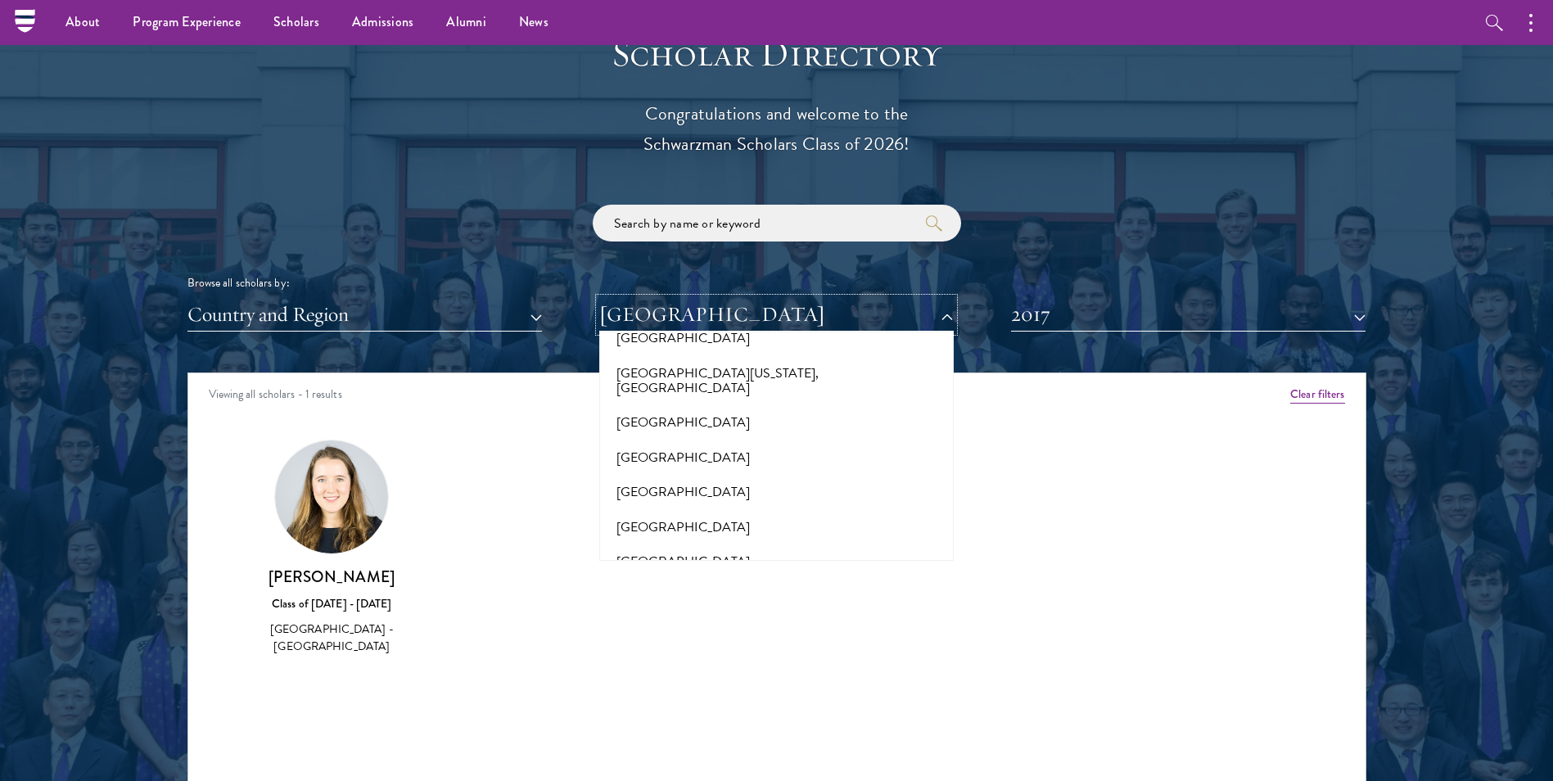
scroll to position [11934, 0]
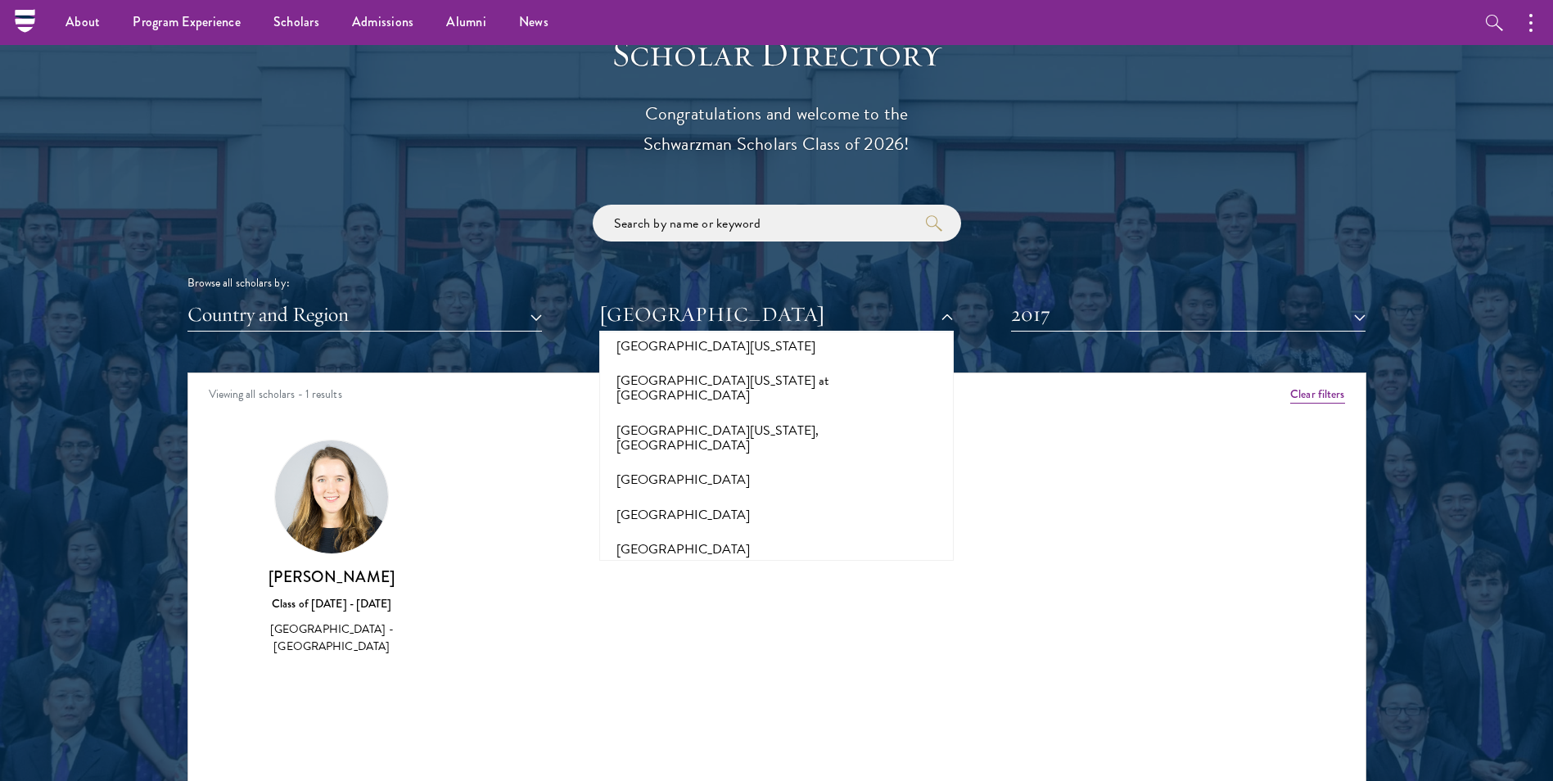
click at [741, 775] on button "[GEOGRAPHIC_DATA][US_STATE]" at bounding box center [776, 792] width 345 height 34
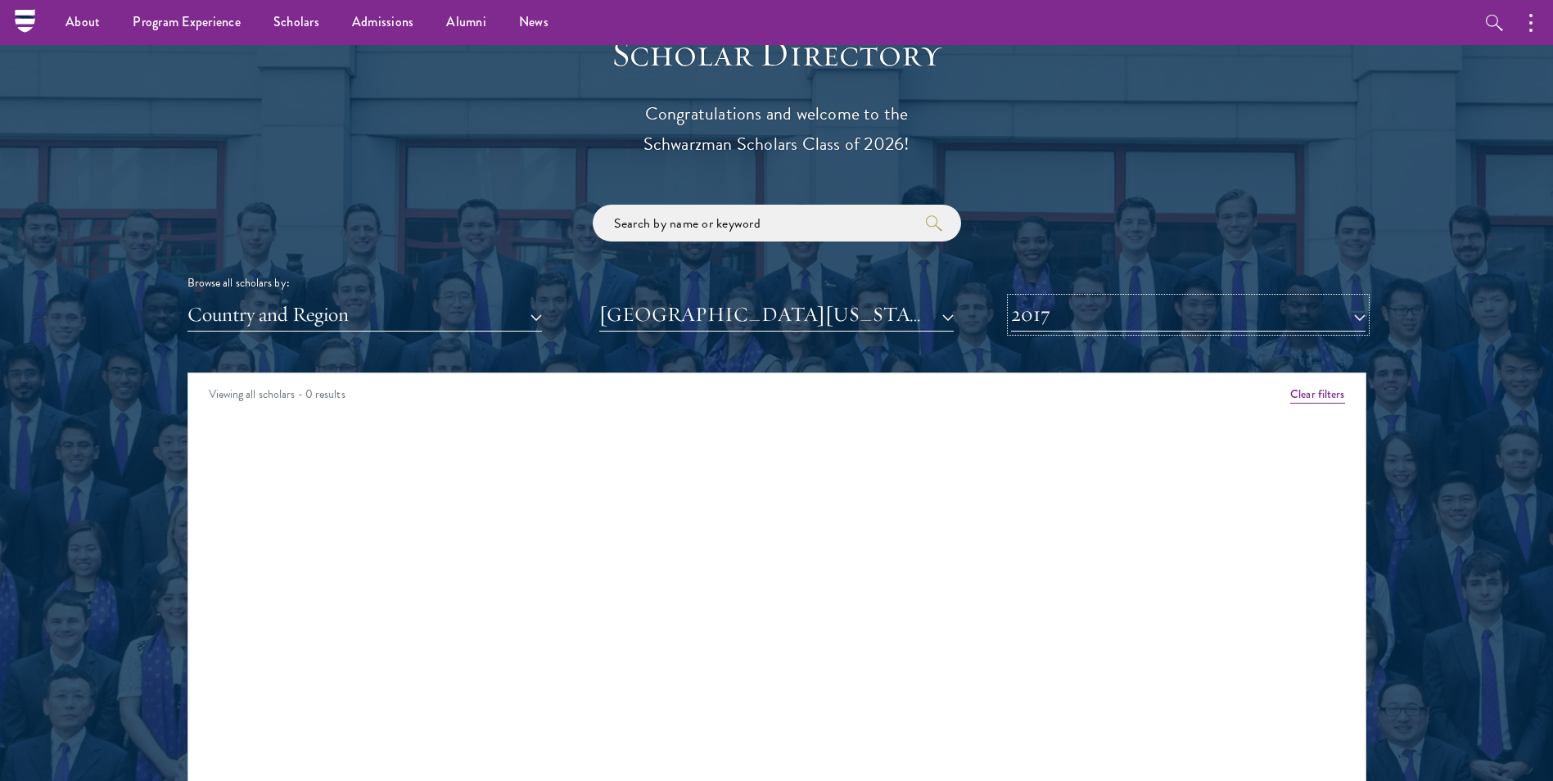
click at [1277, 313] on button "2017" at bounding box center [1188, 315] width 354 height 34
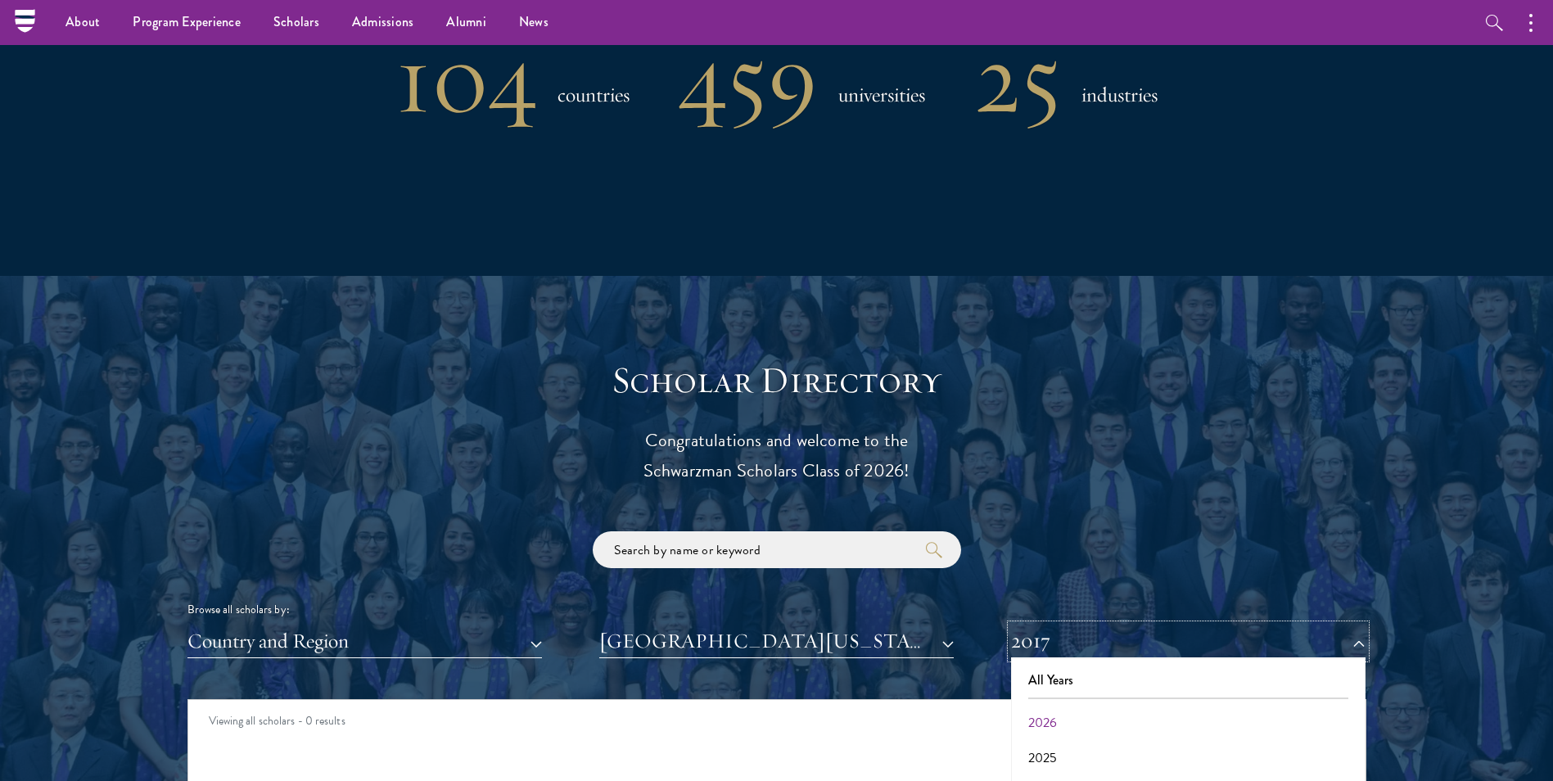
scroll to position [1474, 0]
click at [1046, 717] on button "2026" at bounding box center [1188, 724] width 345 height 34
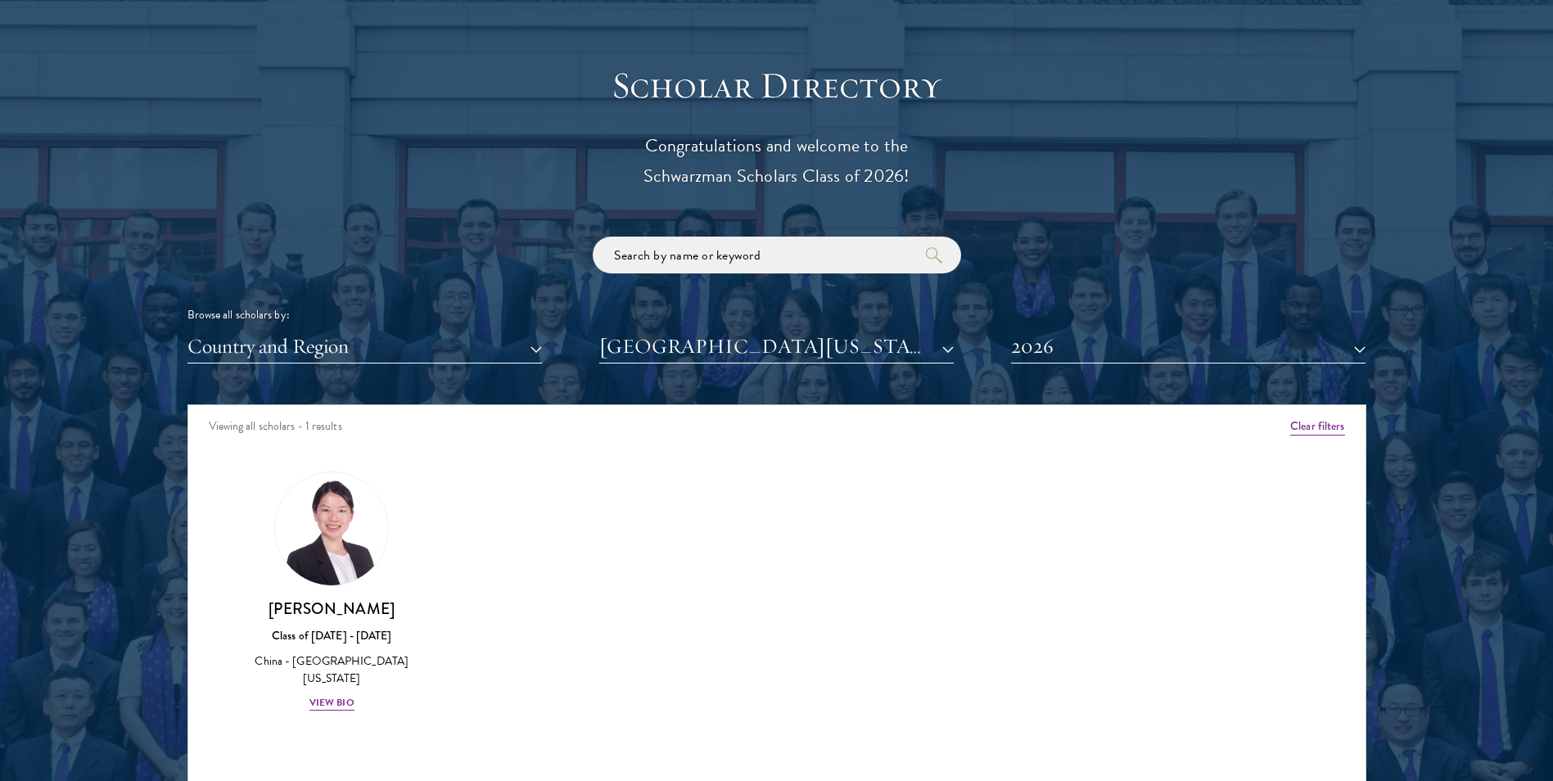
scroll to position [1801, 0]
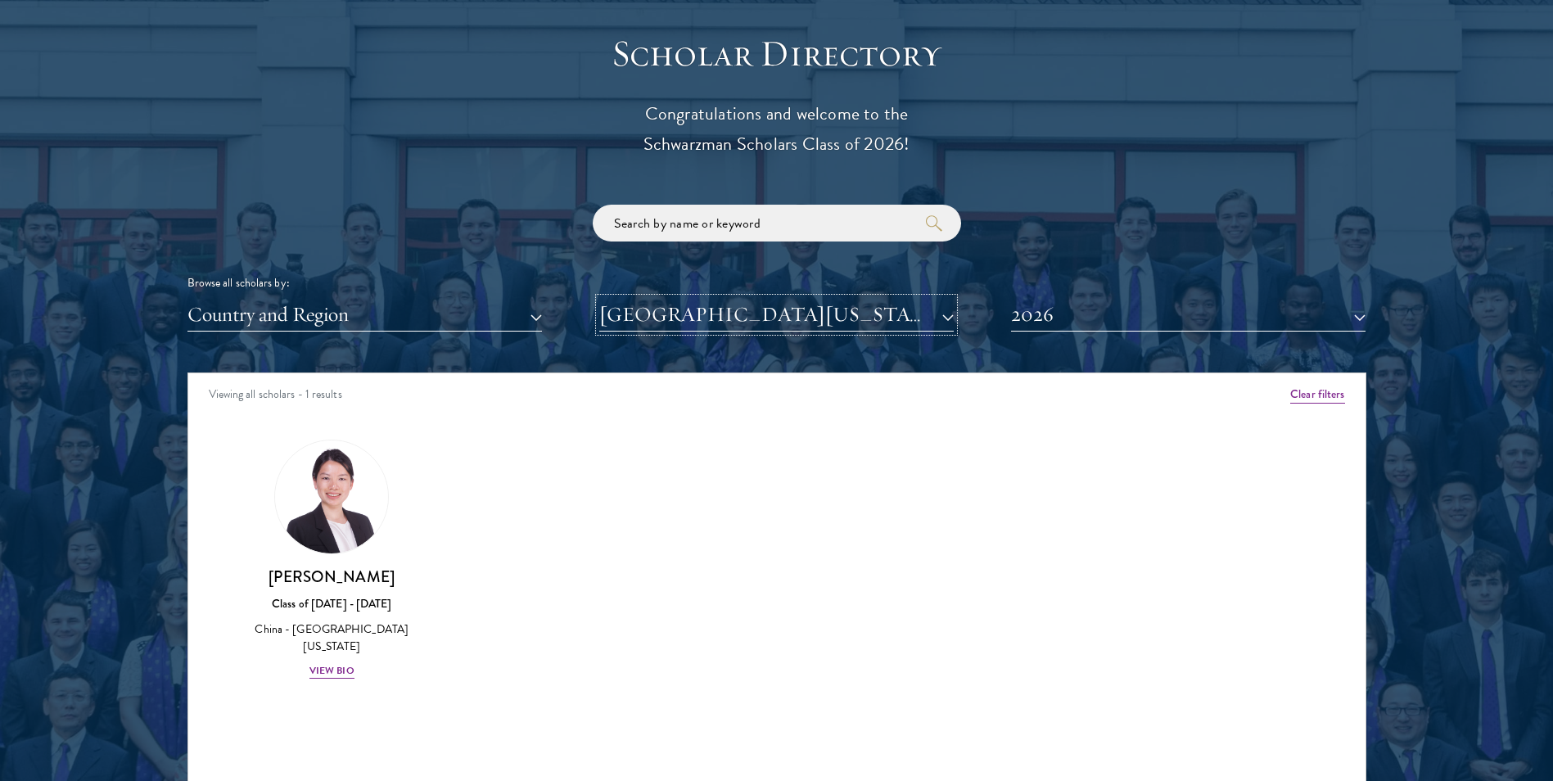
click at [707, 317] on button "[GEOGRAPHIC_DATA][US_STATE]" at bounding box center [776, 315] width 354 height 34
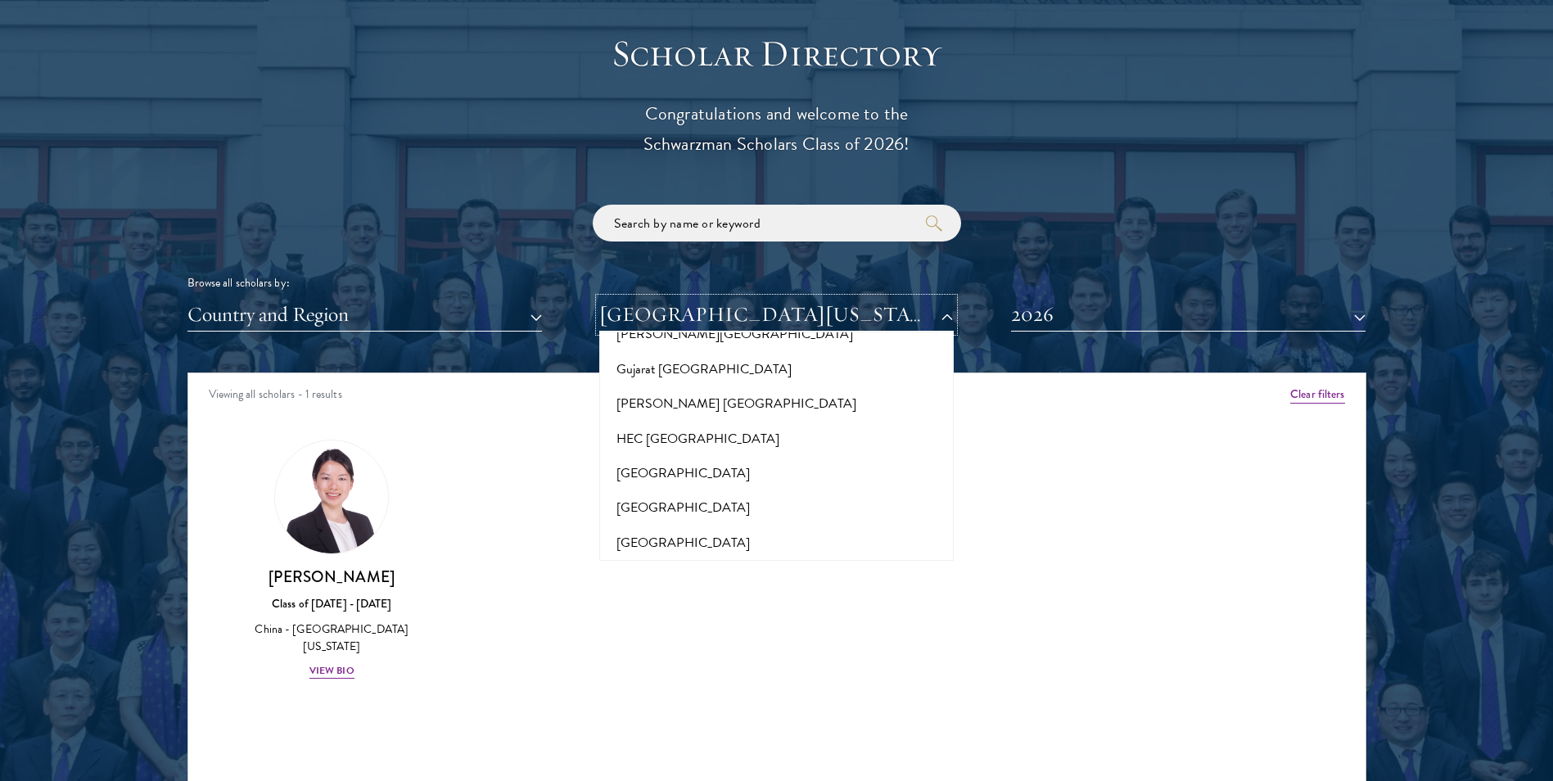
scroll to position [3898, 0]
click at [717, 558] on button "[GEOGRAPHIC_DATA]" at bounding box center [776, 575] width 345 height 34
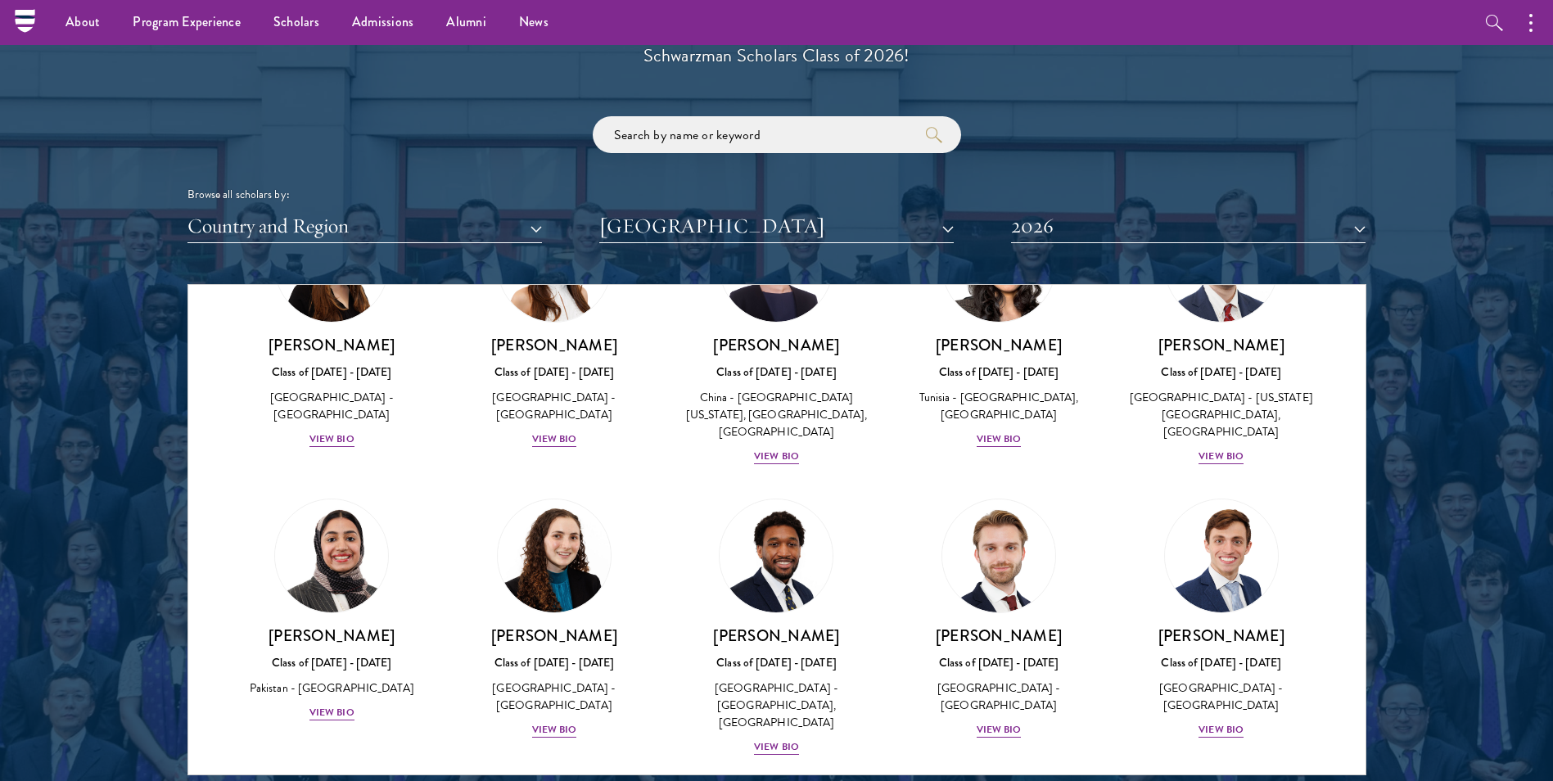
scroll to position [1883, 0]
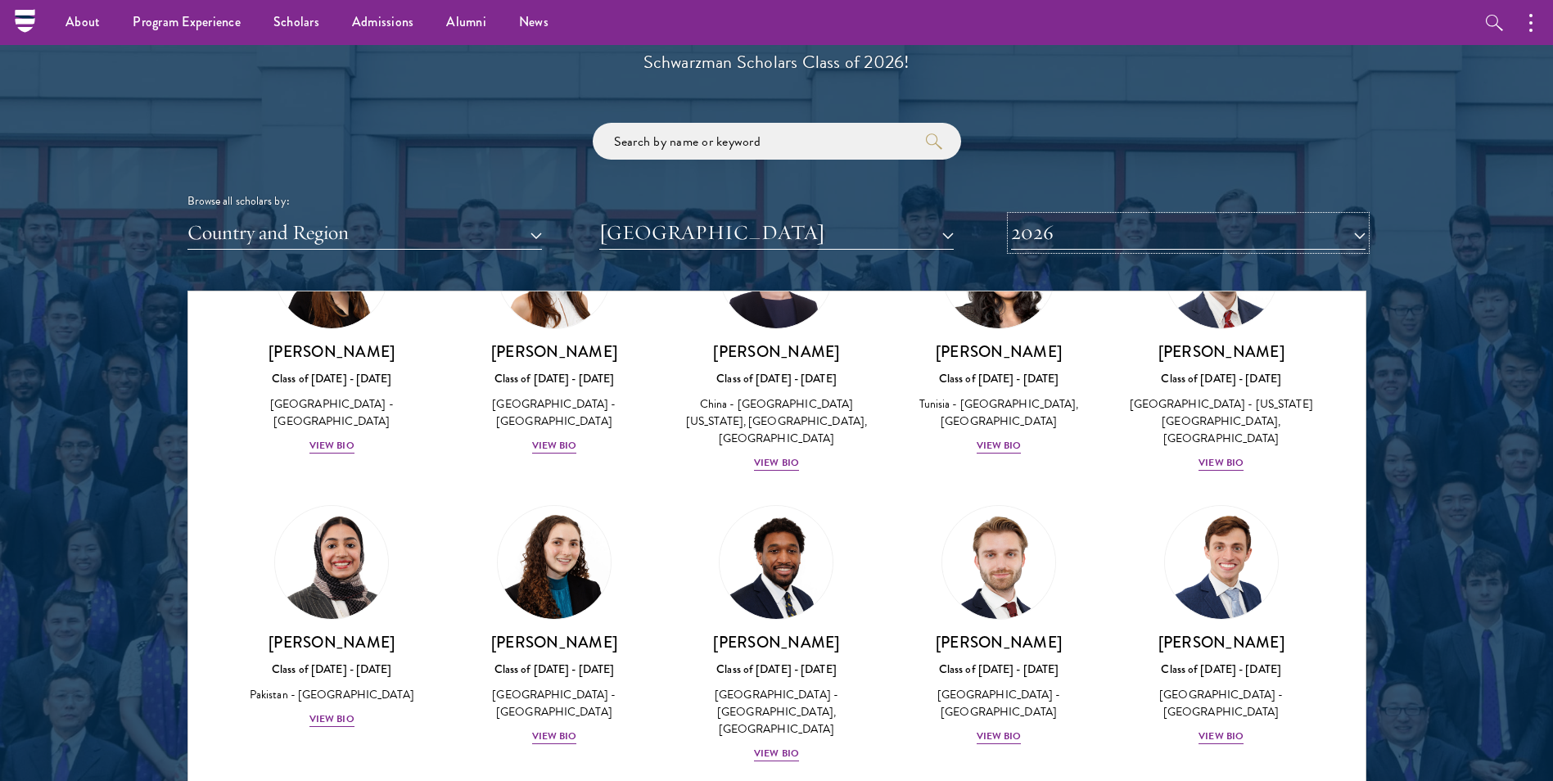
click at [1181, 228] on button "2026" at bounding box center [1188, 233] width 354 height 34
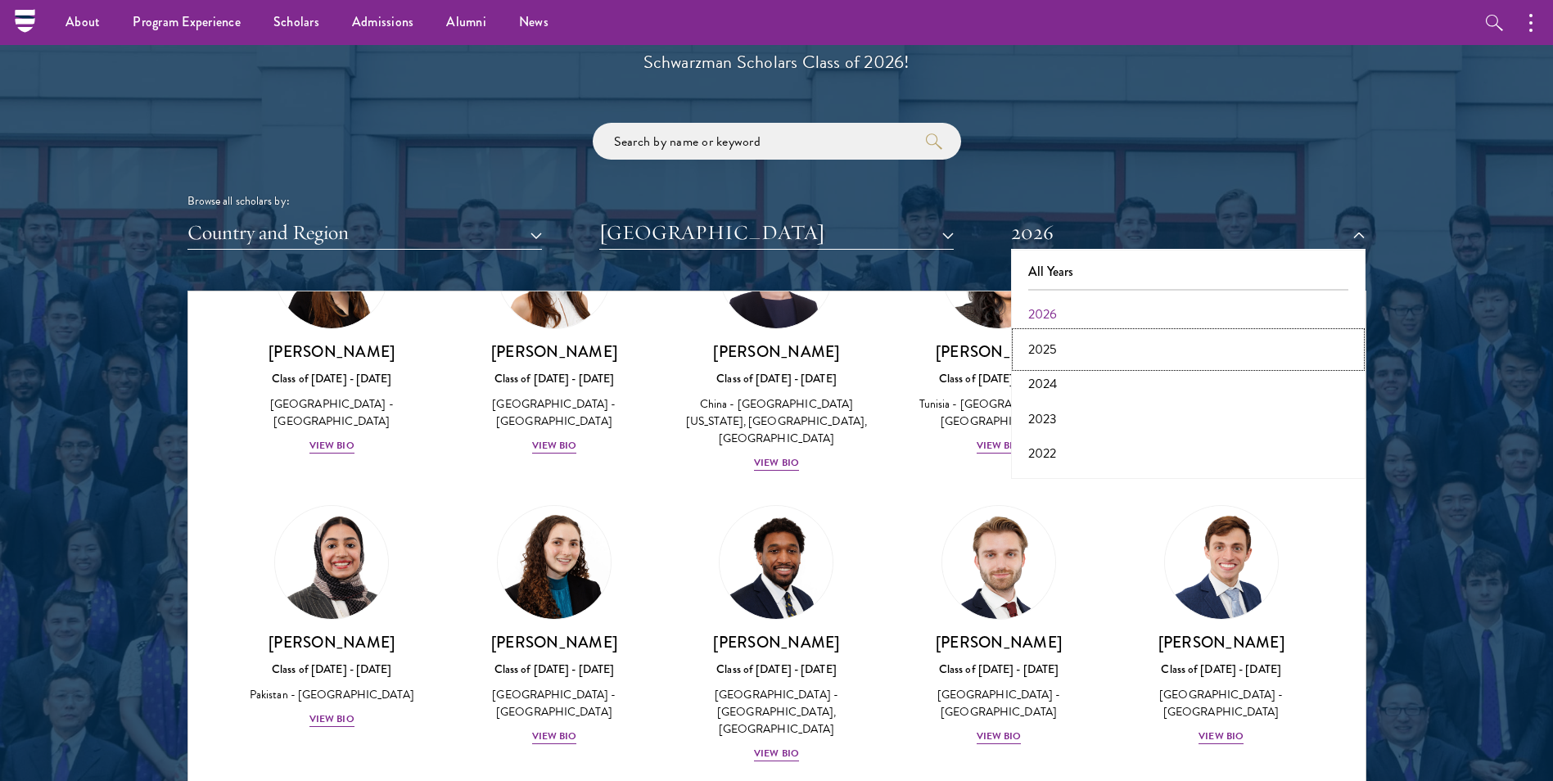
click at [1048, 345] on button "2025" at bounding box center [1188, 349] width 345 height 34
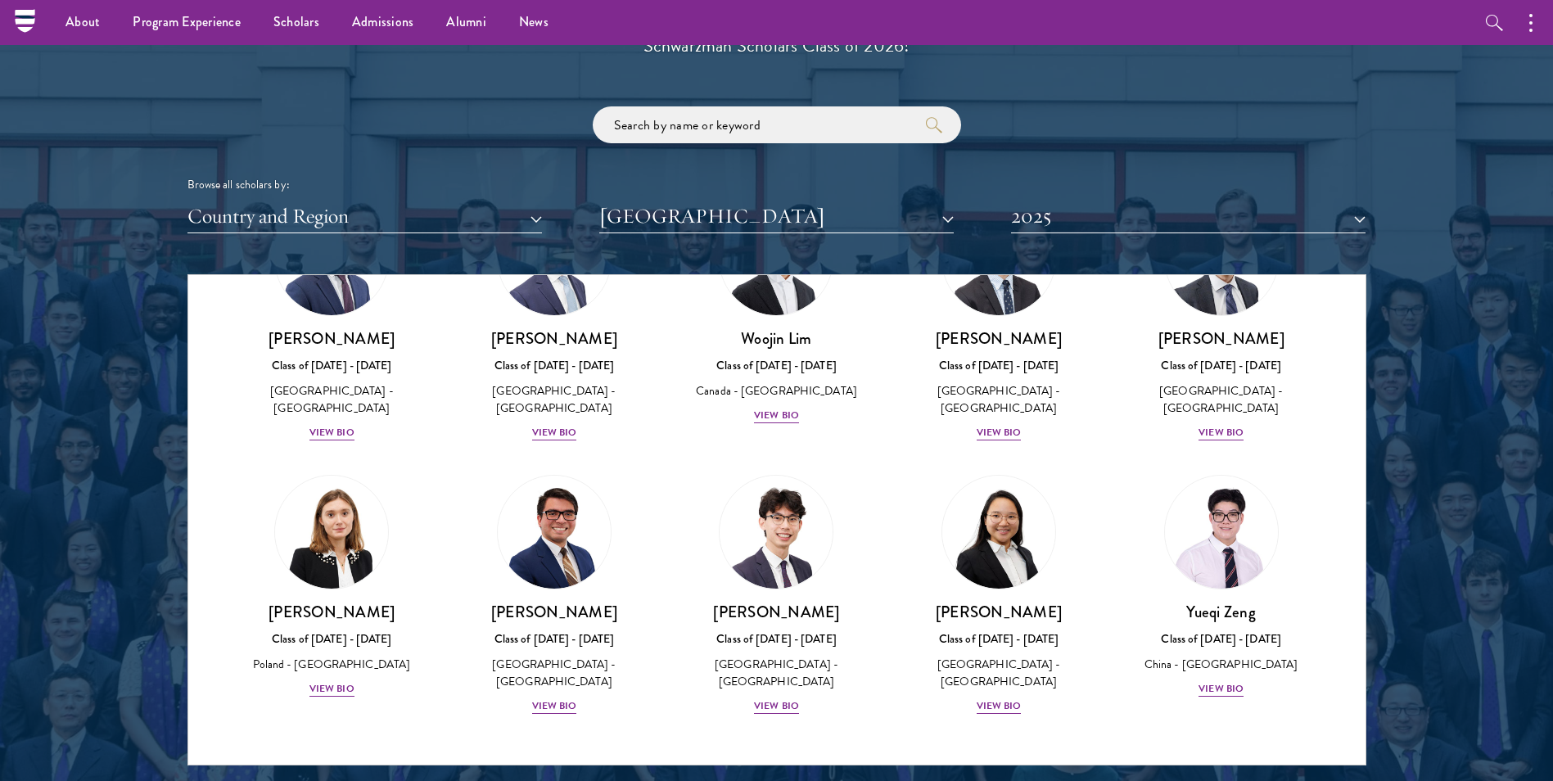
scroll to position [1883, 0]
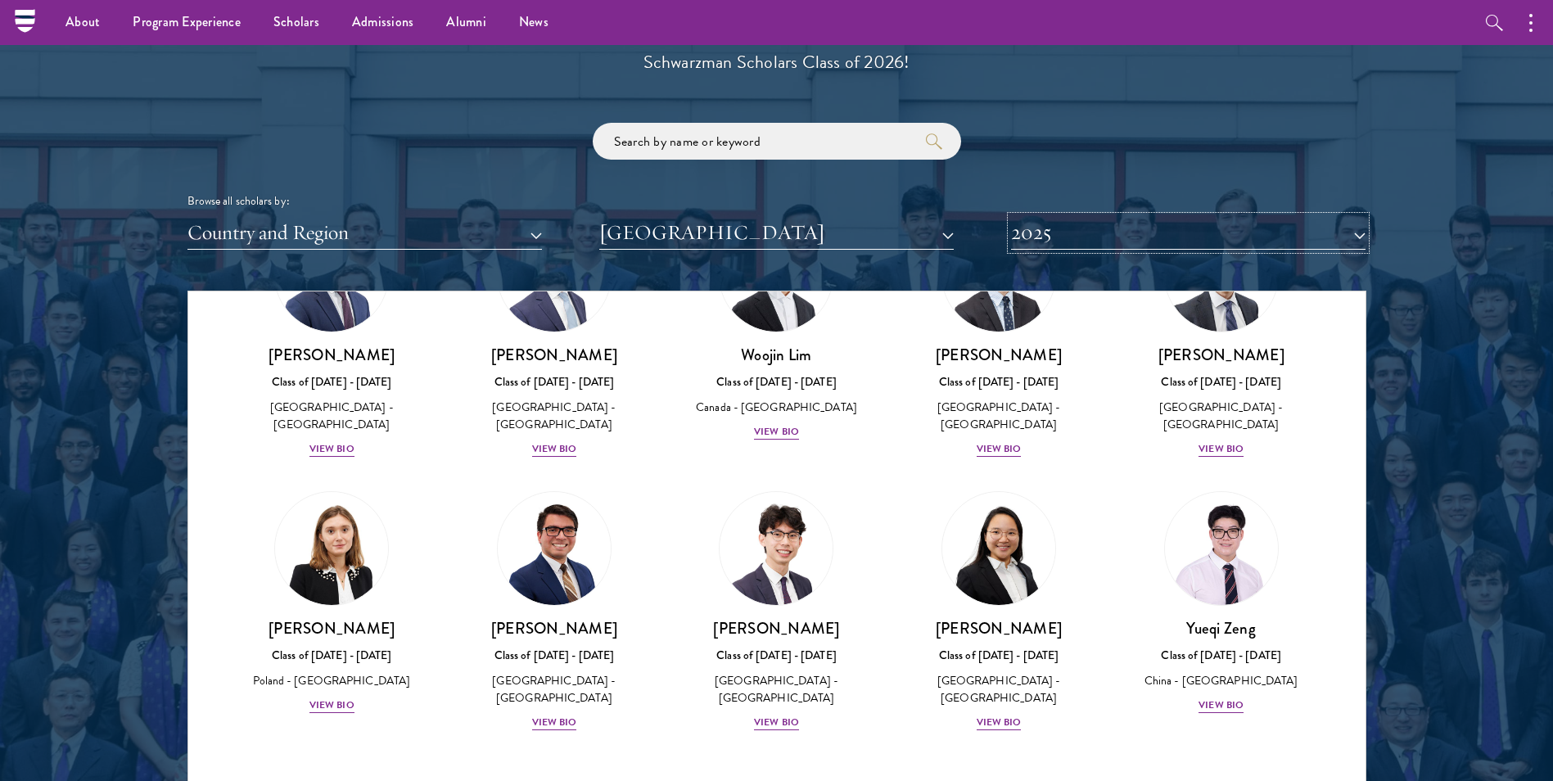
click at [1244, 237] on button "2025" at bounding box center [1188, 233] width 354 height 34
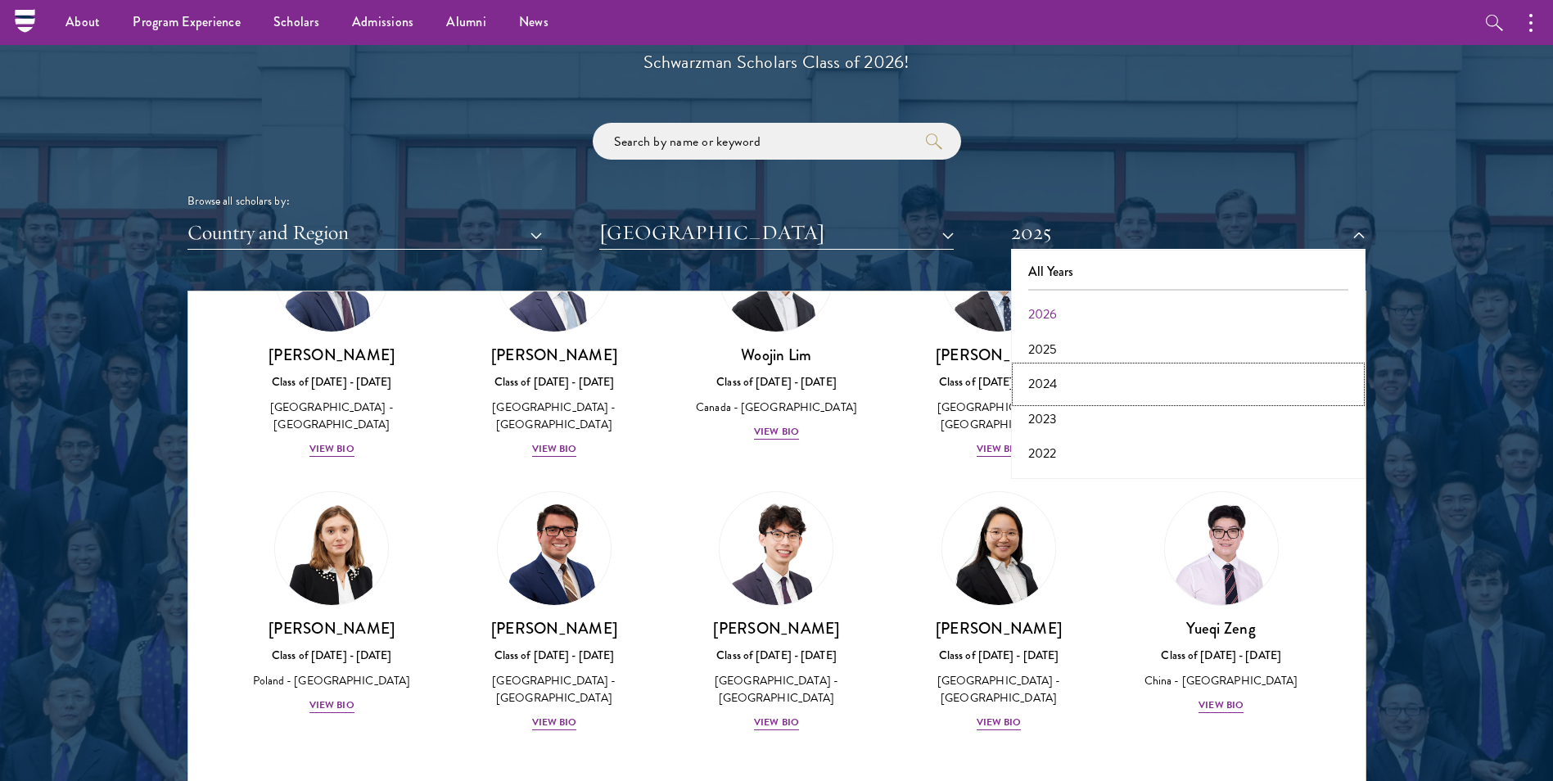
click at [1045, 377] on button "2024" at bounding box center [1188, 384] width 345 height 34
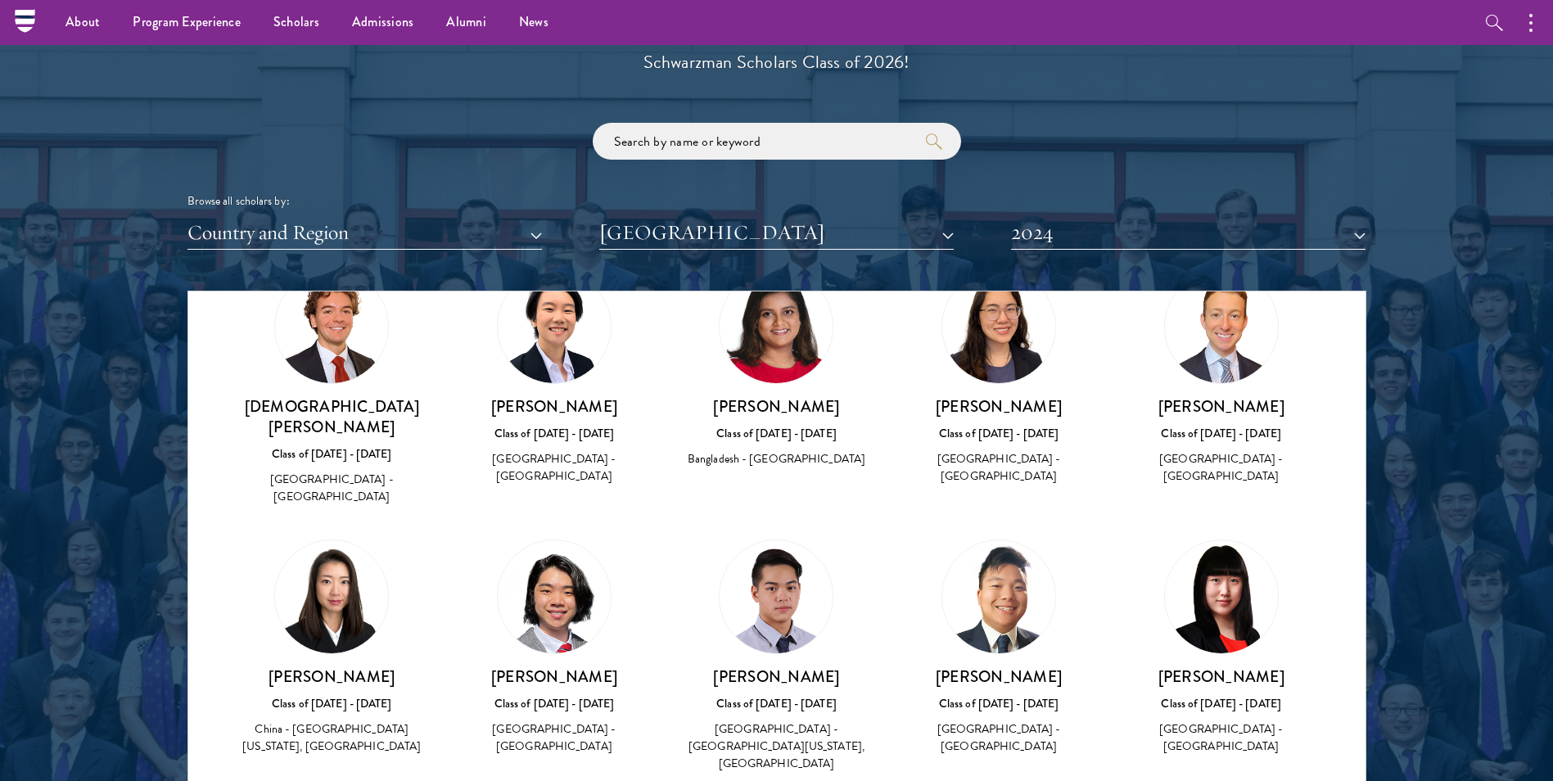
scroll to position [93, 0]
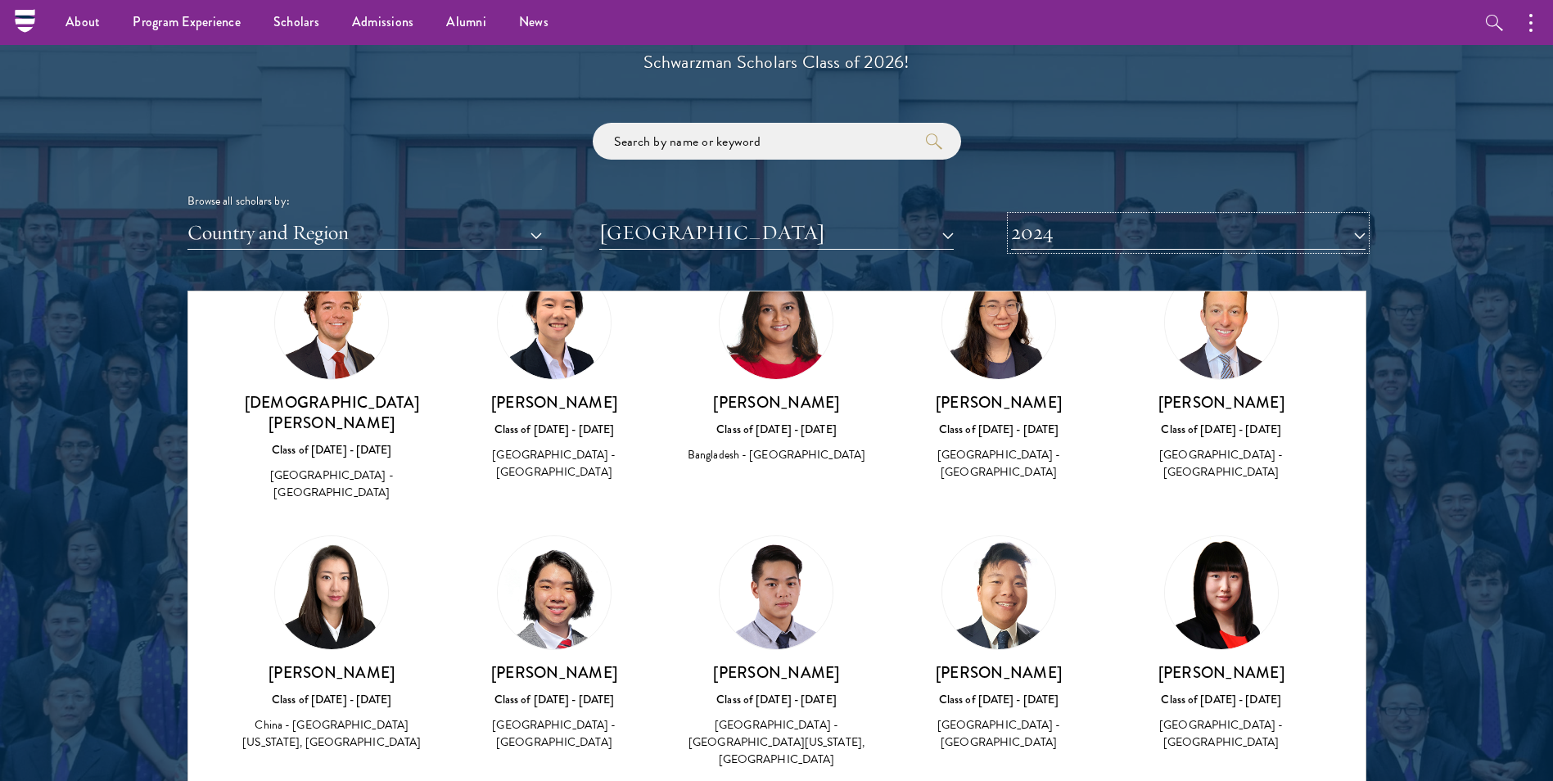
click at [1130, 243] on button "2024" at bounding box center [1188, 233] width 354 height 34
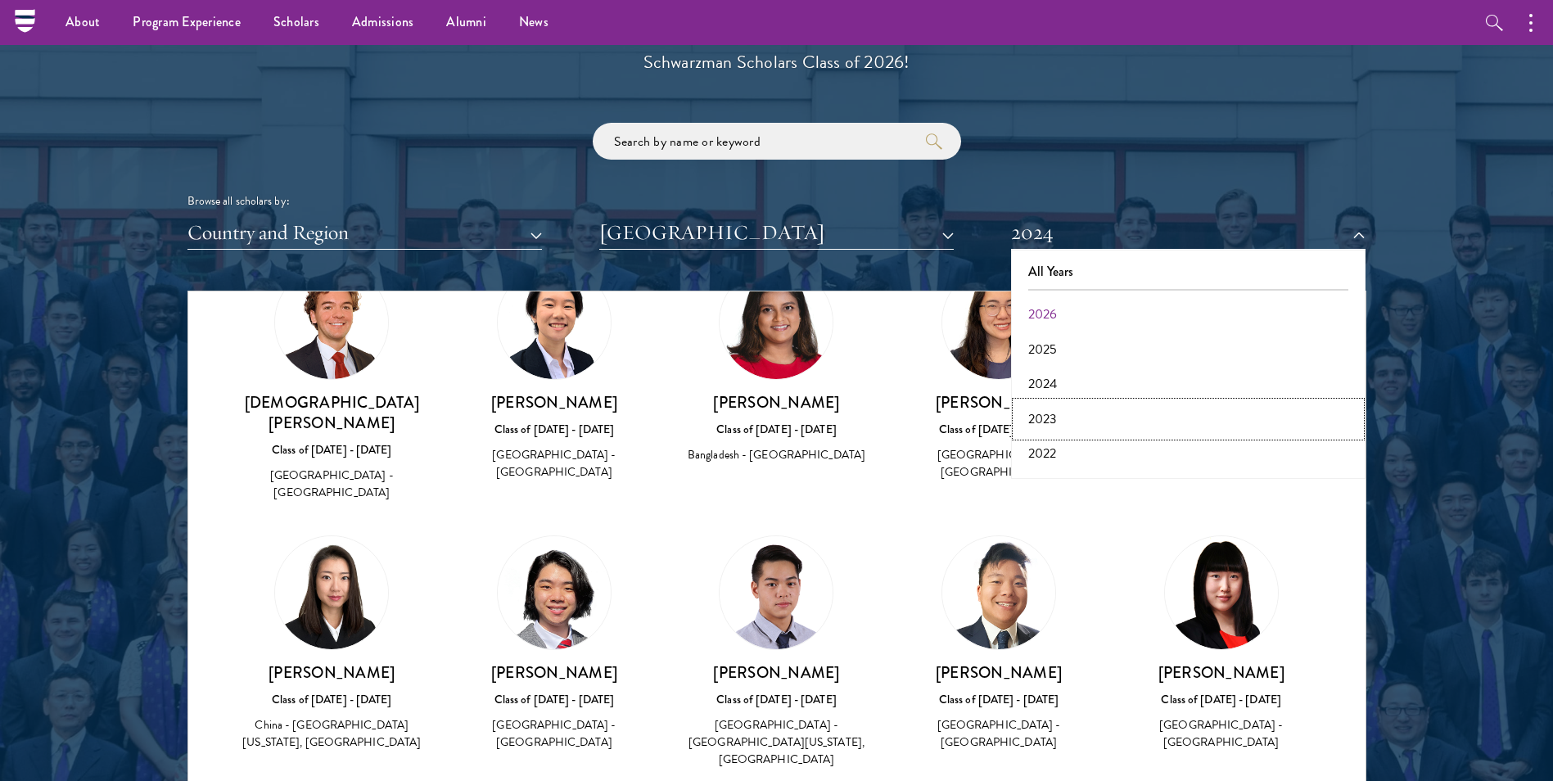
click at [1073, 417] on button "2023" at bounding box center [1188, 419] width 345 height 34
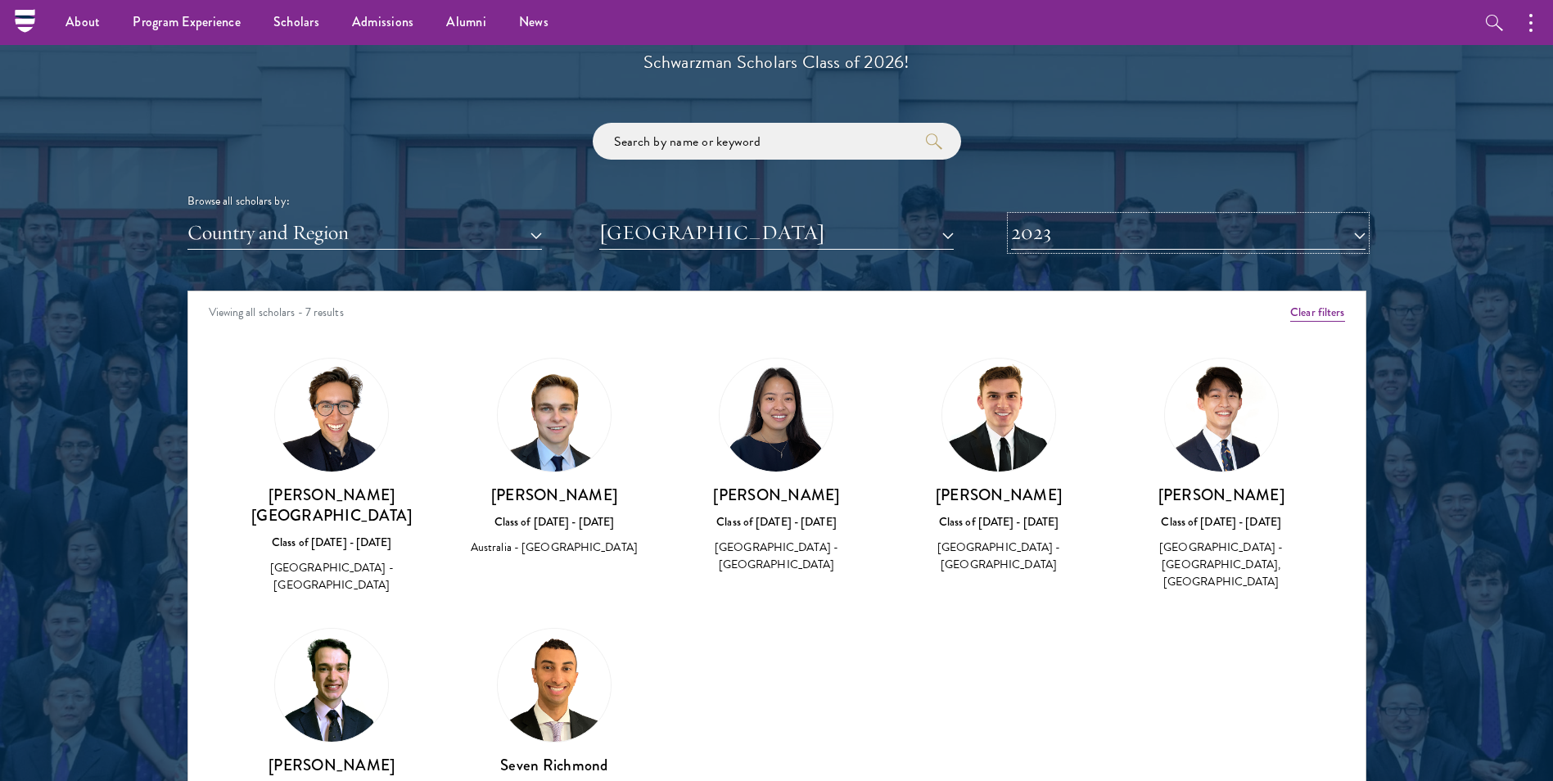
click at [1136, 237] on button "2023" at bounding box center [1188, 233] width 354 height 34
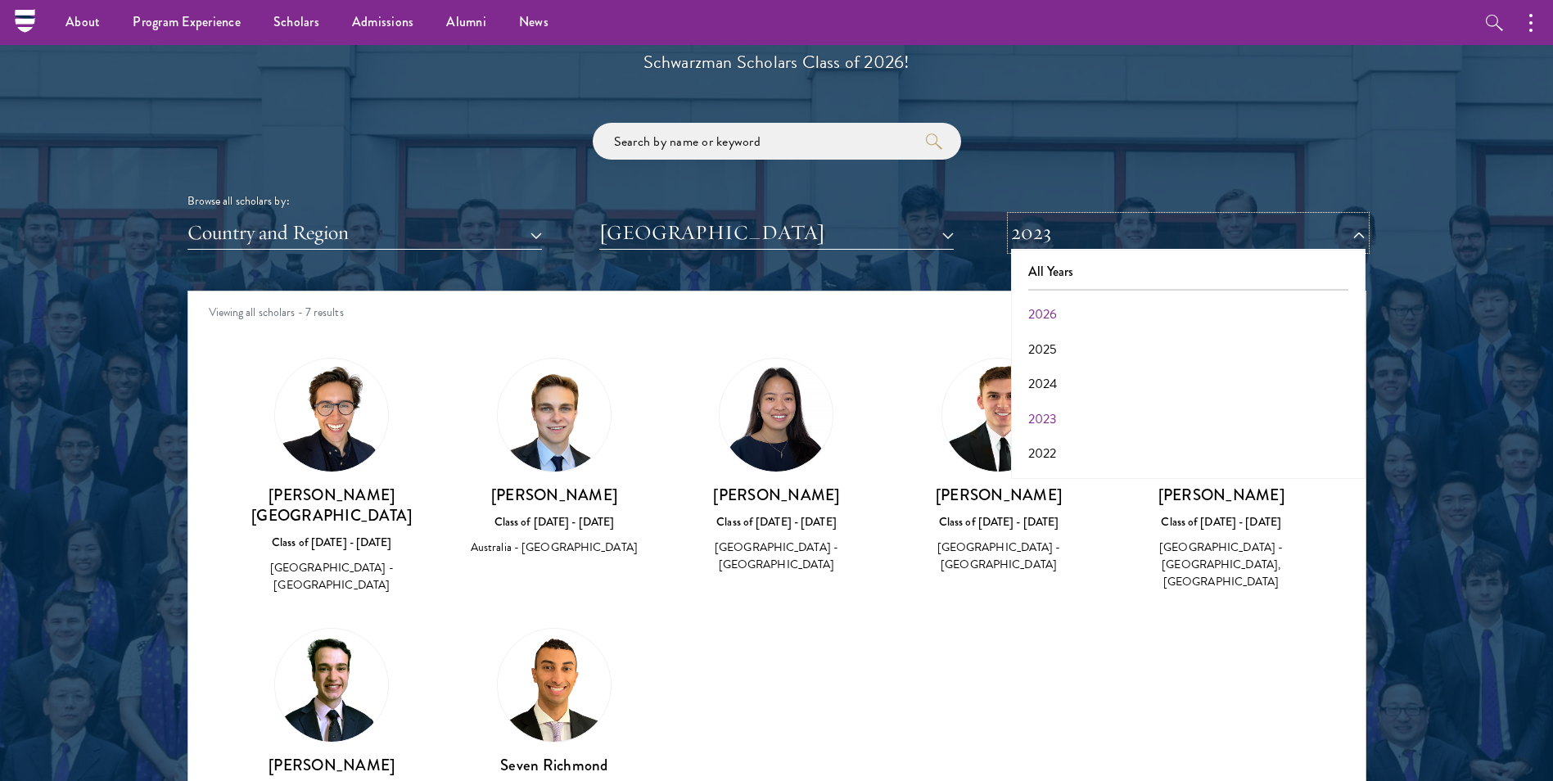
scroll to position [1555, 0]
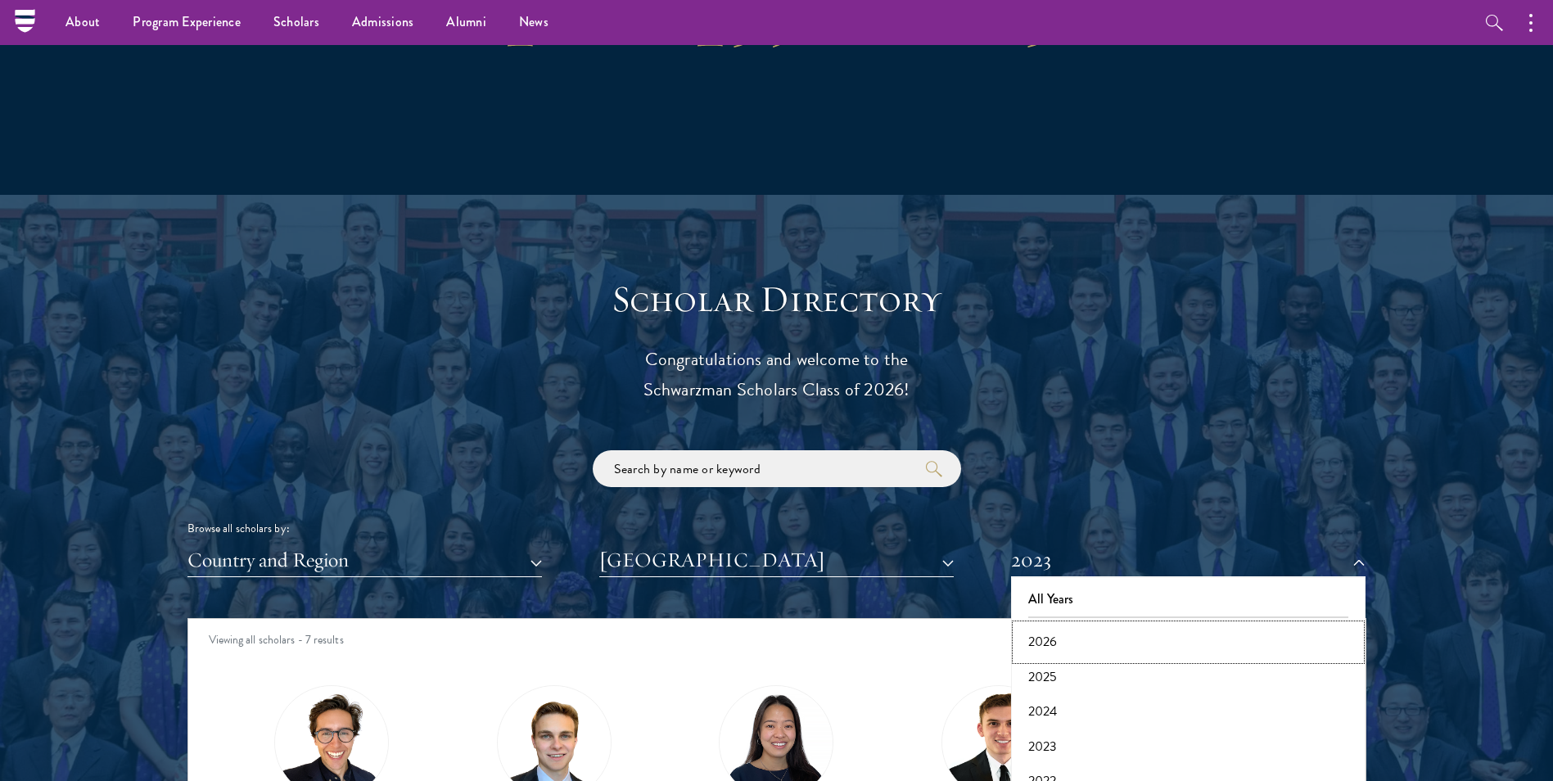
click at [1063, 635] on button "2026" at bounding box center [1188, 642] width 345 height 34
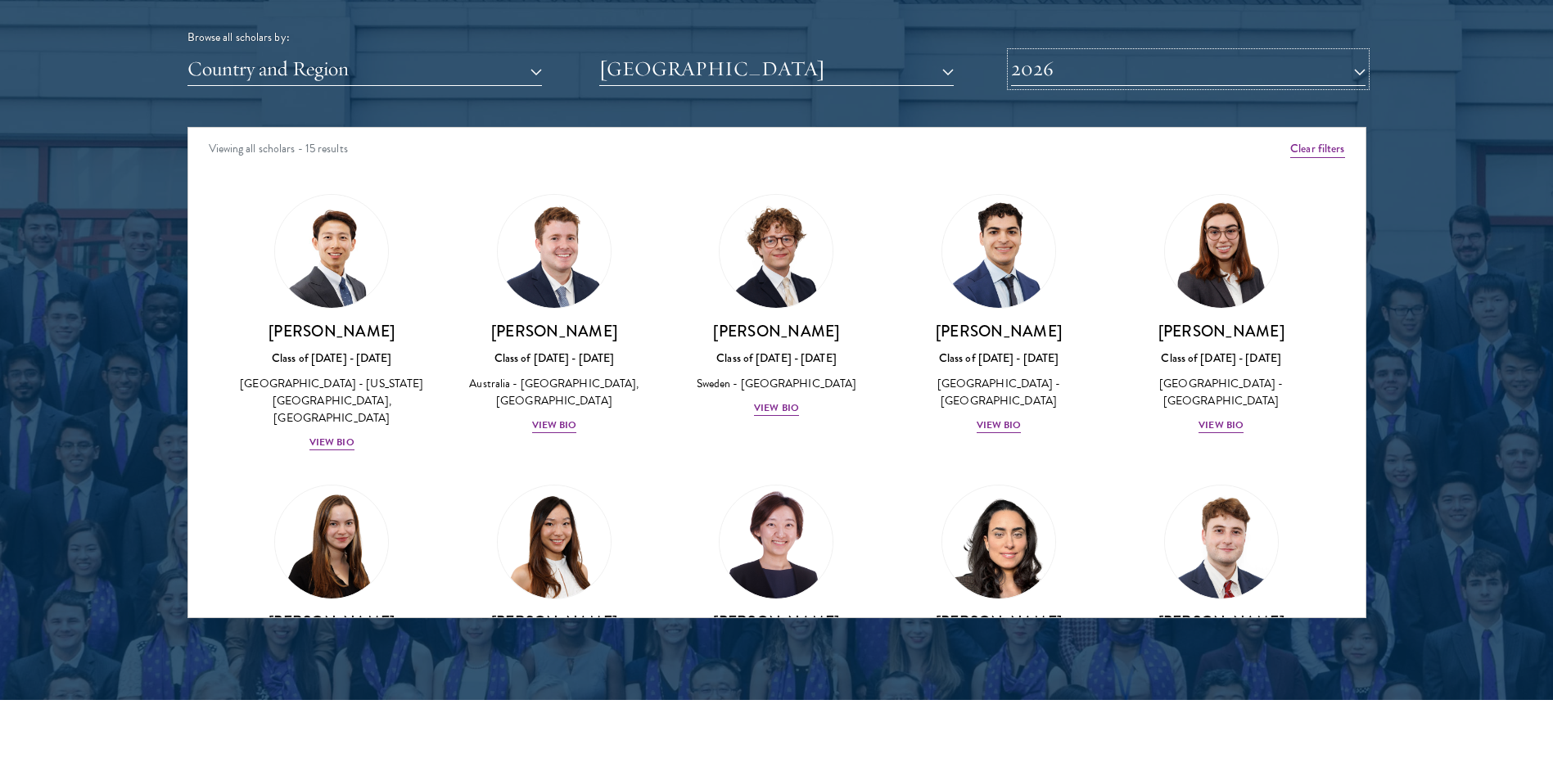
click at [1174, 86] on button "2026" at bounding box center [1188, 69] width 354 height 34
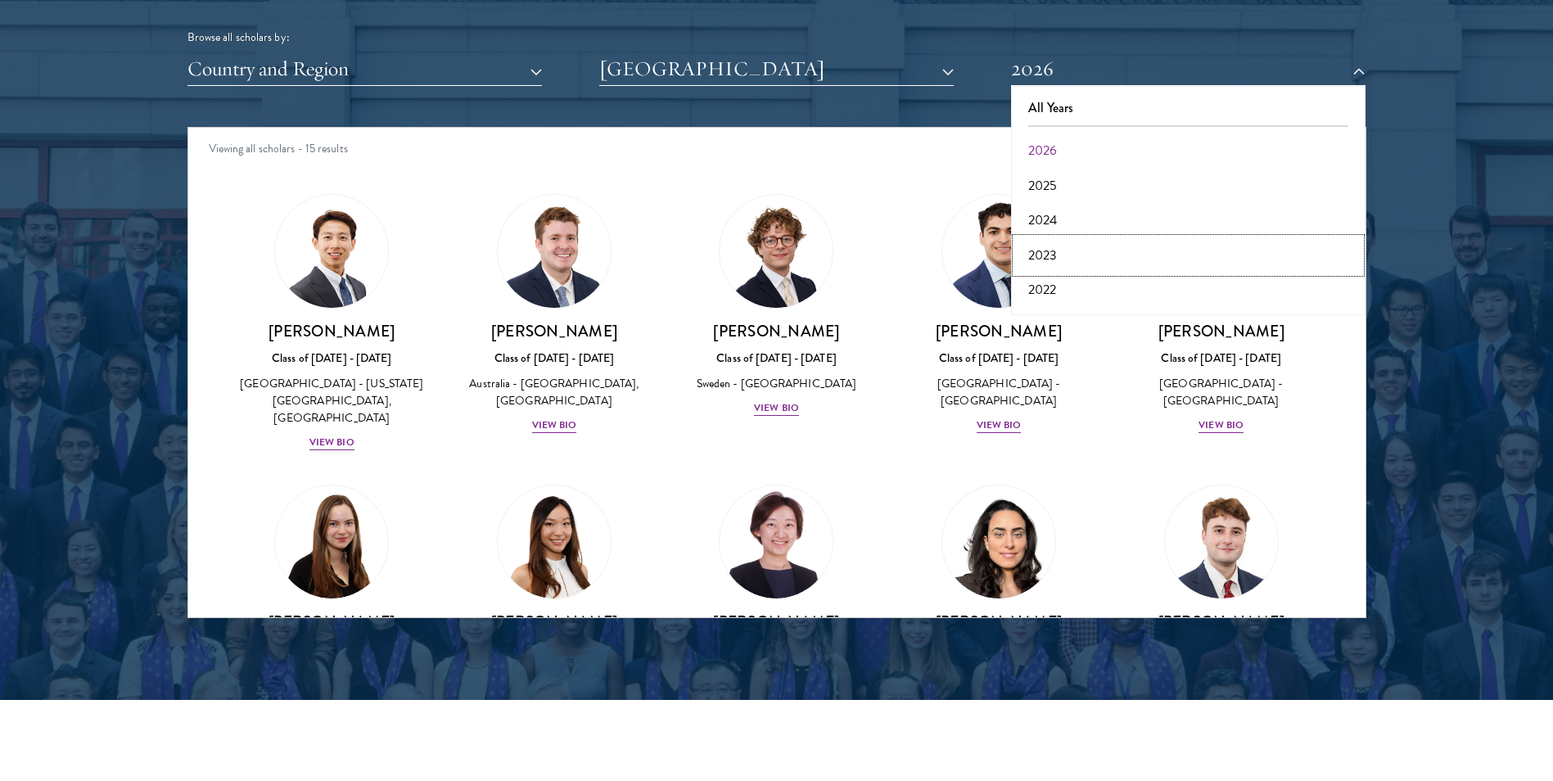
click at [1104, 253] on button "2023" at bounding box center [1188, 255] width 345 height 34
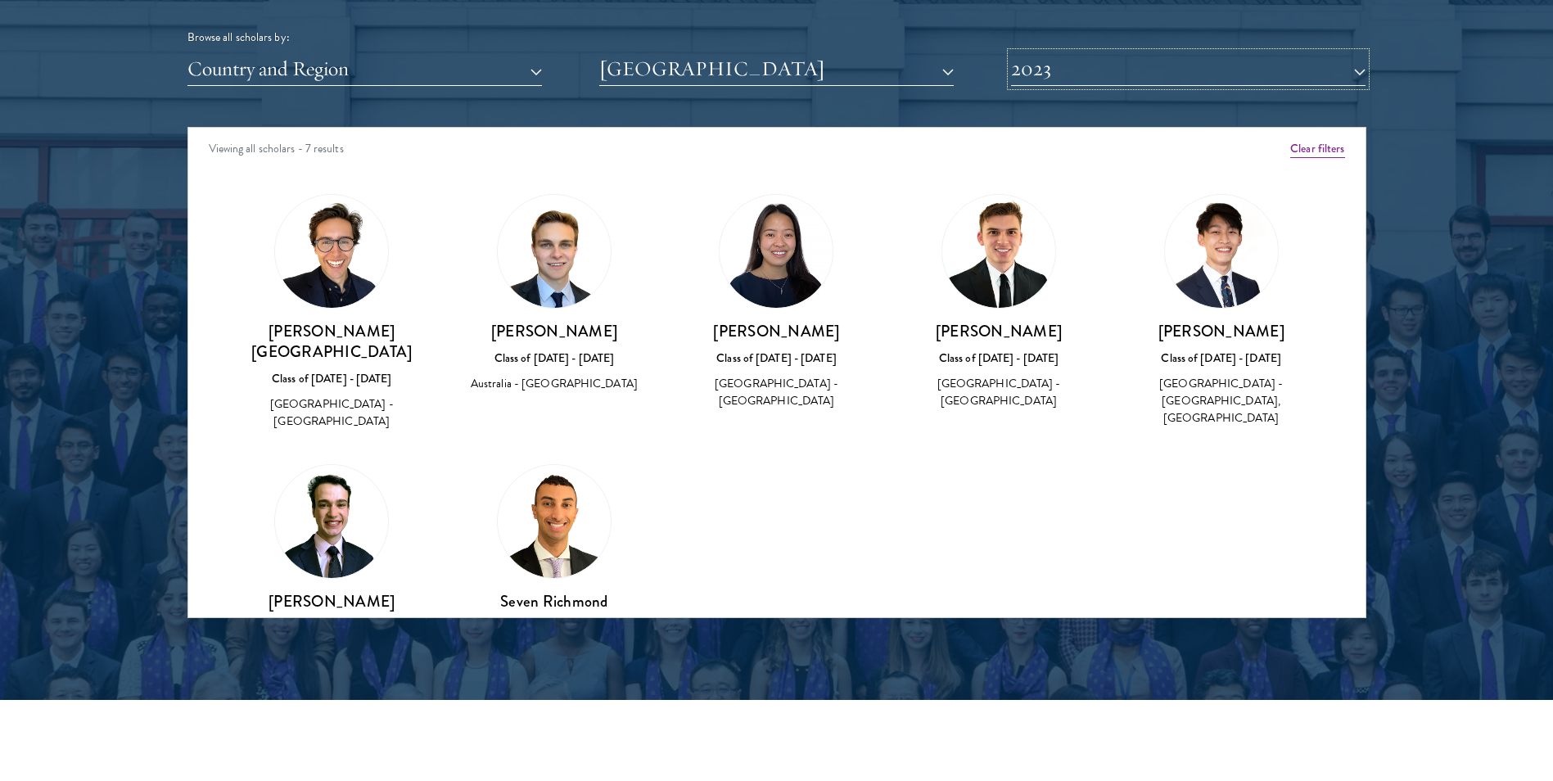
click at [1121, 85] on button "2023" at bounding box center [1188, 69] width 354 height 34
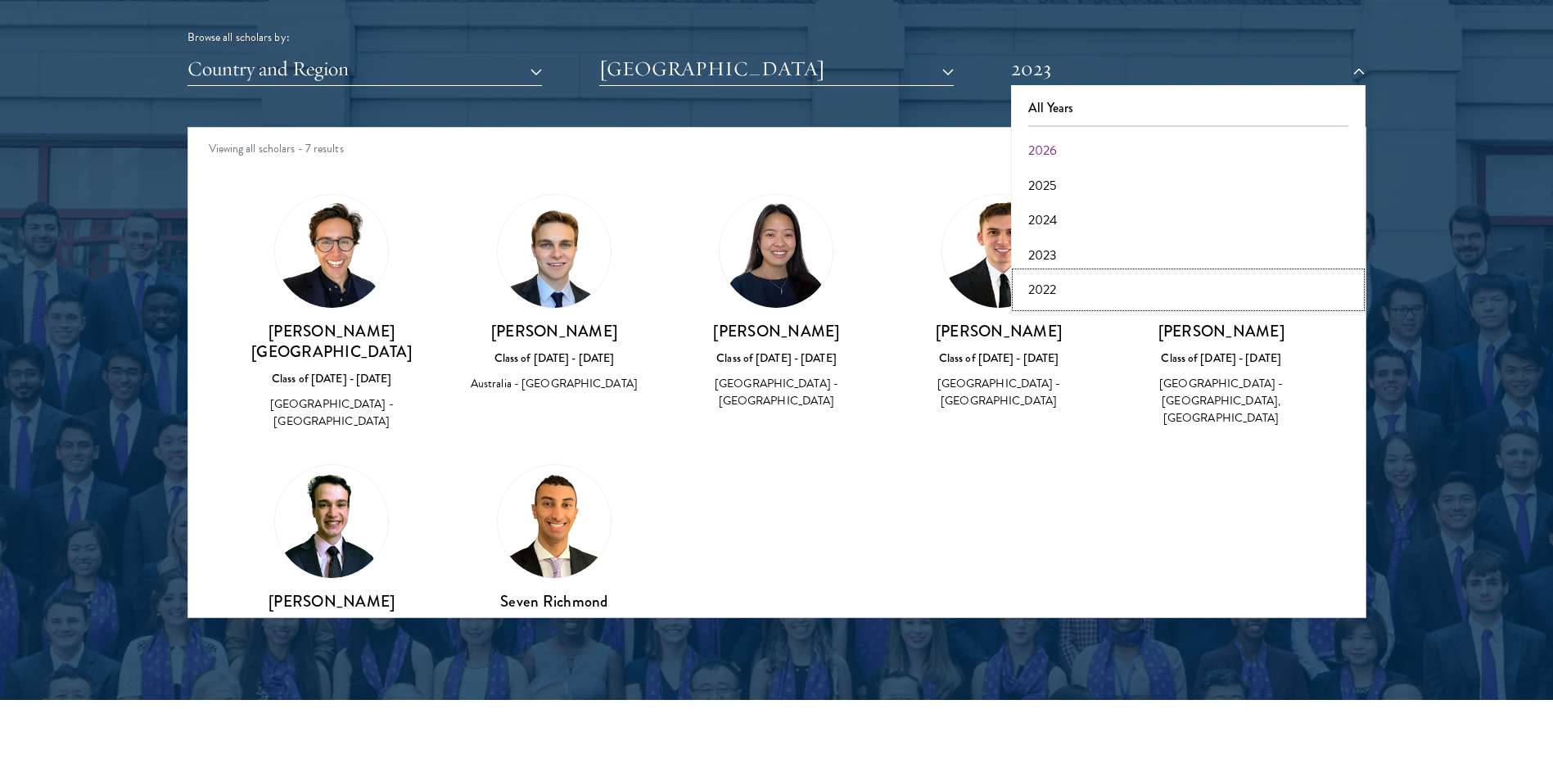
click at [1058, 290] on button "2022" at bounding box center [1188, 290] width 345 height 34
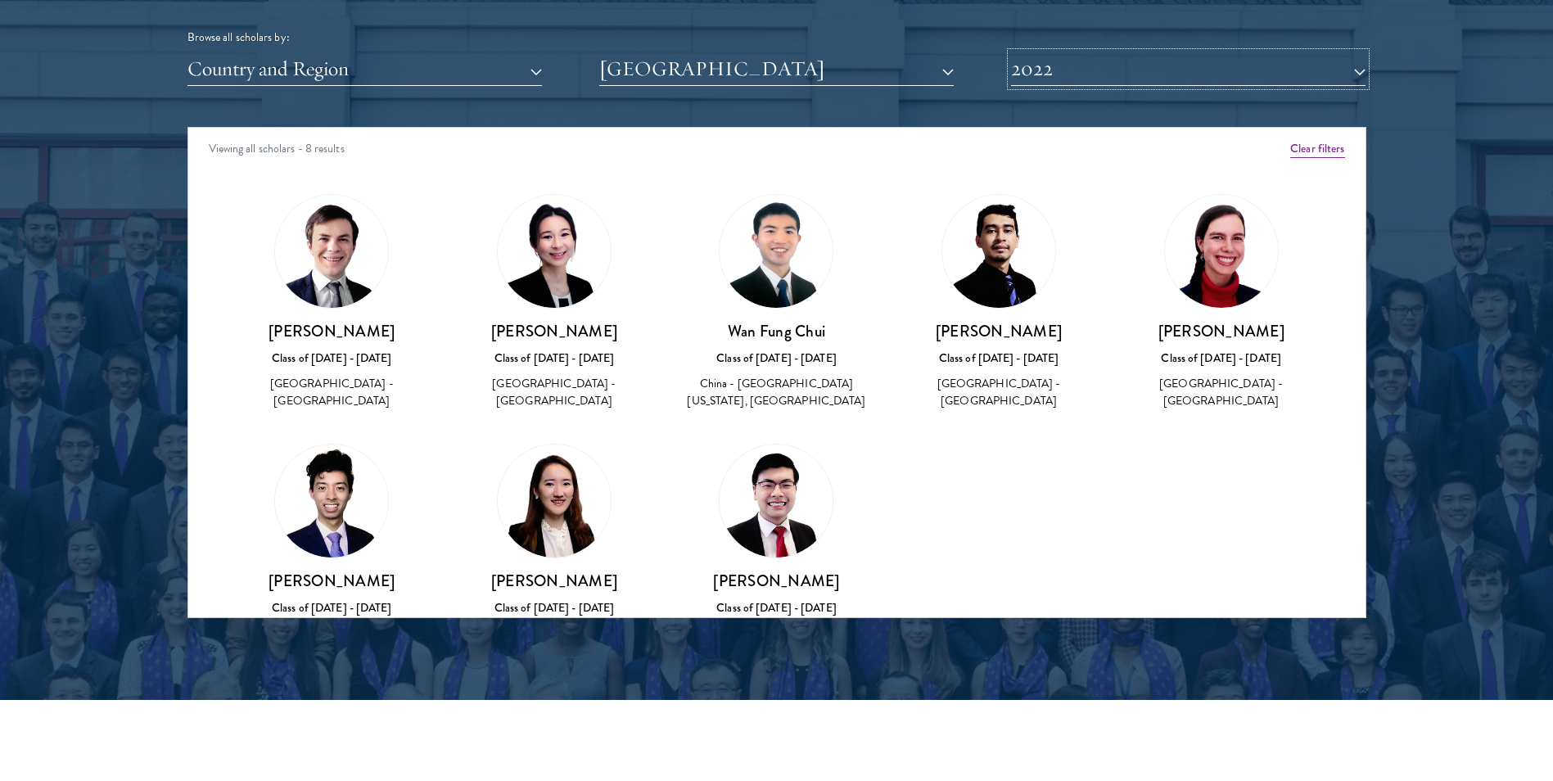
click at [1122, 82] on button "2022" at bounding box center [1188, 69] width 354 height 34
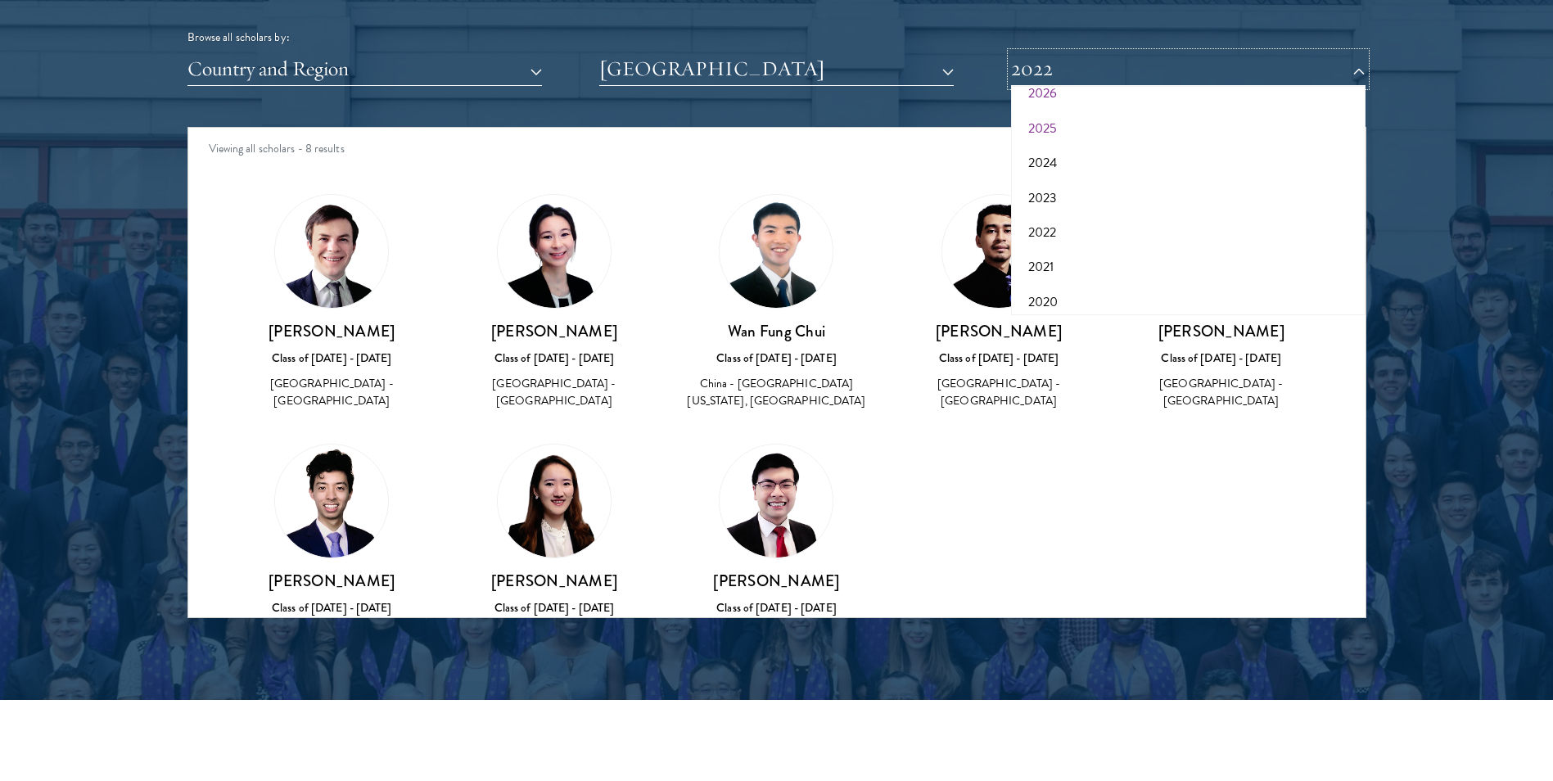
scroll to position [164, 0]
click at [1092, 160] on button "2021" at bounding box center [1188, 160] width 345 height 34
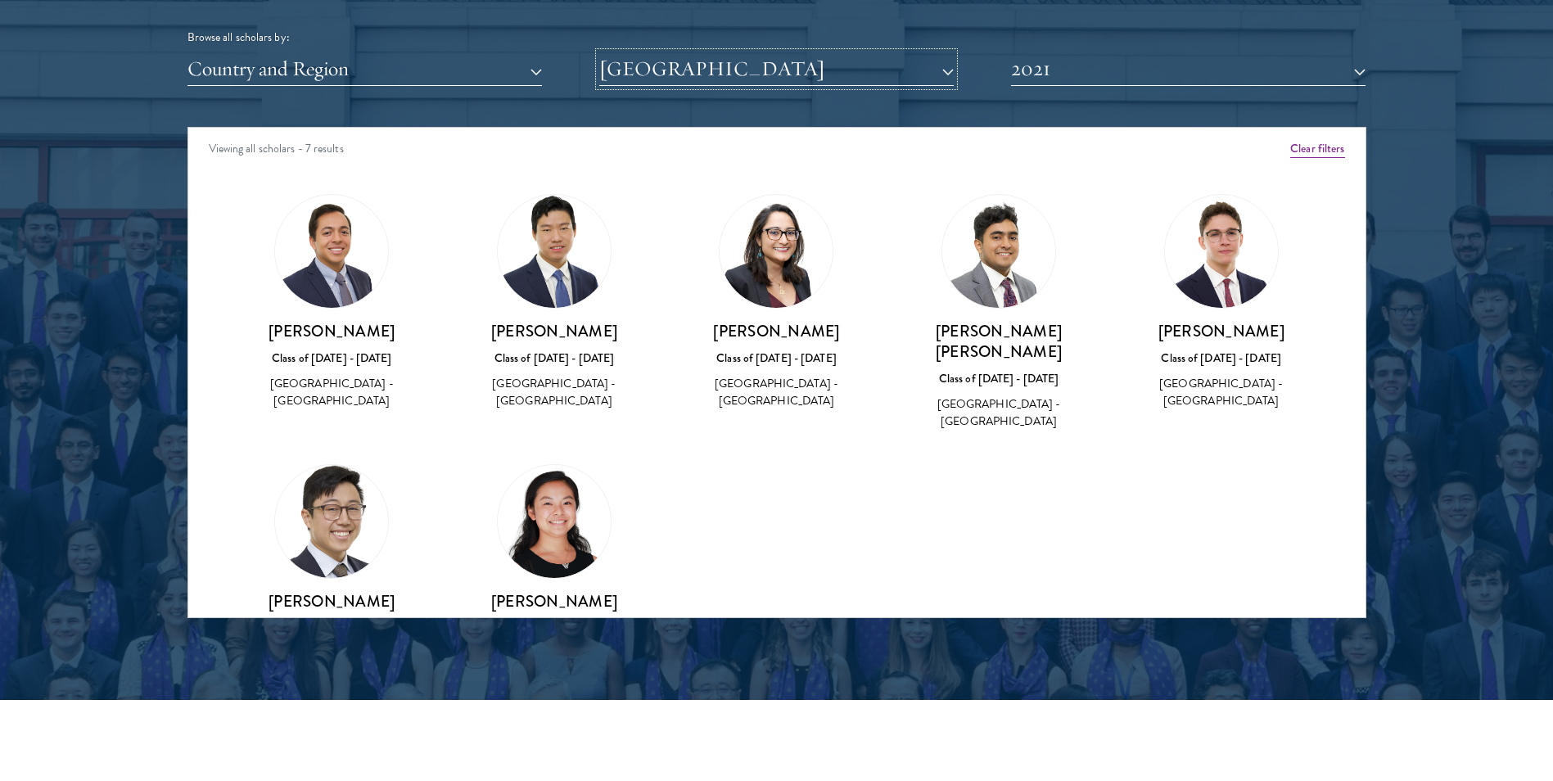
click at [684, 67] on button "[GEOGRAPHIC_DATA]" at bounding box center [776, 69] width 354 height 34
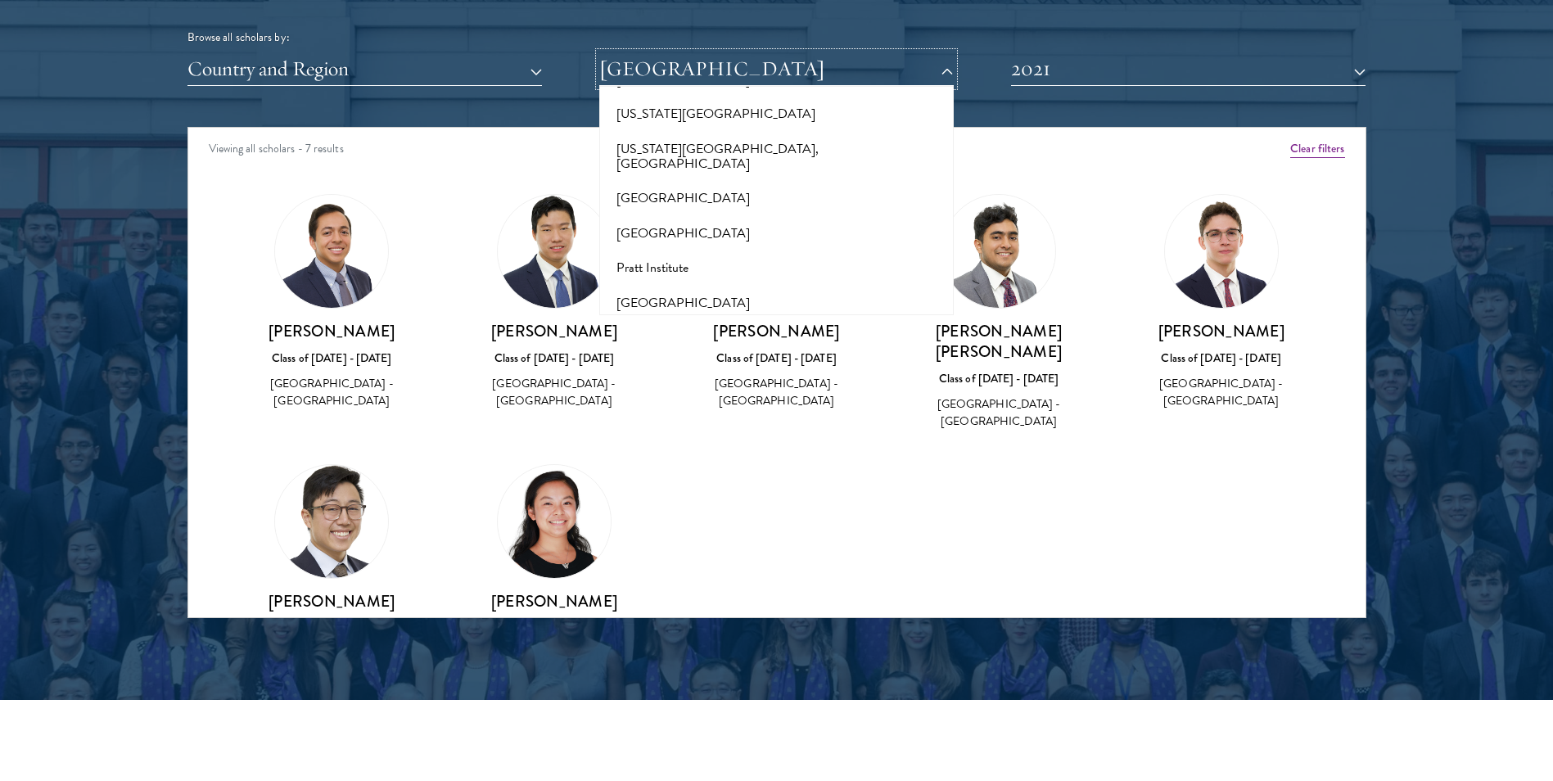
scroll to position [7688, 0]
click at [678, 322] on button "[GEOGRAPHIC_DATA]" at bounding box center [776, 339] width 345 height 34
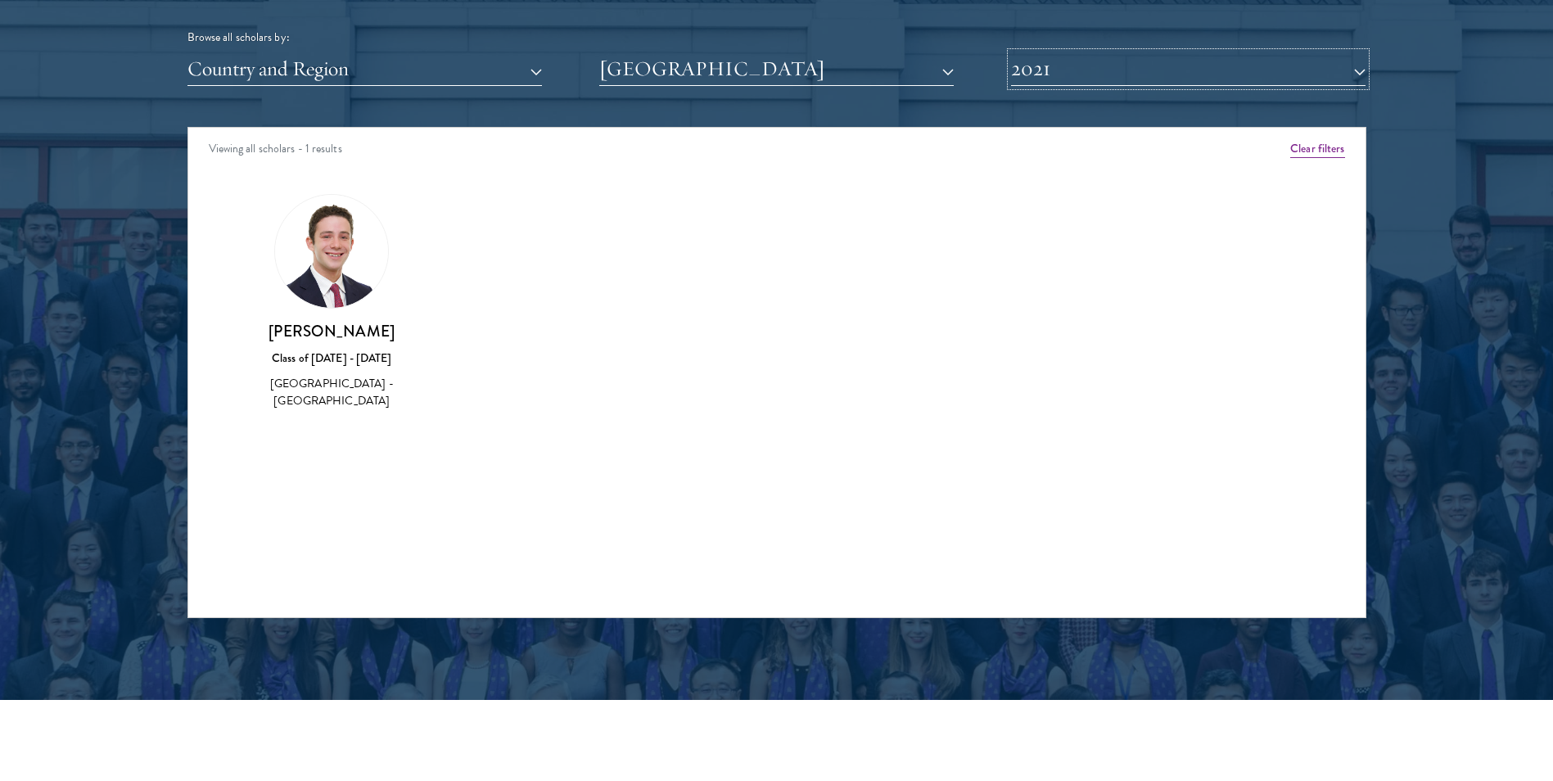
click at [1067, 76] on button "2021" at bounding box center [1188, 69] width 354 height 34
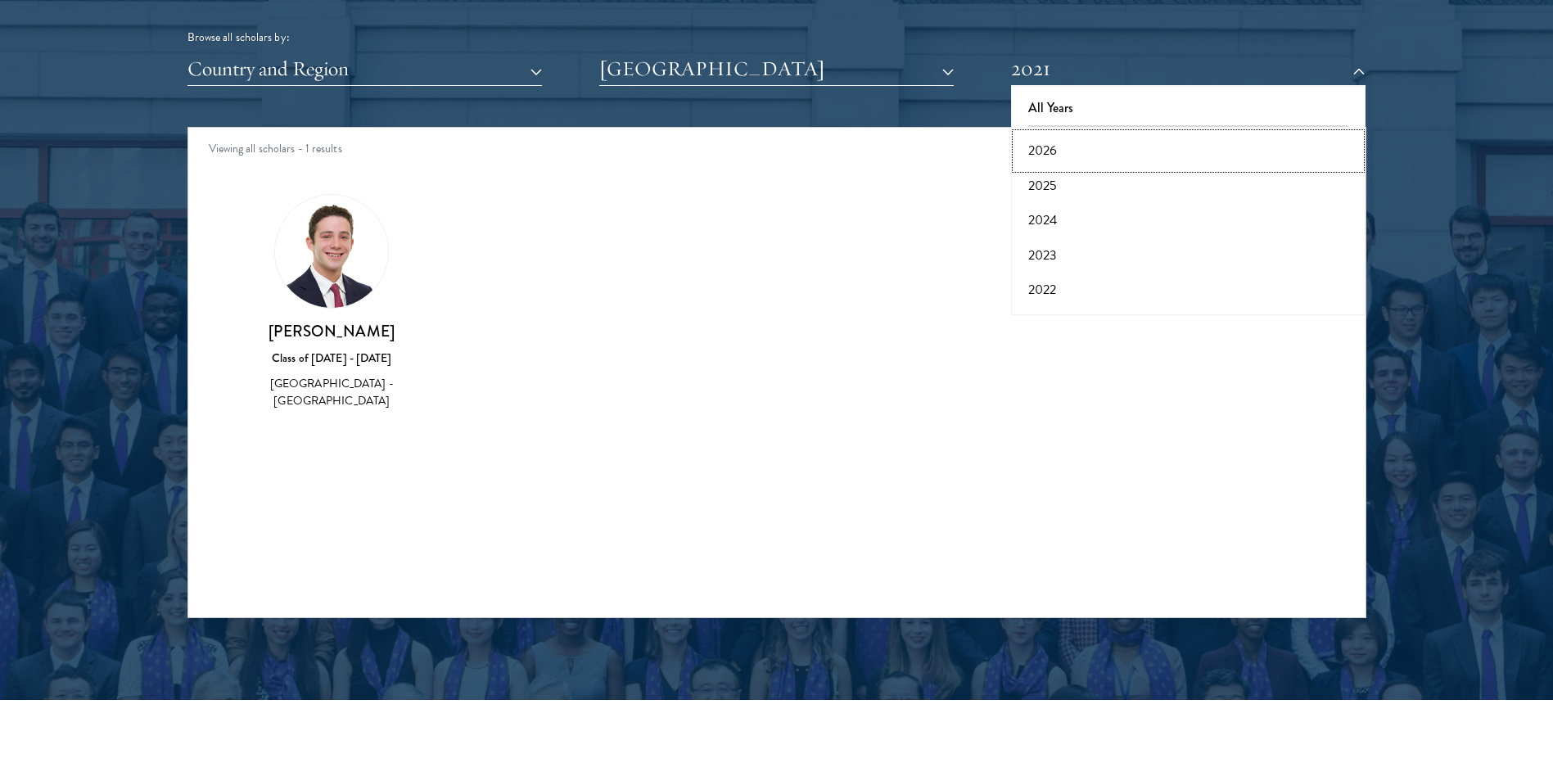
click at [1049, 144] on button "2026" at bounding box center [1188, 150] width 345 height 34
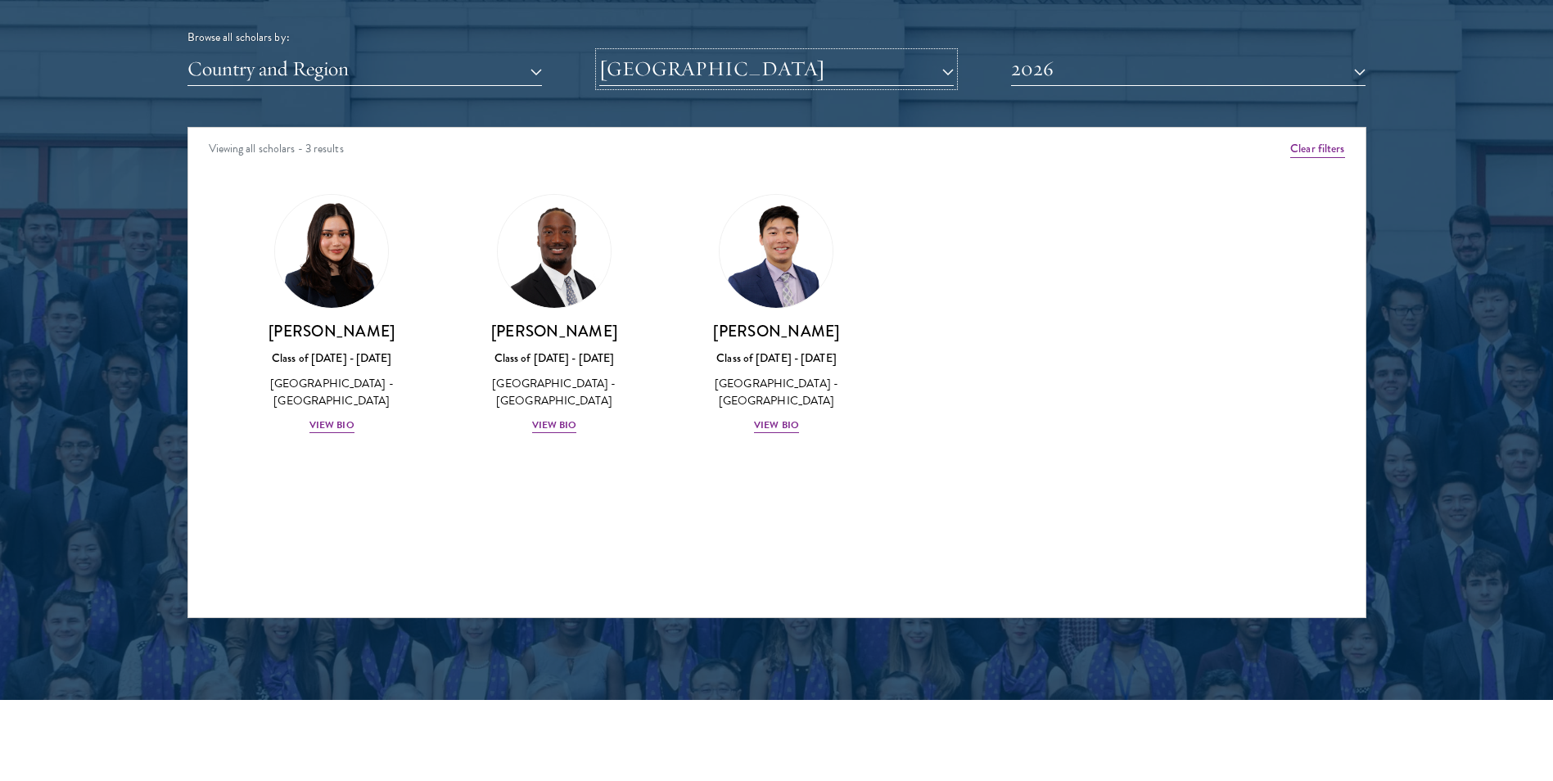
click at [806, 76] on button "[GEOGRAPHIC_DATA]" at bounding box center [776, 69] width 354 height 34
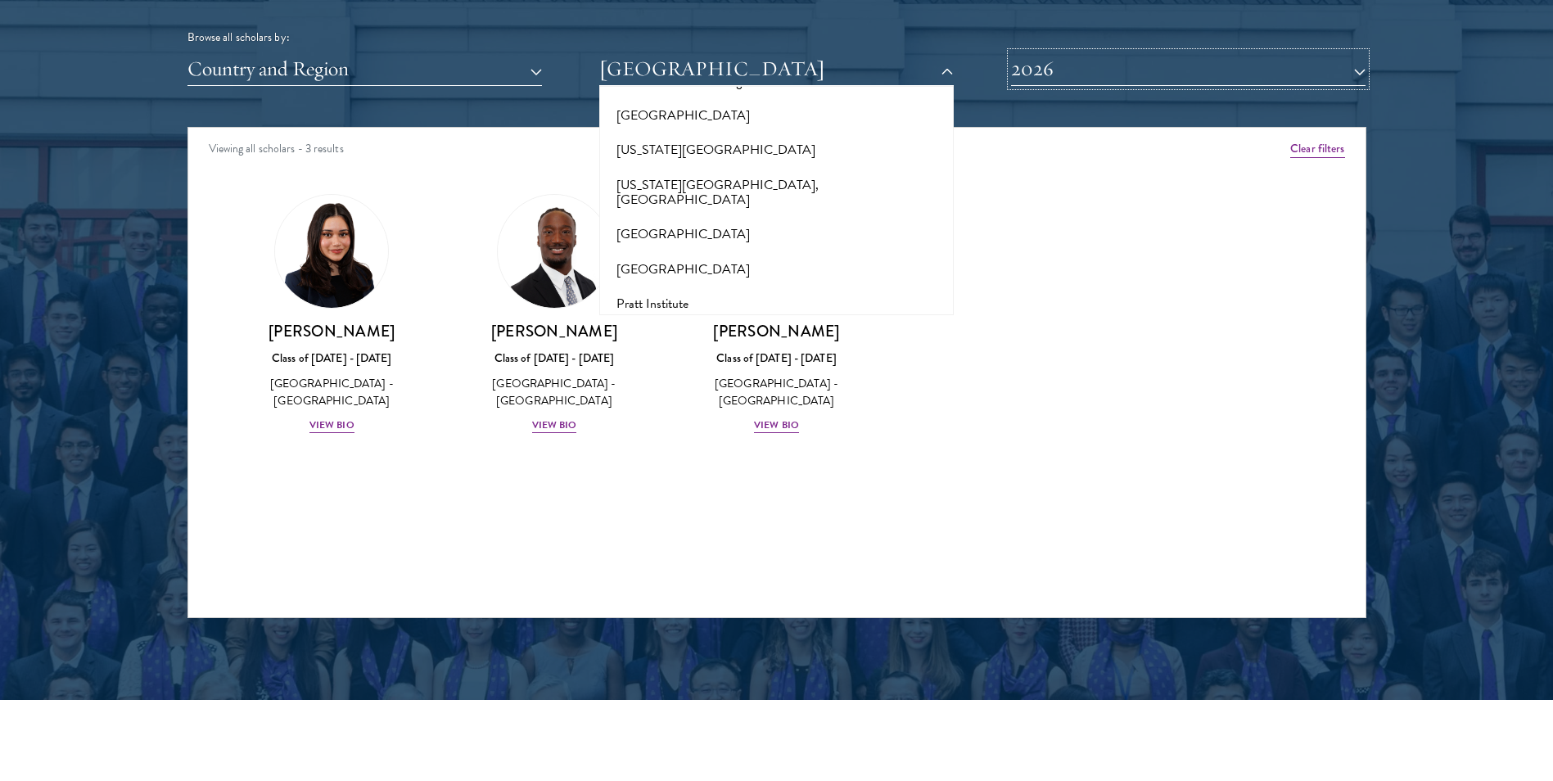
click at [1030, 85] on button "2026" at bounding box center [1188, 69] width 354 height 34
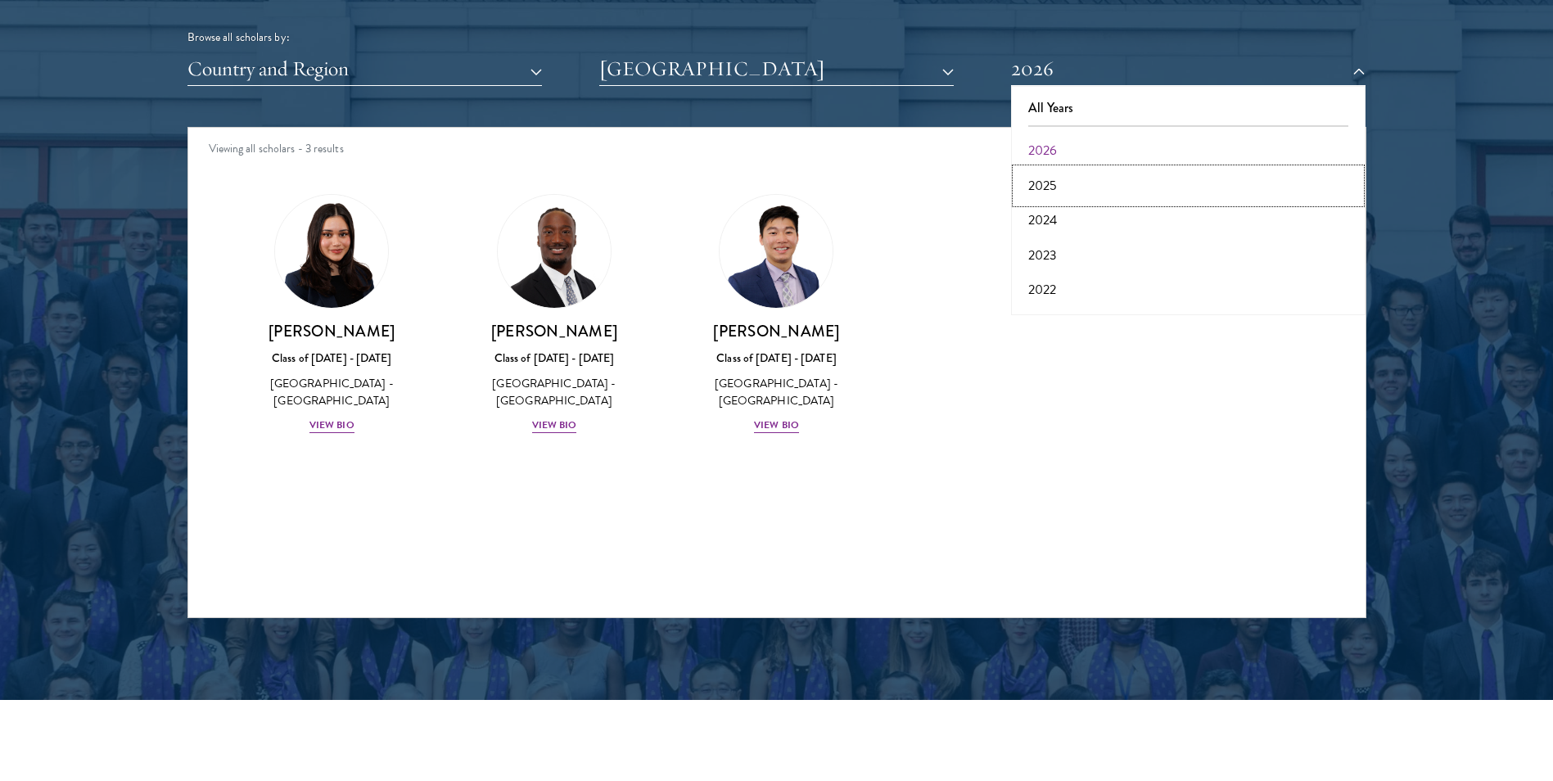
click at [1047, 183] on button "2025" at bounding box center [1188, 186] width 345 height 34
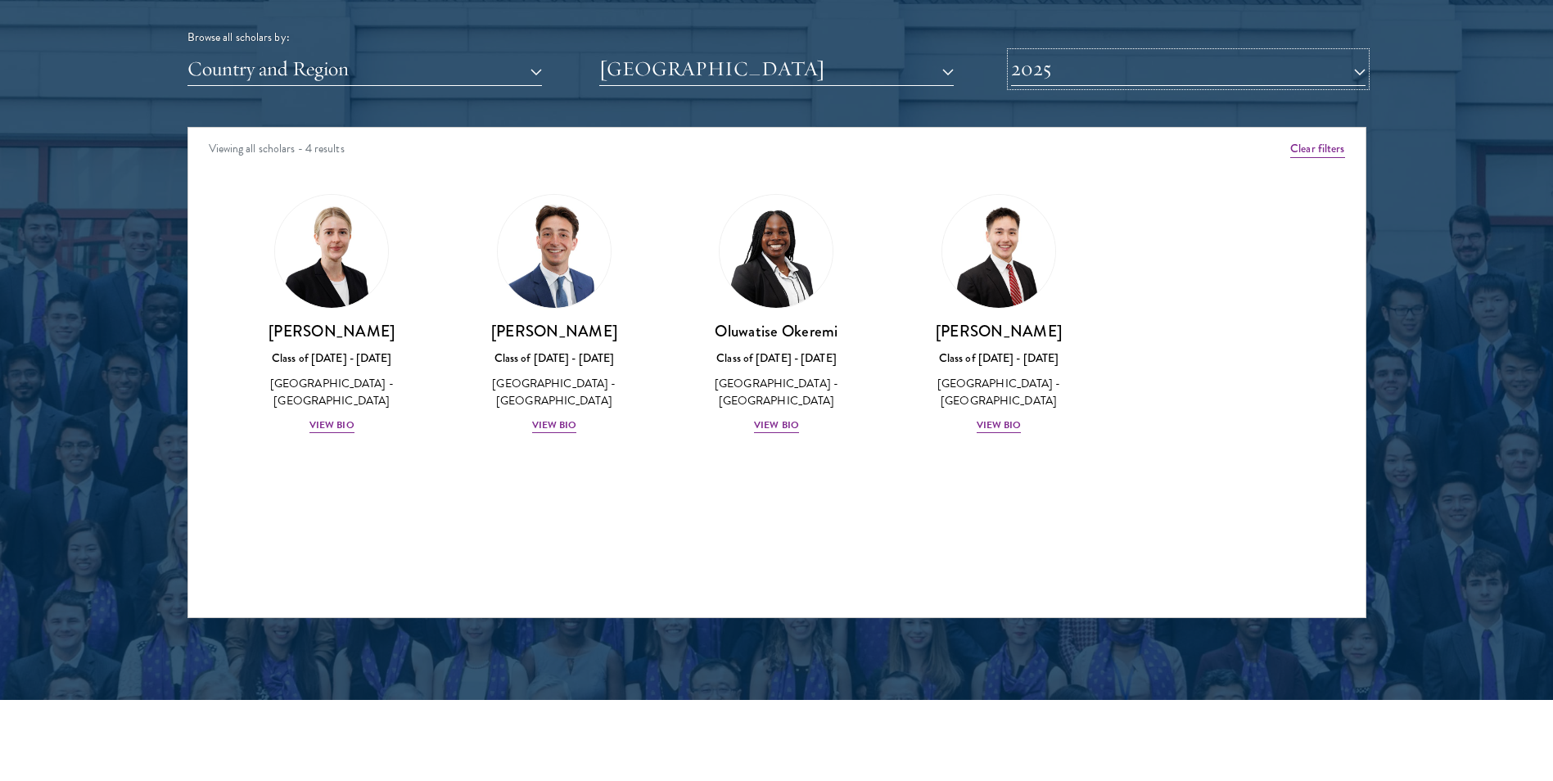
click at [1016, 79] on button "2025" at bounding box center [1188, 69] width 354 height 34
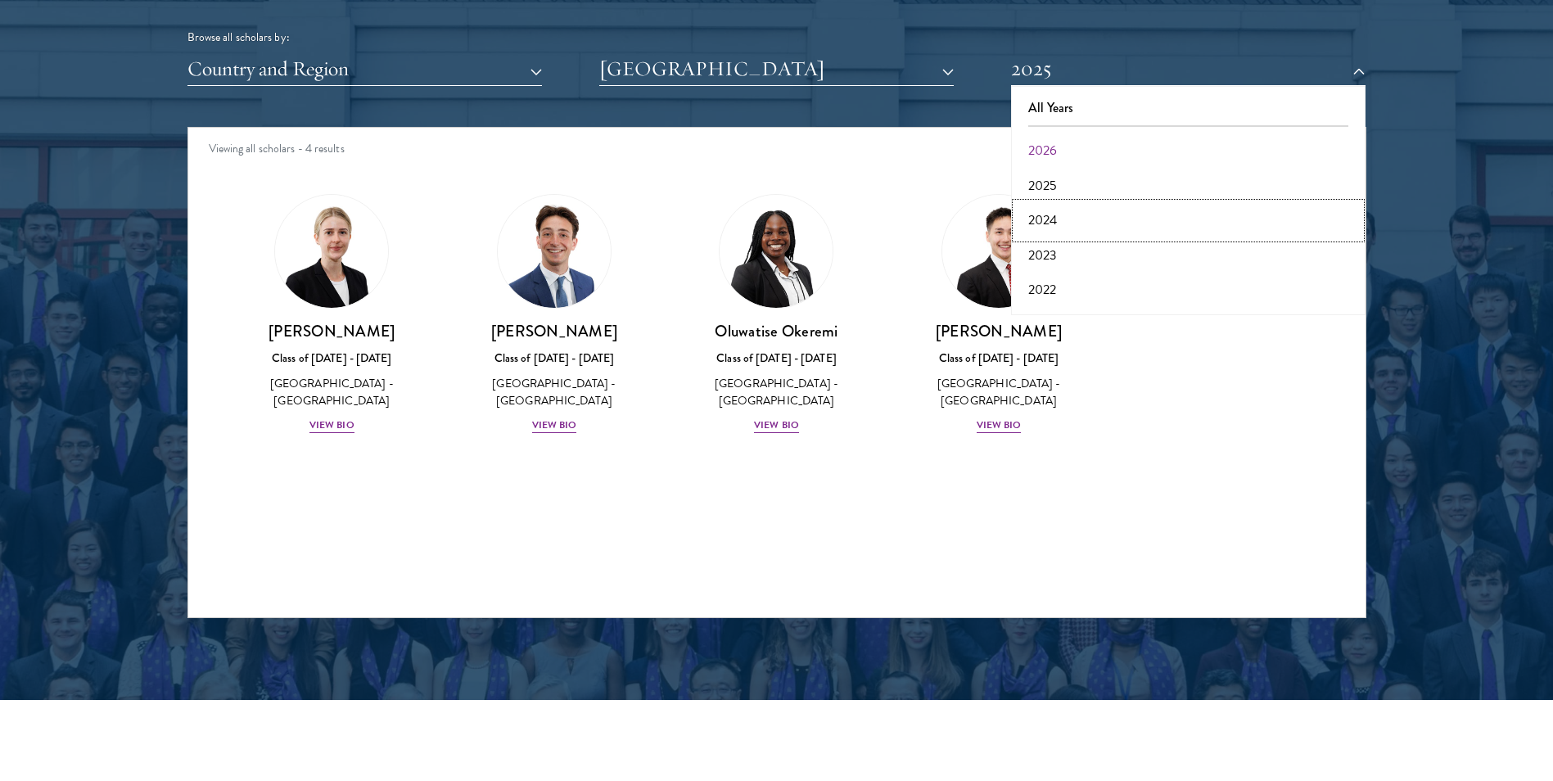
click at [1060, 223] on button "2024" at bounding box center [1188, 220] width 345 height 34
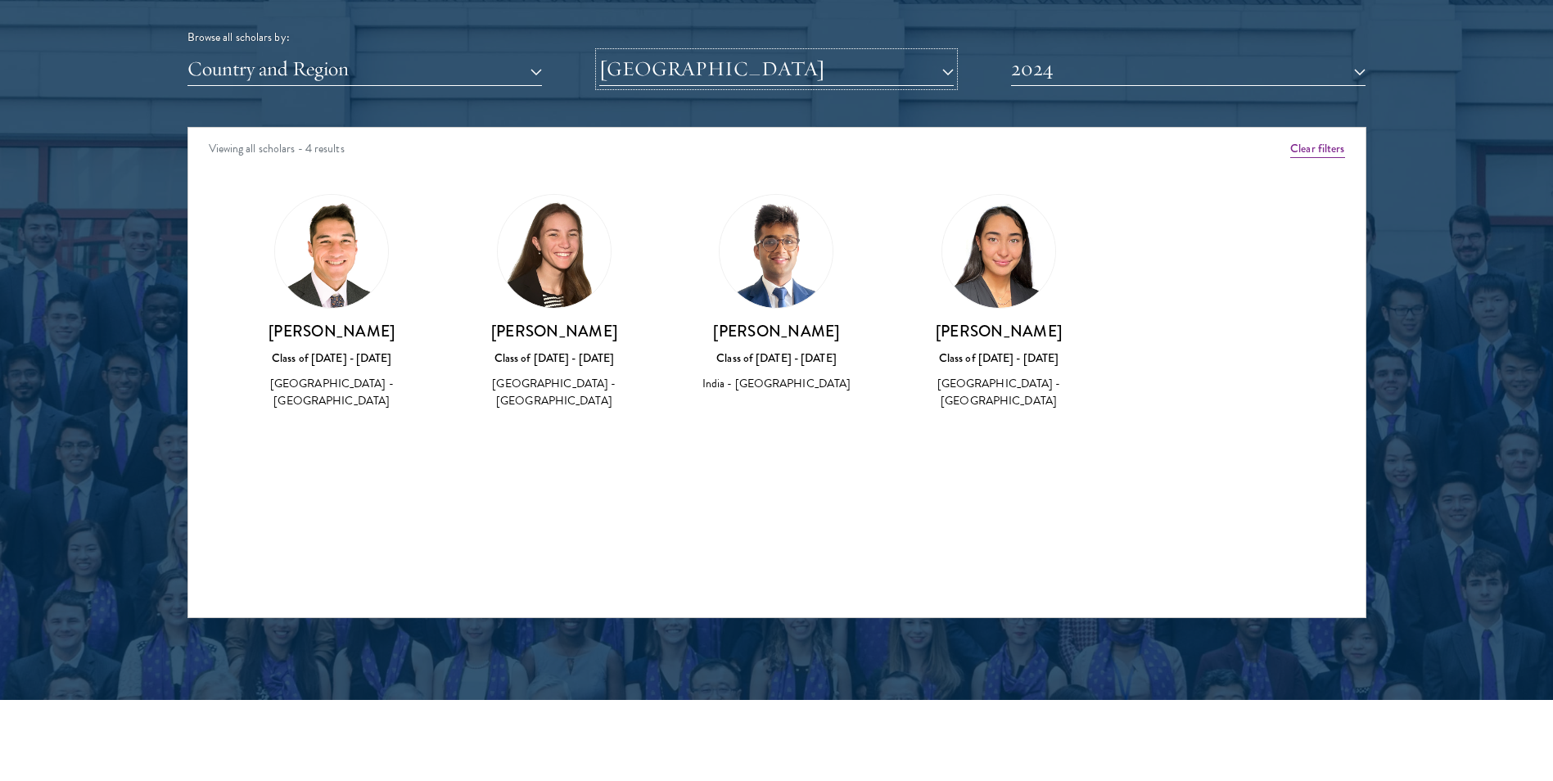
click at [848, 58] on button "[GEOGRAPHIC_DATA]" at bounding box center [776, 69] width 354 height 34
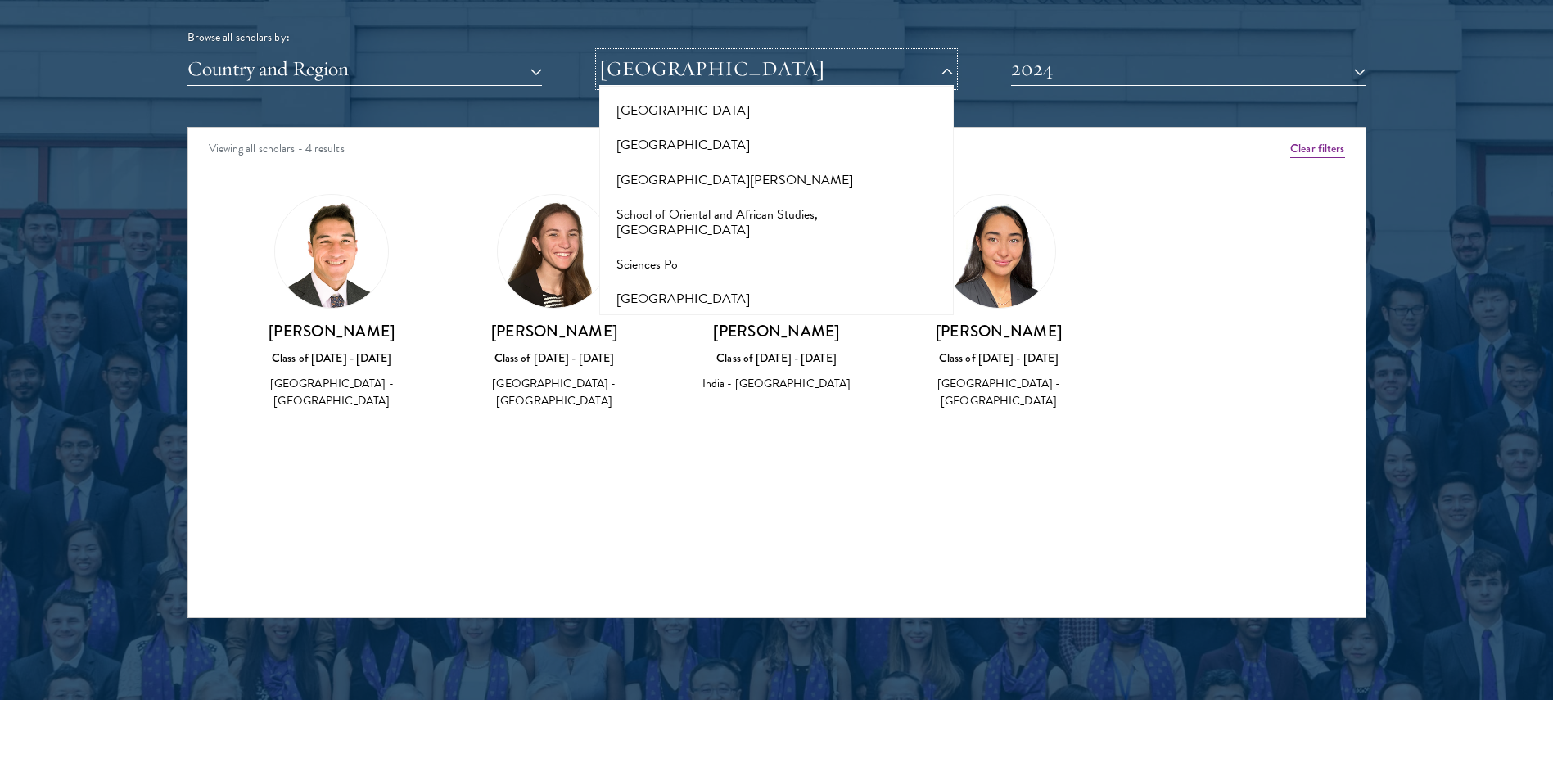
scroll to position [8752, 0]
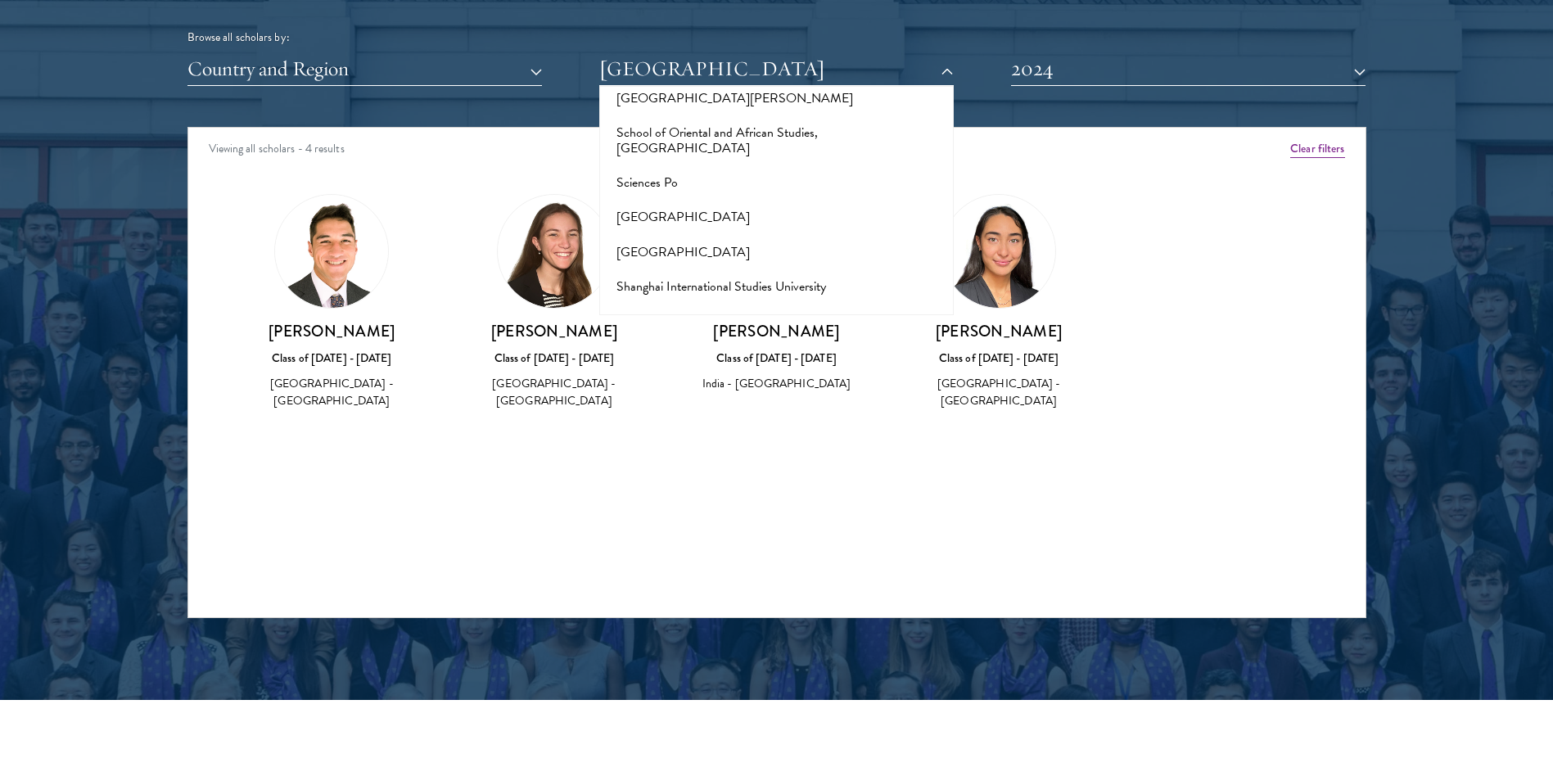
click at [702, 409] on button "[GEOGRAPHIC_DATA]" at bounding box center [776, 426] width 345 height 34
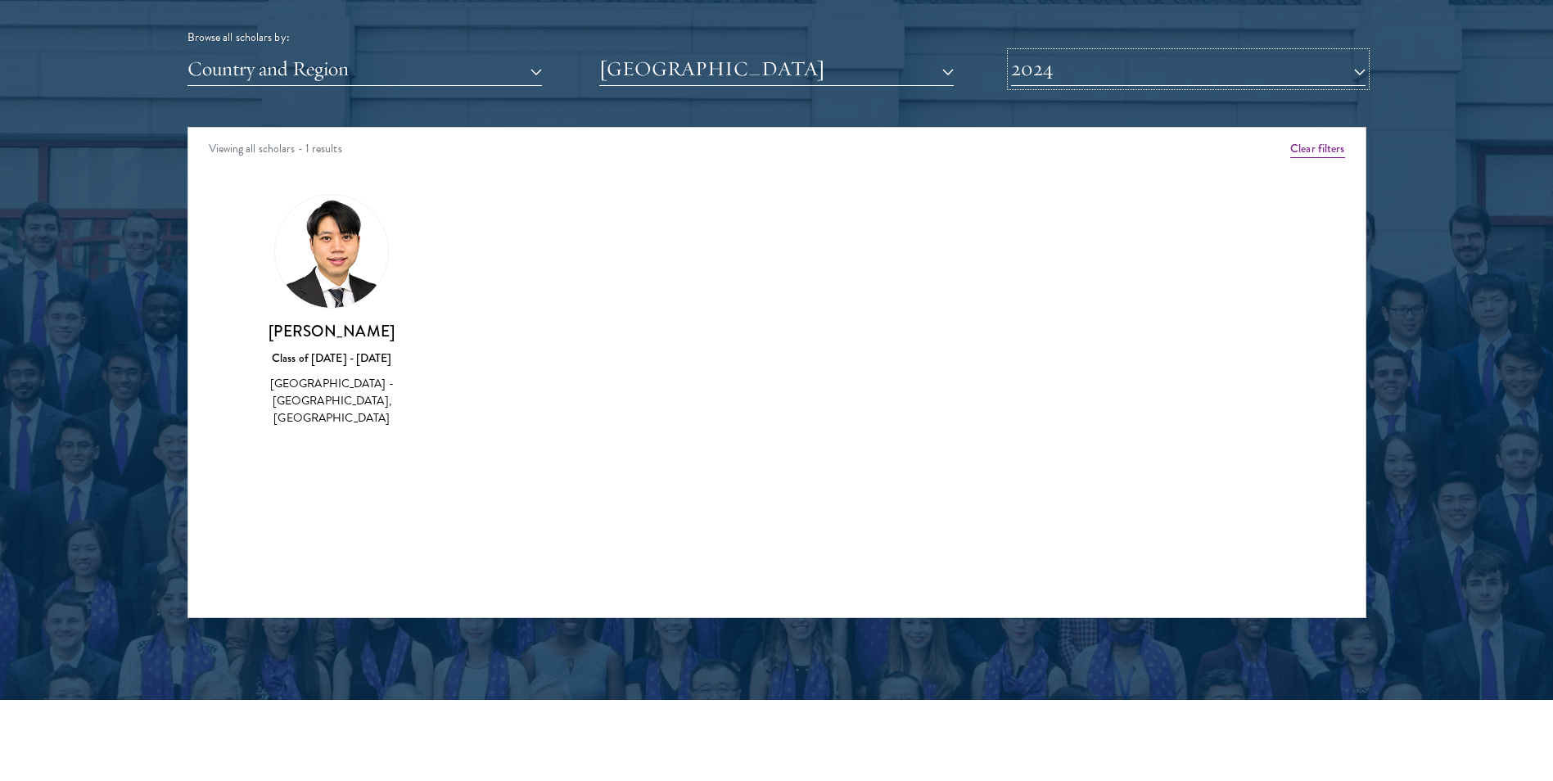
click at [1094, 68] on button "2024" at bounding box center [1188, 69] width 354 height 34
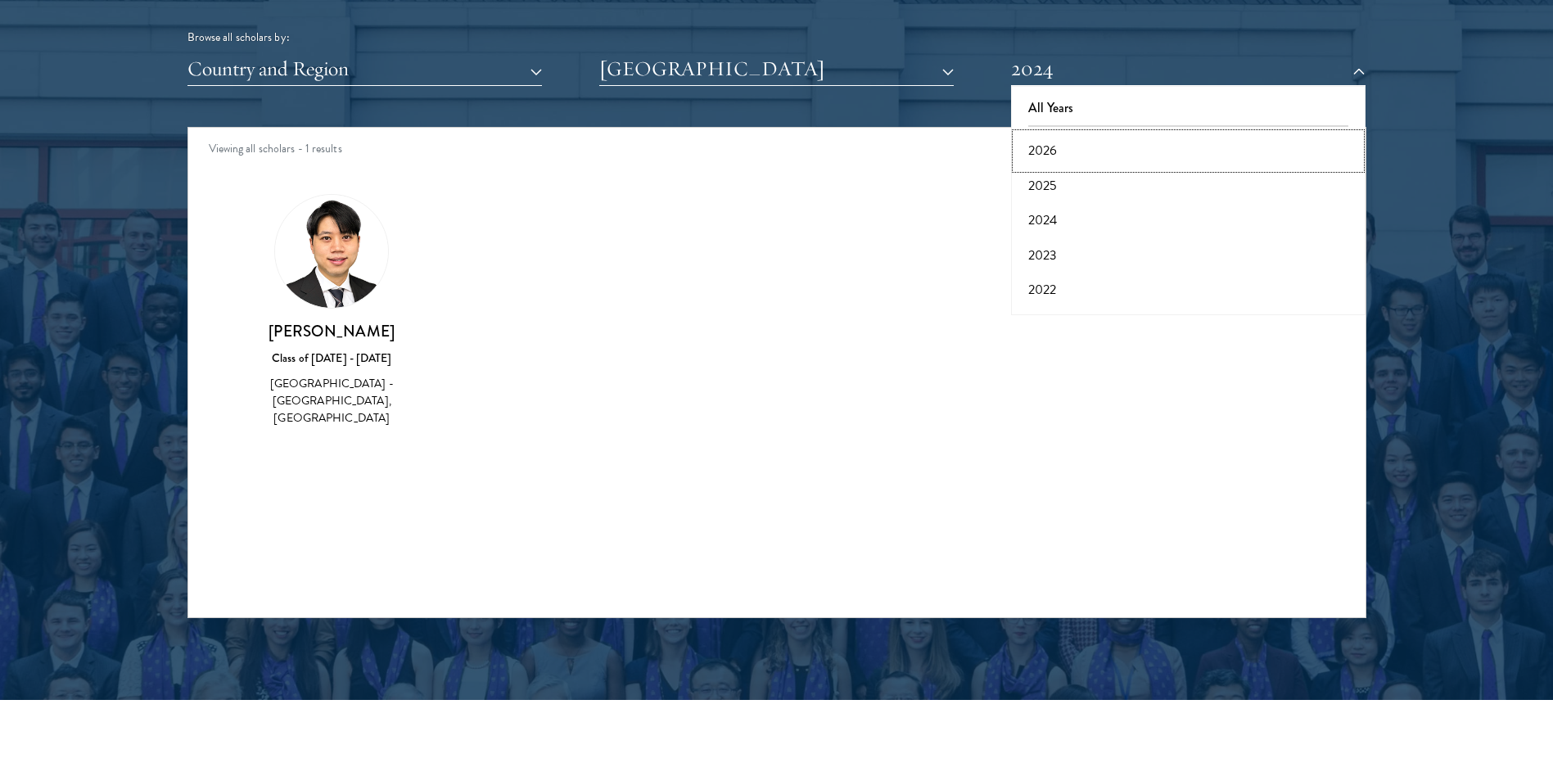
click at [1072, 151] on button "2026" at bounding box center [1188, 150] width 345 height 34
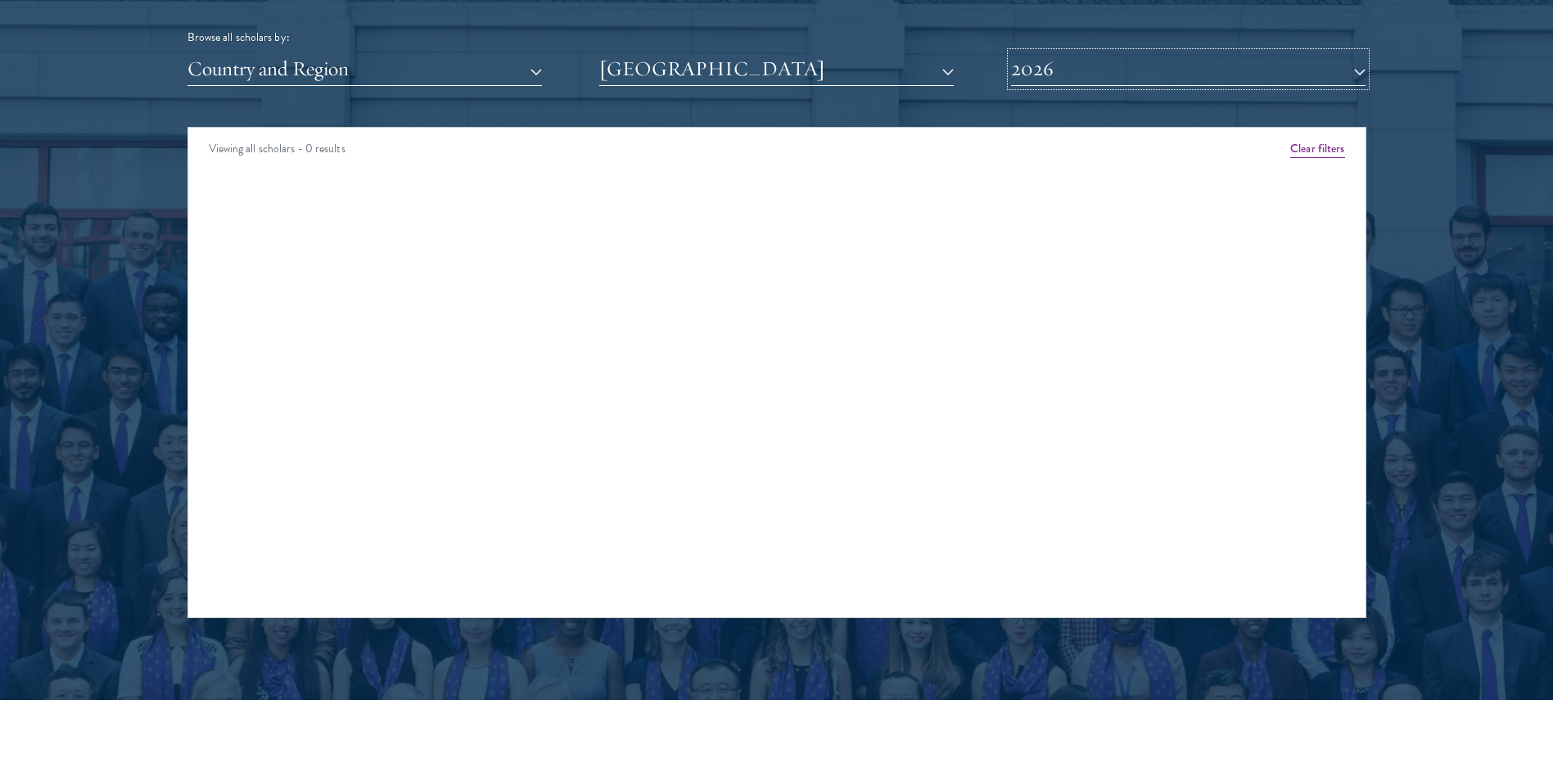
click at [1032, 71] on button "2026" at bounding box center [1188, 69] width 354 height 34
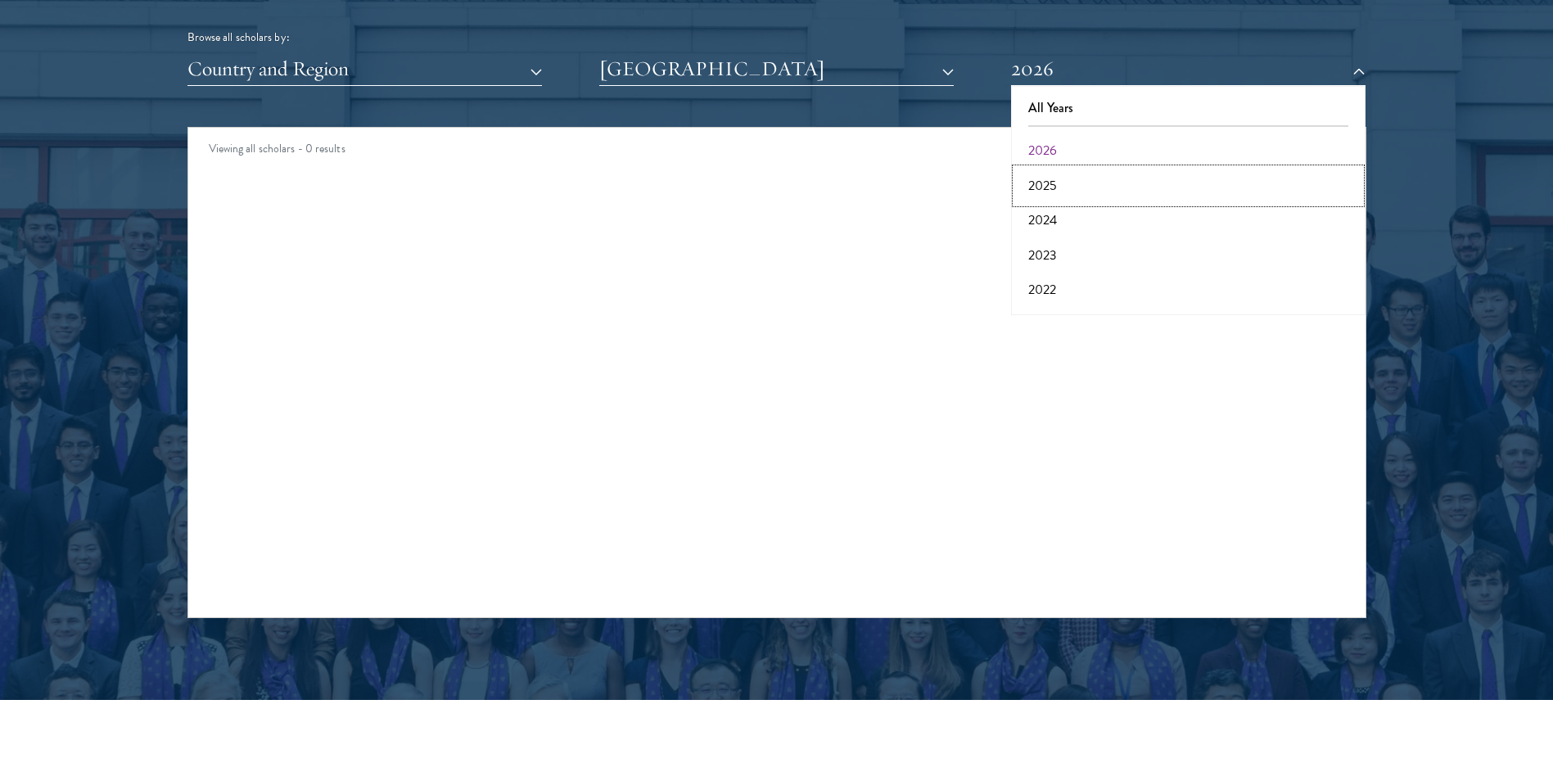
click at [1028, 191] on button "2025" at bounding box center [1188, 186] width 345 height 34
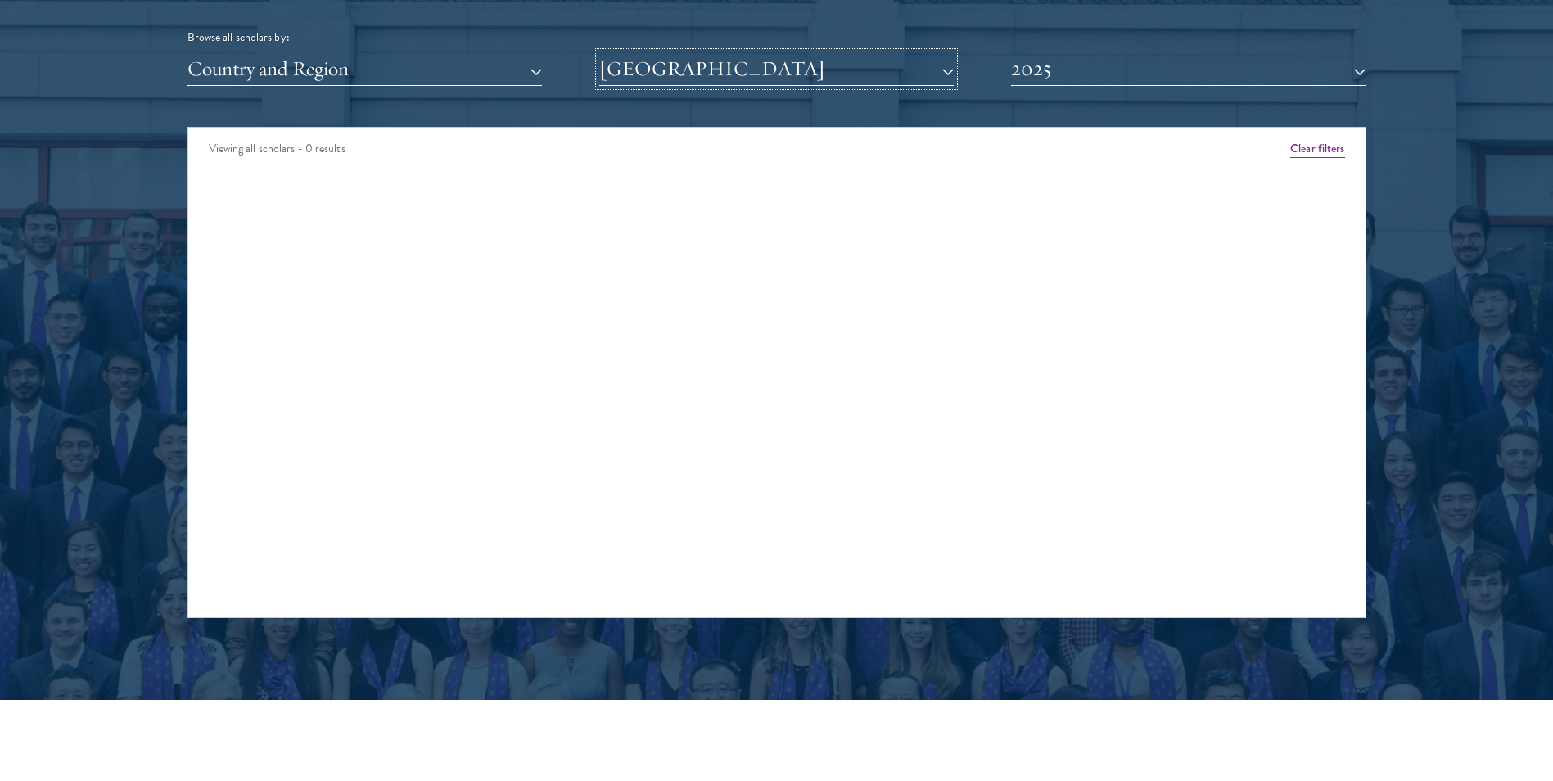
click at [844, 71] on button "[GEOGRAPHIC_DATA]" at bounding box center [776, 69] width 354 height 34
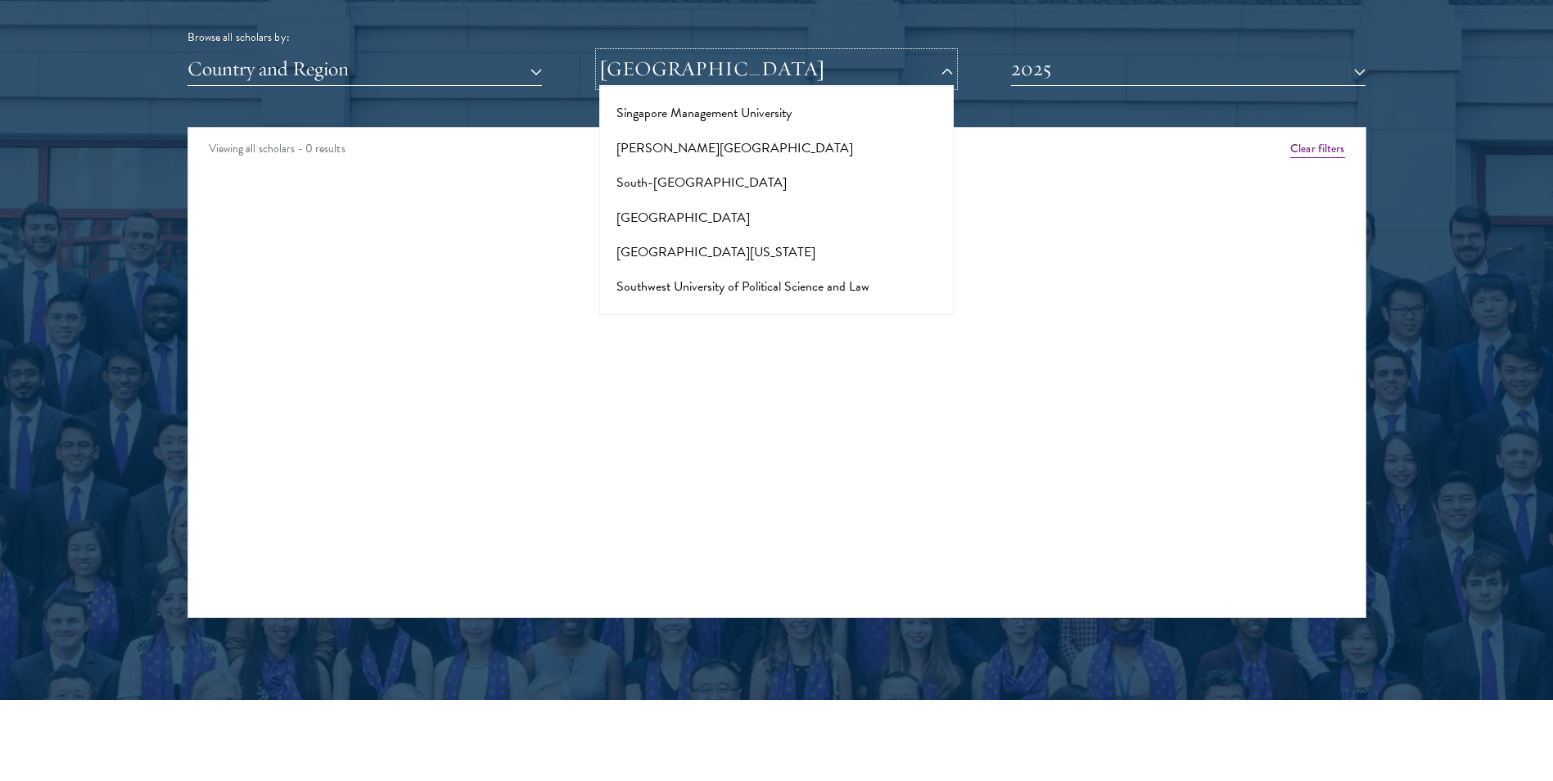
scroll to position [9162, 0]
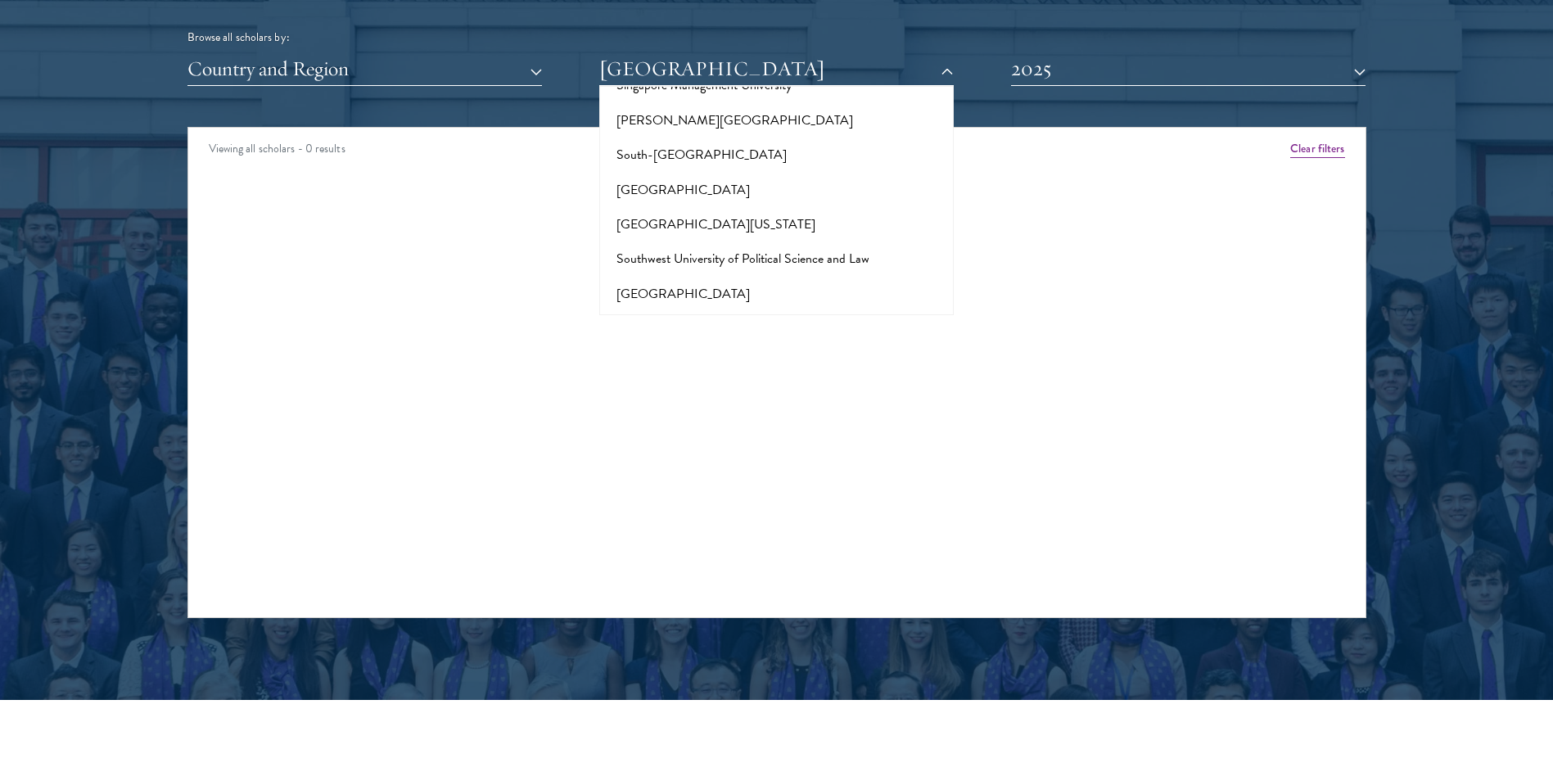
click at [721, 346] on button "[GEOGRAPHIC_DATA]" at bounding box center [776, 363] width 345 height 34
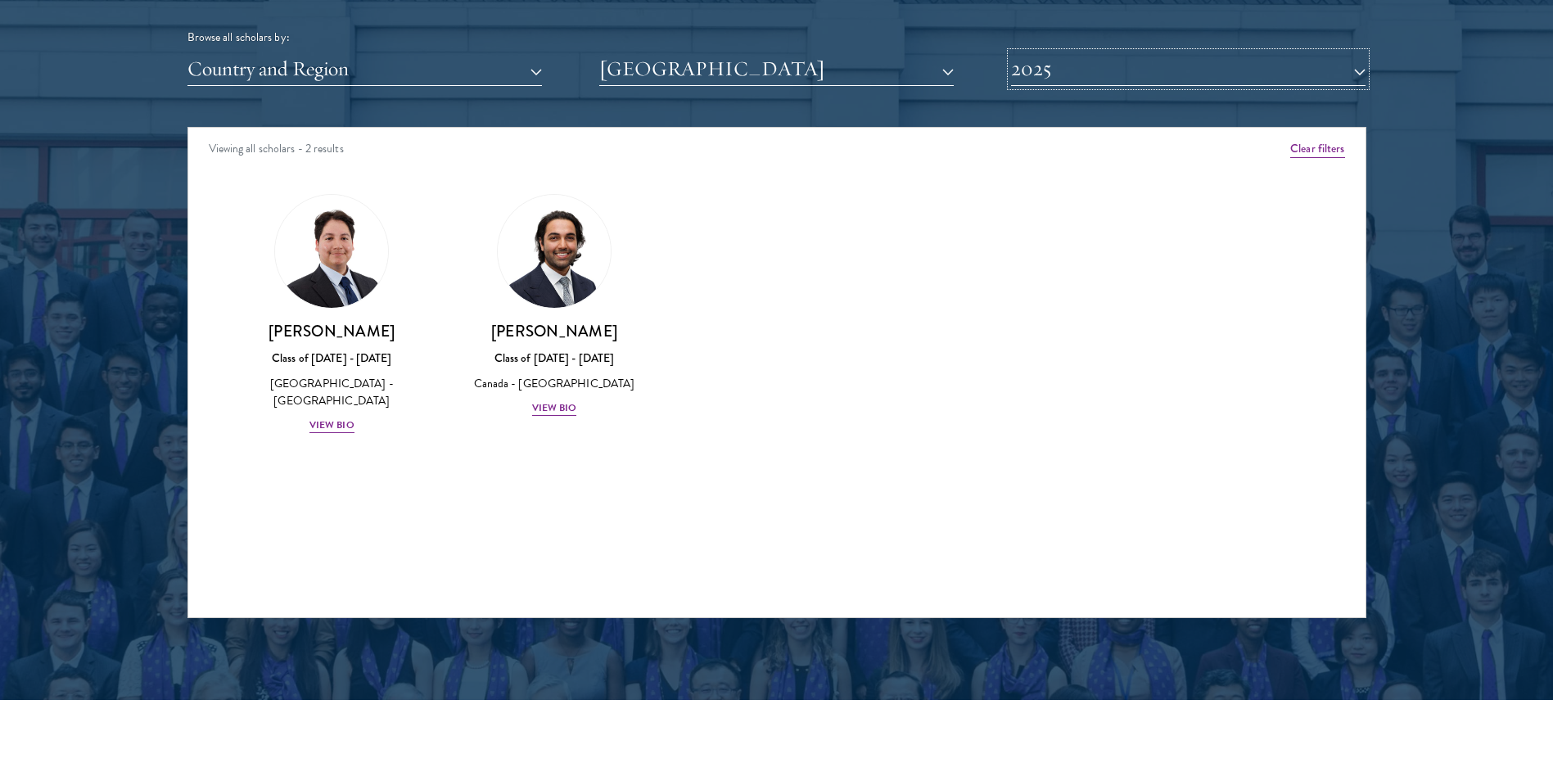
click at [1095, 72] on button "2025" at bounding box center [1188, 69] width 354 height 34
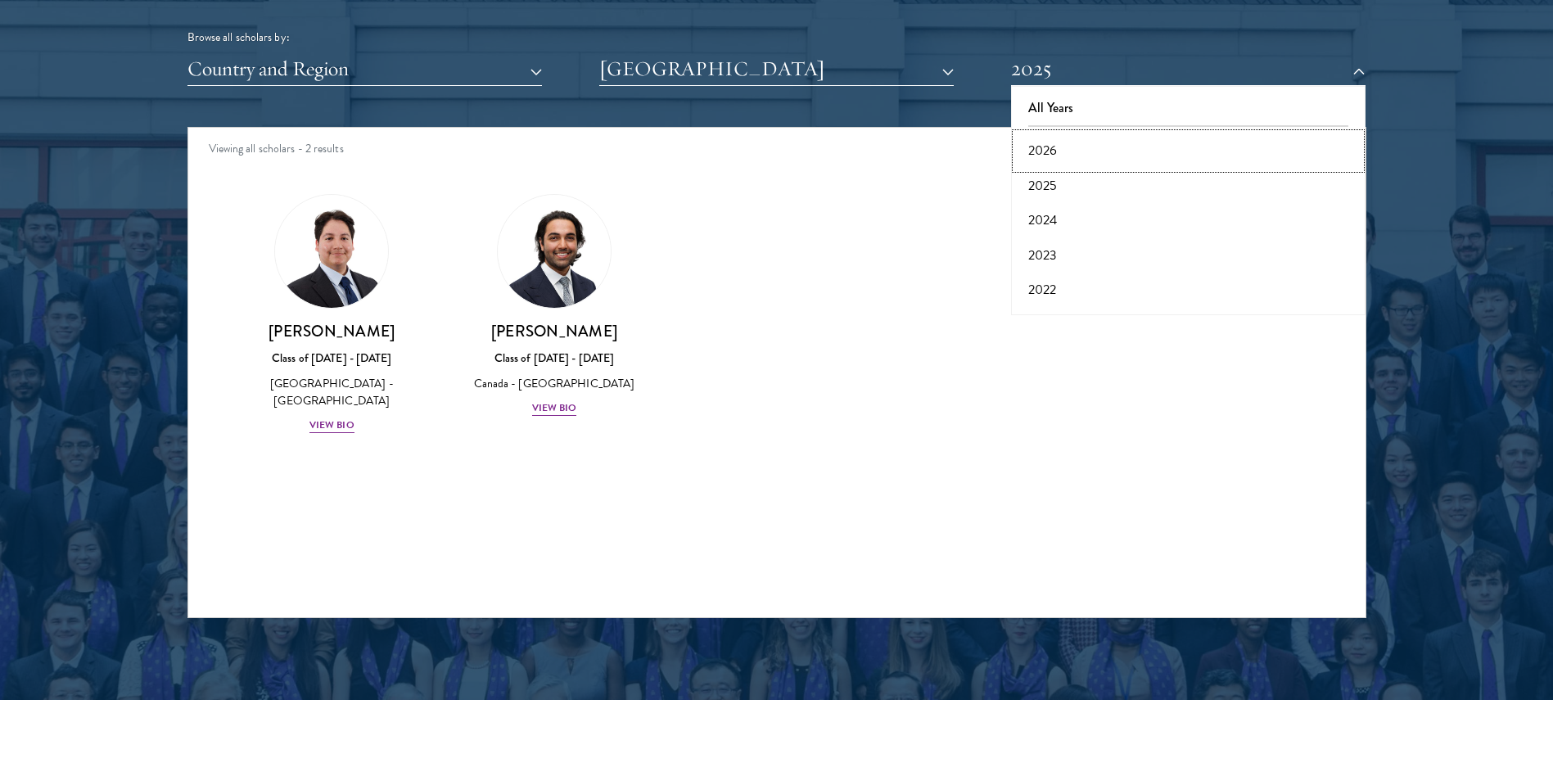
click at [1043, 156] on button "2026" at bounding box center [1188, 150] width 345 height 34
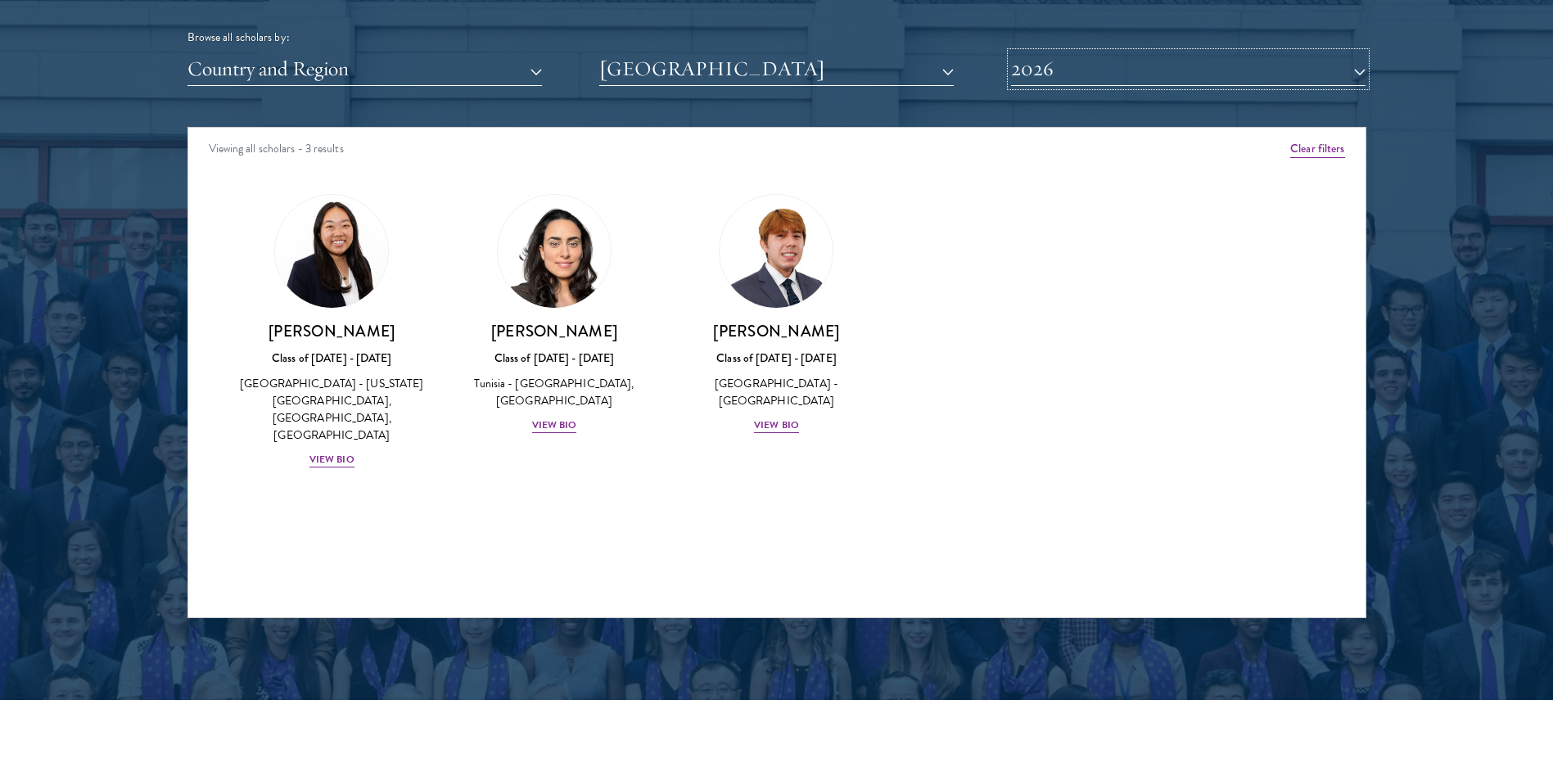
click at [1068, 76] on button "2026" at bounding box center [1188, 69] width 354 height 34
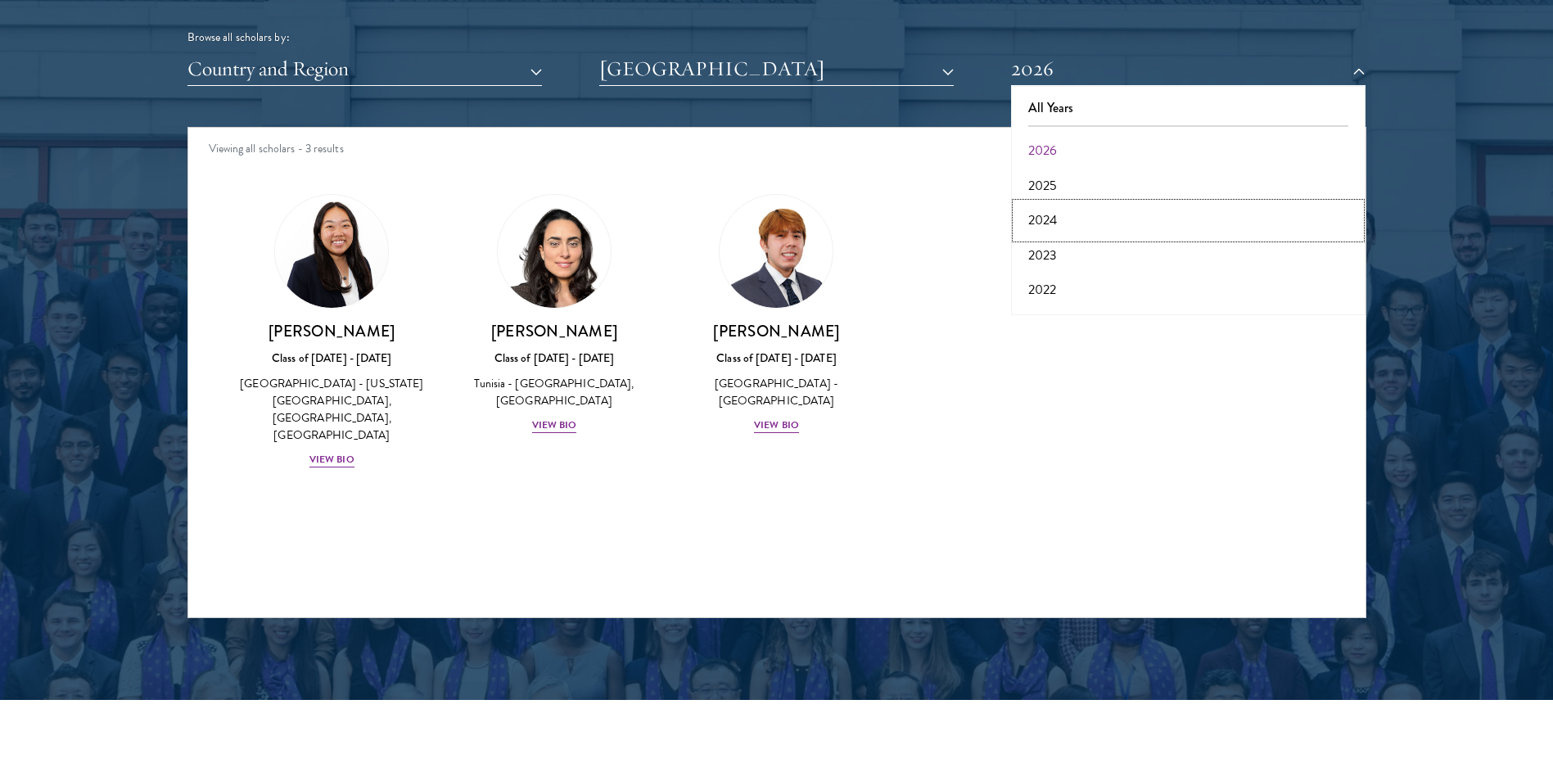
click at [1040, 219] on button "2024" at bounding box center [1188, 220] width 345 height 34
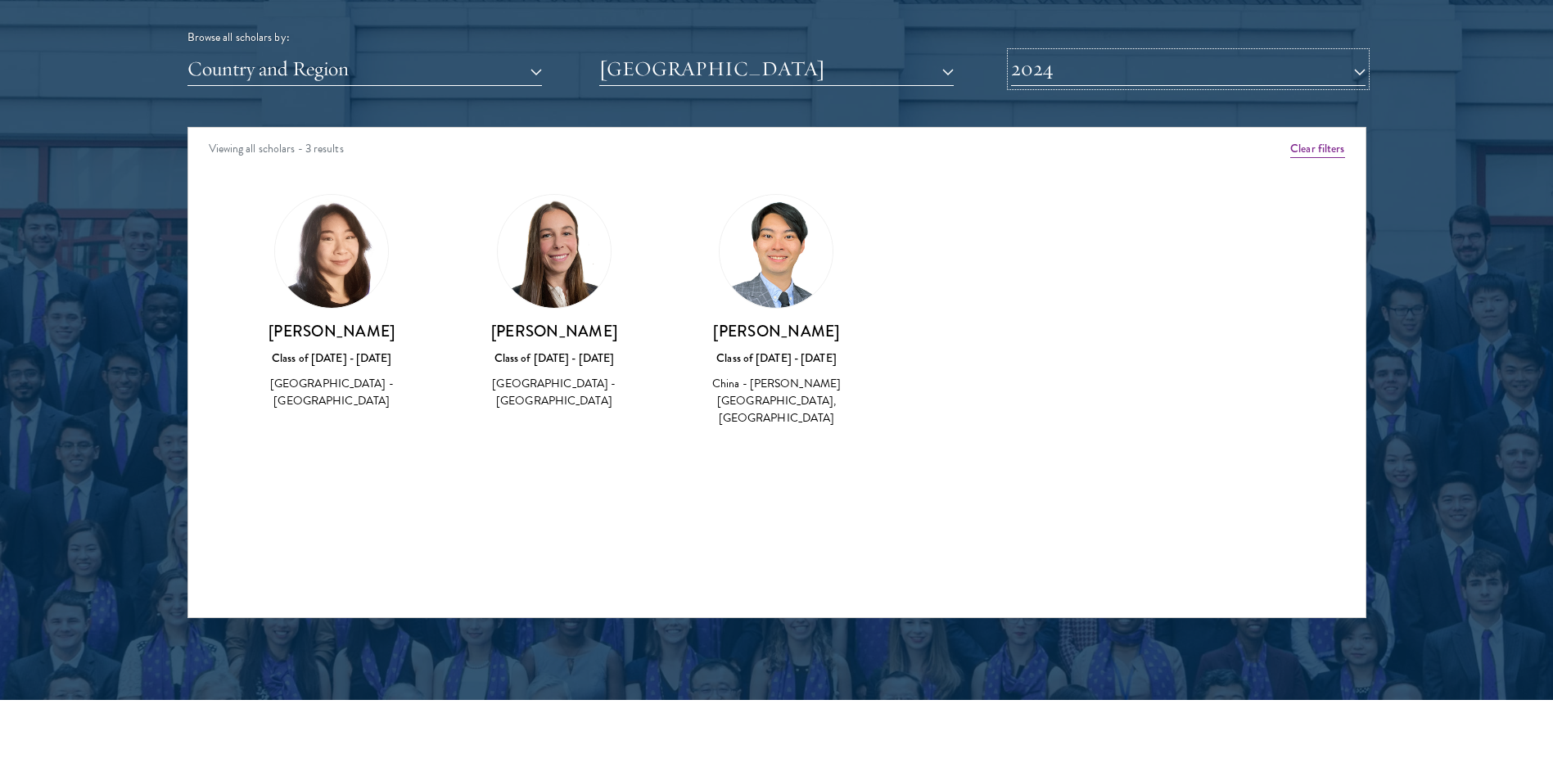
click at [1045, 66] on button "2024" at bounding box center [1188, 69] width 354 height 34
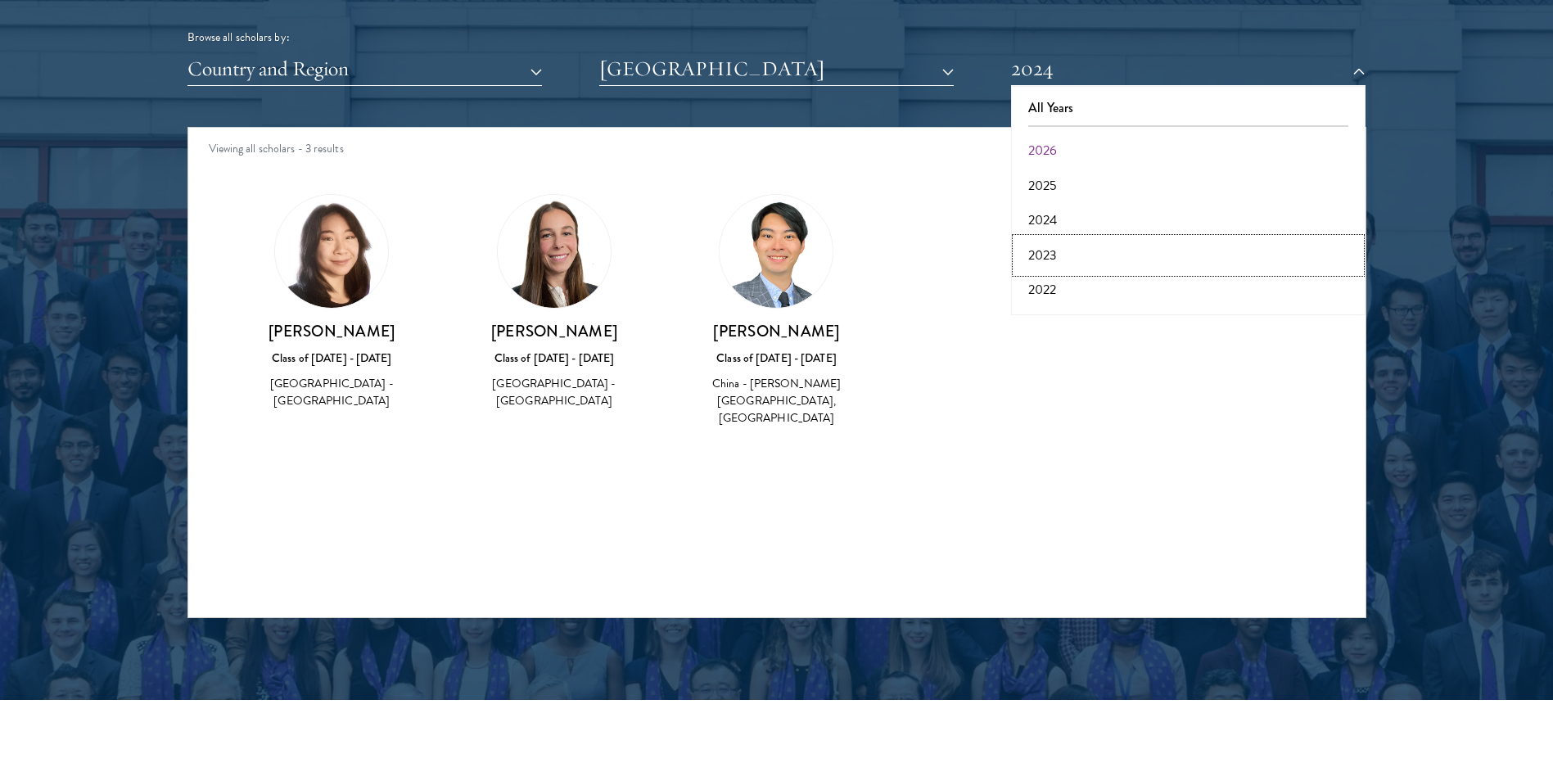
click at [1045, 258] on button "2023" at bounding box center [1188, 255] width 345 height 34
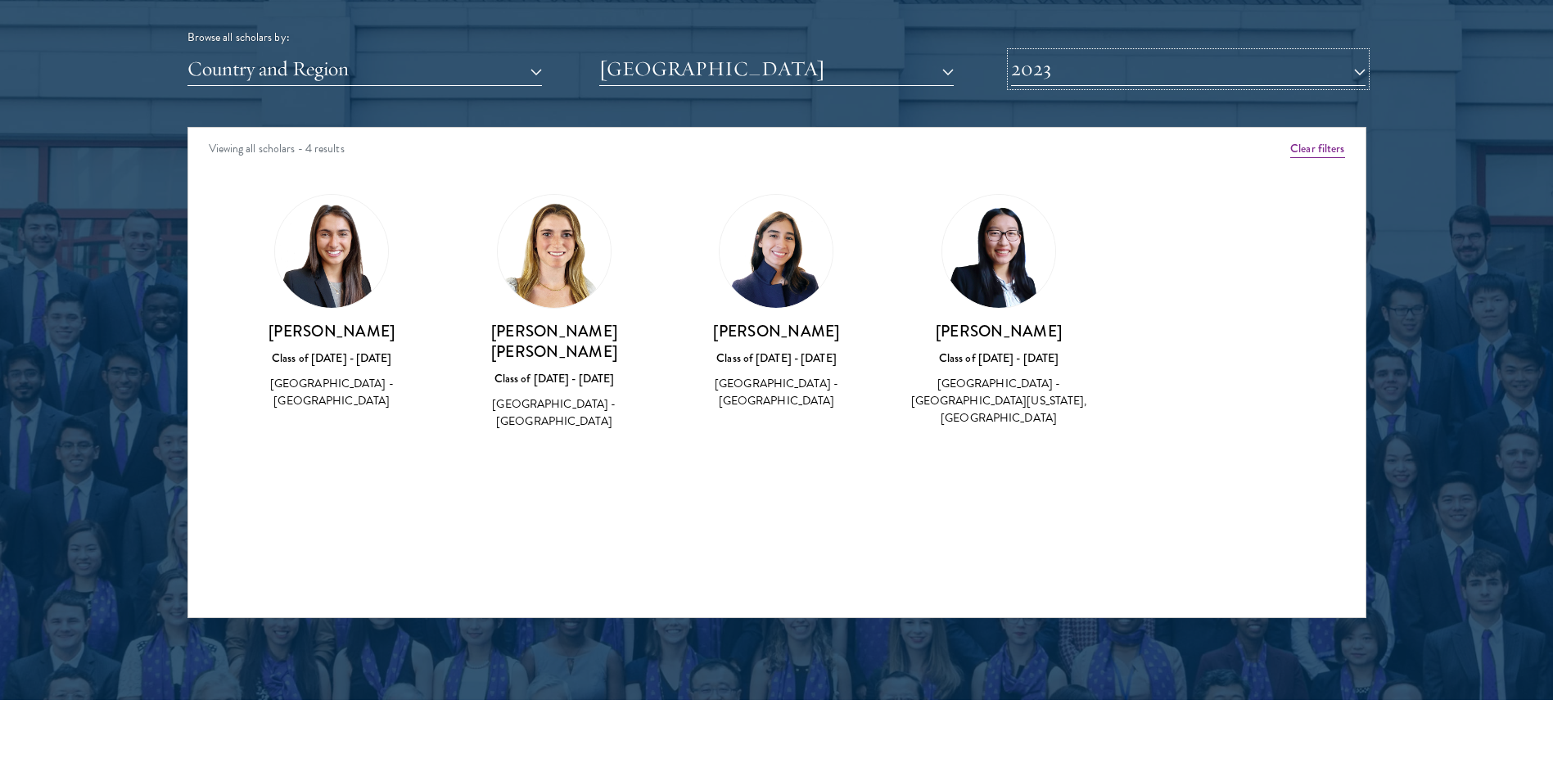
click at [1082, 65] on button "2023" at bounding box center [1188, 69] width 354 height 34
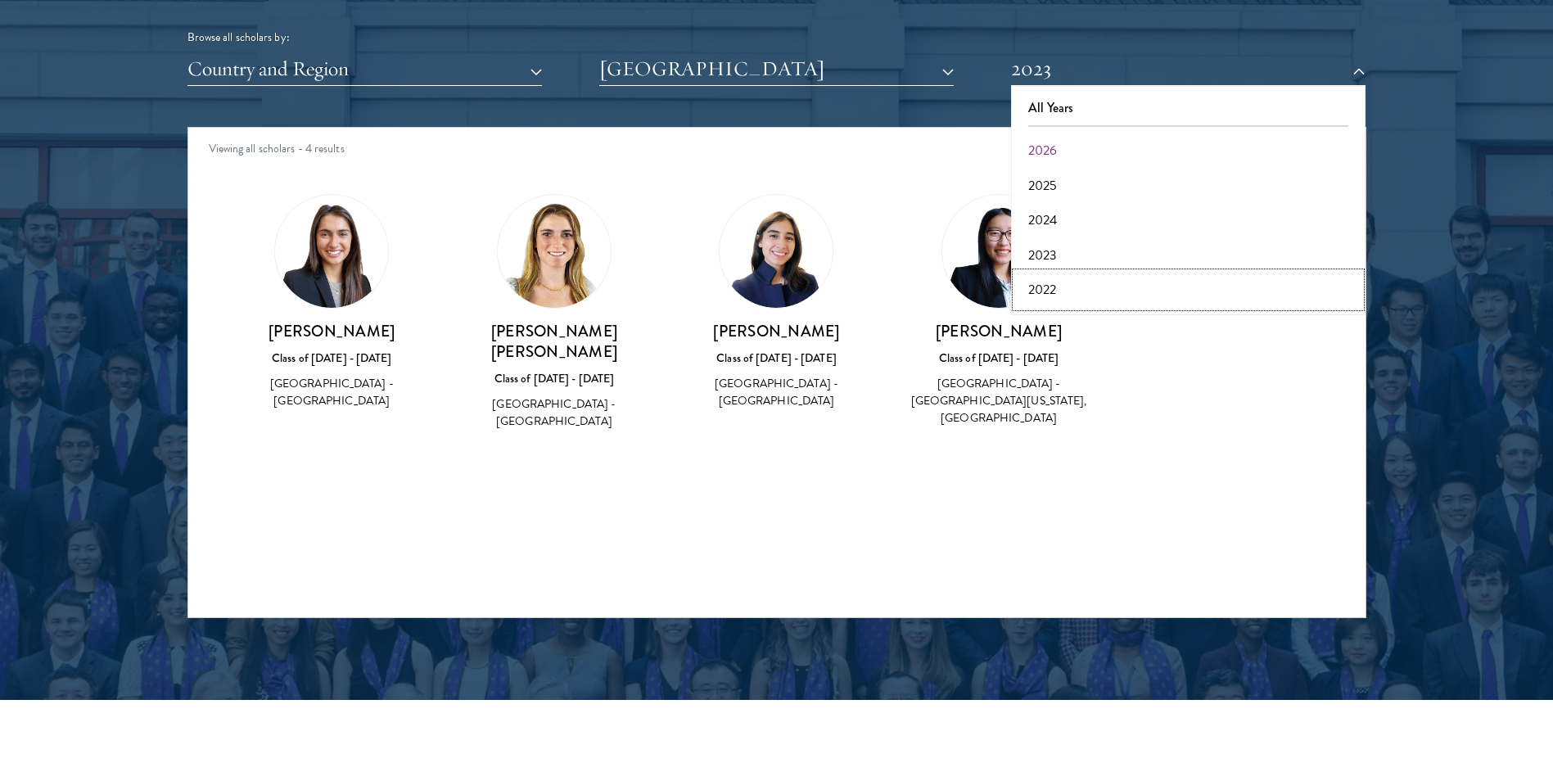
click at [1045, 282] on button "2022" at bounding box center [1188, 290] width 345 height 34
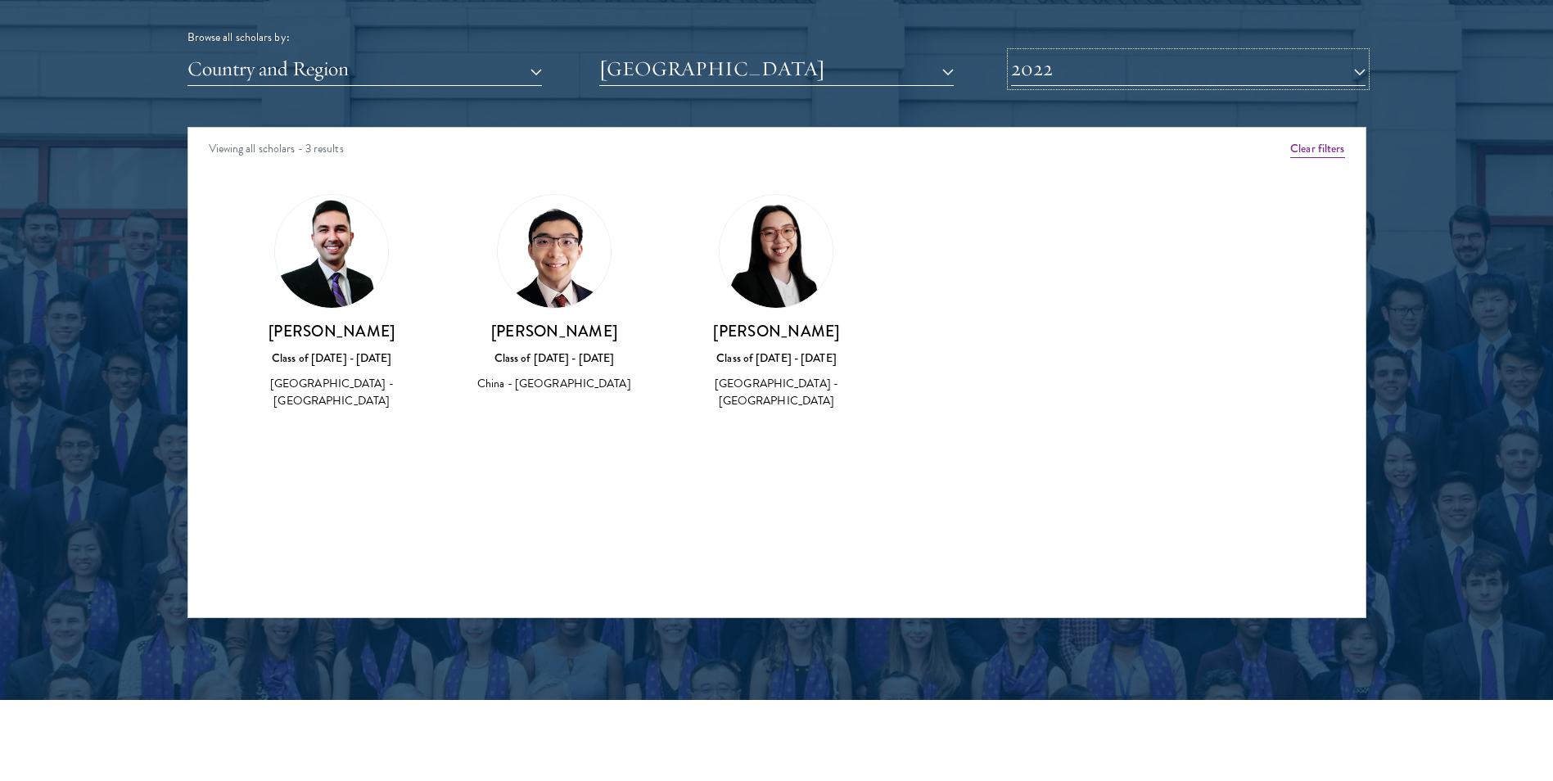
click at [1090, 71] on button "2022" at bounding box center [1188, 69] width 354 height 34
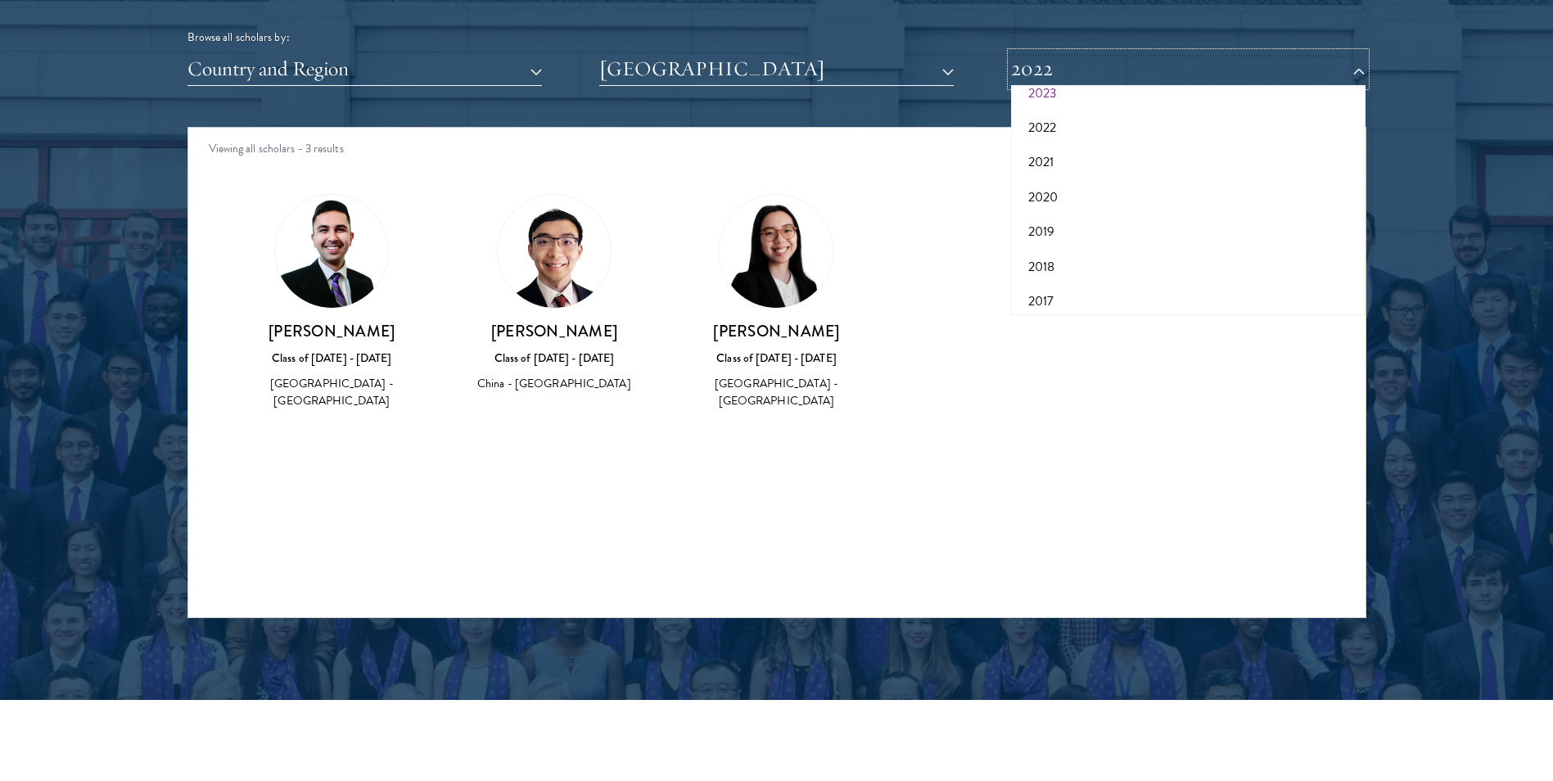
scroll to position [164, 0]
click at [1055, 154] on button "2021" at bounding box center [1188, 160] width 345 height 34
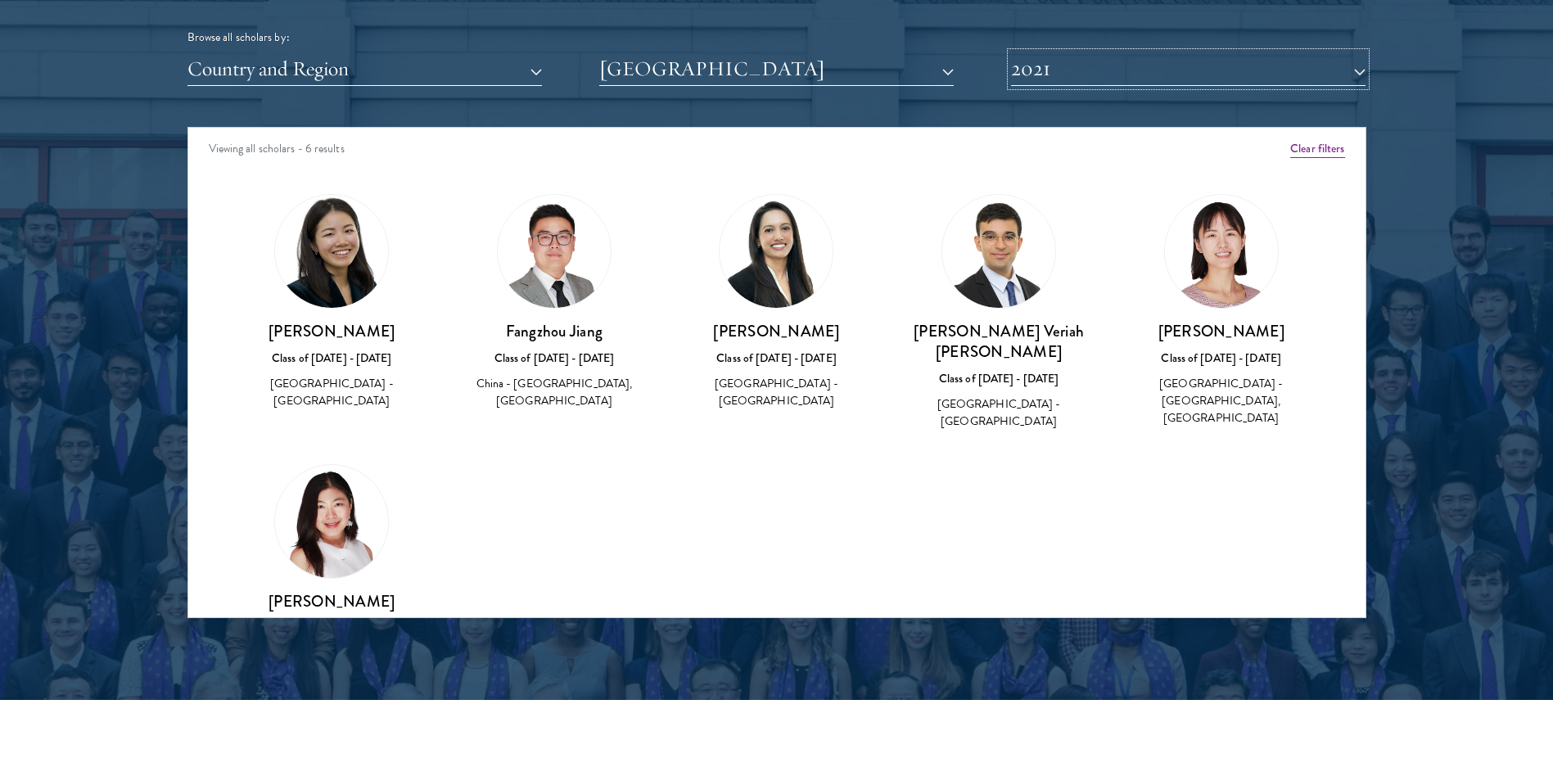
click at [1059, 76] on button "2021" at bounding box center [1188, 69] width 354 height 34
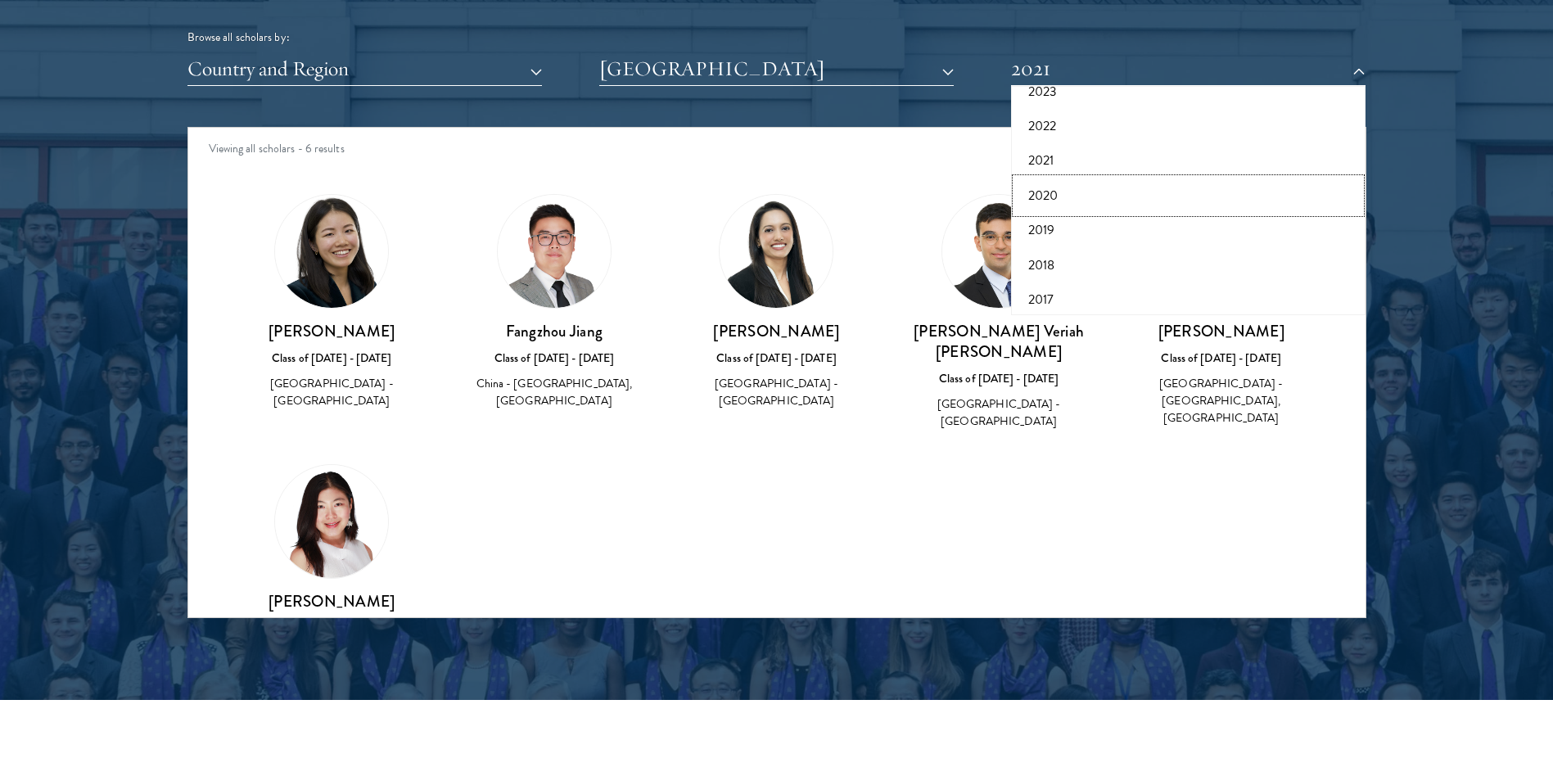
click at [1040, 202] on button "2020" at bounding box center [1188, 195] width 345 height 34
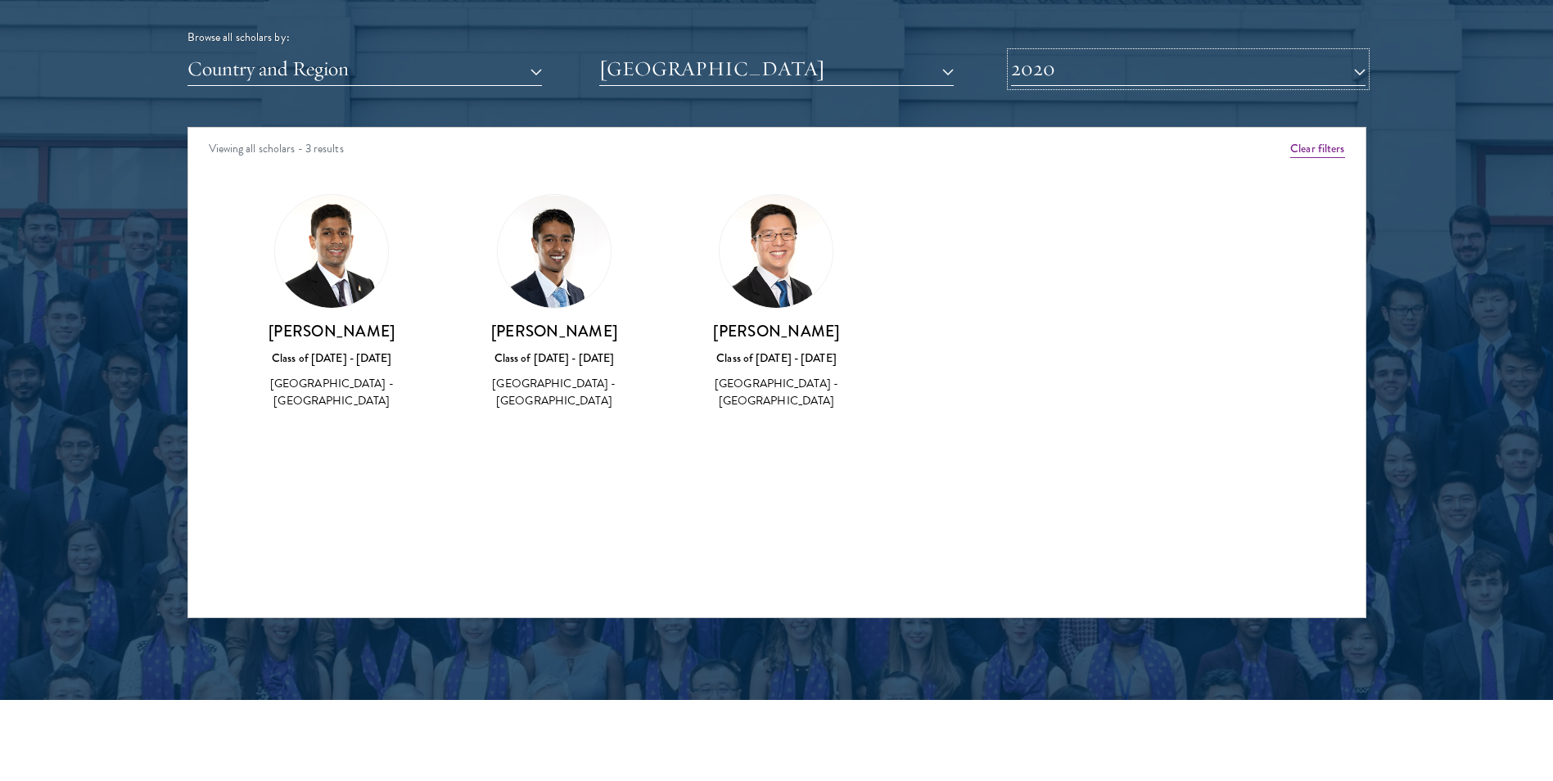
click at [1043, 75] on button "2020" at bounding box center [1188, 69] width 354 height 34
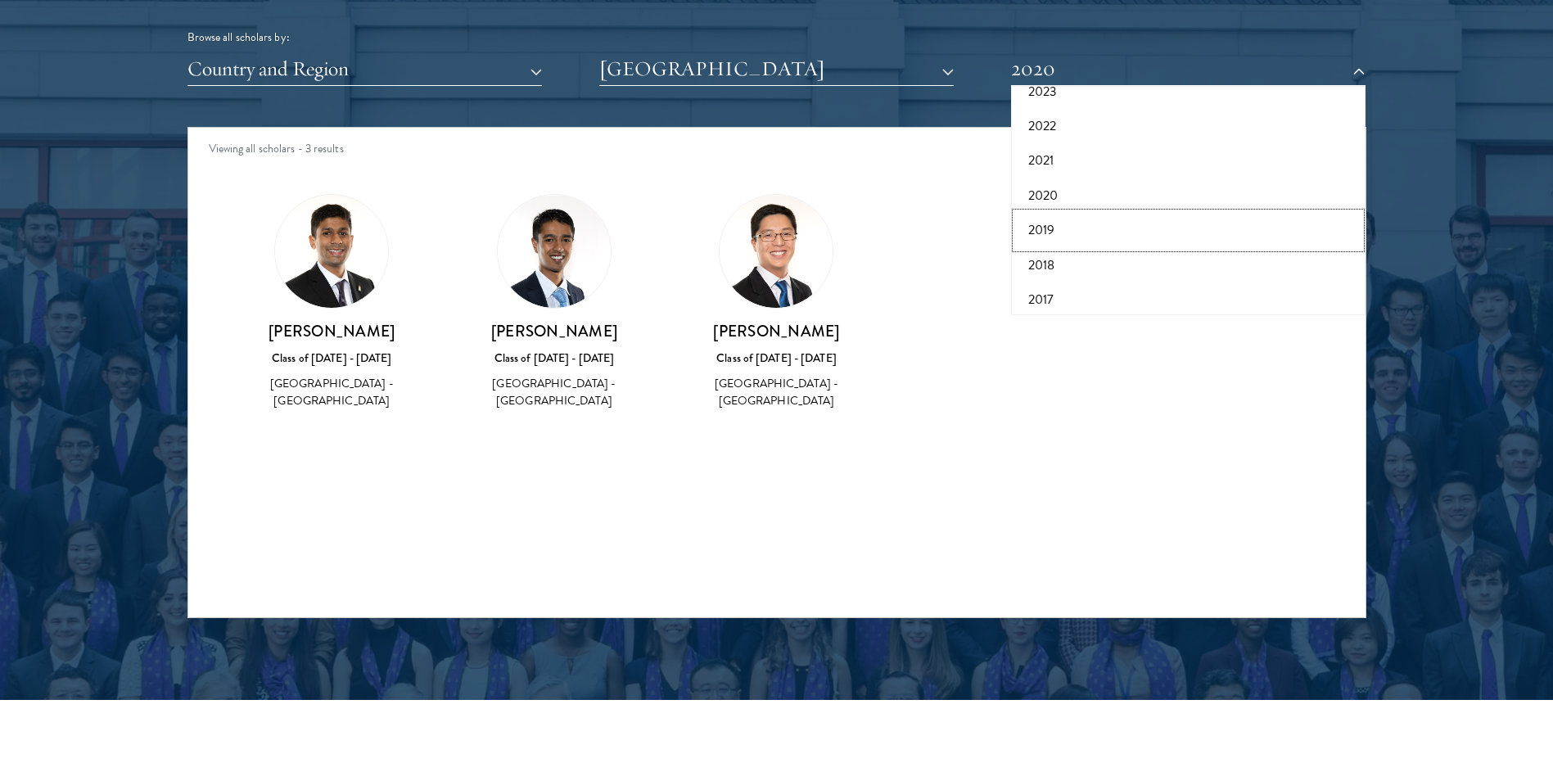
click at [1045, 237] on button "2019" at bounding box center [1188, 230] width 345 height 34
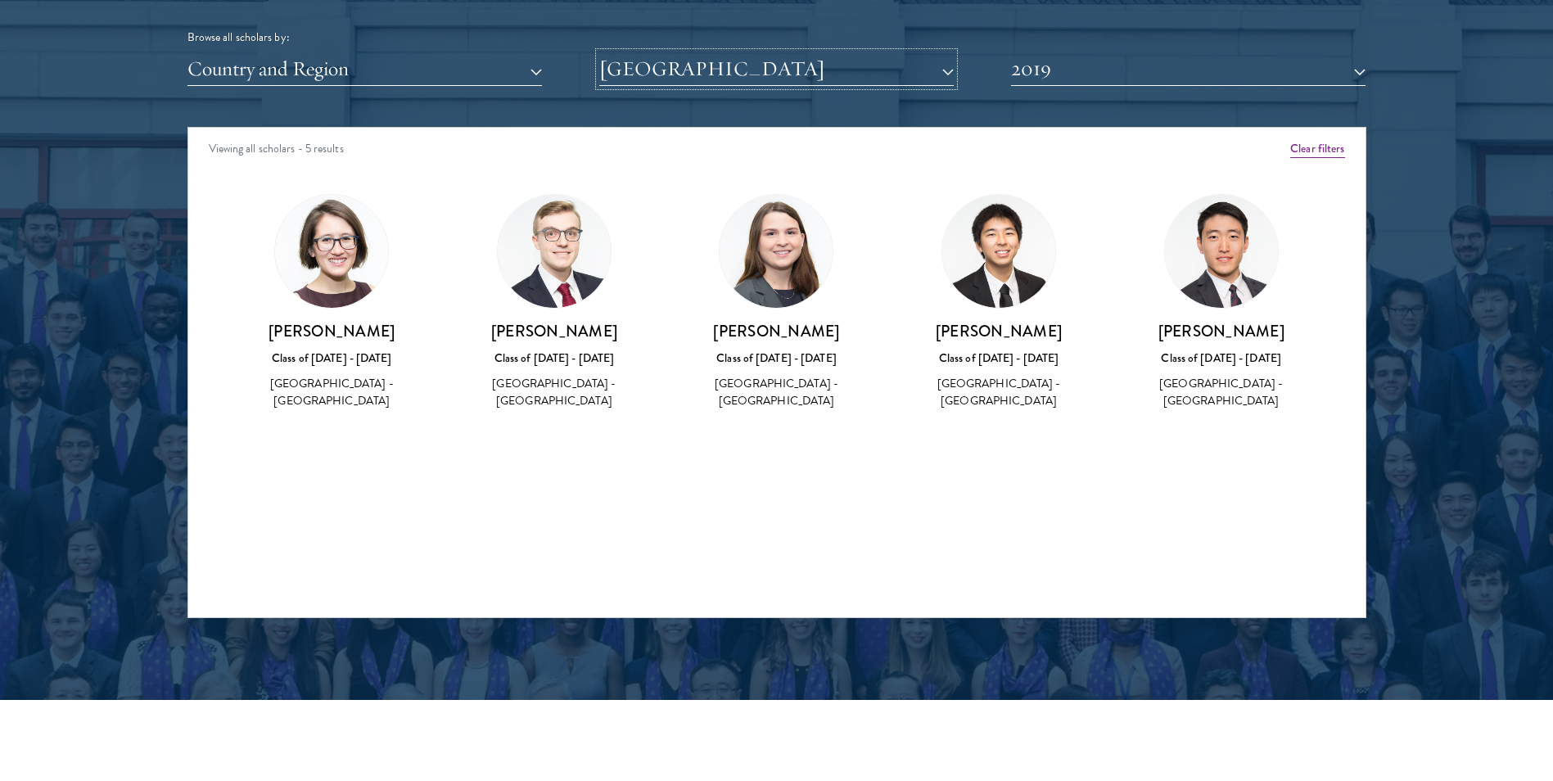
click at [756, 67] on button "[GEOGRAPHIC_DATA]" at bounding box center [776, 69] width 354 height 34
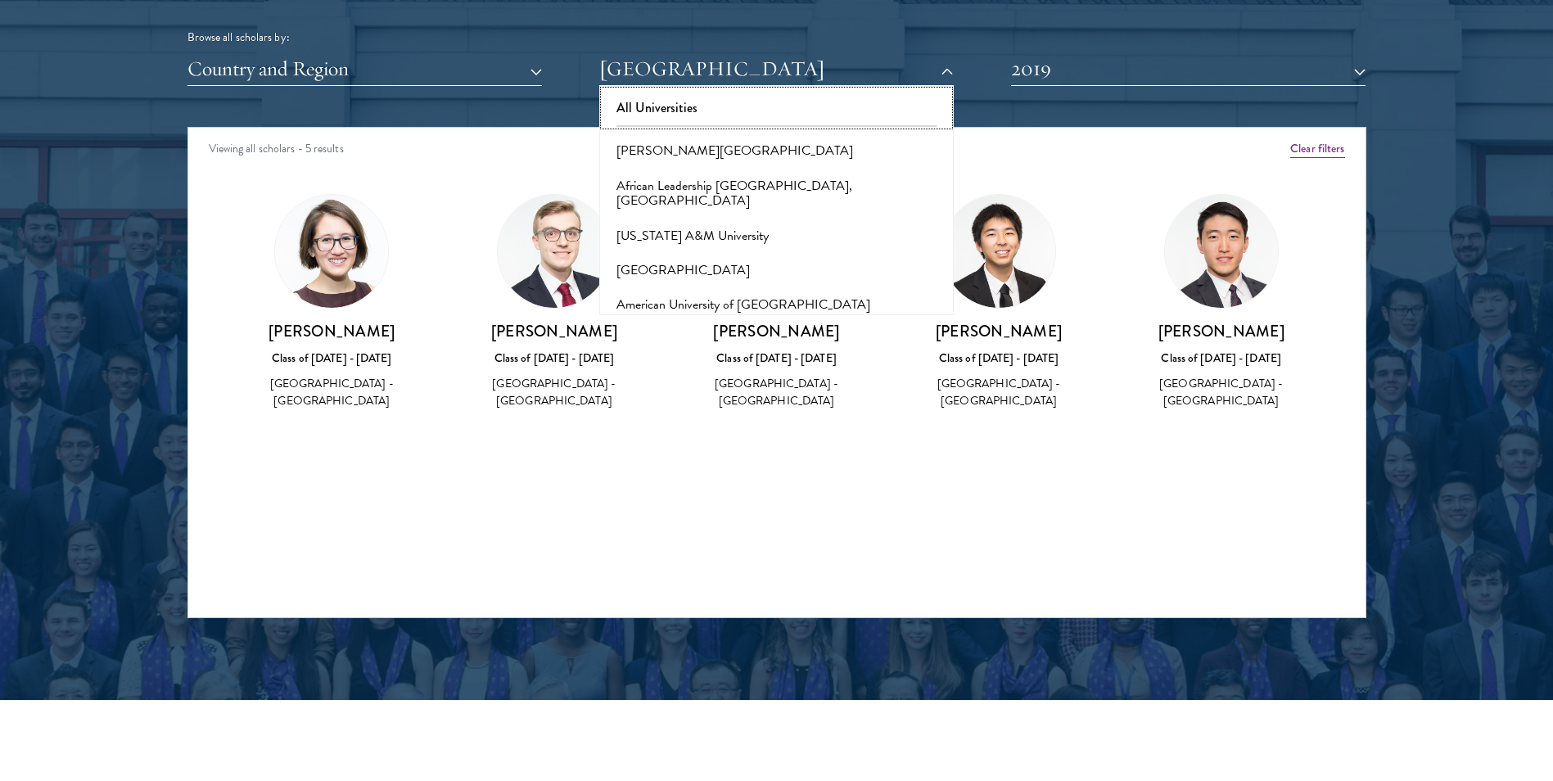
click at [690, 111] on button "All Universities" at bounding box center [776, 108] width 345 height 34
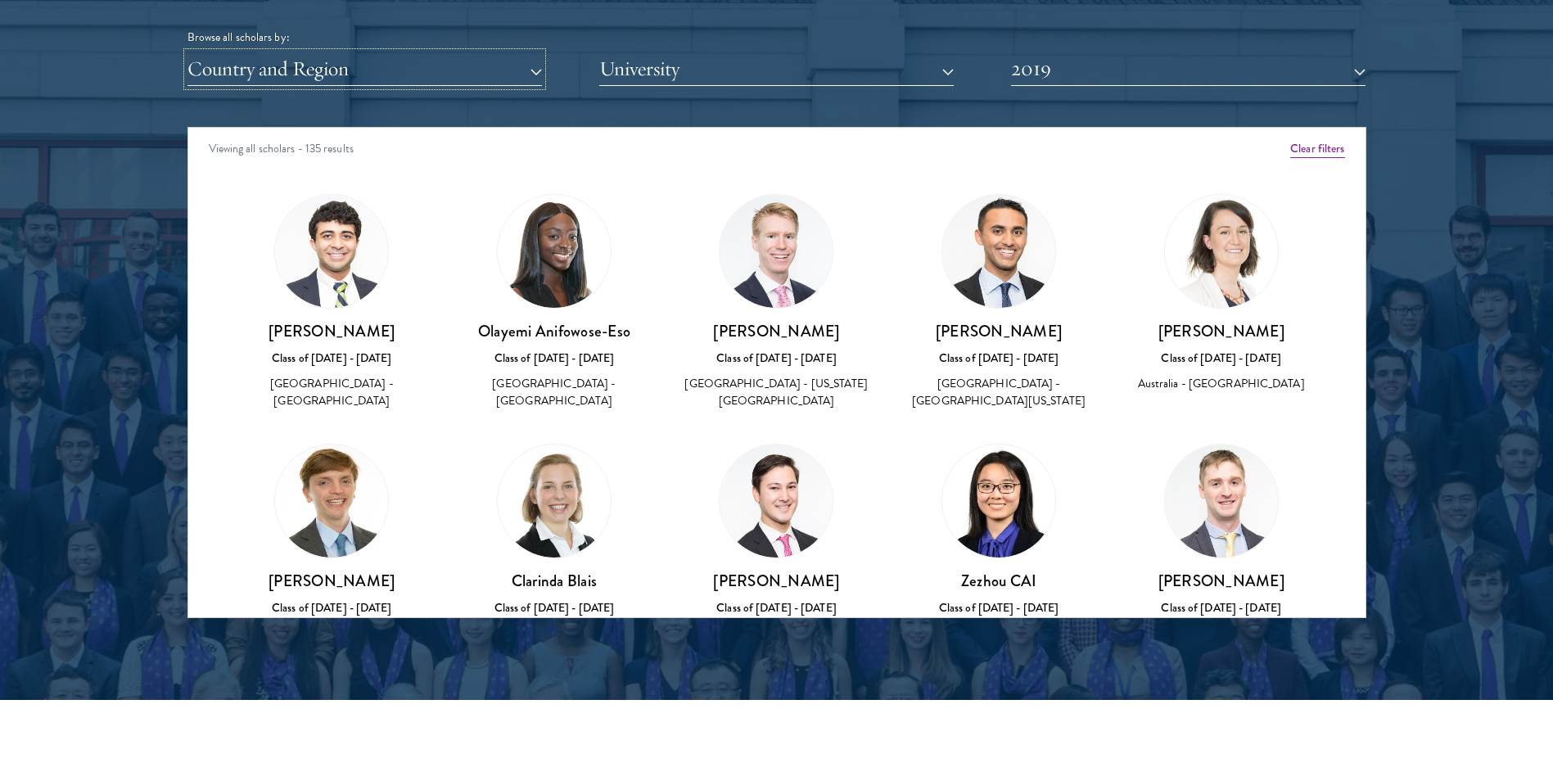
click at [462, 62] on button "Country and Region" at bounding box center [364, 69] width 354 height 34
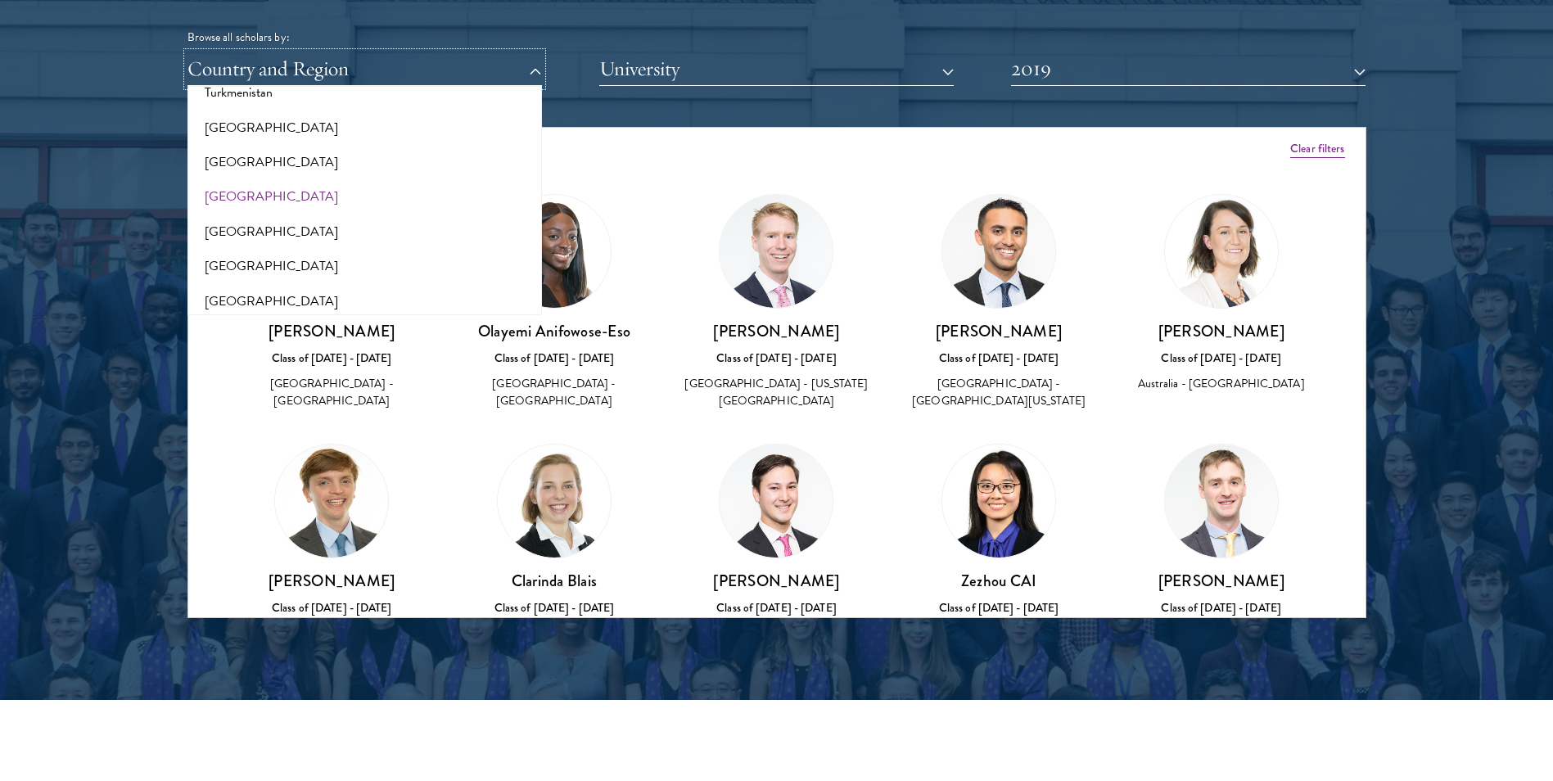
scroll to position [3305, 0]
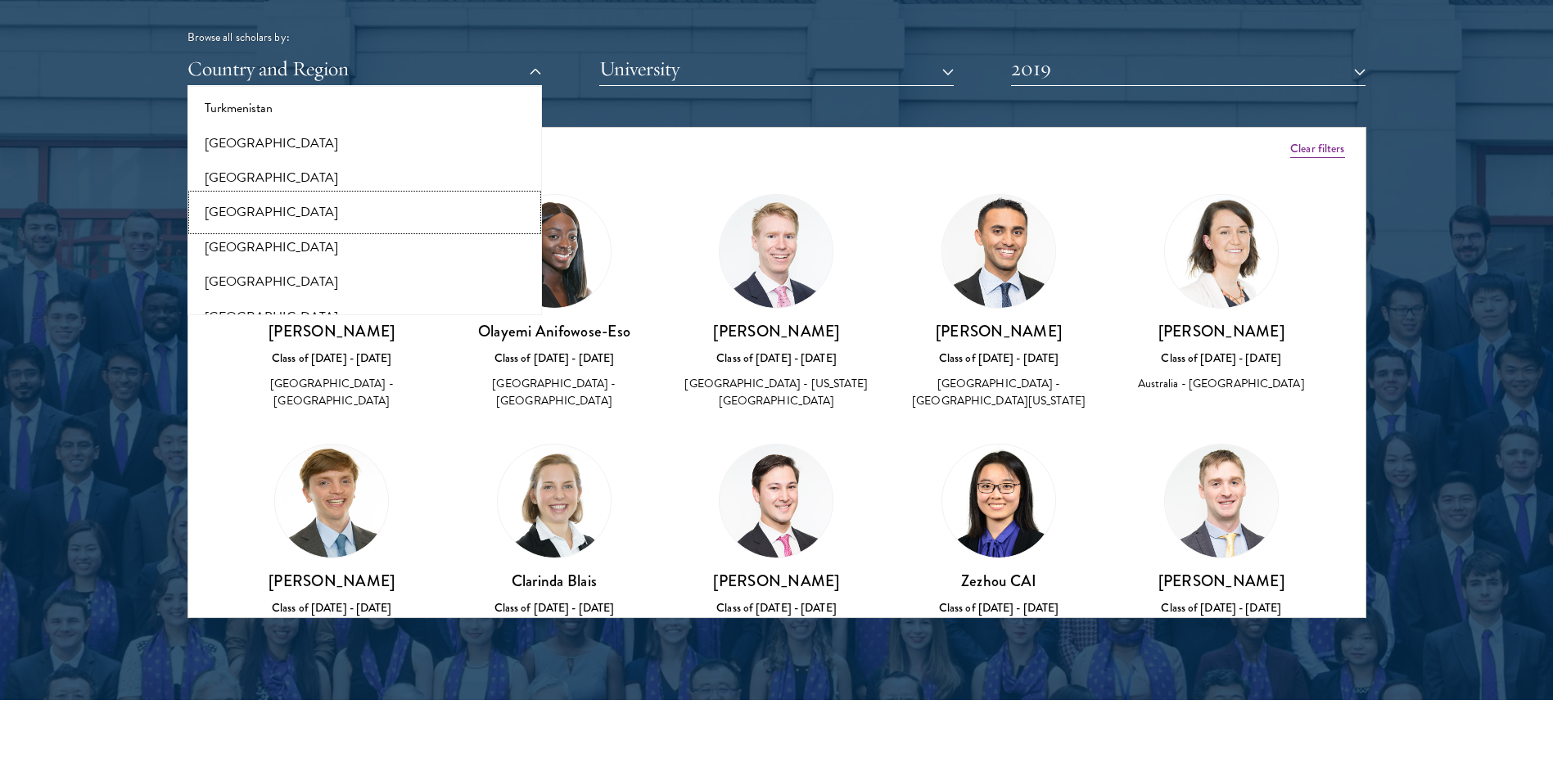
click at [354, 206] on button "[GEOGRAPHIC_DATA]" at bounding box center [364, 212] width 345 height 34
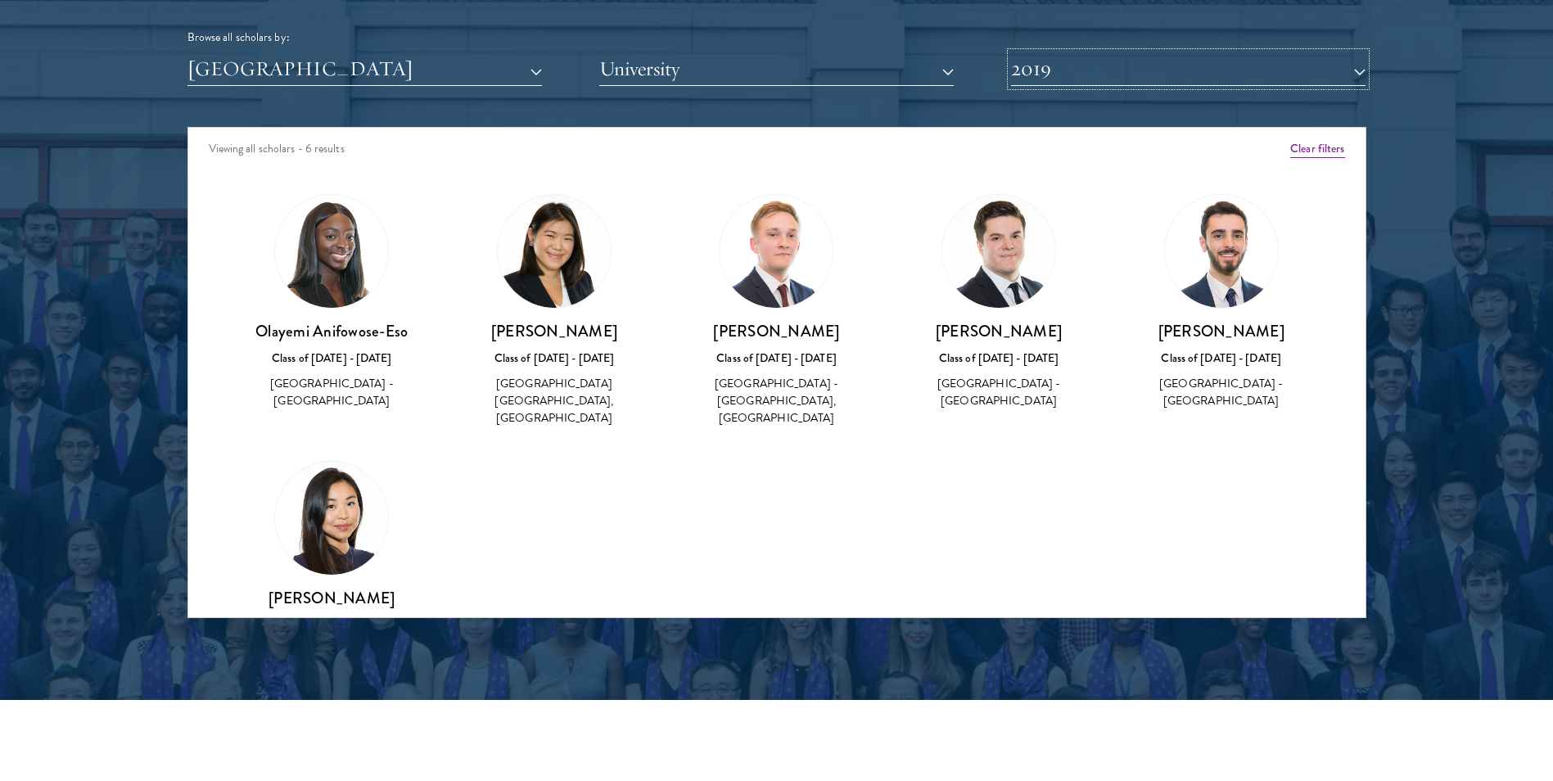
click at [1086, 70] on button "2019" at bounding box center [1188, 69] width 354 height 34
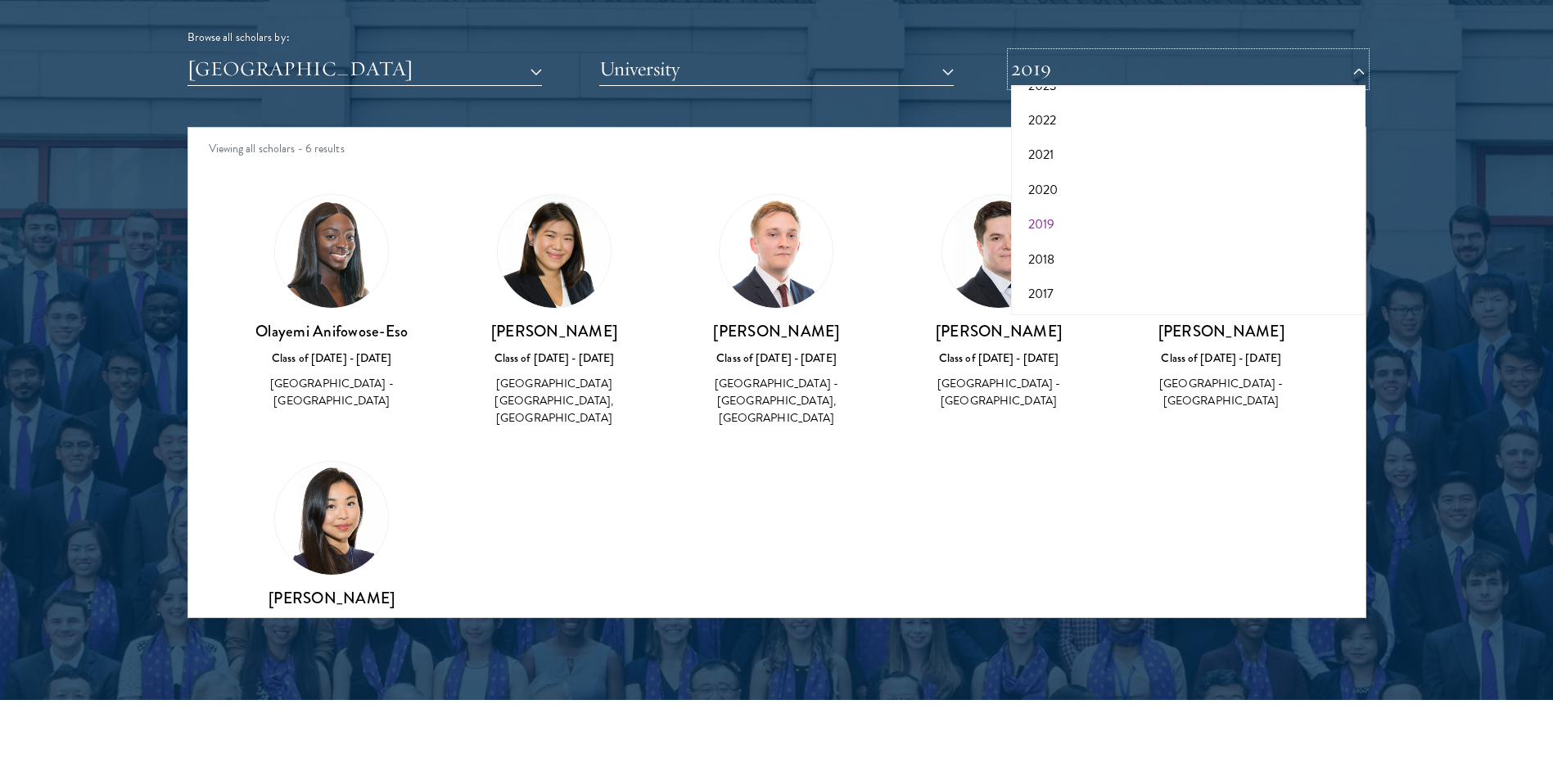
scroll to position [170, 0]
click at [1032, 291] on button "2017" at bounding box center [1188, 293] width 345 height 34
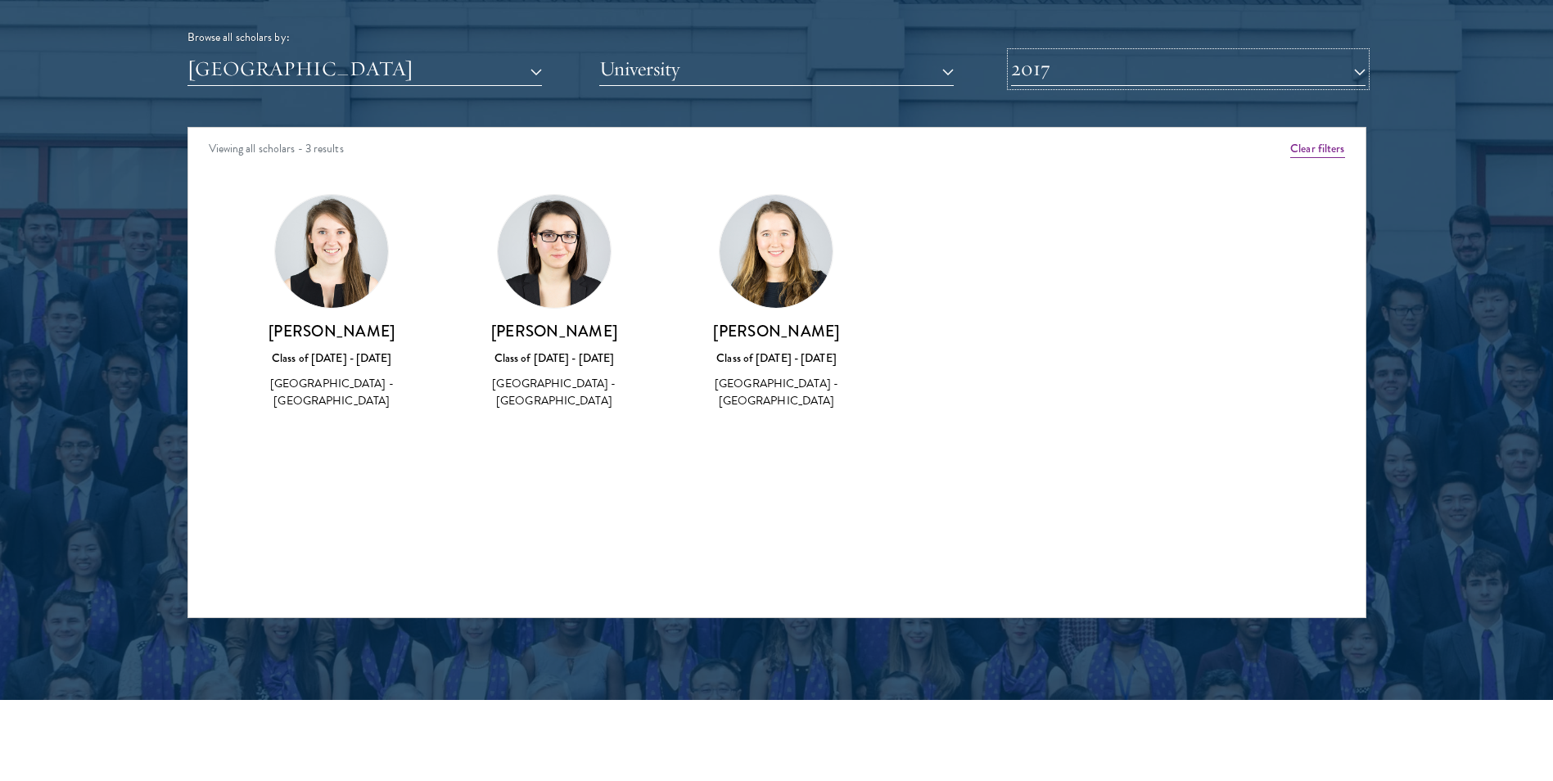
click at [1091, 78] on button "2017" at bounding box center [1188, 69] width 354 height 34
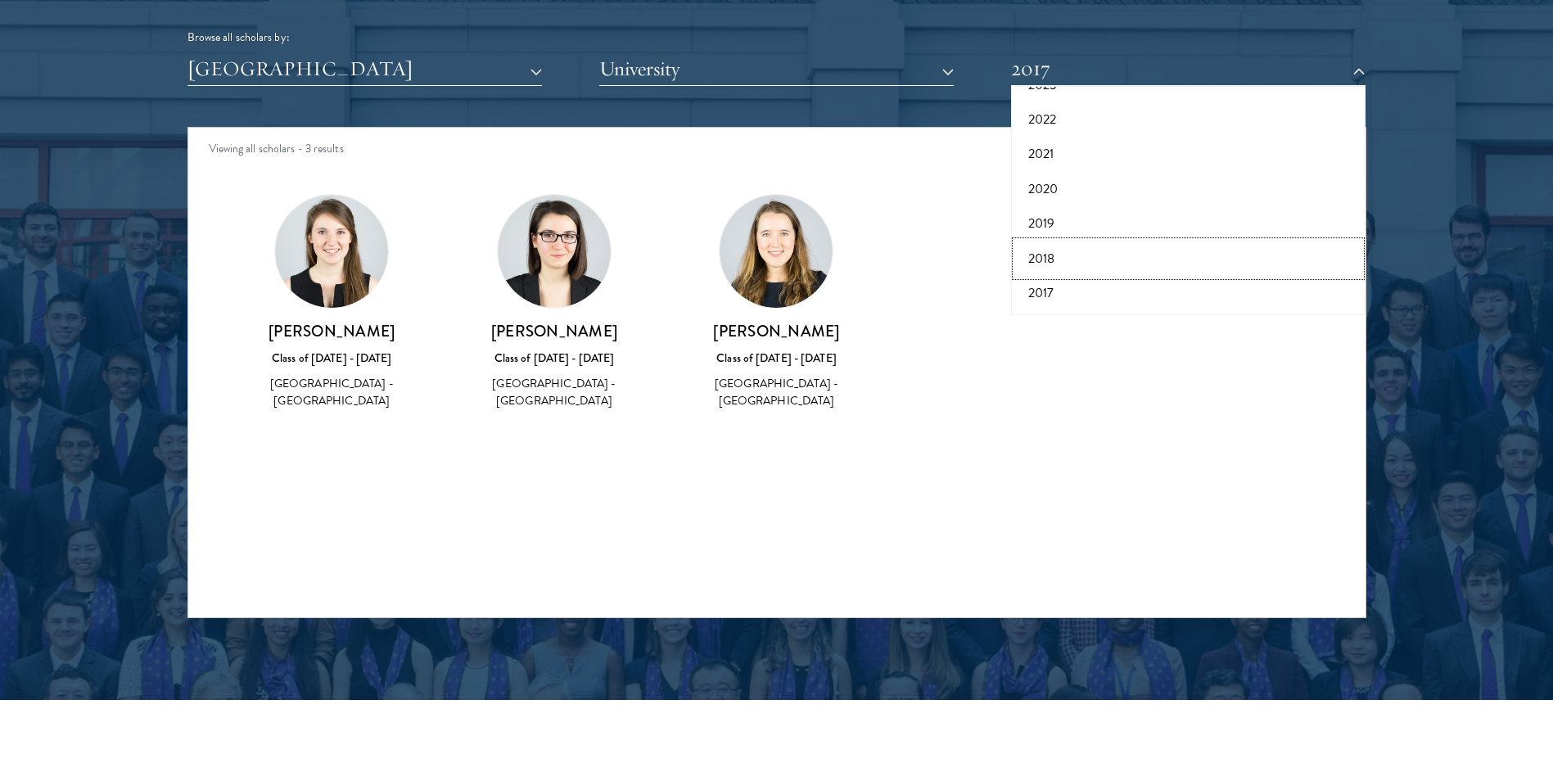
click at [1056, 267] on button "2018" at bounding box center [1188, 259] width 345 height 34
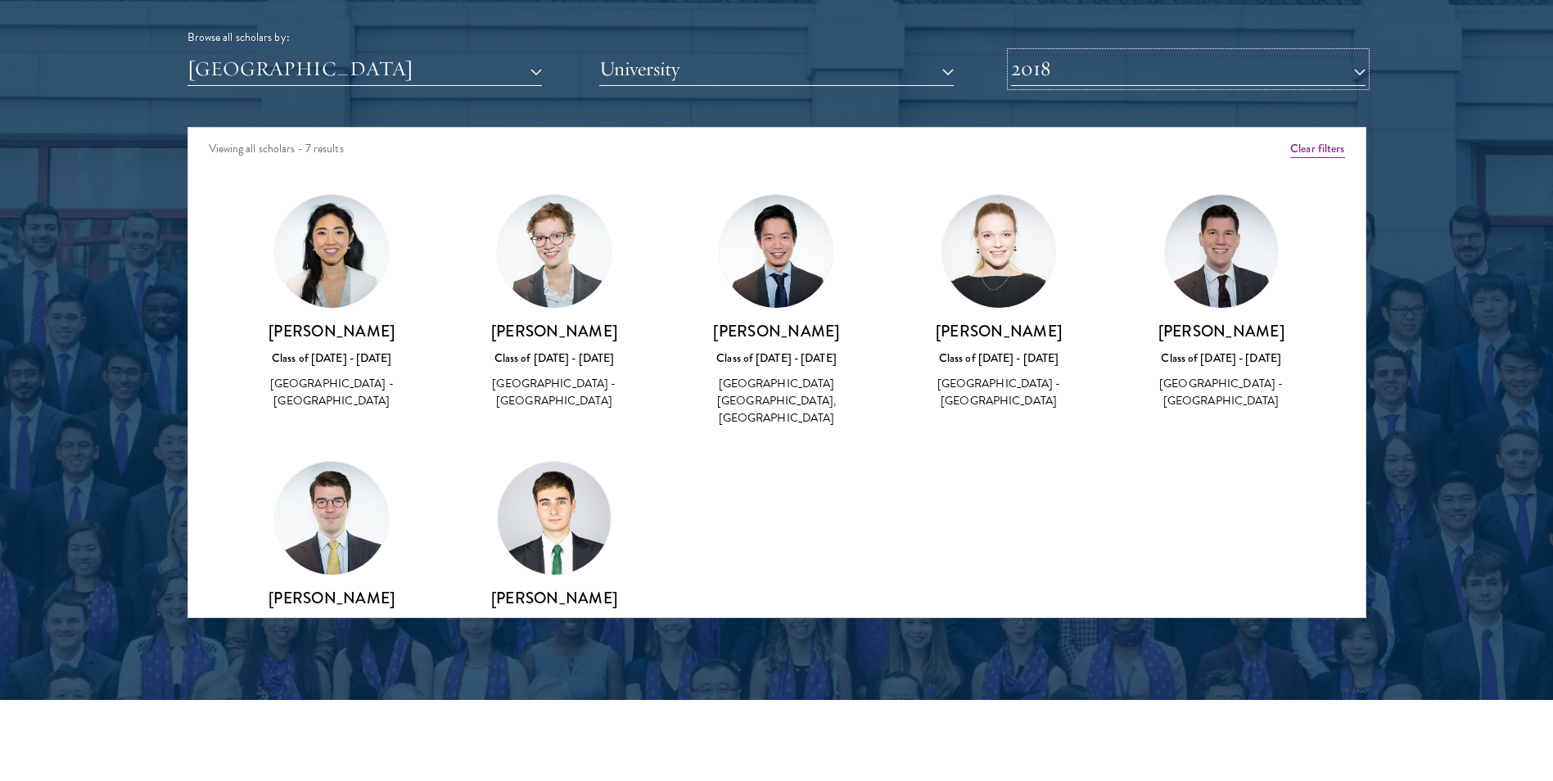
click at [1081, 70] on button "2018" at bounding box center [1188, 69] width 354 height 34
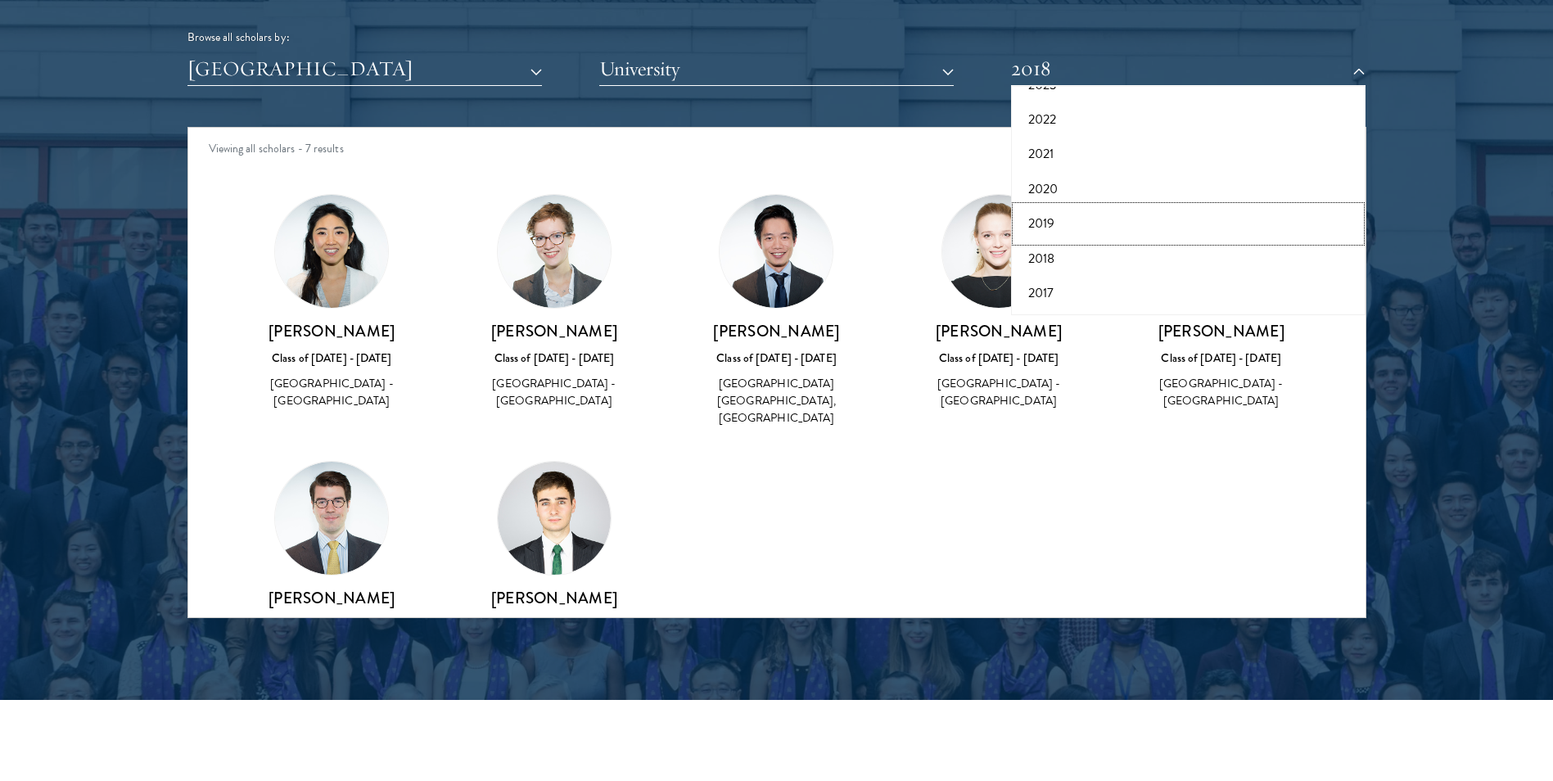
click at [1043, 208] on button "2019" at bounding box center [1188, 223] width 345 height 34
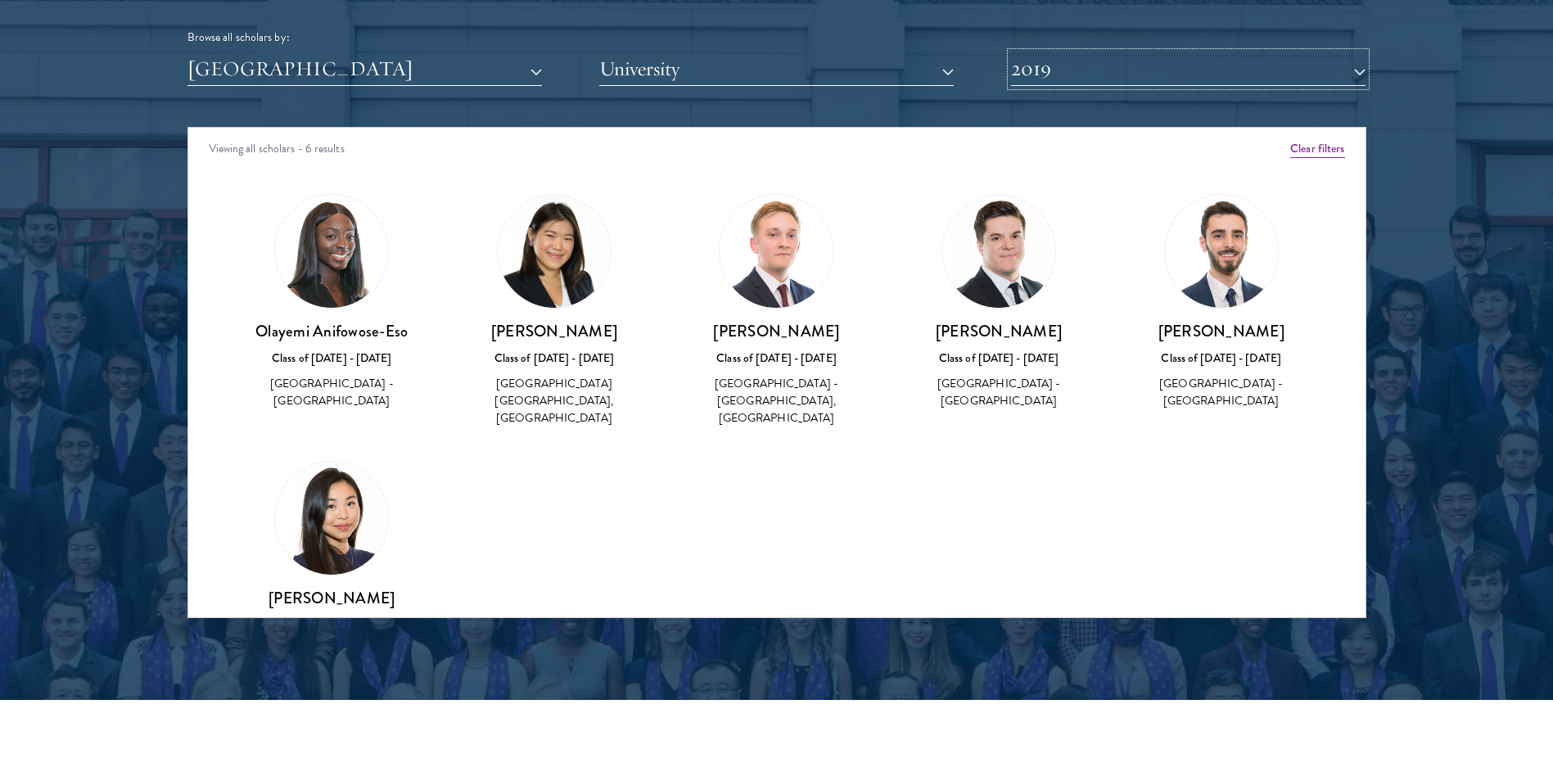
click at [1072, 71] on button "2019" at bounding box center [1188, 69] width 354 height 34
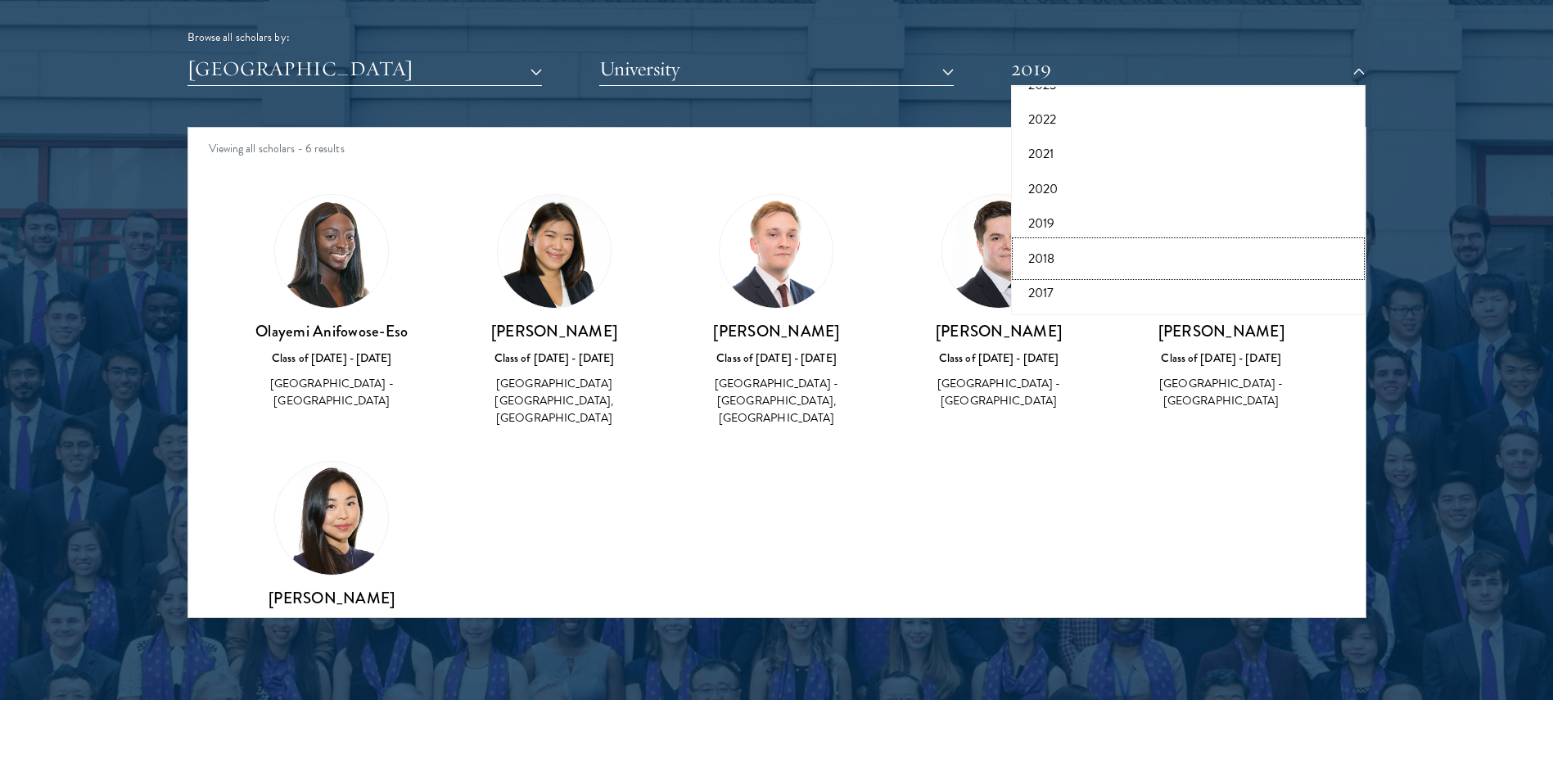
click at [1050, 265] on button "2018" at bounding box center [1188, 259] width 345 height 34
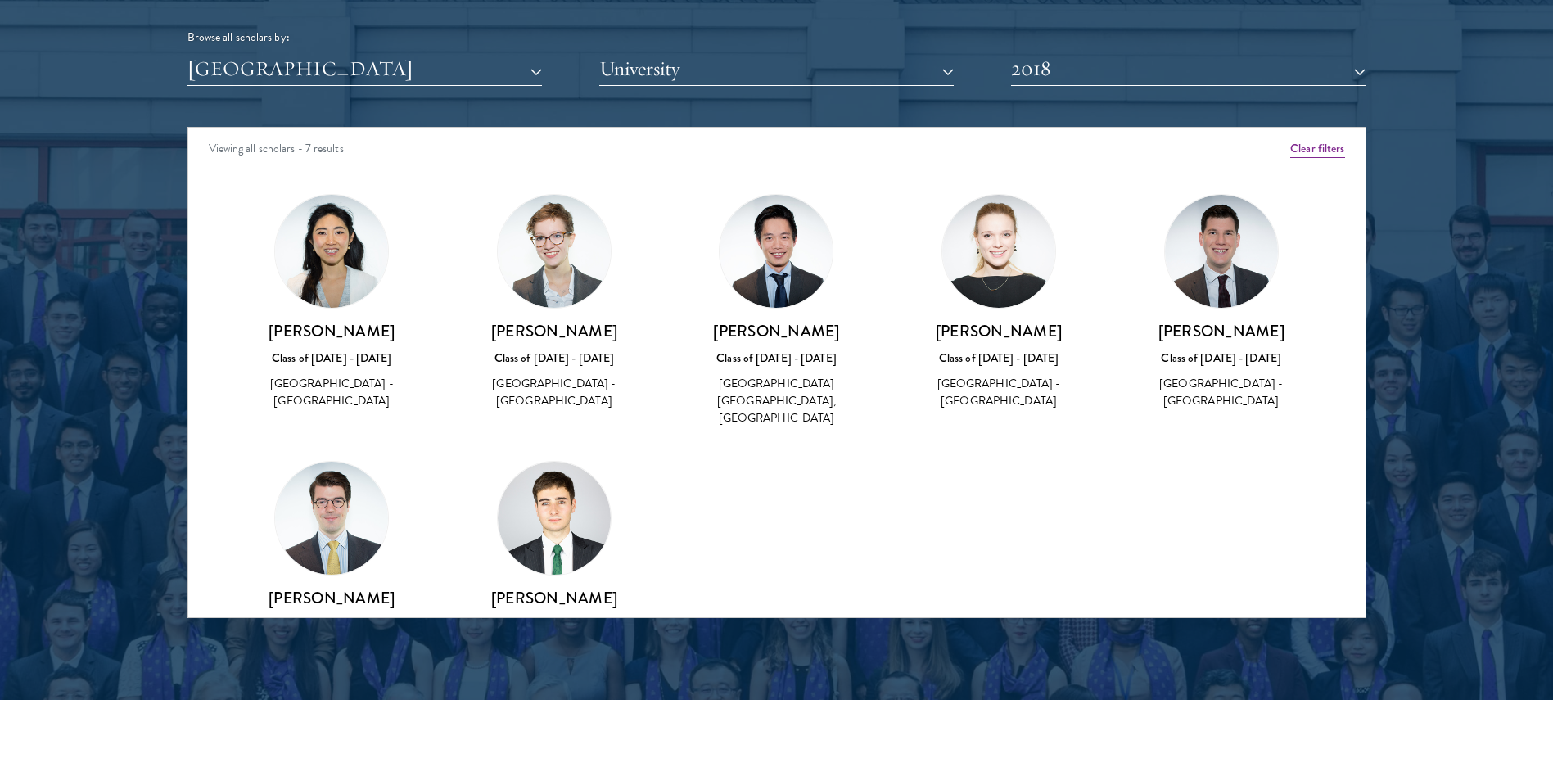
click at [352, 332] on h3 "[PERSON_NAME]" at bounding box center [332, 331] width 190 height 20
drag, startPoint x: 352, startPoint y: 332, endPoint x: 336, endPoint y: 335, distance: 15.7
copy div "[PERSON_NAME]"
